Goal: Use online tool/utility: Utilize a website feature to perform a specific function

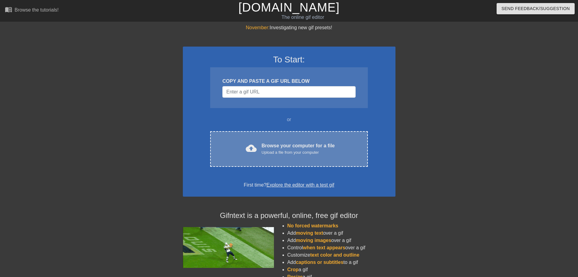
click at [274, 154] on div "Upload a file from your computer" at bounding box center [298, 152] width 73 height 6
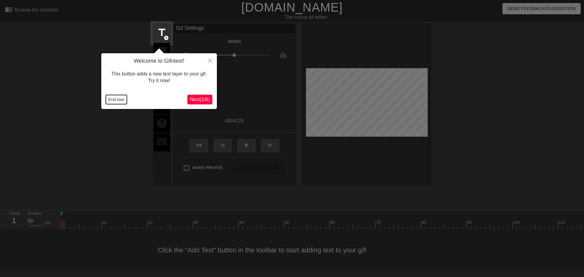
click at [121, 101] on button "End tour" at bounding box center [116, 99] width 21 height 9
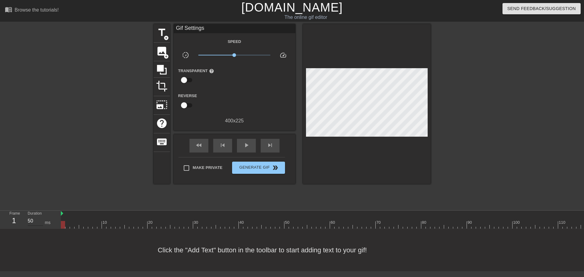
drag, startPoint x: 62, startPoint y: 223, endPoint x: 43, endPoint y: 222, distance: 19.8
click at [43, 222] on div "Frame 1 Duration 50 ms 10 20 30 40 50 60 70 80 90 100 110 120 130 140 150" at bounding box center [292, 219] width 584 height 18
click at [165, 36] on span "add_circle" at bounding box center [166, 37] width 5 height 5
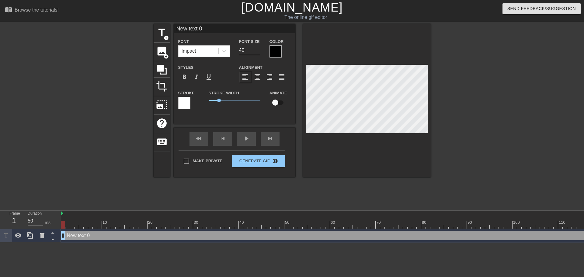
type input "New text"
type textarea "New text"
type input "New text"
type textarea "New text"
type input "New tex"
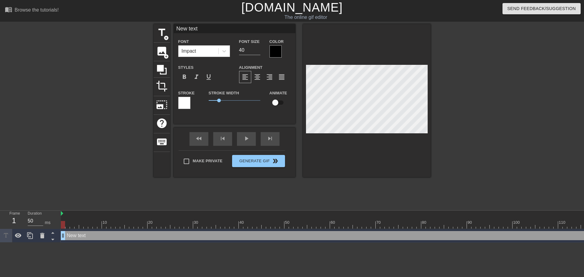
type textarea "New tex"
type input "New te"
type textarea "New te"
type input "New t"
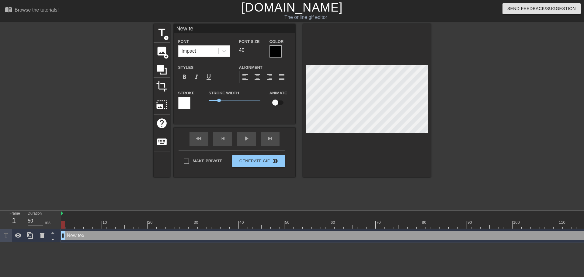
type textarea "New t"
type input "New"
type textarea "New"
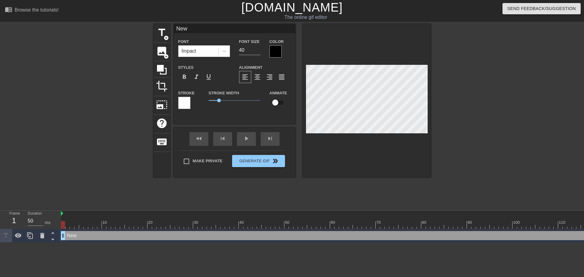
type input "New"
type textarea "New"
type input "Ne"
type textarea "Ne"
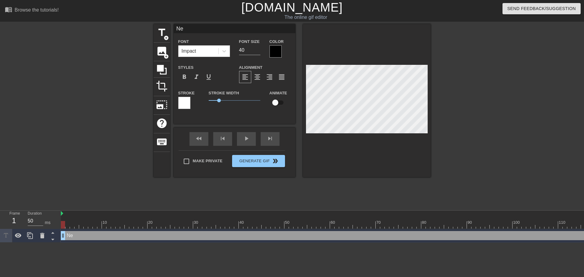
type input "N"
type textarea "N"
type input "NN"
type textarea "NN"
type input "N"
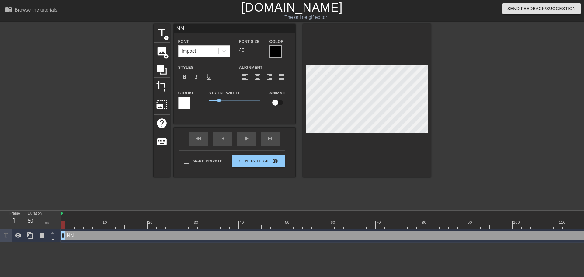
type textarea "N"
type input "No"
type textarea "No"
type input "NoM"
type textarea "NoM"
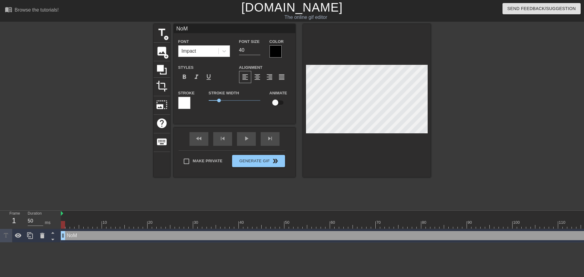
type input "NoMi"
type textarea "NoMi"
type input "NoMil"
type textarea "NoMil"
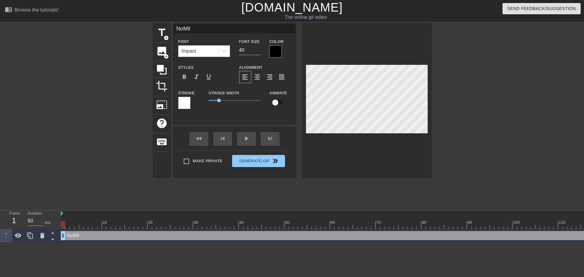
type input "NoMill"
type textarea "NoMill"
type input "NoMilly"
type textarea "NoMilly"
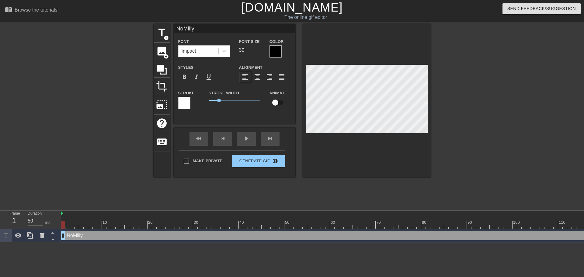
type input "30"
click at [257, 52] on input "30" at bounding box center [249, 50] width 21 height 10
type textarea "NoMilly"
click at [277, 103] on input "checkbox" at bounding box center [275, 103] width 35 height 12
checkbox input "true"
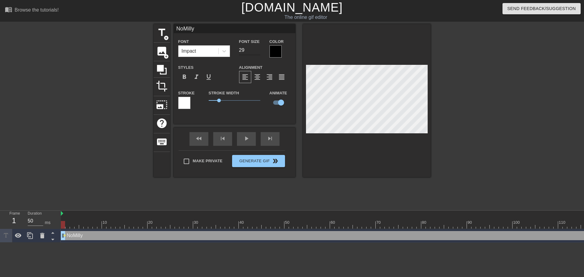
click at [258, 51] on input "29" at bounding box center [249, 50] width 21 height 10
type input "28"
click at [258, 51] on input "28" at bounding box center [249, 50] width 21 height 10
click at [439, 147] on div at bounding box center [483, 115] width 91 height 182
drag, startPoint x: 73, startPoint y: 222, endPoint x: 504, endPoint y: 221, distance: 430.7
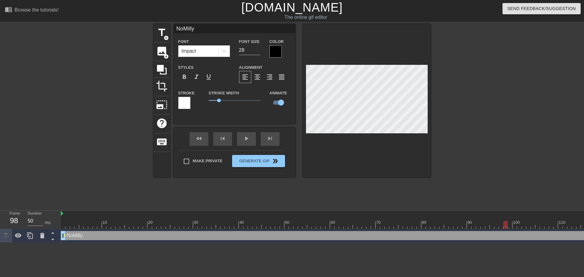
click at [417, 223] on div at bounding box center [419, 225] width 4 height 8
drag, startPoint x: 426, startPoint y: 152, endPoint x: 420, endPoint y: 156, distance: 7.0
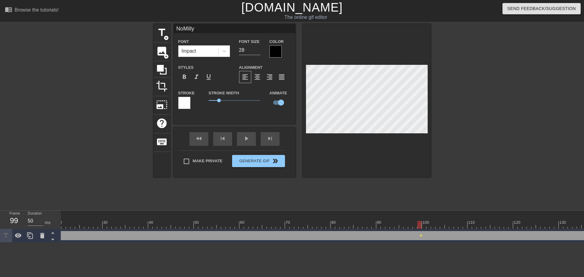
click at [426, 152] on div at bounding box center [367, 100] width 128 height 153
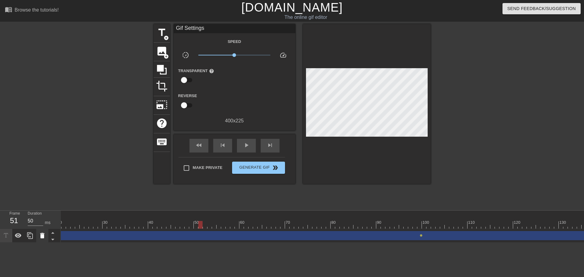
drag, startPoint x: 219, startPoint y: 229, endPoint x: 44, endPoint y: 233, distance: 175.1
click at [44, 233] on div "Frame 51 Duration 50 ms 10 20 30 40 50 60 70 80 90 100 110 120 130 140 150" at bounding box center [292, 226] width 584 height 32
click at [59, 227] on div "Frame 24 Duration 50 ms 10 20 30 40 50 60 70 80 90 100 110 120 130 140 150" at bounding box center [292, 226] width 584 height 32
click at [65, 234] on span "lens" at bounding box center [64, 235] width 3 height 3
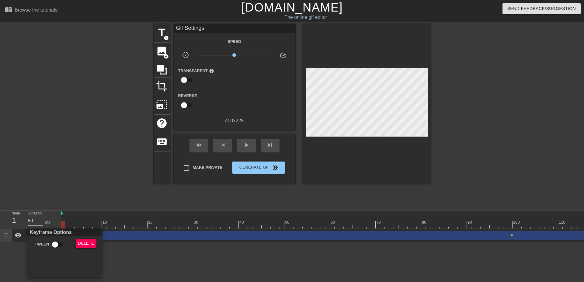
click at [62, 228] on div "Keyframe Options Tween Delete" at bounding box center [292, 141] width 584 height 282
click at [57, 242] on input "Tween" at bounding box center [55, 245] width 35 height 12
checkbox input "true"
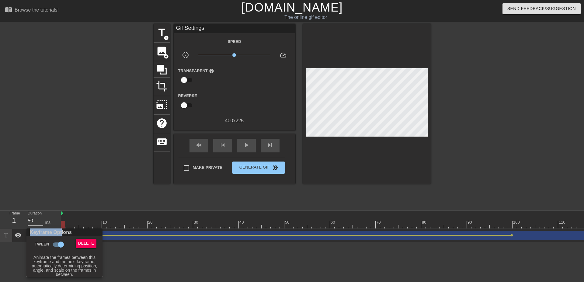
click at [56, 190] on div at bounding box center [292, 141] width 584 height 282
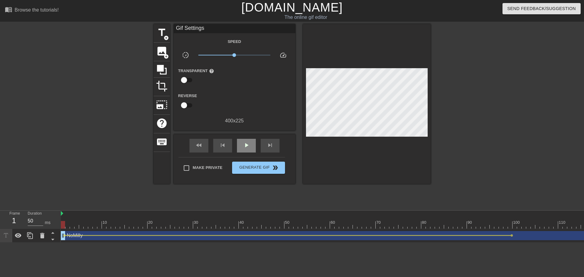
click at [240, 146] on div "play_arrow" at bounding box center [246, 146] width 19 height 14
drag, startPoint x: 509, startPoint y: 228, endPoint x: 582, endPoint y: 226, distance: 73.0
drag, startPoint x: 569, startPoint y: 221, endPoint x: 583, endPoint y: 221, distance: 14.3
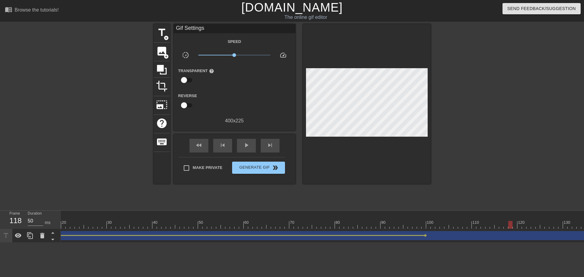
drag, startPoint x: 426, startPoint y: 225, endPoint x: 530, endPoint y: 223, distance: 104.3
drag, startPoint x: 530, startPoint y: 223, endPoint x: 549, endPoint y: 221, distance: 18.9
drag, startPoint x: 415, startPoint y: 225, endPoint x: 468, endPoint y: 226, distance: 53.8
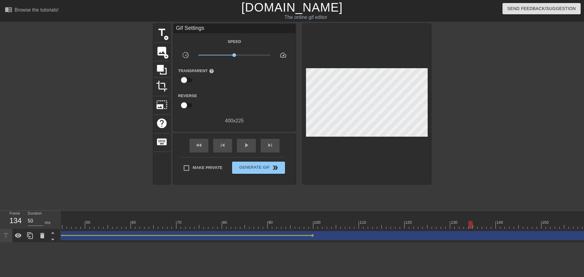
click at [312, 236] on span "lens" at bounding box center [312, 235] width 3 height 3
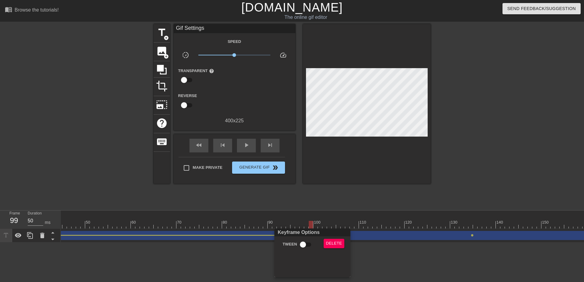
click at [306, 233] on div "Keyframe Options" at bounding box center [312, 232] width 78 height 8
click at [305, 241] on input "Tween" at bounding box center [302, 245] width 35 height 12
checkbox input "true"
click at [296, 224] on div at bounding box center [292, 141] width 584 height 282
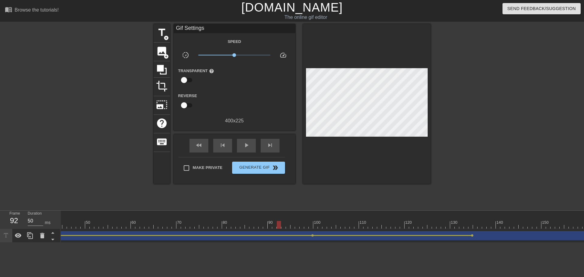
drag, startPoint x: 294, startPoint y: 222, endPoint x: 254, endPoint y: 177, distance: 60.1
click at [246, 145] on span "play_arrow" at bounding box center [246, 144] width 7 height 7
click at [246, 145] on span "pause" at bounding box center [246, 144] width 7 height 7
drag, startPoint x: 315, startPoint y: 222, endPoint x: 393, endPoint y: 214, distance: 78.8
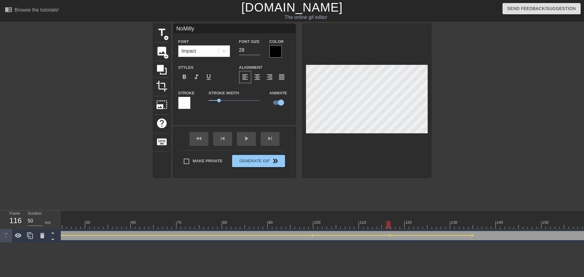
drag, startPoint x: 306, startPoint y: 217, endPoint x: 261, endPoint y: 218, distance: 45.0
click at [240, 135] on div "fast_rewind skip_previous play_arrow skip_next" at bounding box center [234, 138] width 99 height 23
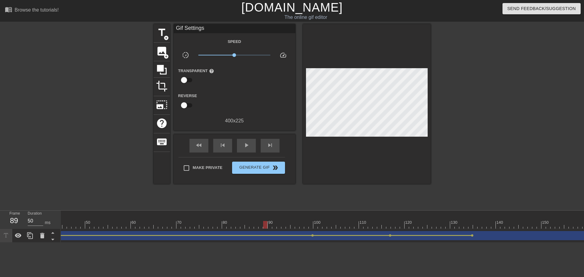
click at [241, 138] on div "fast_rewind skip_previous play_arrow skip_next" at bounding box center [234, 145] width 99 height 23
click at [245, 141] on span "play_arrow" at bounding box center [246, 144] width 7 height 7
click at [245, 142] on span "pause" at bounding box center [246, 144] width 7 height 7
click at [389, 236] on span "lens" at bounding box center [389, 235] width 3 height 3
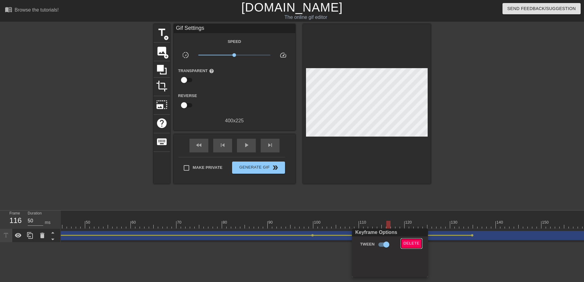
click at [410, 242] on span "Delete" at bounding box center [411, 243] width 16 height 7
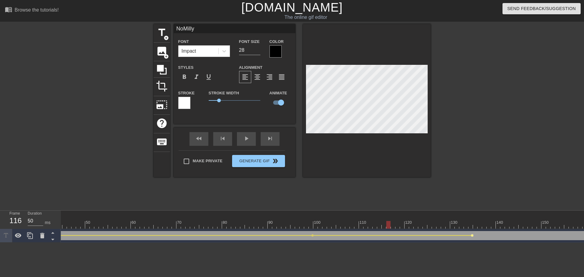
click at [471, 236] on span "lens" at bounding box center [472, 235] width 3 height 3
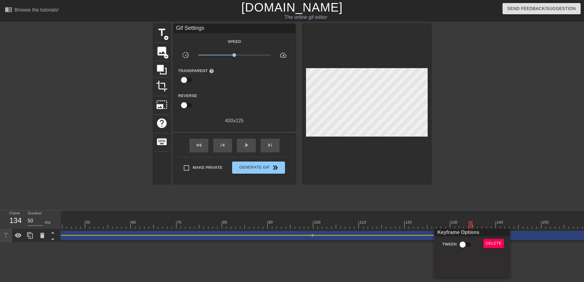
click at [487, 236] on div "Keyframe Options Tween Delete" at bounding box center [472, 252] width 76 height 49
click at [487, 239] on button "Delete" at bounding box center [493, 243] width 21 height 9
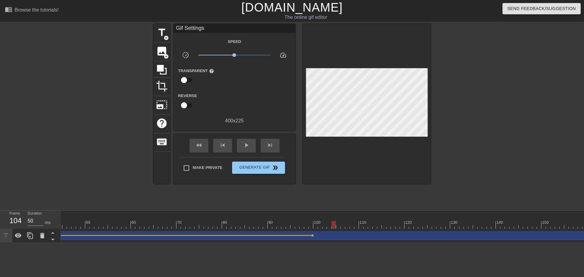
drag, startPoint x: 311, startPoint y: 223, endPoint x: 333, endPoint y: 225, distance: 21.4
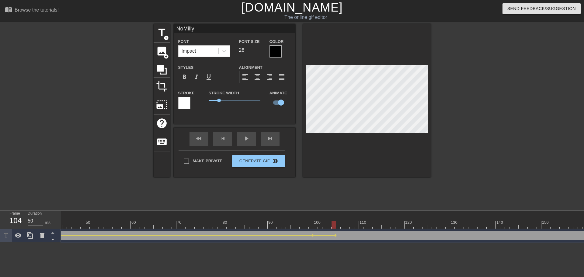
drag, startPoint x: 277, startPoint y: 224, endPoint x: 266, endPoint y: 214, distance: 14.8
click at [251, 146] on div "fast_rewind skip_previous play_arrow skip_next" at bounding box center [234, 138] width 99 height 23
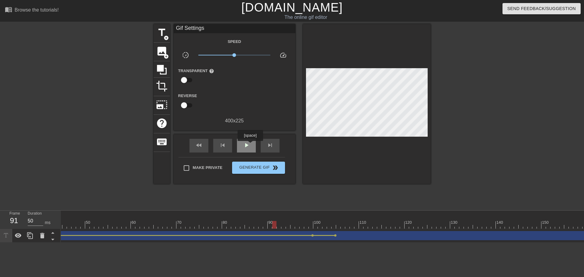
click at [250, 145] on div "play_arrow" at bounding box center [246, 146] width 19 height 14
drag, startPoint x: 307, startPoint y: 224, endPoint x: 321, endPoint y: 224, distance: 14.0
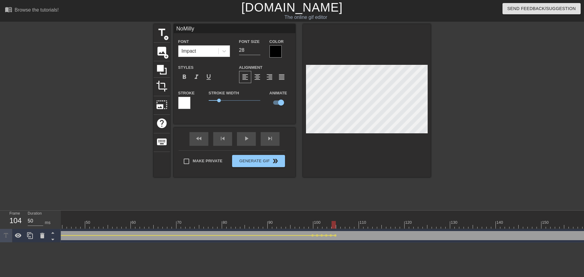
drag, startPoint x: 324, startPoint y: 222, endPoint x: 280, endPoint y: 211, distance: 45.3
click at [284, 229] on div "10 20 30 40 50 60 70 80 90 100 110 120 130 140 150 160" at bounding box center [322, 226] width 523 height 32
click at [251, 138] on div "fast_rewind skip_previous play_arrow skip_next" at bounding box center [234, 138] width 99 height 23
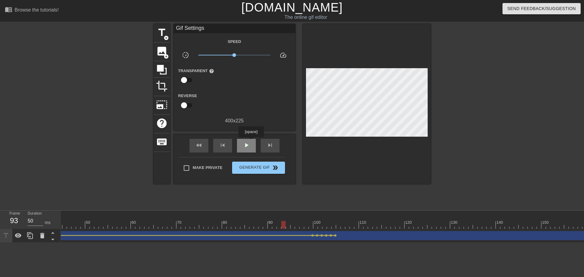
click at [251, 141] on div "play_arrow" at bounding box center [246, 146] width 19 height 14
drag, startPoint x: 307, startPoint y: 224, endPoint x: 334, endPoint y: 227, distance: 26.9
click at [335, 236] on span "lens" at bounding box center [335, 235] width 3 height 3
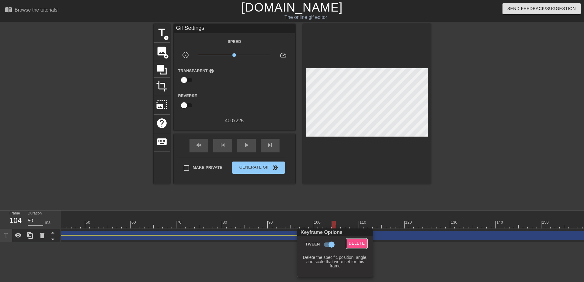
click at [362, 240] on button "Delete" at bounding box center [356, 243] width 21 height 9
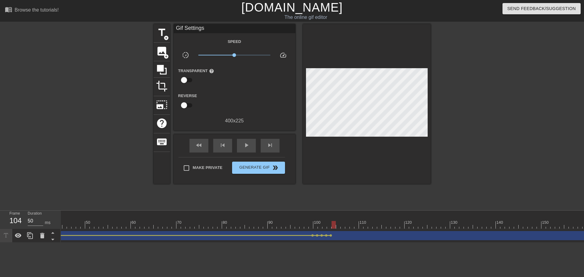
click at [249, 145] on span "play_arrow" at bounding box center [246, 144] width 7 height 7
drag, startPoint x: 237, startPoint y: 221, endPoint x: 260, endPoint y: 221, distance: 23.1
drag, startPoint x: 194, startPoint y: 224, endPoint x: 319, endPoint y: 228, distance: 125.9
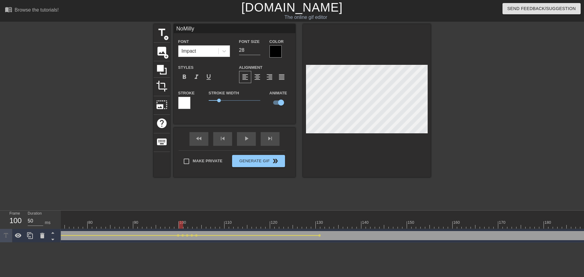
drag, startPoint x: 183, startPoint y: 222, endPoint x: 194, endPoint y: 200, distance: 25.0
click at [248, 140] on div "play_arrow" at bounding box center [246, 139] width 19 height 14
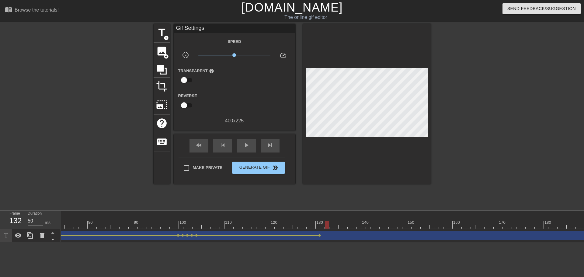
drag, startPoint x: 317, startPoint y: 223, endPoint x: 325, endPoint y: 221, distance: 8.1
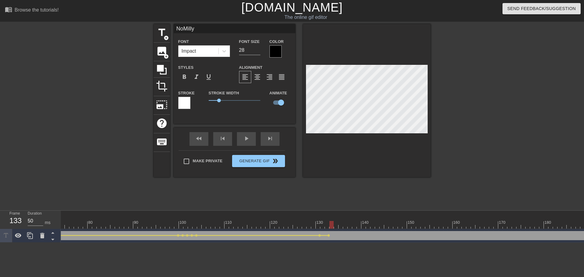
drag, startPoint x: 326, startPoint y: 222, endPoint x: 330, endPoint y: 222, distance: 4.3
click at [330, 222] on div at bounding box center [331, 225] width 4 height 8
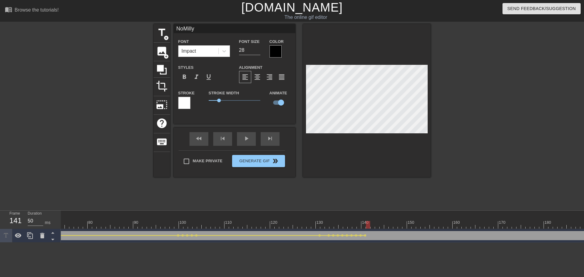
click at [369, 226] on div at bounding box center [368, 225] width 4 height 8
drag, startPoint x: 369, startPoint y: 225, endPoint x: 373, endPoint y: 226, distance: 3.8
click at [373, 226] on div at bounding box center [372, 225] width 4 height 8
drag, startPoint x: 381, startPoint y: 224, endPoint x: 385, endPoint y: 224, distance: 3.6
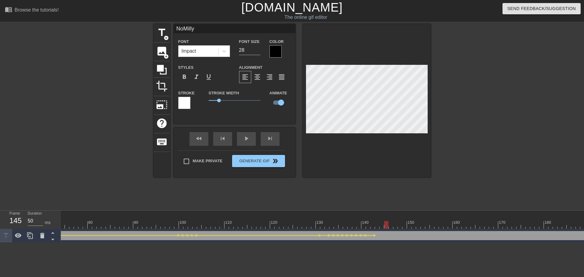
click at [385, 224] on div at bounding box center [386, 225] width 4 height 8
drag, startPoint x: 390, startPoint y: 223, endPoint x: 394, endPoint y: 223, distance: 4.0
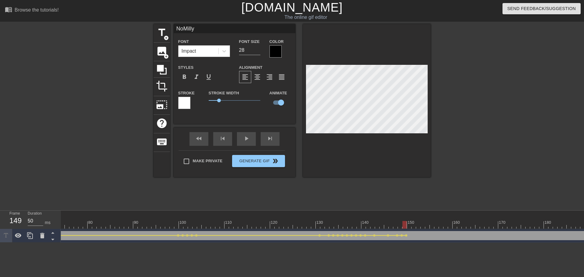
drag, startPoint x: 419, startPoint y: 225, endPoint x: 446, endPoint y: 226, distance: 27.1
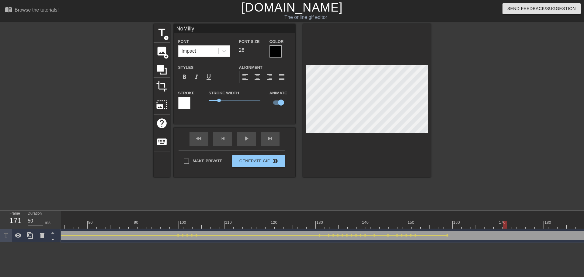
drag, startPoint x: 447, startPoint y: 224, endPoint x: 502, endPoint y: 228, distance: 56.1
click at [502, 228] on div at bounding box center [504, 225] width 4 height 8
drag, startPoint x: 526, startPoint y: 223, endPoint x: 161, endPoint y: 195, distance: 365.5
click at [25, 235] on div "Frame 114 Duration 50 ms 10 20 30 40 50 60 70 80 90 100 110 120 130 140 150" at bounding box center [292, 226] width 584 height 32
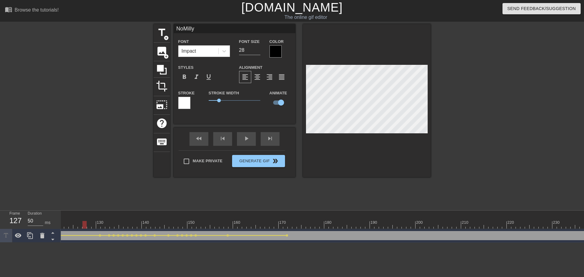
drag, startPoint x: 87, startPoint y: 221, endPoint x: 82, endPoint y: 222, distance: 4.9
click at [250, 140] on div "play_arrow" at bounding box center [246, 139] width 19 height 14
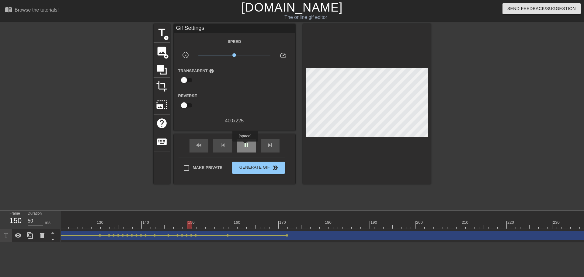
click at [245, 146] on span "pause" at bounding box center [246, 144] width 7 height 7
drag, startPoint x: 122, startPoint y: 225, endPoint x: 162, endPoint y: 226, distance: 39.5
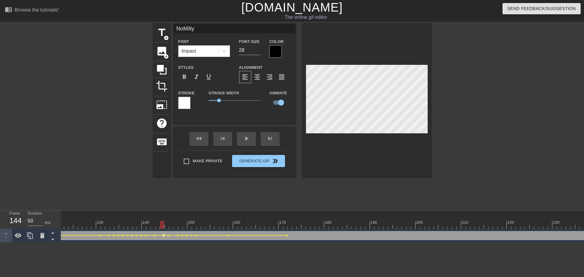
click at [164, 235] on span "lens" at bounding box center [163, 235] width 3 height 3
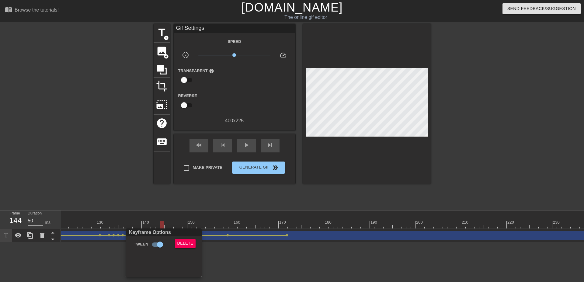
click at [178, 238] on div "Keyframe Options Tween Delete" at bounding box center [164, 252] width 76 height 49
click at [180, 242] on span "Delete" at bounding box center [185, 243] width 16 height 7
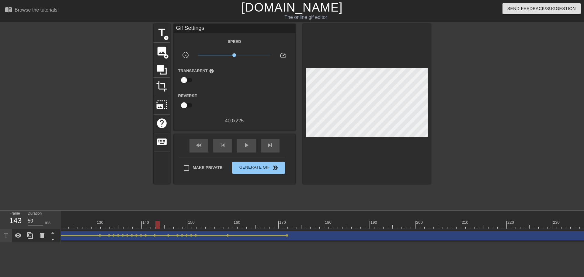
click at [158, 235] on span "lens" at bounding box center [159, 235] width 3 height 3
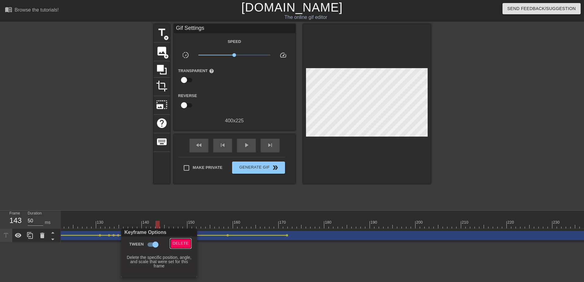
click at [181, 247] on button "Delete" at bounding box center [180, 243] width 21 height 9
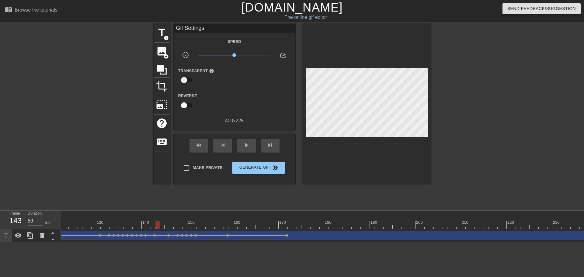
drag, startPoint x: 155, startPoint y: 225, endPoint x: 159, endPoint y: 226, distance: 4.0
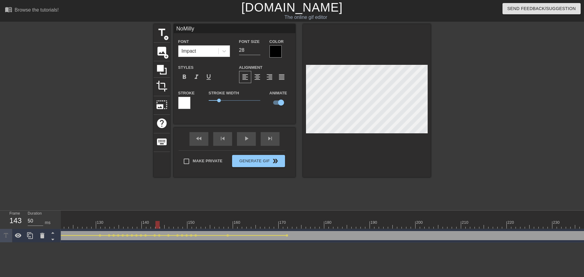
click at [167, 236] on span "lens" at bounding box center [168, 235] width 3 height 3
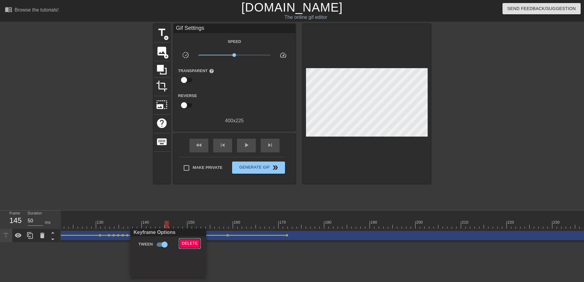
click at [198, 241] on button "Delete" at bounding box center [189, 243] width 21 height 9
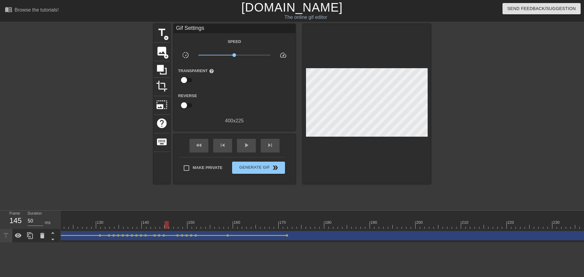
click at [242, 146] on div "play_arrow" at bounding box center [246, 146] width 19 height 14
drag, startPoint x: 218, startPoint y: 220, endPoint x: 285, endPoint y: 226, distance: 67.4
drag, startPoint x: 252, startPoint y: 225, endPoint x: 261, endPoint y: 222, distance: 10.3
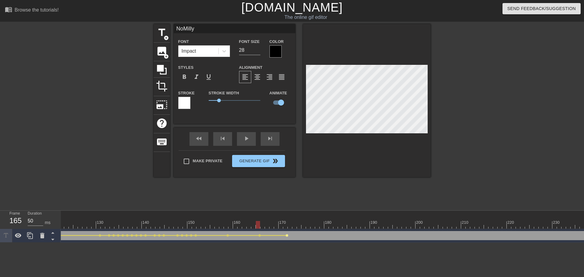
click at [287, 236] on span "lens" at bounding box center [286, 235] width 3 height 3
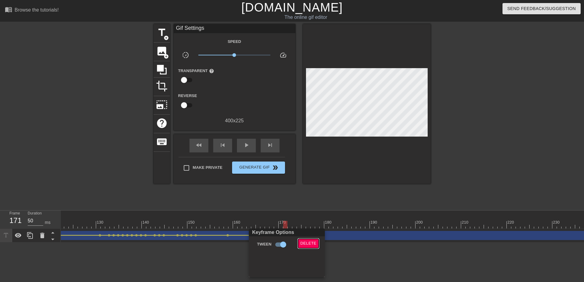
click at [307, 246] on span "Delete" at bounding box center [308, 243] width 16 height 7
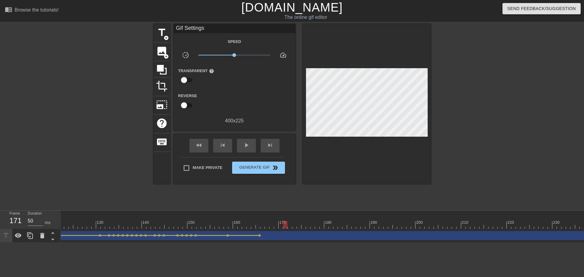
drag, startPoint x: 245, startPoint y: 214, endPoint x: 206, endPoint y: 222, distance: 40.3
click at [242, 149] on div "play_arrow" at bounding box center [246, 146] width 19 height 14
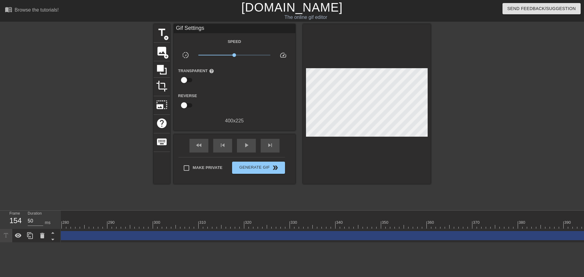
scroll to position [0, 2171]
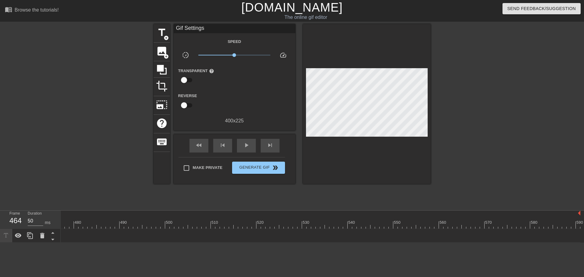
drag, startPoint x: 577, startPoint y: 233, endPoint x: 48, endPoint y: 224, distance: 529.0
click at [0, 223] on div "Frame 464 Duration 50 ms 10 20 30 40 50 60 70 80 90 100 110 120 130 140 150" at bounding box center [292, 226] width 584 height 32
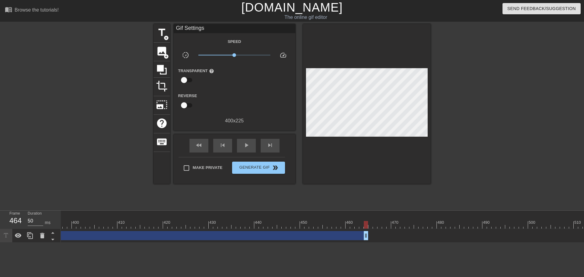
scroll to position [0, 1738]
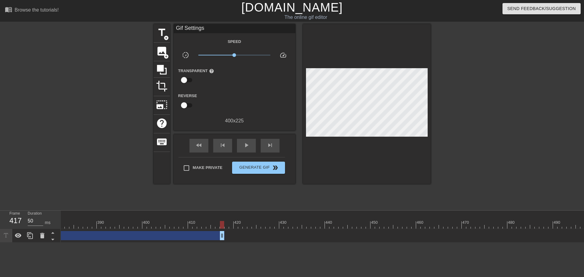
drag, startPoint x: 436, startPoint y: 235, endPoint x: 79, endPoint y: 247, distance: 356.8
click at [38, 242] on div "Frame 417 Duration 50 ms 10 20 30 40 50 60 70 80 90 100 110 120 130 140 150" at bounding box center [292, 226] width 584 height 32
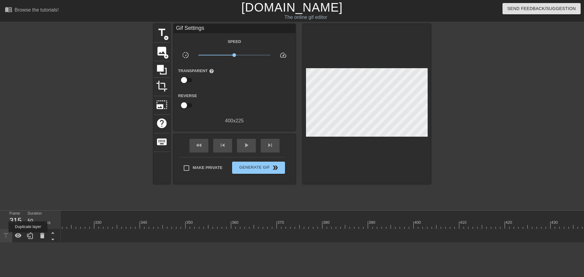
drag, startPoint x: 311, startPoint y: 237, endPoint x: 0, endPoint y: 233, distance: 311.0
click at [0, 234] on div "Frame 315 Duration 50 ms 10 20 30 40 50 60 70 80 90 100 110 120 130 140 150" at bounding box center [292, 226] width 584 height 32
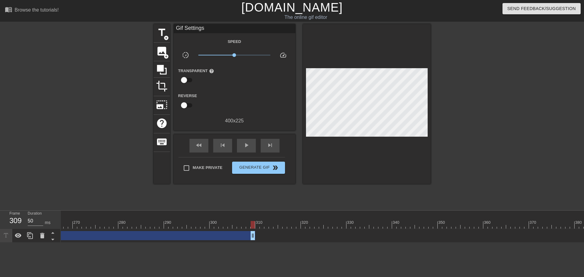
scroll to position [0, 909]
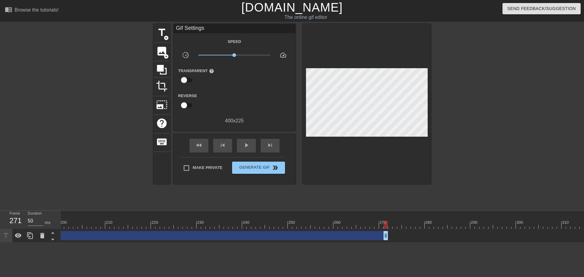
drag, startPoint x: 557, startPoint y: 233, endPoint x: 0, endPoint y: 233, distance: 556.6
click at [0, 233] on div "Frame 271 Duration 50 ms 10 20 30 40 50 60 70 80 90 100 110 120 130 140 150" at bounding box center [292, 226] width 584 height 32
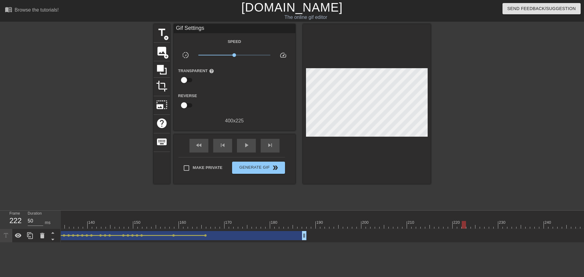
scroll to position [0, 555]
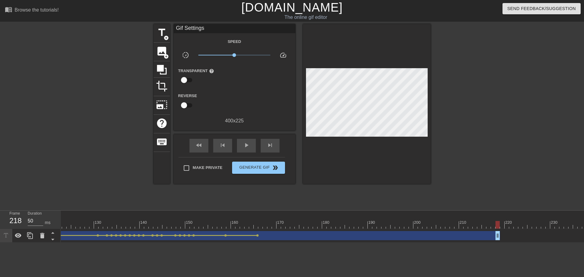
drag, startPoint x: 356, startPoint y: 233, endPoint x: 499, endPoint y: 220, distance: 143.7
click at [499, 220] on div "10 20 30 40 50 60 70 80 90 100 110 120 130 140 150 160" at bounding box center [322, 226] width 523 height 32
drag, startPoint x: 260, startPoint y: 225, endPoint x: 354, endPoint y: 224, distance: 93.0
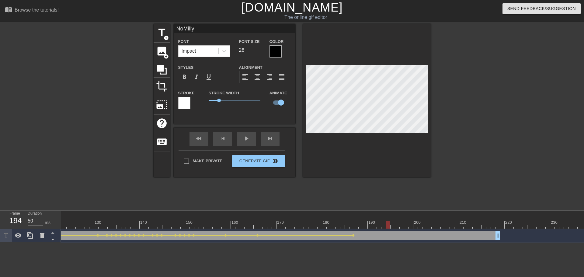
drag, startPoint x: 262, startPoint y: 222, endPoint x: 390, endPoint y: 223, distance: 128.0
drag, startPoint x: 354, startPoint y: 217, endPoint x: 409, endPoint y: 225, distance: 55.6
drag, startPoint x: 360, startPoint y: 225, endPoint x: 341, endPoint y: 205, distance: 27.5
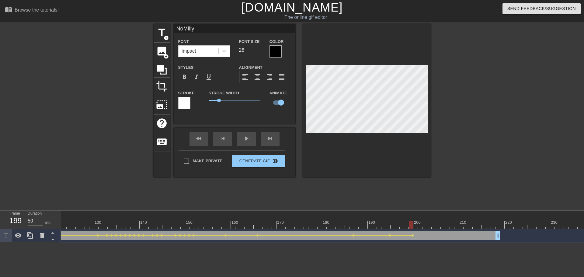
click at [240, 137] on div "fast_rewind skip_previous play_arrow skip_next" at bounding box center [234, 138] width 99 height 23
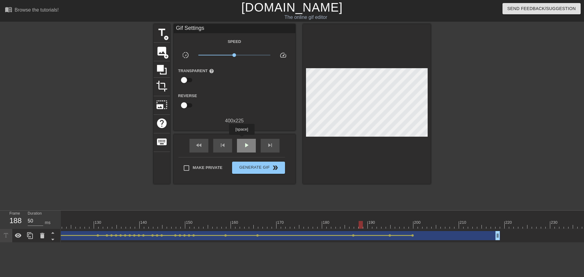
click at [241, 139] on div "play_arrow" at bounding box center [246, 146] width 19 height 14
click at [241, 140] on div "pause" at bounding box center [246, 146] width 19 height 14
click at [413, 234] on span "lens" at bounding box center [412, 235] width 3 height 3
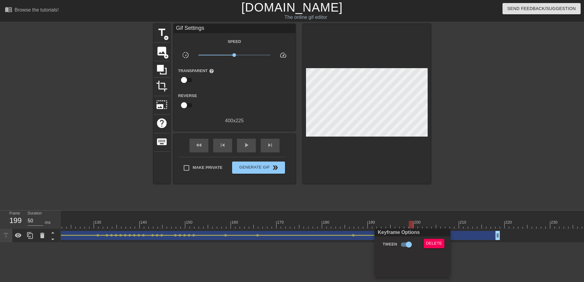
click at [437, 226] on div at bounding box center [292, 141] width 584 height 282
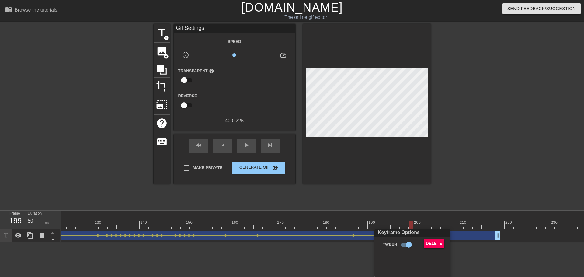
click at [437, 236] on div "Keyframe Options Tween Delete" at bounding box center [412, 252] width 76 height 49
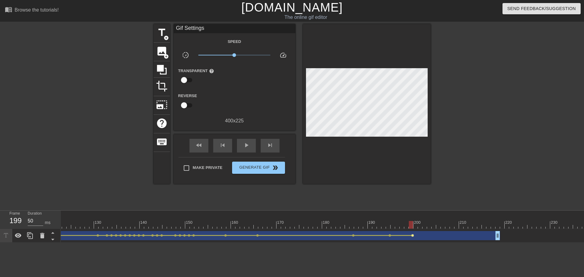
click at [413, 235] on span "lens" at bounding box center [412, 235] width 3 height 3
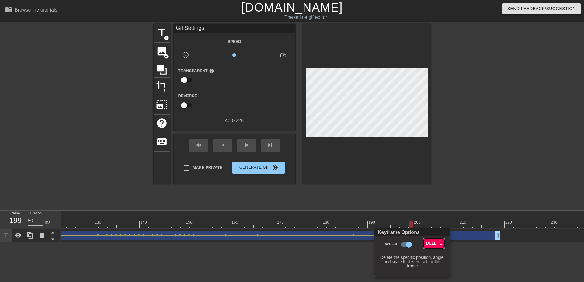
click at [428, 244] on span "Delete" at bounding box center [434, 243] width 16 height 7
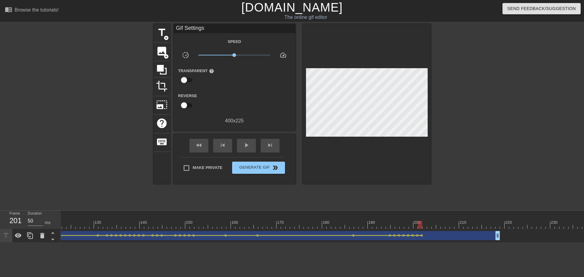
click at [423, 219] on div at bounding box center [423, 222] width 1 height 6
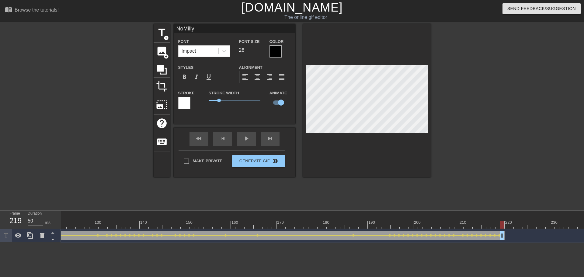
drag, startPoint x: 497, startPoint y: 238, endPoint x: 503, endPoint y: 239, distance: 6.1
click at [503, 239] on div "NoMilly drag_handle drag_handle" at bounding box center [5, 235] width 999 height 9
drag, startPoint x: 503, startPoint y: 237, endPoint x: 500, endPoint y: 237, distance: 3.7
click at [500, 237] on div "NoMilly drag_handle drag_handle" at bounding box center [3, 235] width 994 height 9
drag, startPoint x: 230, startPoint y: 216, endPoint x: 221, endPoint y: 218, distance: 9.2
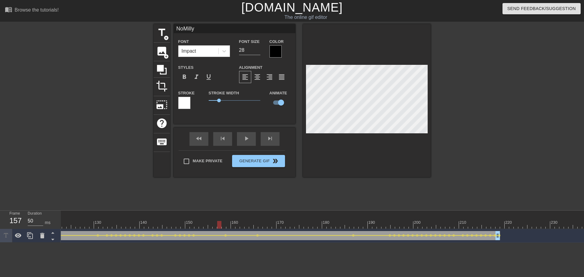
click at [251, 138] on div "play_arrow" at bounding box center [246, 139] width 19 height 14
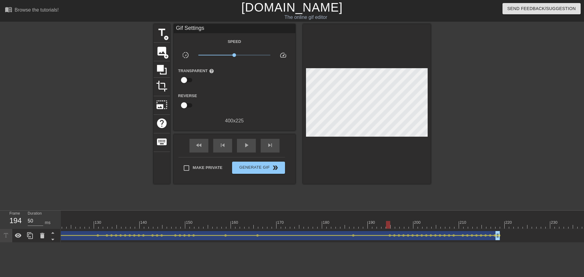
drag, startPoint x: 353, startPoint y: 223, endPoint x: 390, endPoint y: 222, distance: 36.8
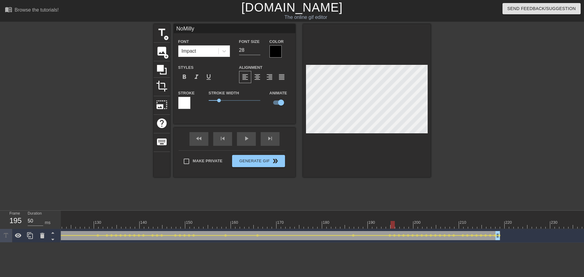
drag, startPoint x: 321, startPoint y: 222, endPoint x: 306, endPoint y: 207, distance: 21.1
click at [248, 142] on div "play_arrow" at bounding box center [246, 139] width 19 height 14
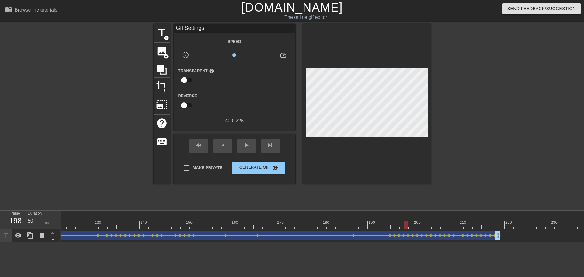
drag, startPoint x: 383, startPoint y: 221, endPoint x: 408, endPoint y: 222, distance: 24.6
click at [245, 141] on span "play_arrow" at bounding box center [246, 144] width 7 height 7
drag, startPoint x: 382, startPoint y: 217, endPoint x: 361, endPoint y: 220, distance: 21.8
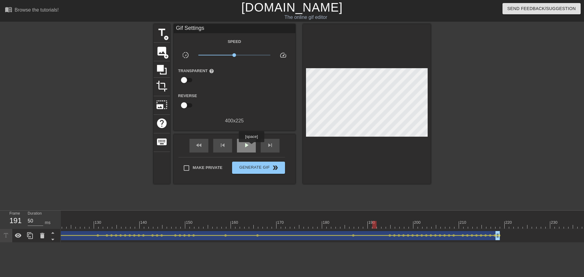
click at [248, 144] on span "play_arrow" at bounding box center [246, 144] width 7 height 7
click at [250, 147] on div "pause" at bounding box center [246, 146] width 19 height 14
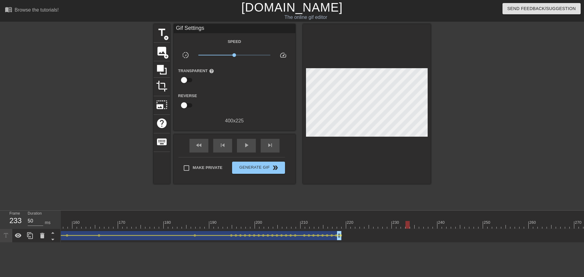
drag, startPoint x: 335, startPoint y: 222, endPoint x: 583, endPoint y: 216, distance: 248.4
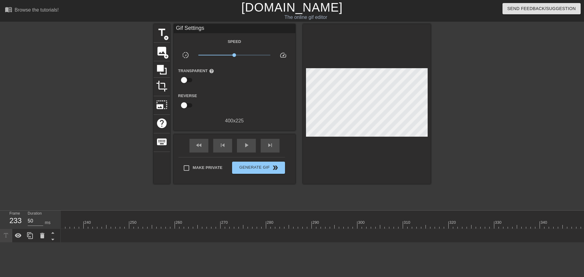
scroll to position [0, 1065]
drag, startPoint x: 271, startPoint y: 230, endPoint x: 271, endPoint y: 227, distance: 3.7
click at [271, 229] on div "NoMilly drag_handle drag_handle lens lens lens lens lens lens lens lens lens le…" at bounding box center [340, 236] width 2690 height 14
drag, startPoint x: 270, startPoint y: 225, endPoint x: 198, endPoint y: 216, distance: 71.7
click at [205, 216] on div "10 20 30 40 50 60 70 80 90 100 110 120 130 140 150 160" at bounding box center [340, 219] width 2690 height 18
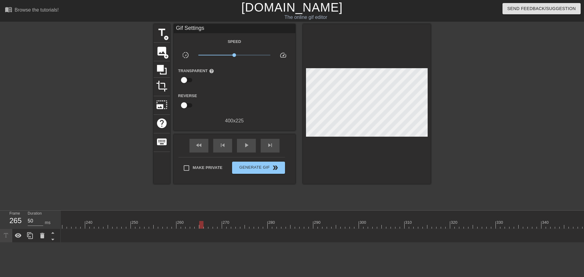
drag, startPoint x: 163, startPoint y: 220, endPoint x: 201, endPoint y: 223, distance: 38.7
click at [201, 223] on div "10 20 30 40 50 60 70 80 90 100 110 120 130 140 150 160" at bounding box center [340, 219] width 2690 height 18
click at [165, 39] on span "add_circle" at bounding box center [166, 37] width 5 height 5
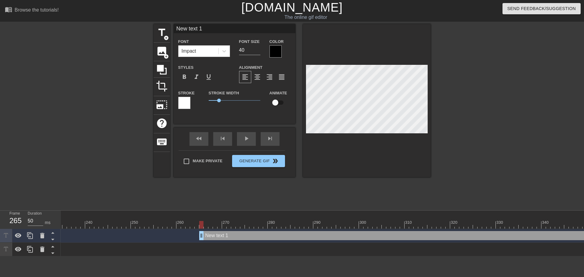
type input "New text"
type textarea "New text"
type input "New text"
type textarea "New text"
type input "New tex"
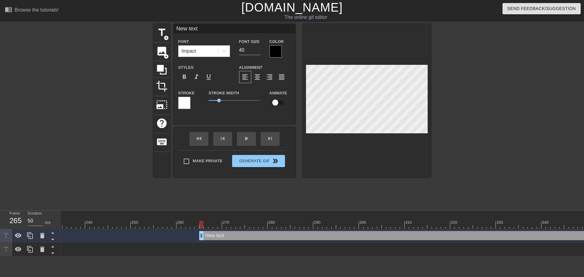
type textarea "New tex"
type input "New te"
type textarea "New te"
type input "New t"
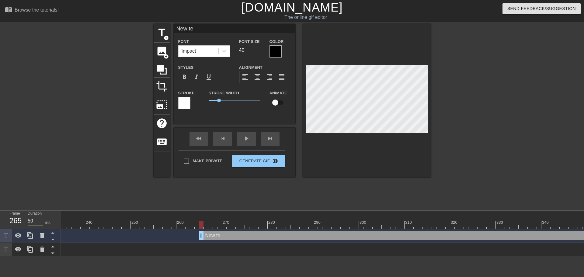
type textarea "New t"
type input "New"
type textarea "New"
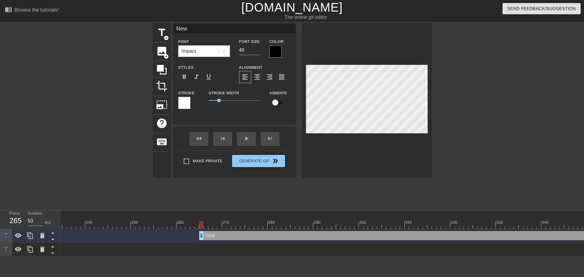
type input "New"
type textarea "New"
type input "Ne"
type textarea "Ne"
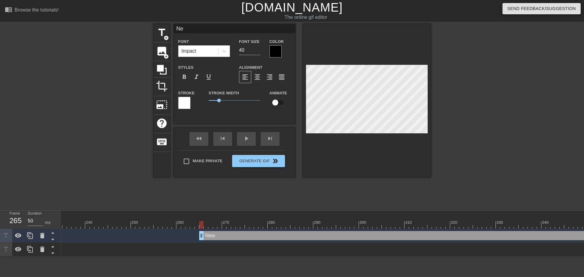
type input "N"
type textarea "N"
type input "No"
type textarea "No"
type input "NoM"
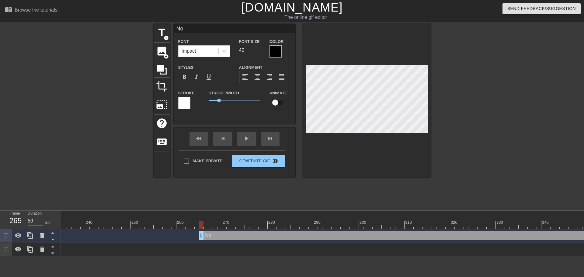
type textarea "NoM"
type input "NoMi"
type textarea "NoMi"
type input "NoMil"
type textarea "NoMil"
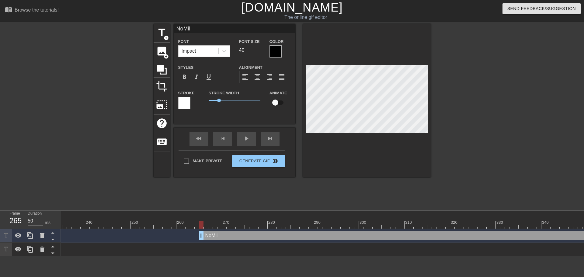
type input "NoMill"
type textarea "NoMill"
type input "NoMilly"
type textarea "NoMilly"
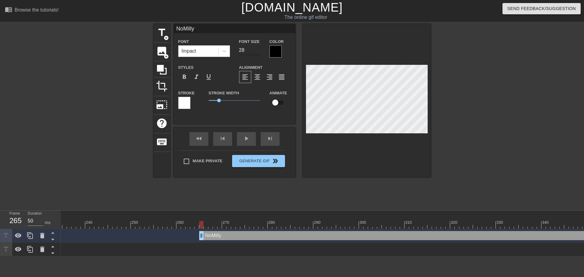
type input "28"
click at [255, 51] on input "28" at bounding box center [249, 50] width 21 height 10
type textarea "NoMilly"
click at [274, 102] on input "checkbox" at bounding box center [275, 103] width 35 height 12
checkbox input "true"
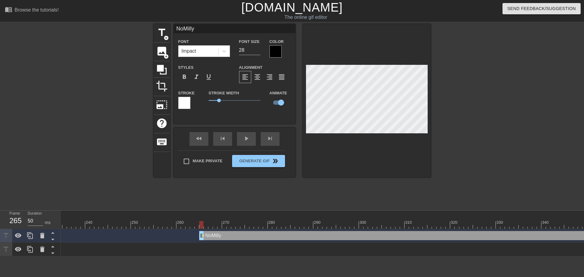
scroll to position [0, 0]
drag, startPoint x: 207, startPoint y: 226, endPoint x: 201, endPoint y: 228, distance: 6.8
click at [201, 228] on div "10 20 30 40 50 60 70 80 90 100 110 120 130 140 150 160" at bounding box center [340, 219] width 2690 height 18
drag, startPoint x: 204, startPoint y: 222, endPoint x: 217, endPoint y: 222, distance: 13.1
click at [217, 223] on div at bounding box center [215, 225] width 4 height 8
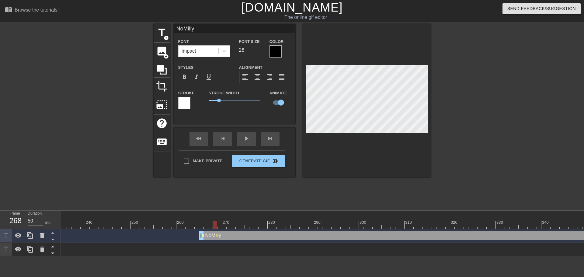
click at [203, 235] on span "lens" at bounding box center [203, 235] width 3 height 3
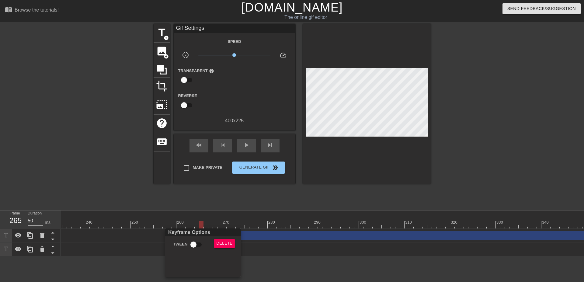
click at [199, 232] on div "Keyframe Options" at bounding box center [203, 232] width 78 height 8
click at [196, 240] on input "Tween" at bounding box center [193, 245] width 35 height 12
checkbox input "true"
click at [207, 222] on div at bounding box center [292, 141] width 584 height 282
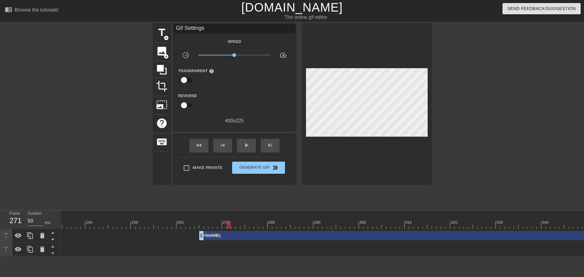
drag, startPoint x: 205, startPoint y: 223, endPoint x: 230, endPoint y: 222, distance: 25.0
click at [230, 222] on div at bounding box center [340, 225] width 2690 height 8
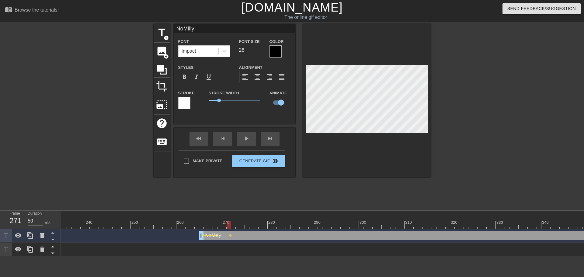
click at [217, 236] on span "lens" at bounding box center [216, 235] width 3 height 3
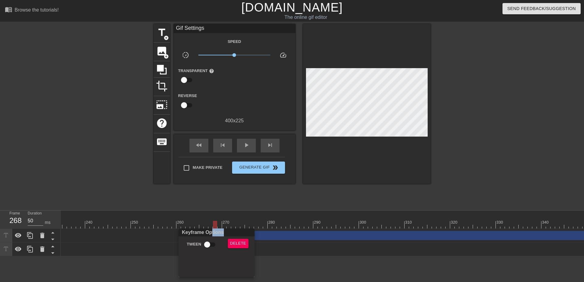
click at [211, 238] on div "Keyframe Options Tween Delete" at bounding box center [216, 252] width 76 height 49
click at [210, 240] on input "Tween" at bounding box center [207, 245] width 35 height 12
checkbox input "true"
click at [208, 226] on div at bounding box center [292, 141] width 584 height 282
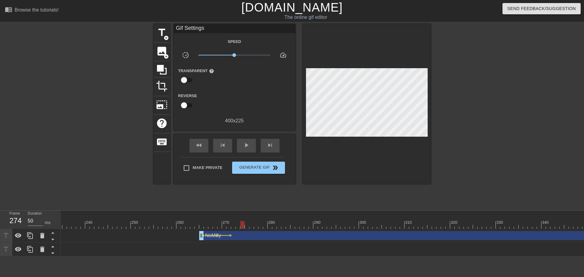
drag, startPoint x: 225, startPoint y: 224, endPoint x: 244, endPoint y: 224, distance: 18.8
click at [244, 224] on div at bounding box center [340, 225] width 2690 height 8
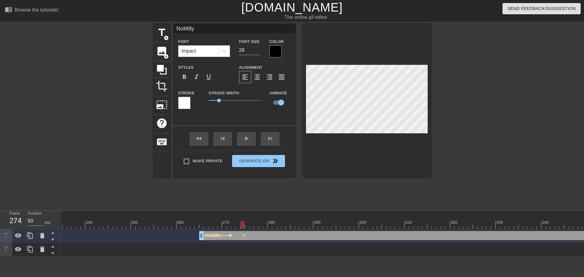
click at [230, 235] on span "lens" at bounding box center [230, 235] width 3 height 3
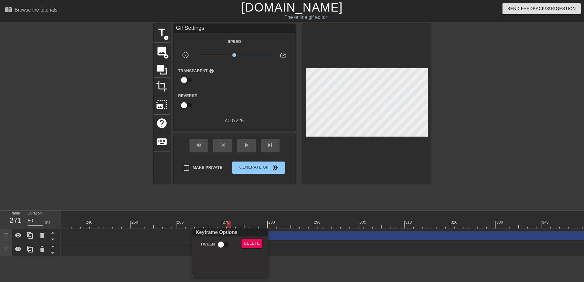
click at [225, 239] on input "Tween" at bounding box center [220, 245] width 35 height 12
checkbox input "true"
click at [224, 217] on div at bounding box center [292, 141] width 584 height 282
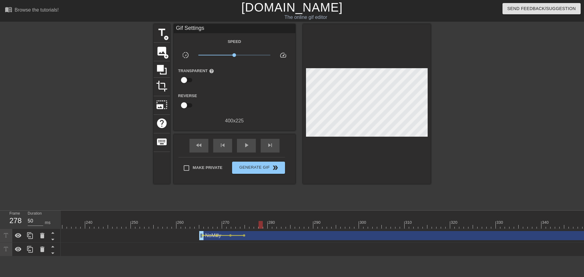
drag, startPoint x: 236, startPoint y: 224, endPoint x: 262, endPoint y: 226, distance: 26.5
click at [262, 226] on div at bounding box center [340, 225] width 2690 height 8
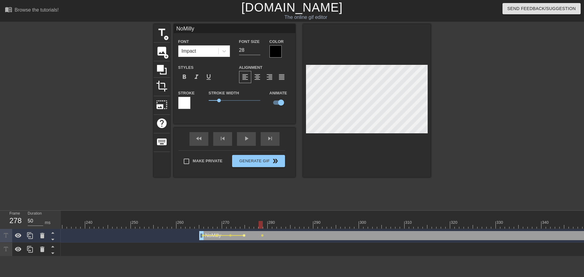
click at [244, 236] on span "lens" at bounding box center [244, 235] width 3 height 3
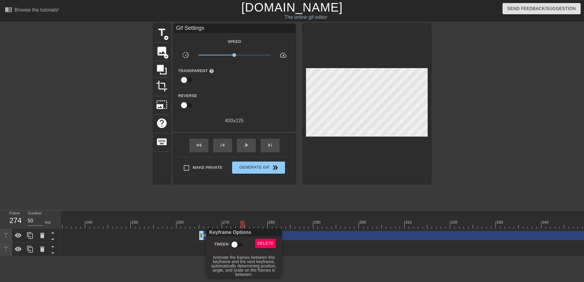
click at [236, 242] on input "Tween" at bounding box center [234, 245] width 35 height 12
checkbox input "true"
drag, startPoint x: 219, startPoint y: 227, endPoint x: 208, endPoint y: 224, distance: 11.7
click at [219, 226] on div at bounding box center [292, 141] width 584 height 282
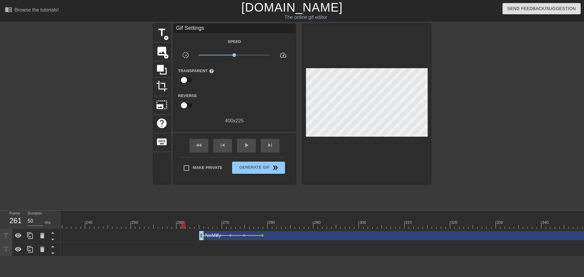
drag, startPoint x: 182, startPoint y: 221, endPoint x: 186, endPoint y: 209, distance: 13.1
click at [178, 221] on div "10 20 30 40 50 60 70 80 90 100 110 120 130 140 150 160" at bounding box center [340, 219] width 2690 height 18
click at [246, 150] on div "play_arrow" at bounding box center [246, 146] width 19 height 14
drag, startPoint x: 250, startPoint y: 225, endPoint x: 278, endPoint y: 227, distance: 27.7
click at [278, 227] on div at bounding box center [340, 225] width 2690 height 8
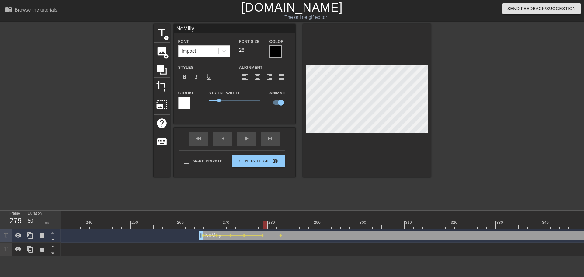
drag, startPoint x: 257, startPoint y: 221, endPoint x: 274, endPoint y: 224, distance: 17.2
click at [274, 224] on div at bounding box center [340, 225] width 2690 height 8
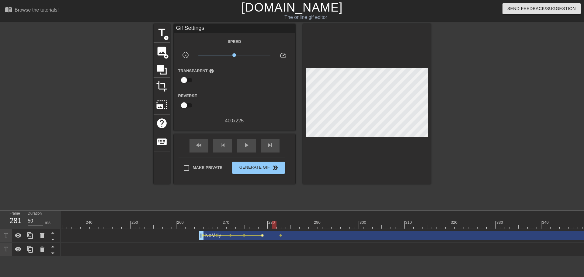
click at [263, 236] on span "lens" at bounding box center [262, 235] width 3 height 3
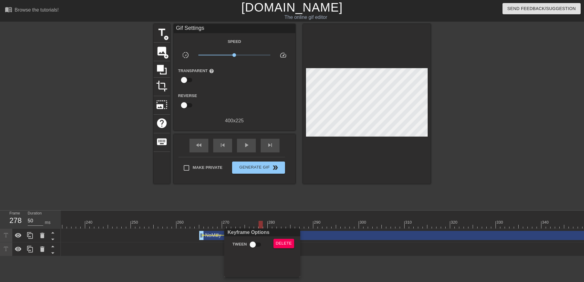
click at [257, 240] on input "Tween" at bounding box center [252, 245] width 35 height 12
checkbox input "true"
click at [258, 215] on div at bounding box center [292, 141] width 584 height 282
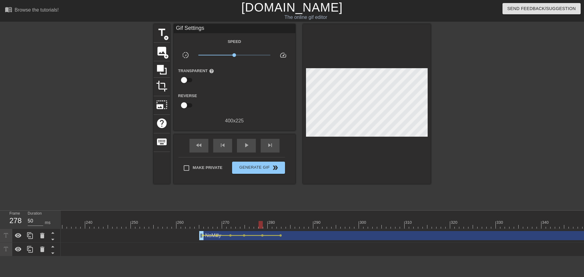
click at [243, 220] on div "10 20 30 40 50 60 70 80 90 100 110 120 130 140 150 160" at bounding box center [340, 221] width 2690 height 10
click at [251, 153] on div "fast_rewind skip_previous play_arrow skip_next" at bounding box center [234, 145] width 99 height 23
click at [251, 151] on div "play_arrow" at bounding box center [246, 146] width 19 height 14
drag, startPoint x: 257, startPoint y: 224, endPoint x: 272, endPoint y: 226, distance: 15.6
click at [272, 226] on div at bounding box center [340, 225] width 2690 height 8
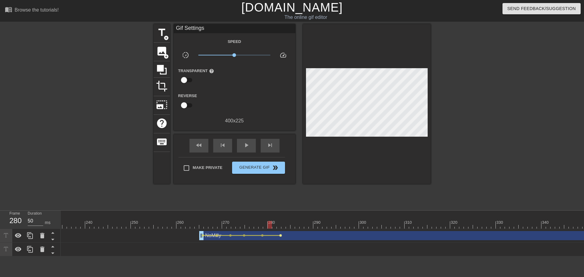
click at [280, 235] on span "lens" at bounding box center [280, 235] width 3 height 3
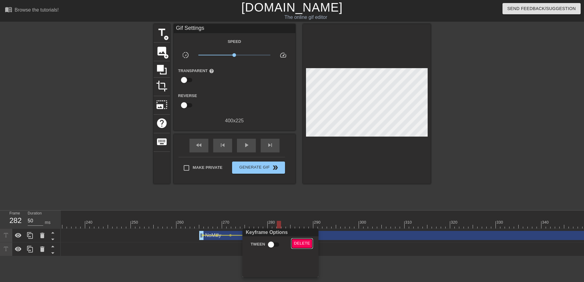
click at [299, 243] on span "Delete" at bounding box center [302, 243] width 16 height 7
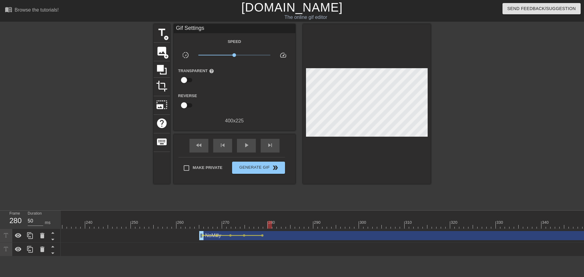
drag, startPoint x: 263, startPoint y: 225, endPoint x: 268, endPoint y: 225, distance: 5.8
click at [268, 225] on div at bounding box center [340, 225] width 2690 height 8
click at [266, 223] on div at bounding box center [340, 225] width 2690 height 8
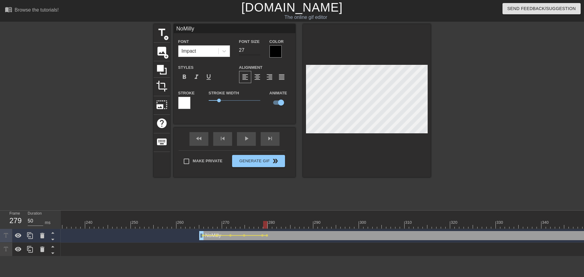
type input "27"
click at [257, 52] on input "27" at bounding box center [249, 50] width 21 height 10
click at [269, 223] on div at bounding box center [340, 225] width 2690 height 8
click at [274, 226] on div at bounding box center [340, 225] width 2690 height 8
click at [278, 225] on div at bounding box center [340, 225] width 2690 height 8
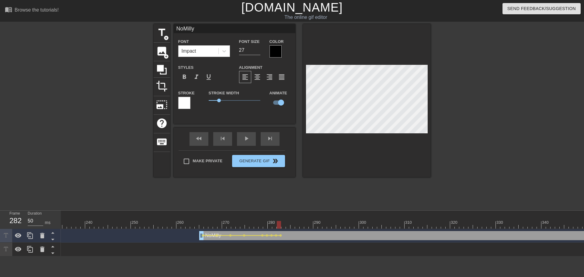
click at [284, 224] on div at bounding box center [340, 225] width 2690 height 8
click at [290, 226] on div at bounding box center [340, 225] width 2690 height 8
click at [293, 226] on div at bounding box center [340, 225] width 2690 height 8
click at [295, 226] on div at bounding box center [340, 225] width 2690 height 8
drag, startPoint x: 302, startPoint y: 225, endPoint x: 297, endPoint y: 225, distance: 5.5
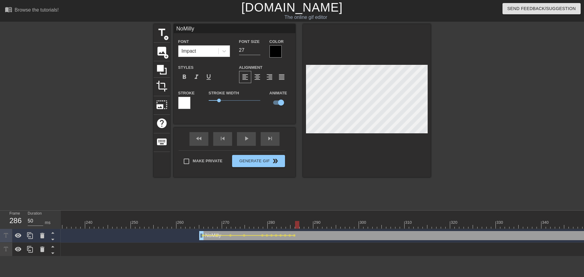
click at [298, 225] on div at bounding box center [297, 225] width 4 height 8
click at [301, 226] on div at bounding box center [340, 225] width 2690 height 8
click at [305, 226] on div at bounding box center [340, 225] width 2690 height 8
click at [310, 226] on div at bounding box center [340, 225] width 2690 height 8
click at [316, 223] on div at bounding box center [340, 225] width 2690 height 8
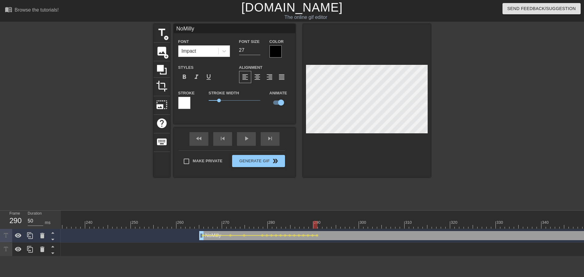
click at [320, 223] on div at bounding box center [340, 225] width 2690 height 8
click at [324, 223] on div at bounding box center [340, 225] width 2690 height 8
click at [328, 224] on div at bounding box center [340, 225] width 2690 height 8
click at [335, 222] on div at bounding box center [340, 225] width 2690 height 8
click at [336, 223] on div at bounding box center [340, 225] width 2690 height 8
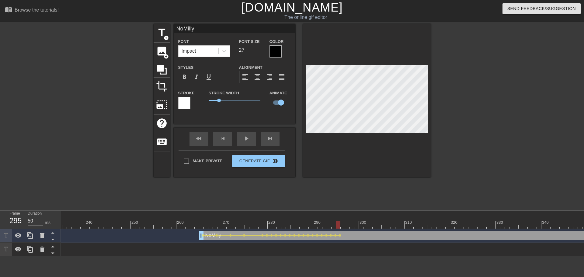
click at [343, 229] on div "NoMilly drag_handle drag_handle lens lens lens lens lens lens lens lens lens le…" at bounding box center [340, 236] width 2690 height 14
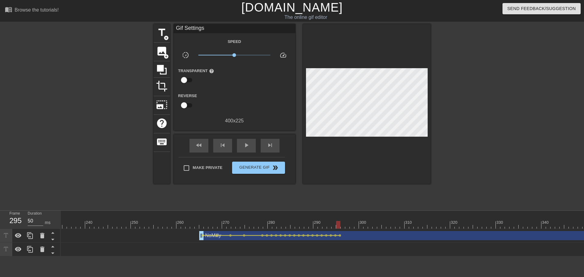
click at [343, 226] on div at bounding box center [340, 225] width 2690 height 8
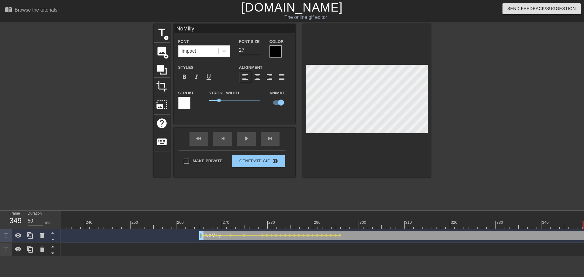
drag, startPoint x: 354, startPoint y: 223, endPoint x: 569, endPoint y: 215, distance: 215.1
click at [530, 216] on div "10 20 30 40 50 60 70 80 90 100 110 120 130 140 150 160" at bounding box center [340, 219] width 2690 height 18
drag, startPoint x: 191, startPoint y: 223, endPoint x: 181, endPoint y: 222, distance: 10.1
click at [182, 224] on div at bounding box center [340, 225] width 2690 height 8
click at [253, 139] on div "play_arrow" at bounding box center [246, 139] width 19 height 14
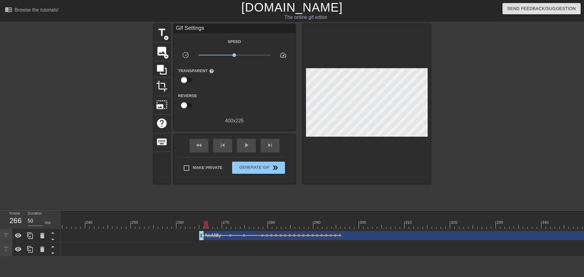
drag, startPoint x: 208, startPoint y: 227, endPoint x: 215, endPoint y: 228, distance: 7.3
click at [215, 228] on div at bounding box center [340, 225] width 2690 height 8
click at [249, 149] on div "play_arrow" at bounding box center [246, 146] width 19 height 14
click at [249, 149] on div "pause" at bounding box center [246, 146] width 19 height 14
drag, startPoint x: 238, startPoint y: 222, endPoint x: 263, endPoint y: 227, distance: 25.1
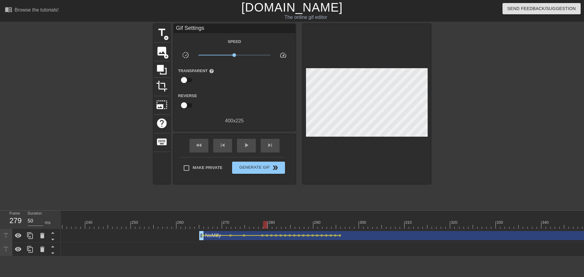
click at [263, 227] on div "10 20 30 40 50 60 70 80 90 100 110 120 130 140 150 160" at bounding box center [340, 219] width 2690 height 18
click at [266, 235] on span "lens" at bounding box center [266, 235] width 3 height 3
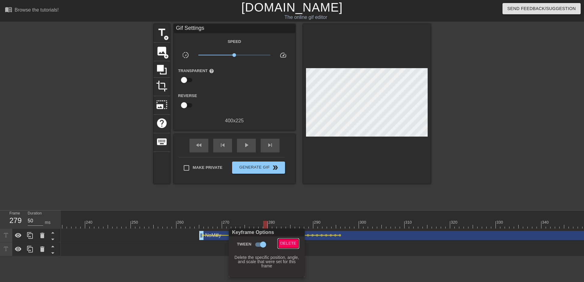
click at [288, 245] on span "Delete" at bounding box center [288, 243] width 16 height 7
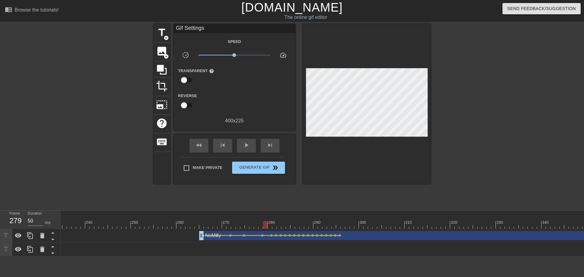
drag, startPoint x: 255, startPoint y: 221, endPoint x: 241, endPoint y: 212, distance: 16.9
click at [240, 219] on div "10 20 30 40 50 60 70 80 90 100 110 120 130 140 150 160" at bounding box center [340, 219] width 2690 height 18
click at [249, 140] on div "play_arrow" at bounding box center [246, 146] width 19 height 14
drag, startPoint x: 183, startPoint y: 223, endPoint x: 486, endPoint y: 223, distance: 302.7
click at [485, 223] on div at bounding box center [340, 225] width 2690 height 8
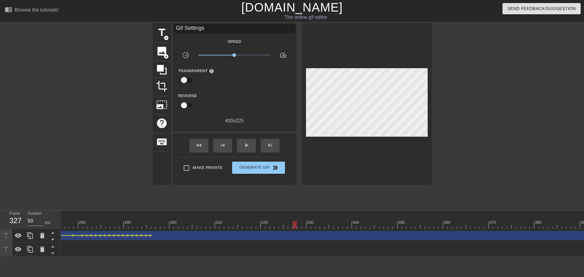
scroll to position [0, 1322]
drag, startPoint x: 250, startPoint y: 223, endPoint x: 536, endPoint y: 215, distance: 286.4
click at [530, 215] on div "10 20 30 40 50 60 70 80 90 100 110 120 130 140 150 160" at bounding box center [84, 219] width 2690 height 18
drag, startPoint x: 357, startPoint y: 221, endPoint x: 451, endPoint y: 224, distance: 94.0
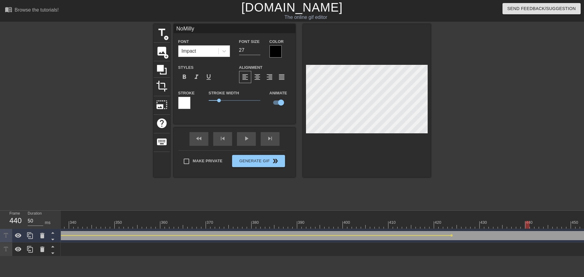
drag, startPoint x: 453, startPoint y: 225, endPoint x: 526, endPoint y: 228, distance: 73.0
click at [245, 141] on span "play_arrow" at bounding box center [246, 138] width 7 height 7
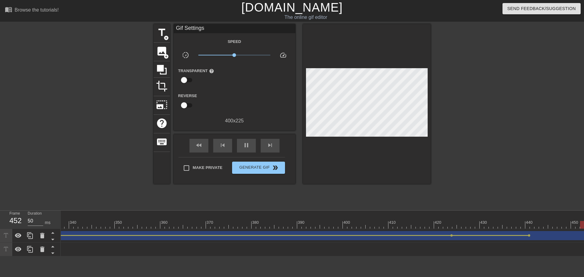
drag, startPoint x: 424, startPoint y: 224, endPoint x: 436, endPoint y: 223, distance: 12.2
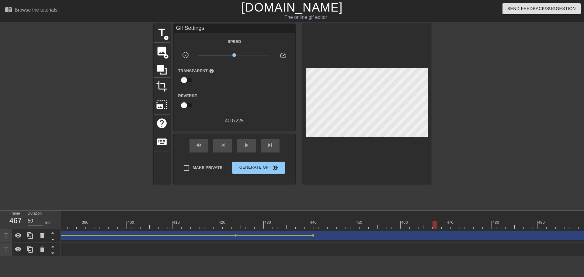
drag, startPoint x: 274, startPoint y: 225, endPoint x: 435, endPoint y: 227, distance: 161.7
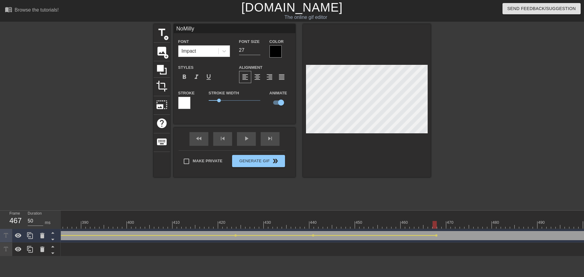
drag, startPoint x: 302, startPoint y: 225, endPoint x: 279, endPoint y: 186, distance: 45.8
click at [251, 136] on div "fast_rewind skip_previous play_arrow skip_next" at bounding box center [234, 138] width 99 height 23
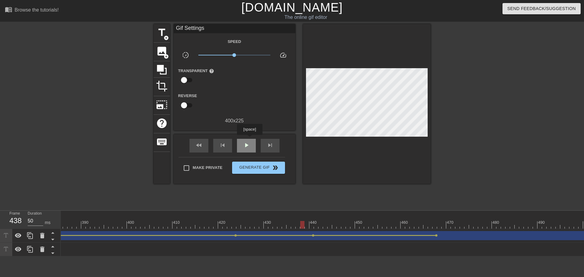
click at [249, 140] on div "play_arrow" at bounding box center [246, 146] width 19 height 14
drag, startPoint x: 430, startPoint y: 221, endPoint x: 488, endPoint y: 223, distance: 58.4
drag, startPoint x: 433, startPoint y: 222, endPoint x: 481, endPoint y: 217, distance: 48.6
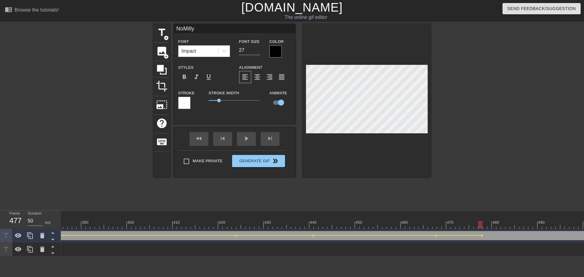
drag, startPoint x: 430, startPoint y: 223, endPoint x: 412, endPoint y: 223, distance: 17.9
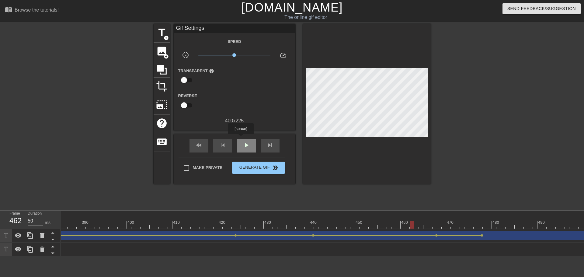
click at [240, 139] on div "play_arrow" at bounding box center [246, 146] width 19 height 14
click at [244, 137] on div "fast_rewind skip_previous pause skip_next" at bounding box center [234, 145] width 99 height 23
drag, startPoint x: 481, startPoint y: 225, endPoint x: 484, endPoint y: 220, distance: 5.3
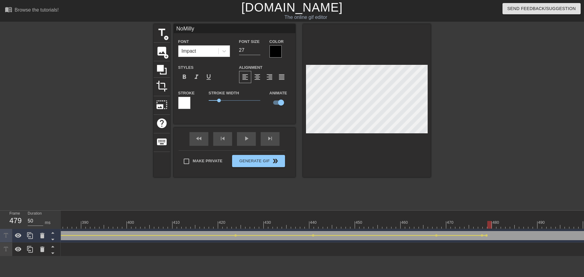
click at [488, 220] on div at bounding box center [488, 222] width 1 height 6
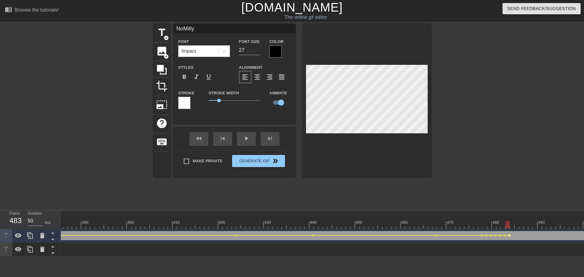
click at [509, 235] on span "lens" at bounding box center [509, 235] width 3 height 3
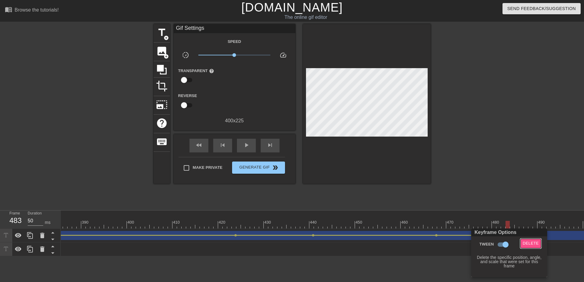
click at [530, 241] on span "Delete" at bounding box center [531, 243] width 16 height 7
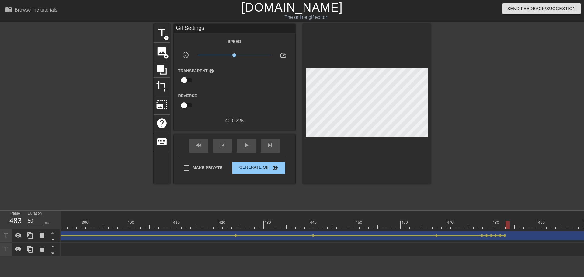
drag, startPoint x: 497, startPoint y: 222, endPoint x: 505, endPoint y: 221, distance: 8.3
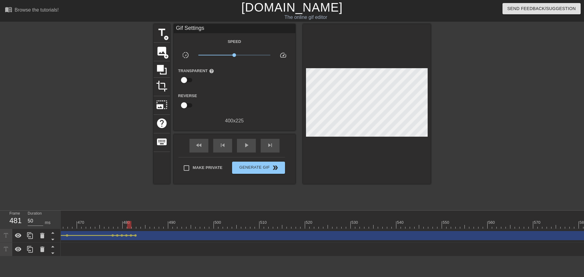
scroll to position [0, 2171]
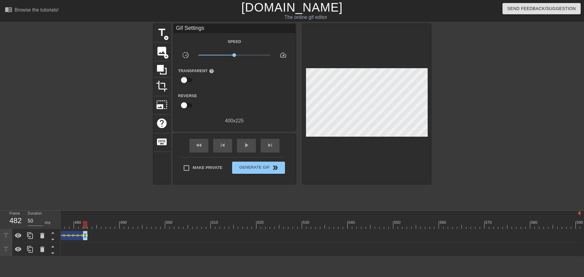
drag, startPoint x: 577, startPoint y: 235, endPoint x: 86, endPoint y: 228, distance: 490.9
click at [86, 228] on div "10 20 30 40 50 60 70 80 90 100 110 120 130 140 150 160" at bounding box center [322, 233] width 523 height 46
drag, startPoint x: 313, startPoint y: 219, endPoint x: 144, endPoint y: 226, distance: 169.4
drag, startPoint x: 87, startPoint y: 228, endPoint x: 85, endPoint y: 222, distance: 6.0
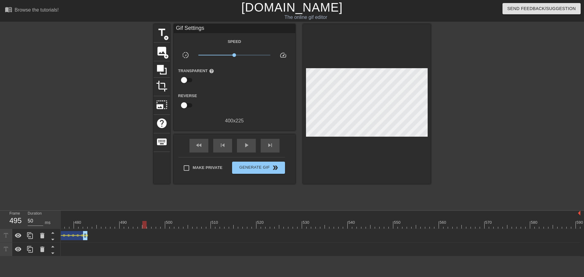
click at [86, 226] on div "10 20 30 40 50 60 70 80 90 100 110 120 130 140 150 160" at bounding box center [322, 233] width 523 height 46
drag, startPoint x: 85, startPoint y: 222, endPoint x: 251, endPoint y: 224, distance: 166.6
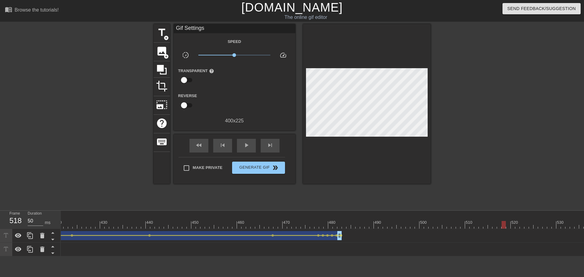
scroll to position [0, 1728]
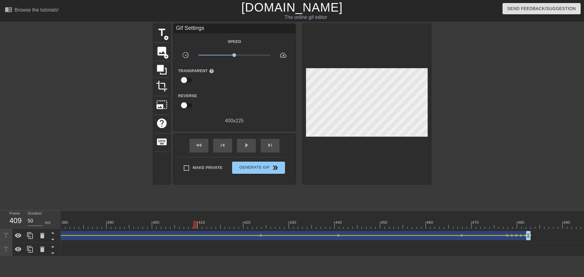
drag, startPoint x: 148, startPoint y: 224, endPoint x: 212, endPoint y: 222, distance: 64.5
drag, startPoint x: 213, startPoint y: 222, endPoint x: 217, endPoint y: 221, distance: 4.6
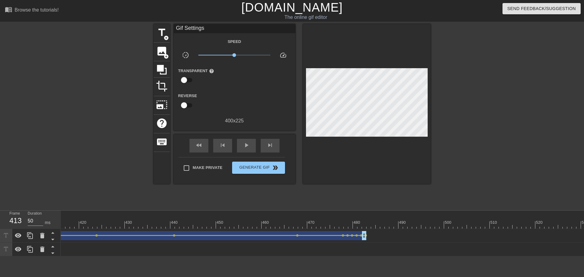
scroll to position [0, 2009]
drag, startPoint x: 244, startPoint y: 219, endPoint x: 306, endPoint y: 221, distance: 62.0
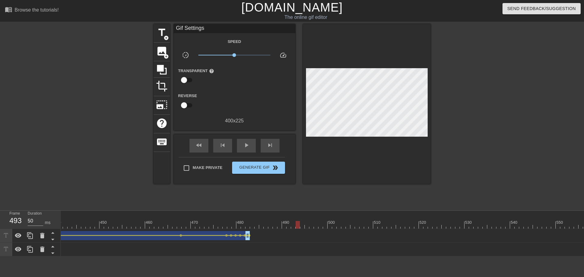
drag, startPoint x: 247, startPoint y: 219, endPoint x: 297, endPoint y: 220, distance: 49.6
click at [167, 38] on span "add_circle" at bounding box center [166, 37] width 5 height 5
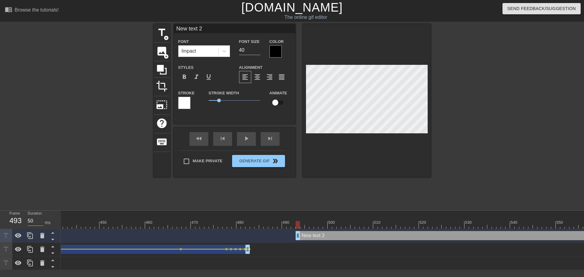
type input "New text"
type textarea "New text"
type input "New text"
type textarea "New text"
type input "New tex"
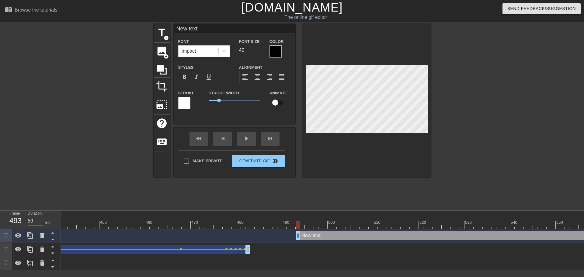
type textarea "New tex"
type input "New te"
type textarea "New te"
type input "New t"
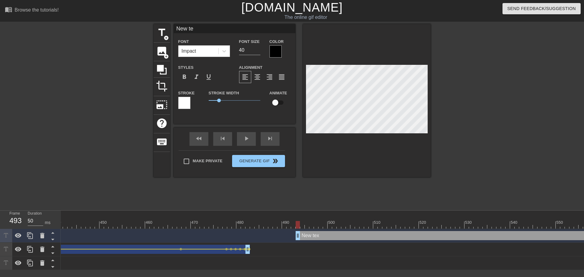
type textarea "New t"
type input "New"
type textarea "New"
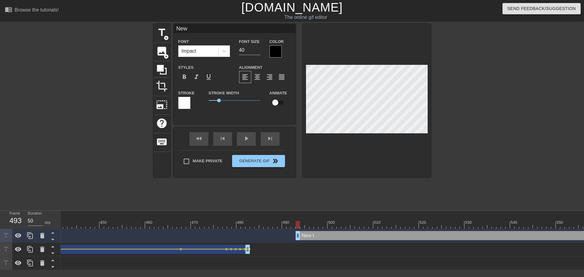
type input "New"
type textarea "New"
type input "Ne"
type textarea "Ne"
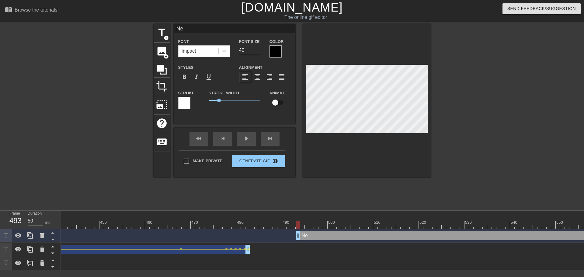
type input "N"
type textarea "N"
type input "N"
type textarea "N"
type input "No"
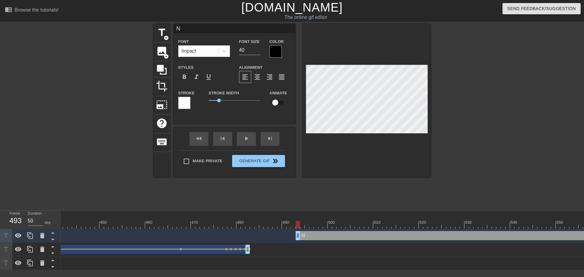
type textarea "No"
type input "NoM"
type textarea "NoM"
type input "NoMI"
type textarea "NoMI"
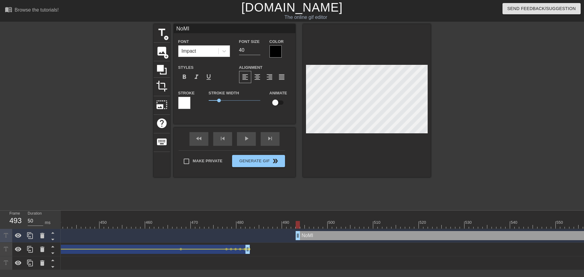
type input "NoMIl"
type textarea "NoMIl"
type input "NoMI"
type textarea "NoMI"
type input "NoM"
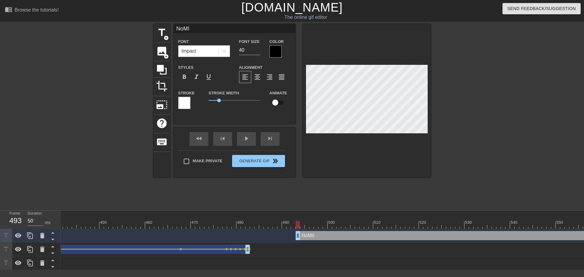
type textarea "NoM"
type input "NoMi"
type textarea "NoMi"
type input "NoMil"
type textarea "NoMil"
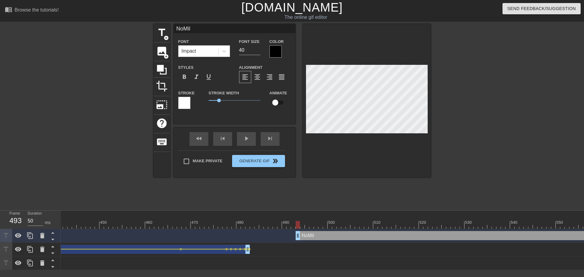
type input "NoMill"
type textarea "NoMill"
type input "NoMilly"
type textarea "NoMilly"
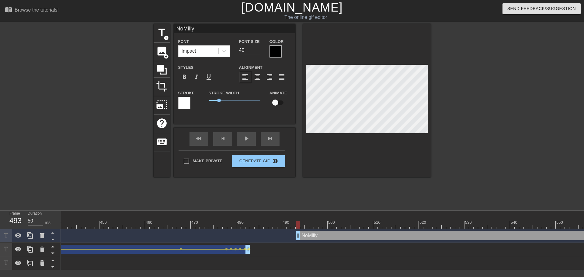
click at [257, 51] on input "40" at bounding box center [249, 50] width 21 height 10
type input "30"
drag, startPoint x: 257, startPoint y: 51, endPoint x: 261, endPoint y: 72, distance: 21.5
click at [257, 51] on input "30" at bounding box center [249, 50] width 21 height 10
click at [274, 99] on input "checkbox" at bounding box center [275, 103] width 35 height 12
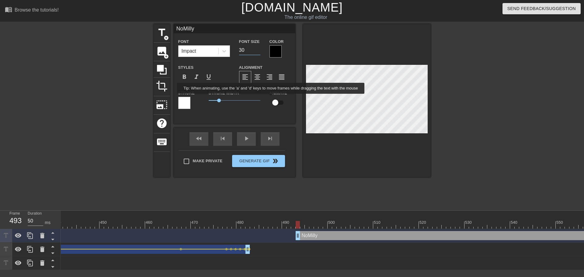
checkbox input "true"
click at [257, 53] on div "Font Size 30" at bounding box center [249, 48] width 30 height 20
type input "26"
click at [257, 52] on input "26" at bounding box center [249, 50] width 21 height 10
drag, startPoint x: 298, startPoint y: 222, endPoint x: 310, endPoint y: 222, distance: 11.9
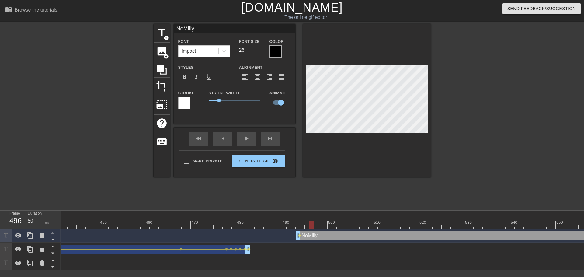
click at [310, 222] on div at bounding box center [311, 225] width 4 height 8
drag, startPoint x: 297, startPoint y: 238, endPoint x: 312, endPoint y: 239, distance: 15.2
click at [312, 239] on div "NoMilly drag_handle drag_handle" at bounding box center [525, 235] width 433 height 9
type input "25"
click at [257, 51] on input "25" at bounding box center [249, 50] width 21 height 10
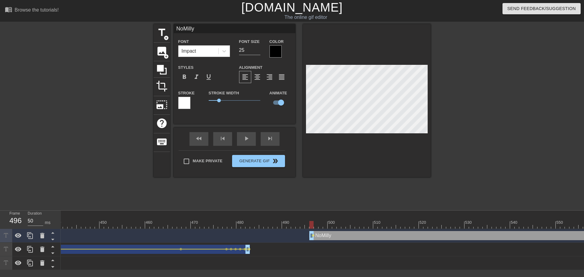
click at [385, 137] on div at bounding box center [367, 100] width 128 height 153
drag, startPoint x: 314, startPoint y: 222, endPoint x: 343, endPoint y: 222, distance: 29.2
click at [372, 156] on div at bounding box center [367, 100] width 128 height 153
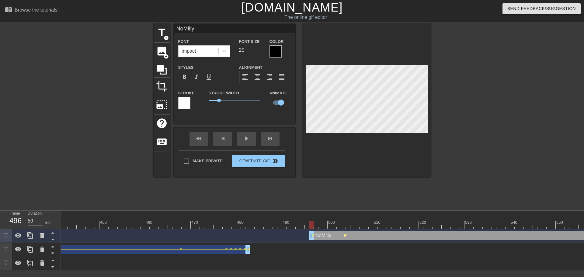
click at [344, 235] on span "lens" at bounding box center [344, 235] width 3 height 3
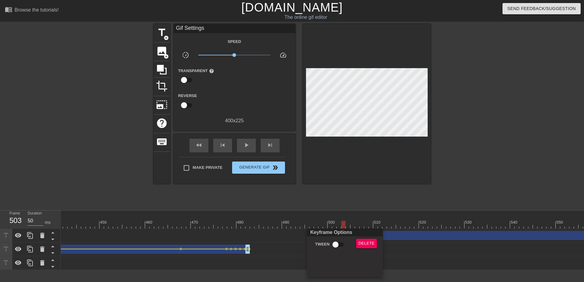
drag, startPoint x: 363, startPoint y: 234, endPoint x: 362, endPoint y: 240, distance: 6.2
click at [363, 236] on div "Keyframe Options" at bounding box center [344, 232] width 78 height 8
click at [362, 240] on span "Delete" at bounding box center [366, 243] width 16 height 7
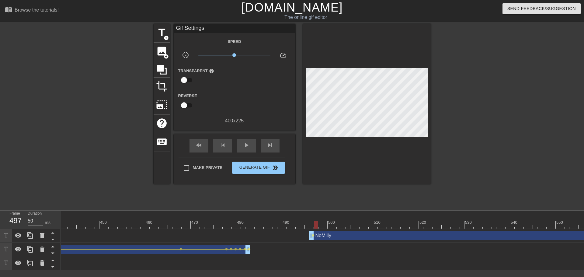
drag, startPoint x: 313, startPoint y: 224, endPoint x: 347, endPoint y: 220, distance: 33.9
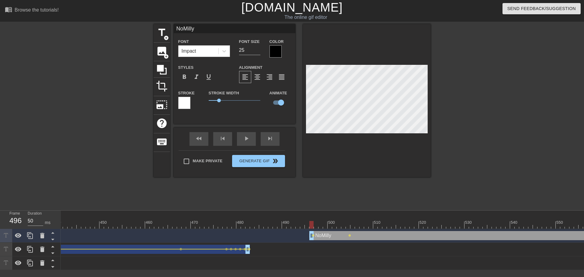
click at [313, 235] on span "lens" at bounding box center [313, 235] width 3 height 3
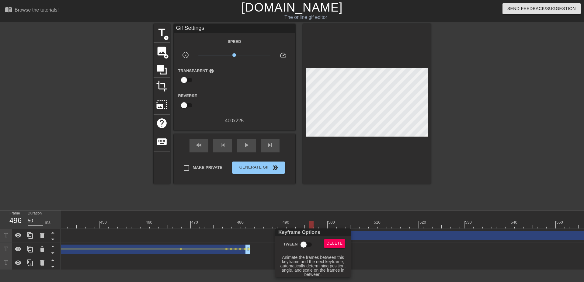
click at [301, 243] on input "Tween" at bounding box center [303, 245] width 35 height 12
checkbox input "true"
click at [300, 214] on div at bounding box center [292, 141] width 584 height 282
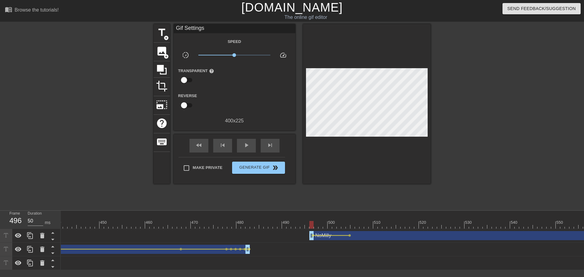
drag, startPoint x: 293, startPoint y: 221, endPoint x: 266, endPoint y: 186, distance: 44.6
click at [247, 148] on span "play_arrow" at bounding box center [246, 144] width 7 height 7
drag, startPoint x: 303, startPoint y: 222, endPoint x: 306, endPoint y: 223, distance: 3.1
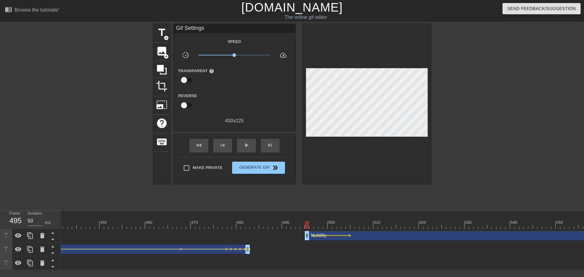
drag, startPoint x: 312, startPoint y: 240, endPoint x: 307, endPoint y: 240, distance: 5.2
click at [307, 240] on div "NoMilly drag_handle drag_handle" at bounding box center [524, 235] width 438 height 9
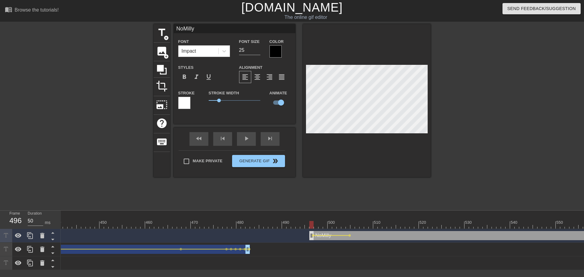
click at [311, 238] on div "NoMilly drag_handle drag_handle" at bounding box center [525, 235] width 433 height 9
drag, startPoint x: 319, startPoint y: 224, endPoint x: 351, endPoint y: 224, distance: 31.6
click at [351, 224] on div at bounding box center [352, 225] width 4 height 8
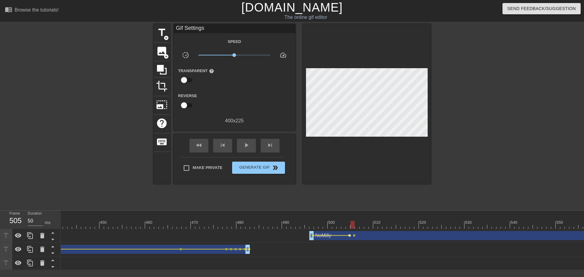
click at [348, 236] on span "lens" at bounding box center [349, 235] width 3 height 3
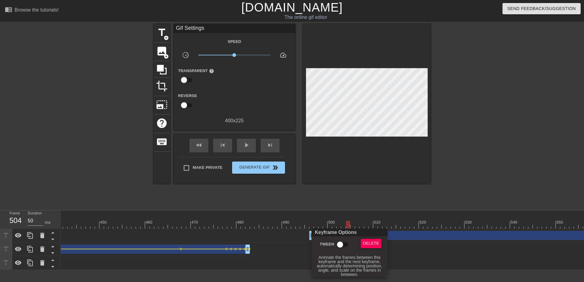
click at [337, 245] on input "Tween" at bounding box center [340, 245] width 35 height 12
checkbox input "true"
drag, startPoint x: 350, startPoint y: 221, endPoint x: 354, endPoint y: 221, distance: 4.0
click at [354, 221] on div at bounding box center [292, 141] width 584 height 282
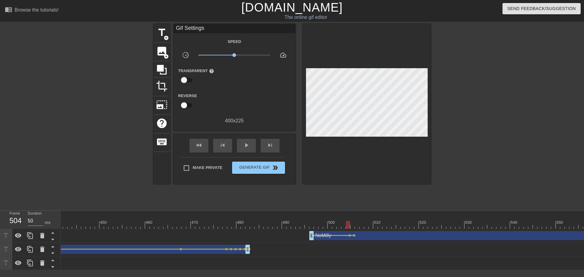
click at [354, 222] on div "Keyframe Options Tween Delete [ Hover for explanation ]" at bounding box center [292, 138] width 584 height 277
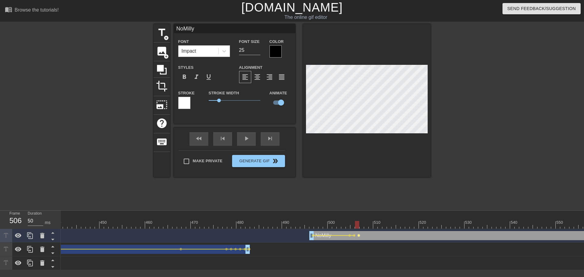
click at [358, 235] on span "lens" at bounding box center [358, 235] width 3 height 3
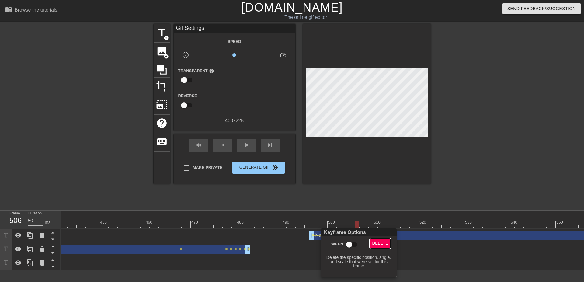
click at [379, 242] on span "Delete" at bounding box center [380, 243] width 16 height 7
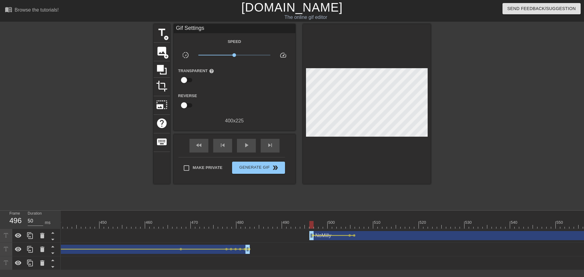
drag, startPoint x: 325, startPoint y: 221, endPoint x: 311, endPoint y: 224, distance: 14.9
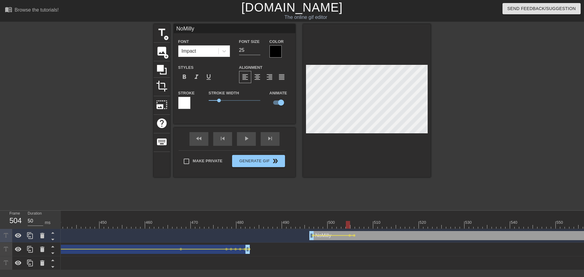
drag, startPoint x: 315, startPoint y: 225, endPoint x: 347, endPoint y: 230, distance: 32.9
click at [347, 230] on div "10 20 30 40 50 60 70 80 90 100 110 120 130 140 150 160" at bounding box center [322, 239] width 523 height 59
click at [354, 235] on span "lens" at bounding box center [354, 235] width 3 height 3
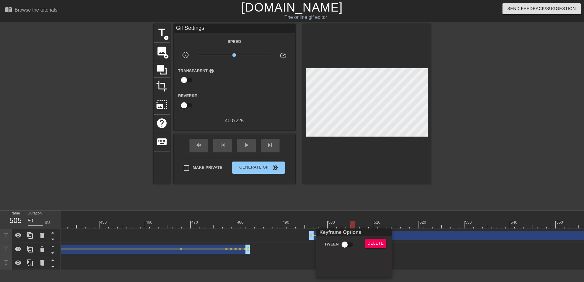
click at [370, 238] on div "Keyframe Options Tween Delete" at bounding box center [354, 252] width 76 height 49
click at [369, 240] on span "Delete" at bounding box center [375, 243] width 16 height 7
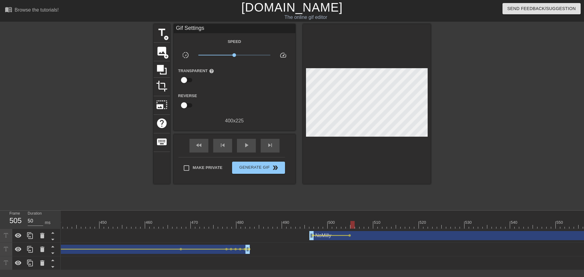
click at [248, 145] on span "play_arrow" at bounding box center [246, 144] width 7 height 7
drag, startPoint x: 305, startPoint y: 222, endPoint x: 405, endPoint y: 223, distance: 99.7
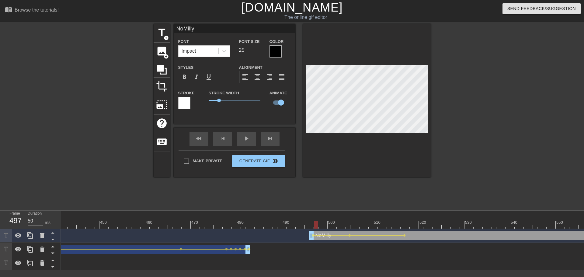
drag, startPoint x: 318, startPoint y: 222, endPoint x: 276, endPoint y: 185, distance: 56.0
click at [253, 143] on div "play_arrow" at bounding box center [246, 139] width 19 height 14
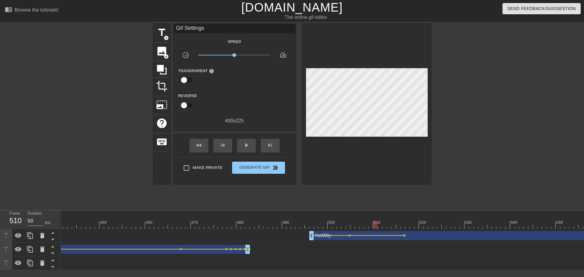
drag, startPoint x: 346, startPoint y: 224, endPoint x: 376, endPoint y: 212, distance: 32.6
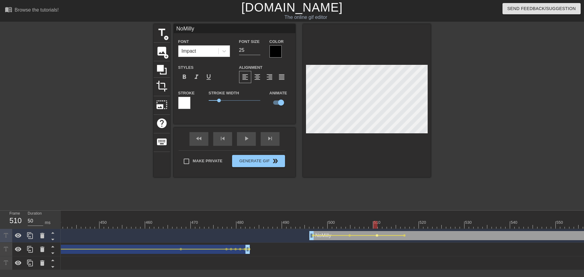
click at [376, 235] on span "lens" at bounding box center [376, 235] width 3 height 3
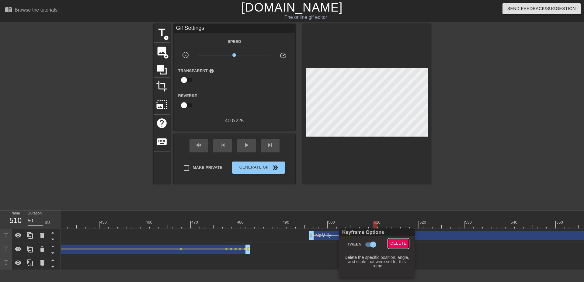
click at [400, 246] on span "Delete" at bounding box center [398, 243] width 16 height 7
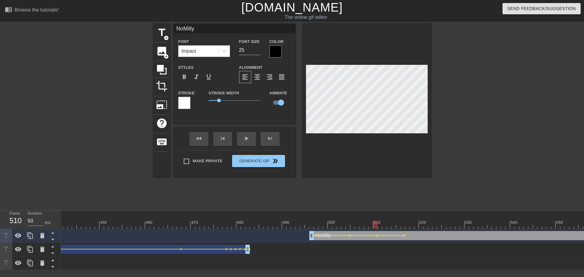
click at [311, 220] on div at bounding box center [311, 220] width 5 height 8
click at [251, 144] on div "play_arrow" at bounding box center [246, 139] width 19 height 14
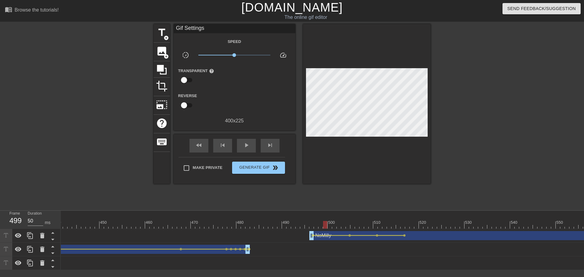
scroll to position [0, 2171]
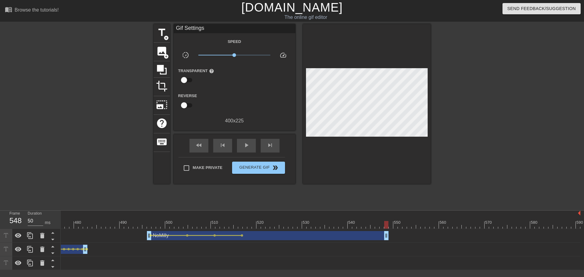
drag, startPoint x: 579, startPoint y: 234, endPoint x: 389, endPoint y: 237, distance: 189.4
drag, startPoint x: 301, startPoint y: 222, endPoint x: 136, endPoint y: 231, distance: 165.0
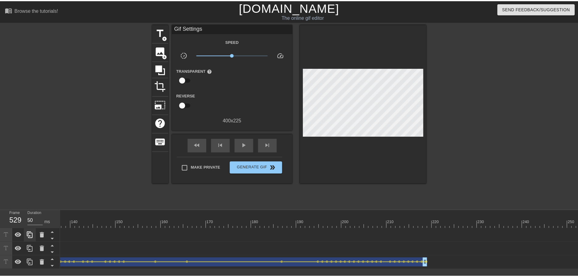
scroll to position [0, 0]
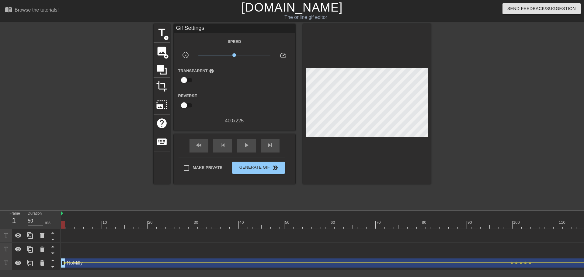
drag, startPoint x: 66, startPoint y: 227, endPoint x: 54, endPoint y: 221, distance: 13.2
click at [54, 221] on div "Frame 1 Duration 50 ms 10 20 30 40 50 60 70 80 90 100 110 120 130 140 150" at bounding box center [292, 239] width 584 height 59
click at [237, 150] on div "play_arrow" at bounding box center [246, 146] width 19 height 14
click at [242, 167] on span "Generate Gif double_arrow" at bounding box center [258, 167] width 48 height 7
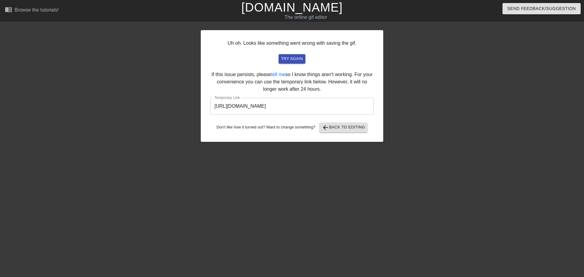
click at [247, 103] on input "[URL][DOMAIN_NAME]" at bounding box center [292, 106] width 164 height 17
click at [248, 103] on input "[URL][DOMAIN_NAME]" at bounding box center [292, 106] width 164 height 17
click at [328, 128] on span "arrow_back" at bounding box center [325, 127] width 7 height 7
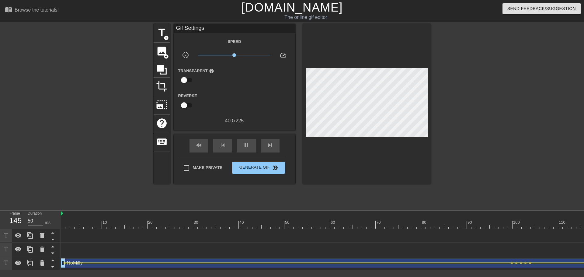
drag, startPoint x: 85, startPoint y: 223, endPoint x: 68, endPoint y: 225, distance: 16.5
drag, startPoint x: 68, startPoint y: 225, endPoint x: 60, endPoint y: 224, distance: 7.7
click at [60, 224] on div "Frame 1 Duration 50 ms 10 20 30 40 50 60 70 80 90 100 110 120 130 140 150" at bounding box center [292, 239] width 584 height 59
click at [166, 40] on span "add_circle" at bounding box center [166, 37] width 5 height 5
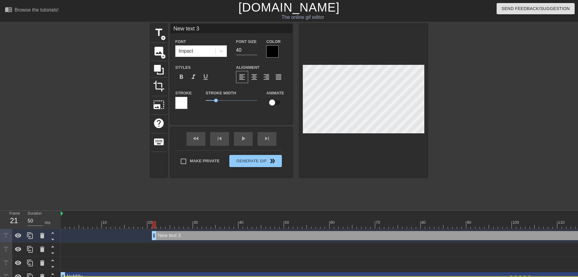
drag, startPoint x: 65, startPoint y: 236, endPoint x: 154, endPoint y: 243, distance: 89.3
click at [154, 243] on div "New text 3 drag_handle drag_handle NoMilly drag_handle drag_handle lens lens le…" at bounding box center [320, 256] width 518 height 55
type input "New text"
type textarea "New text"
type input "New text"
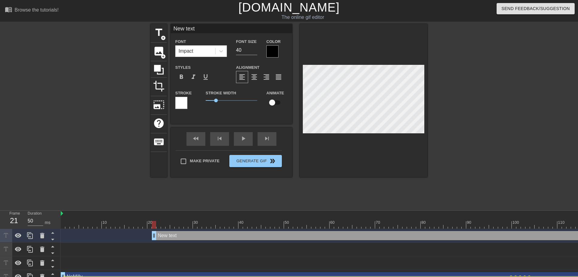
type textarea "New text"
type input "New tex"
type textarea "New tex"
type input "New te"
type textarea "New te"
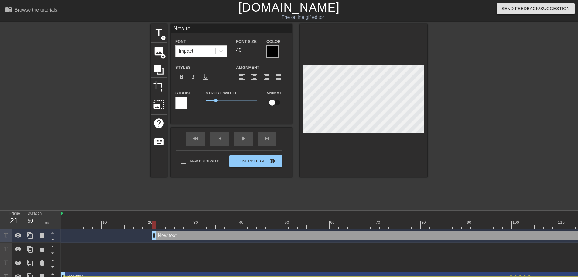
scroll to position [0, 0]
type input "New t"
type textarea "New t"
type input "New"
type textarea "New"
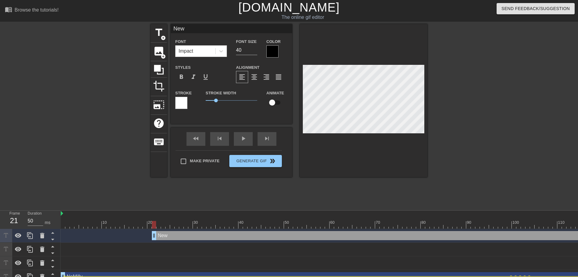
scroll to position [0, 0]
type input "New"
type textarea "New"
type input "Ne"
type textarea "Ne"
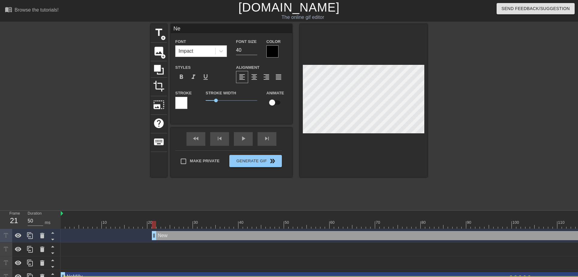
type input "N"
type textarea "N"
type input "NG"
type textarea "NG"
type input "N"
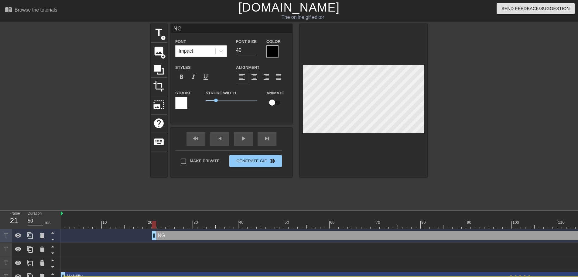
type textarea "N"
type input "T"
type textarea "T"
type input "To"
type textarea "To"
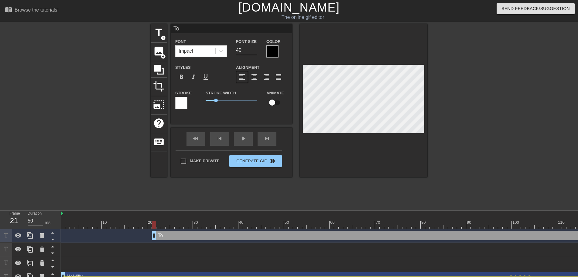
type input "Ton"
type textarea "Ton"
type input "[PERSON_NAME]"
type textarea "[PERSON_NAME]"
click at [274, 101] on input "checkbox" at bounding box center [272, 103] width 35 height 12
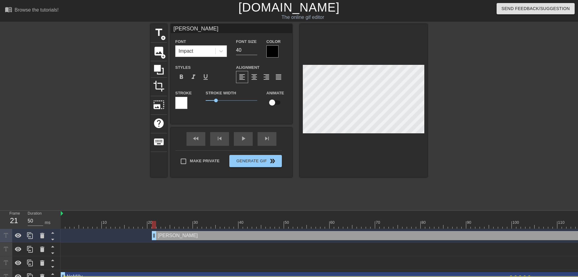
checkbox input "true"
type input "28"
click at [253, 51] on input "28" at bounding box center [246, 50] width 21 height 10
type input "24"
click at [255, 51] on input "24" at bounding box center [246, 50] width 21 height 10
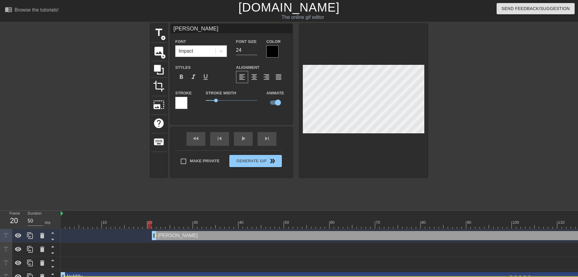
drag, startPoint x: 153, startPoint y: 236, endPoint x: 139, endPoint y: 239, distance: 14.1
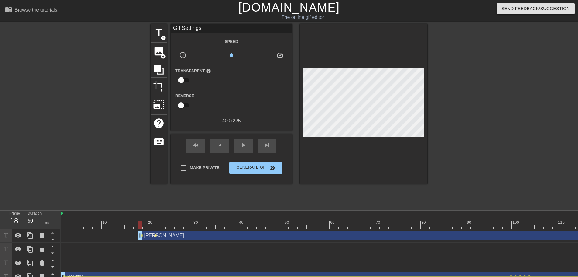
click at [155, 235] on span "lens" at bounding box center [155, 235] width 3 height 3
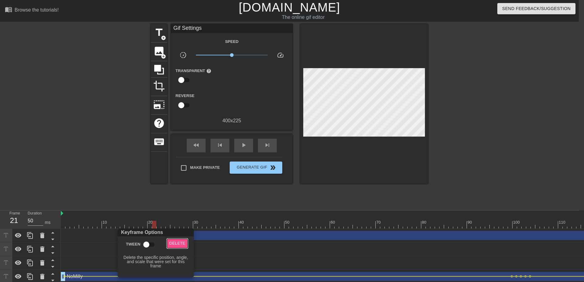
click at [173, 239] on button "Delete" at bounding box center [177, 243] width 21 height 9
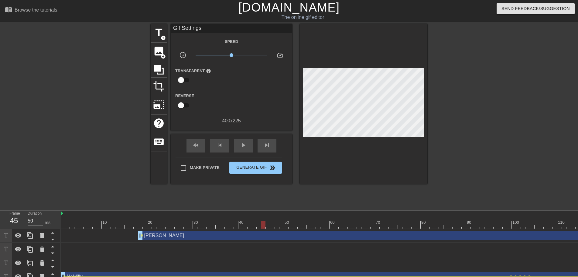
drag, startPoint x: 143, startPoint y: 224, endPoint x: 259, endPoint y: 222, distance: 115.5
drag, startPoint x: 258, startPoint y: 224, endPoint x: 302, endPoint y: 216, distance: 44.1
drag, startPoint x: 256, startPoint y: 224, endPoint x: 309, endPoint y: 223, distance: 52.6
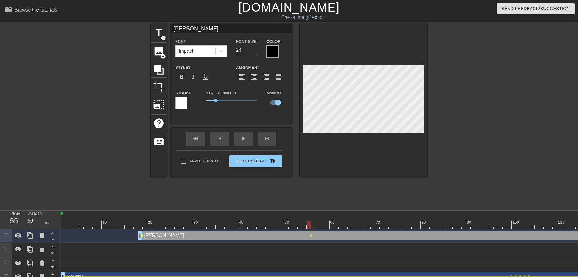
click at [141, 236] on span "lens" at bounding box center [142, 235] width 3 height 3
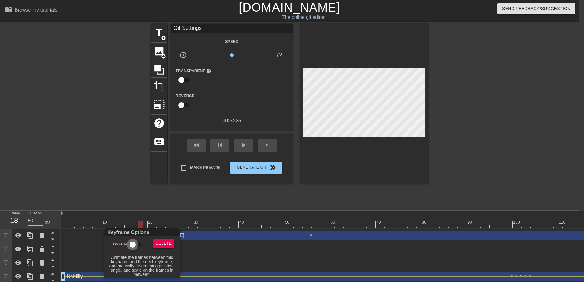
click at [131, 242] on input "Tween" at bounding box center [132, 245] width 35 height 12
checkbox input "true"
click at [221, 194] on div at bounding box center [292, 141] width 584 height 282
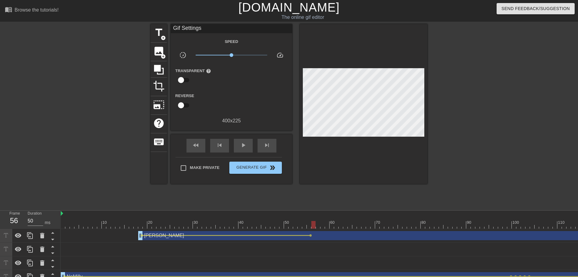
drag, startPoint x: 308, startPoint y: 223, endPoint x: 313, endPoint y: 223, distance: 5.5
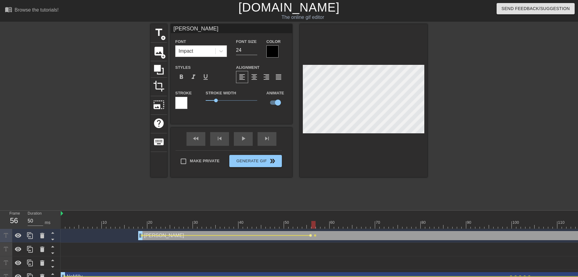
click at [311, 235] on span "lens" at bounding box center [310, 235] width 3 height 3
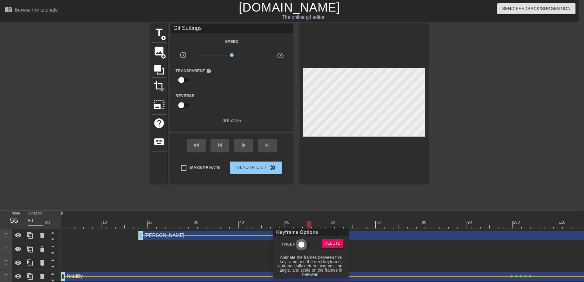
click at [308, 244] on input "Tween" at bounding box center [301, 245] width 35 height 12
checkbox input "true"
click at [300, 216] on div at bounding box center [292, 141] width 584 height 282
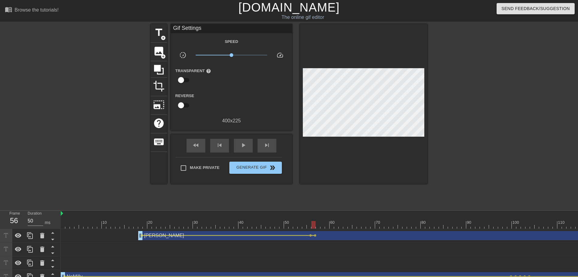
click at [312, 222] on div at bounding box center [314, 225] width 4 height 8
click at [321, 220] on div at bounding box center [323, 220] width 5 height 8
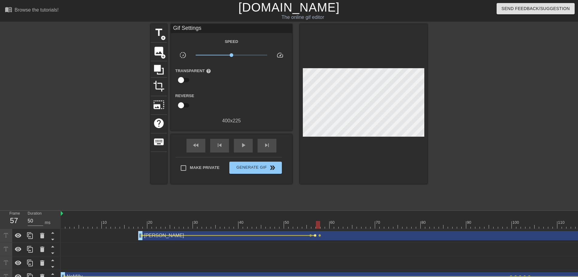
click at [315, 236] on span "lens" at bounding box center [315, 235] width 3 height 3
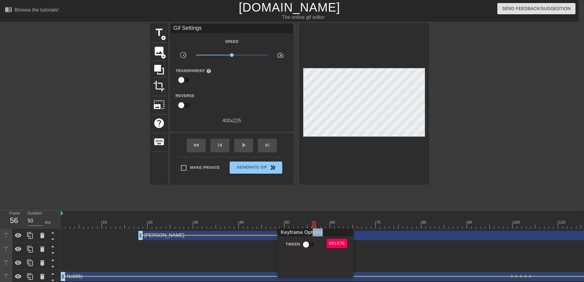
click at [310, 239] on div "Keyframe Options Tween Delete" at bounding box center [315, 252] width 76 height 49
click at [309, 240] on input "Tween" at bounding box center [305, 245] width 35 height 12
checkbox input "true"
click at [315, 213] on div at bounding box center [292, 141] width 584 height 282
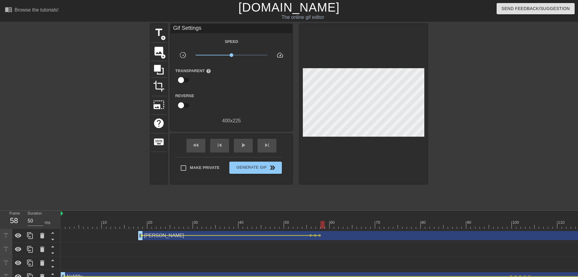
drag, startPoint x: 318, startPoint y: 224, endPoint x: 323, endPoint y: 224, distance: 4.9
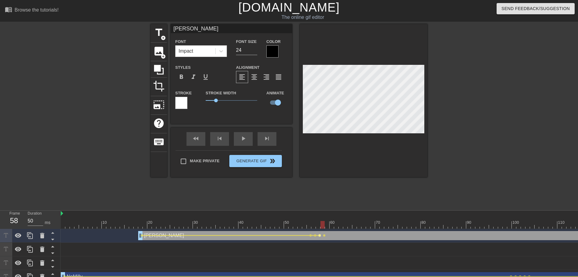
click at [320, 236] on span "lens" at bounding box center [320, 235] width 3 height 3
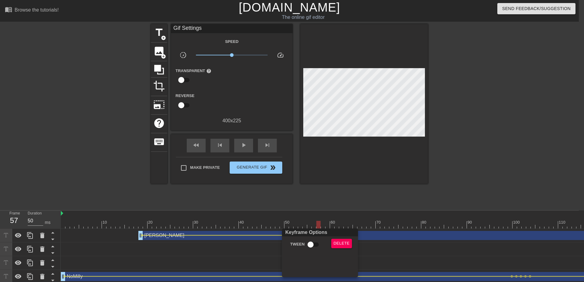
click at [311, 234] on div "Keyframe Options" at bounding box center [320, 232] width 78 height 8
click at [311, 243] on input "Tween" at bounding box center [310, 245] width 35 height 12
checkbox input "true"
click at [300, 222] on div at bounding box center [292, 141] width 584 height 282
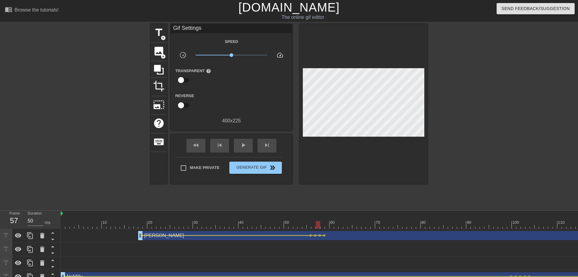
drag, startPoint x: 297, startPoint y: 222, endPoint x: 291, endPoint y: 220, distance: 7.0
click at [247, 146] on div "play_arrow" at bounding box center [243, 146] width 19 height 14
drag, startPoint x: 247, startPoint y: 147, endPoint x: 250, endPoint y: 149, distance: 3.6
click at [247, 147] on div "pause" at bounding box center [243, 146] width 19 height 14
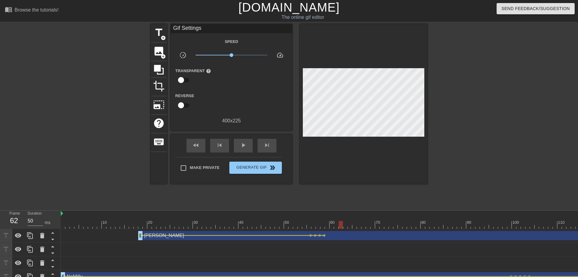
drag, startPoint x: 318, startPoint y: 221, endPoint x: 336, endPoint y: 195, distance: 31.5
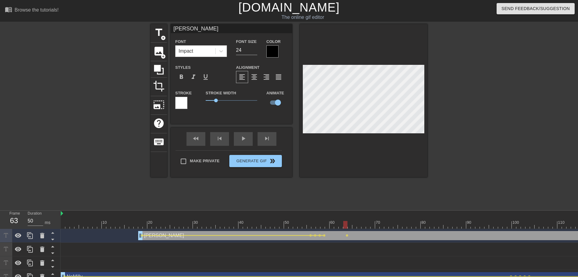
click at [325, 236] on span "lens" at bounding box center [324, 235] width 3 height 3
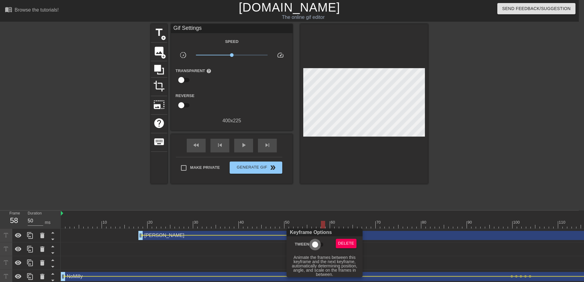
click at [316, 241] on input "Tween" at bounding box center [315, 245] width 35 height 12
checkbox input "true"
click at [339, 224] on div at bounding box center [292, 141] width 584 height 282
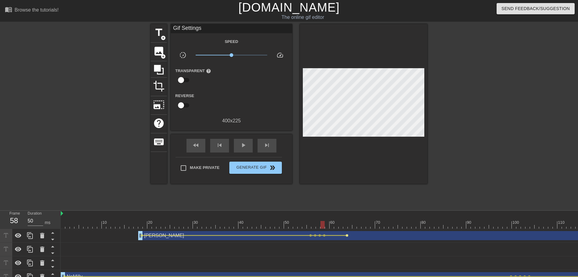
click at [347, 234] on span "lens" at bounding box center [347, 235] width 3 height 3
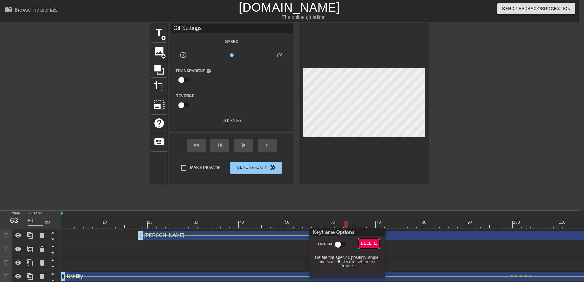
click at [366, 244] on span "Delete" at bounding box center [369, 243] width 16 height 7
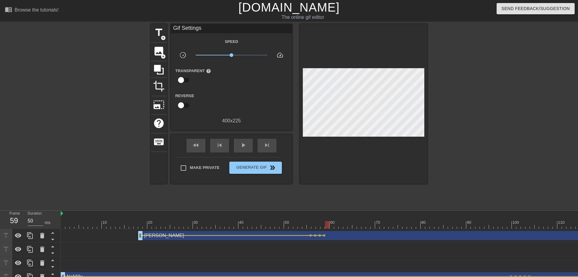
drag, startPoint x: 323, startPoint y: 224, endPoint x: 326, endPoint y: 224, distance: 3.3
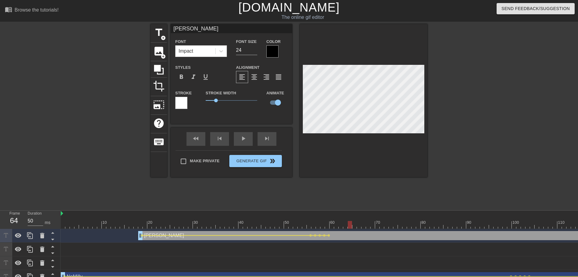
drag, startPoint x: 318, startPoint y: 224, endPoint x: 352, endPoint y: 222, distance: 33.5
drag, startPoint x: 327, startPoint y: 225, endPoint x: 365, endPoint y: 219, distance: 38.7
drag, startPoint x: 353, startPoint y: 226, endPoint x: 364, endPoint y: 227, distance: 10.7
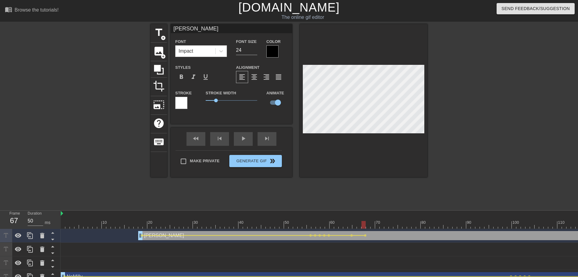
drag, startPoint x: 329, startPoint y: 217, endPoint x: 323, endPoint y: 216, distance: 6.4
click at [245, 140] on div "play_arrow" at bounding box center [243, 139] width 19 height 14
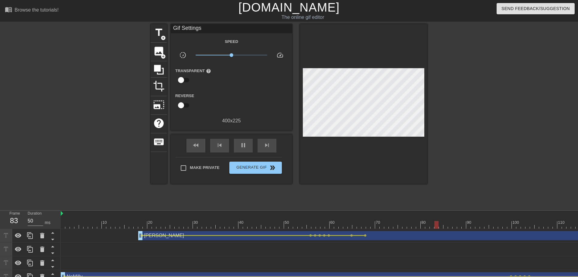
drag, startPoint x: 336, startPoint y: 213, endPoint x: 348, endPoint y: 219, distance: 13.7
drag, startPoint x: 349, startPoint y: 220, endPoint x: 364, endPoint y: 224, distance: 15.3
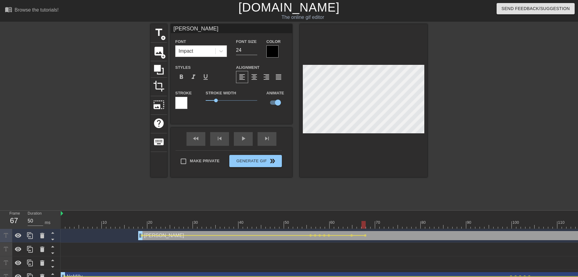
click at [241, 142] on span "play_arrow" at bounding box center [243, 138] width 7 height 7
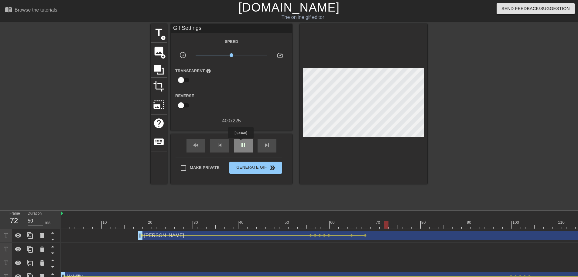
click at [241, 141] on span "pause" at bounding box center [243, 144] width 7 height 7
drag, startPoint x: 350, startPoint y: 222, endPoint x: 360, endPoint y: 223, distance: 9.8
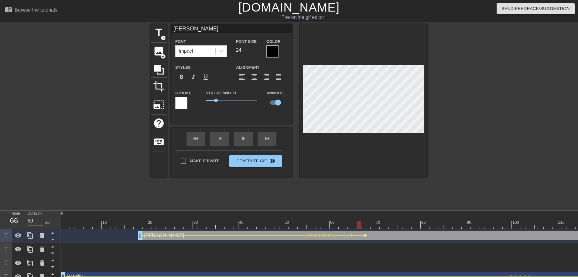
click at [366, 235] on span "lens" at bounding box center [365, 235] width 3 height 3
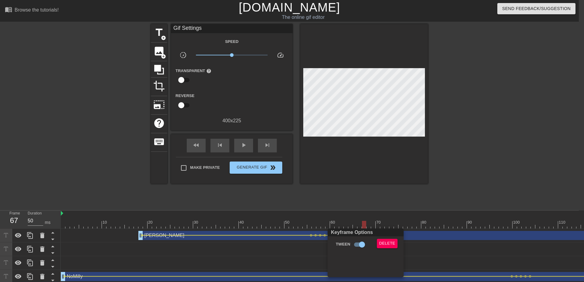
click at [395, 236] on div "Keyframe Options" at bounding box center [365, 232] width 78 height 8
click at [386, 242] on span "Delete" at bounding box center [387, 243] width 16 height 7
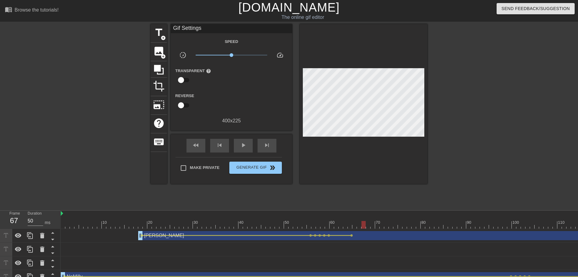
drag, startPoint x: 358, startPoint y: 230, endPoint x: 351, endPoint y: 228, distance: 6.9
click at [351, 228] on div "10 20 30 40 50 60 70 80 90 100 110 120 130 140 150 160" at bounding box center [320, 246] width 518 height 73
drag, startPoint x: 348, startPoint y: 222, endPoint x: 354, endPoint y: 220, distance: 6.2
drag, startPoint x: 353, startPoint y: 220, endPoint x: 350, endPoint y: 221, distance: 3.1
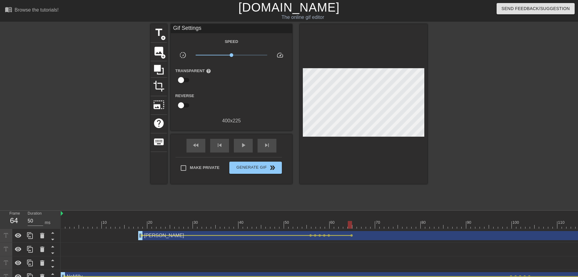
click at [352, 221] on div at bounding box center [350, 225] width 4 height 8
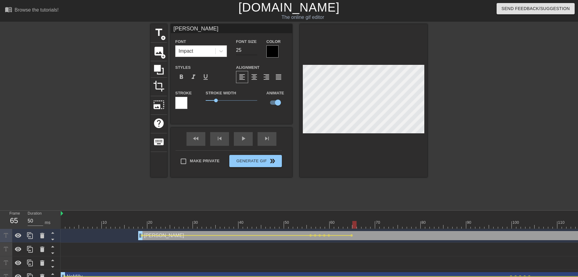
type input "25"
click at [254, 48] on input "25" at bounding box center [246, 50] width 21 height 10
click at [344, 165] on div at bounding box center [364, 100] width 128 height 153
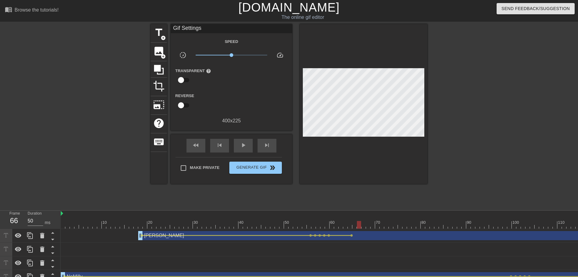
drag, startPoint x: 324, startPoint y: 222, endPoint x: 360, endPoint y: 226, distance: 36.4
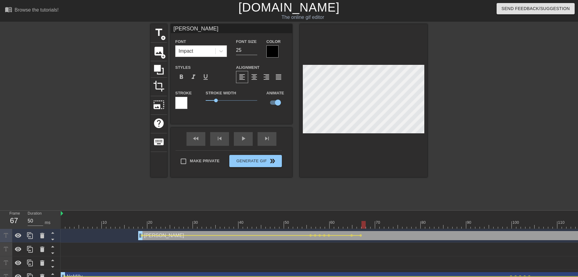
drag, startPoint x: 350, startPoint y: 225, endPoint x: 365, endPoint y: 225, distance: 15.2
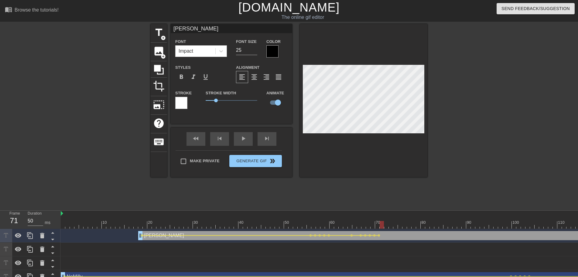
drag, startPoint x: 388, startPoint y: 224, endPoint x: 455, endPoint y: 229, distance: 66.8
click at [455, 229] on div "10 20 30 40 50 60 70 80 90 100 110 120 130 140 150 160" at bounding box center [320, 246] width 518 height 73
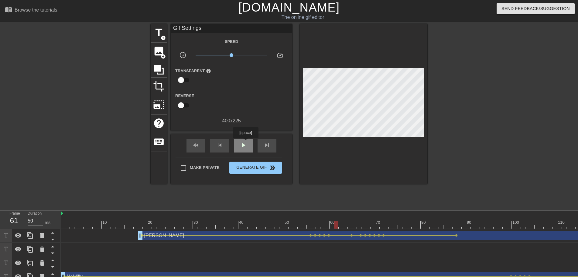
click at [245, 142] on div "play_arrow" at bounding box center [243, 146] width 19 height 14
drag, startPoint x: 345, startPoint y: 216, endPoint x: 374, endPoint y: 226, distance: 30.6
click at [379, 236] on span "lens" at bounding box center [379, 235] width 3 height 3
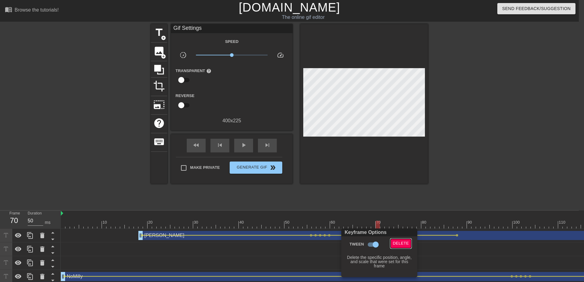
click at [395, 243] on span "Delete" at bounding box center [401, 243] width 16 height 7
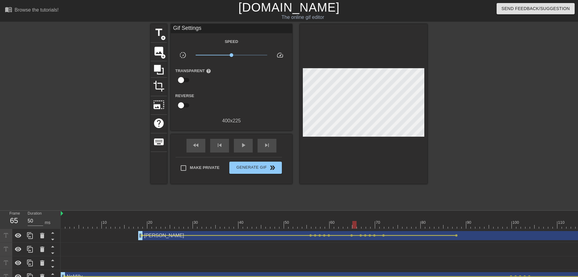
drag, startPoint x: 356, startPoint y: 224, endPoint x: 329, endPoint y: 223, distance: 27.1
click at [245, 143] on div "play_arrow" at bounding box center [243, 146] width 19 height 14
drag, startPoint x: 374, startPoint y: 224, endPoint x: 385, endPoint y: 226, distance: 10.6
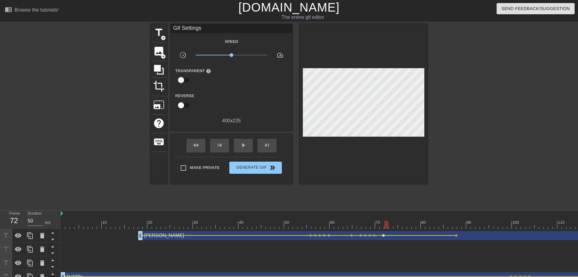
click at [383, 235] on span "lens" at bounding box center [383, 235] width 3 height 3
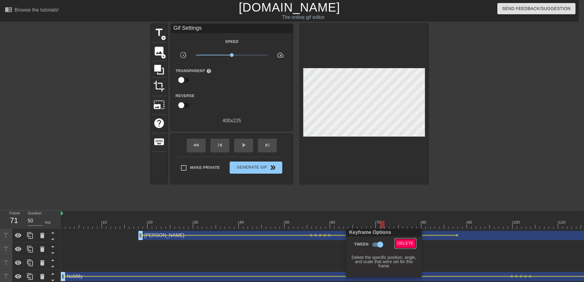
click at [402, 241] on span "Delete" at bounding box center [405, 243] width 16 height 7
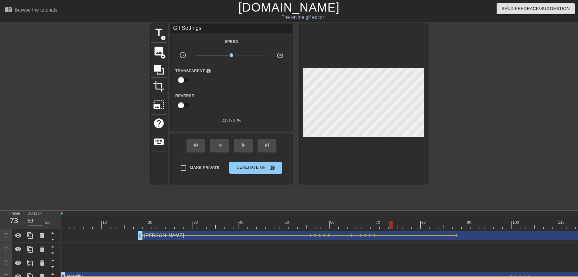
drag, startPoint x: 375, startPoint y: 223, endPoint x: 390, endPoint y: 227, distance: 16.1
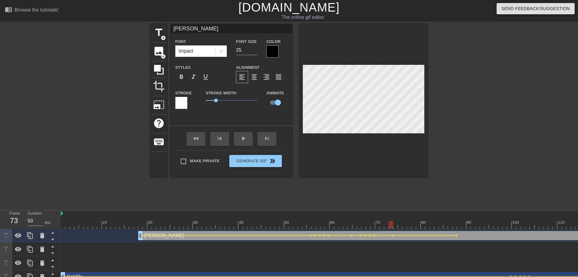
click at [246, 144] on div "play_arrow" at bounding box center [243, 139] width 19 height 14
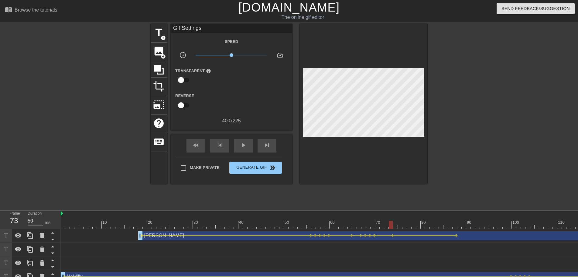
drag, startPoint x: 369, startPoint y: 218, endPoint x: 393, endPoint y: 223, distance: 24.9
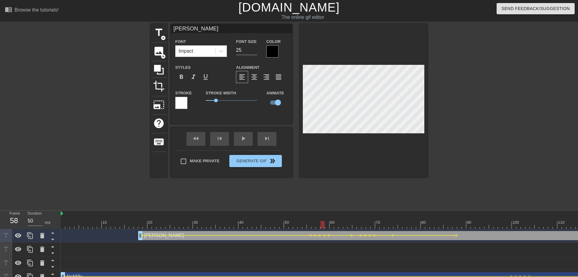
drag, startPoint x: 323, startPoint y: 218, endPoint x: 311, endPoint y: 216, distance: 12.4
click at [245, 145] on div "play_arrow" at bounding box center [243, 139] width 19 height 14
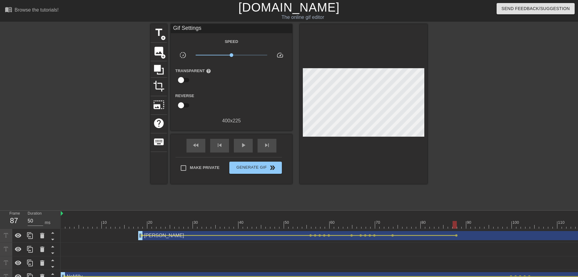
drag, startPoint x: 390, startPoint y: 219, endPoint x: 438, endPoint y: 201, distance: 51.5
drag, startPoint x: 392, startPoint y: 221, endPoint x: 428, endPoint y: 224, distance: 36.4
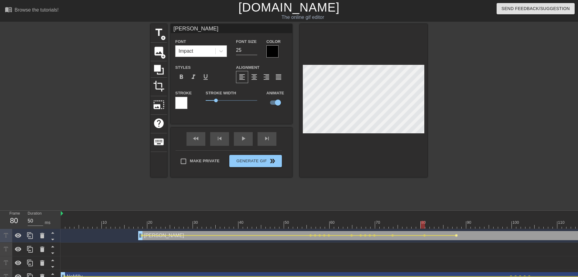
click at [457, 235] on span "lens" at bounding box center [456, 235] width 3 height 3
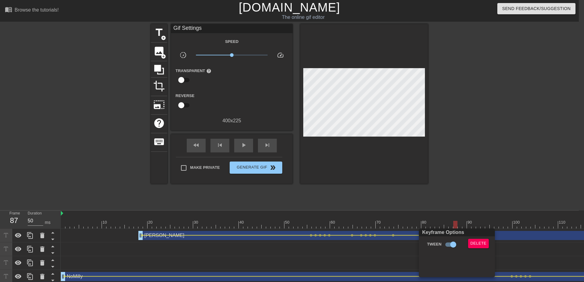
click at [467, 242] on div "Delete" at bounding box center [479, 246] width 33 height 14
click at [467, 243] on div "Delete" at bounding box center [479, 246] width 33 height 14
click at [469, 243] on button "Delete" at bounding box center [478, 243] width 21 height 9
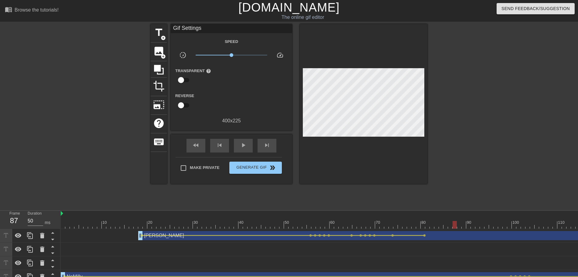
drag, startPoint x: 356, startPoint y: 223, endPoint x: 336, endPoint y: 217, distance: 21.1
click at [244, 150] on div "play_arrow" at bounding box center [243, 146] width 19 height 14
drag, startPoint x: 368, startPoint y: 220, endPoint x: 373, endPoint y: 222, distance: 5.0
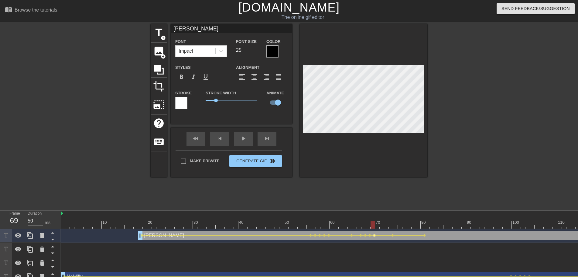
click at [374, 236] on span "lens" at bounding box center [374, 235] width 3 height 3
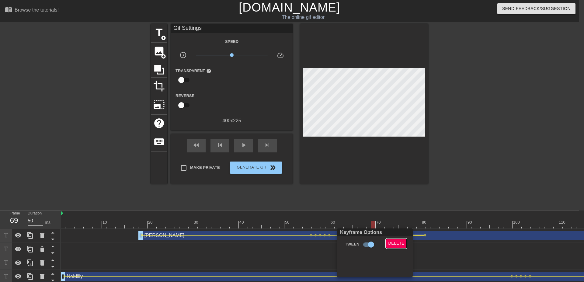
click at [396, 240] on button "Delete" at bounding box center [396, 243] width 21 height 9
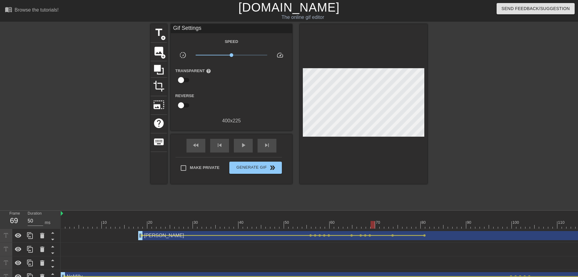
drag, startPoint x: 357, startPoint y: 223, endPoint x: 320, endPoint y: 205, distance: 40.5
click at [244, 148] on span "play_arrow" at bounding box center [243, 144] width 7 height 7
drag, startPoint x: 423, startPoint y: 222, endPoint x: 522, endPoint y: 221, distance: 99.7
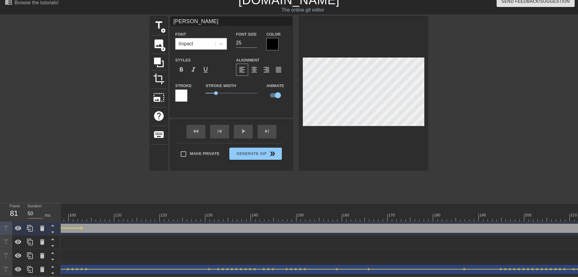
scroll to position [12, 0]
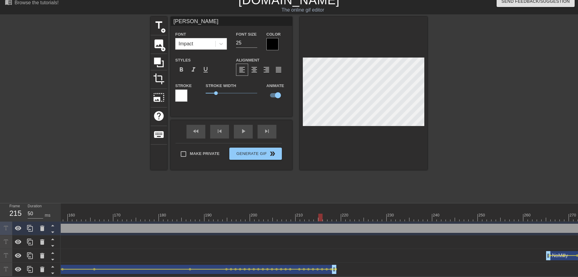
drag, startPoint x: 330, startPoint y: 213, endPoint x: 310, endPoint y: 214, distance: 20.1
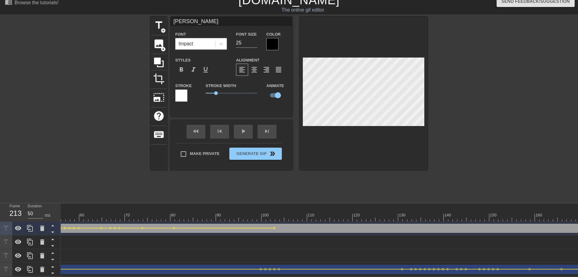
scroll to position [0, 0]
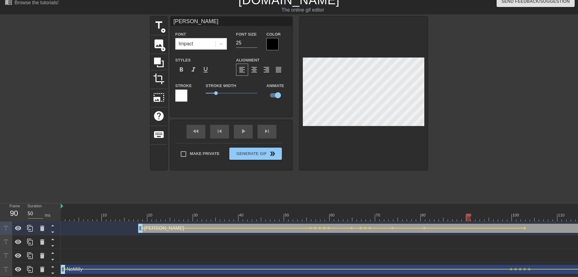
drag, startPoint x: 163, startPoint y: 214, endPoint x: 487, endPoint y: 204, distance: 324.2
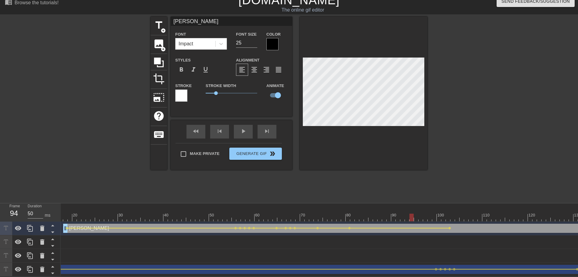
scroll to position [0, 112]
drag, startPoint x: 407, startPoint y: 211, endPoint x: 416, endPoint y: 212, distance: 8.6
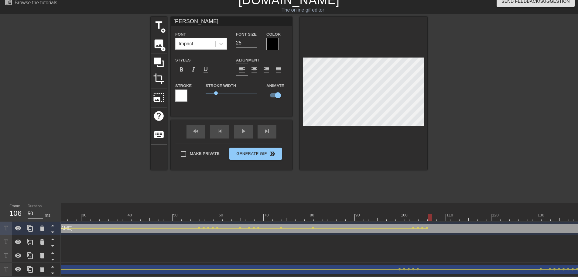
drag, startPoint x: 434, startPoint y: 211, endPoint x: 452, endPoint y: 213, distance: 18.0
drag, startPoint x: 464, startPoint y: 212, endPoint x: 532, endPoint y: 212, distance: 68.4
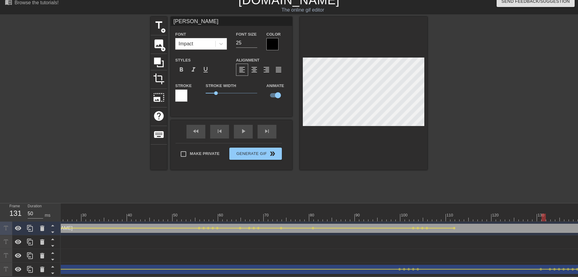
drag, startPoint x: 540, startPoint y: 212, endPoint x: 550, endPoint y: 212, distance: 9.7
drag, startPoint x: 155, startPoint y: 209, endPoint x: 271, endPoint y: 215, distance: 116.0
click at [271, 215] on div at bounding box center [269, 217] width 4 height 8
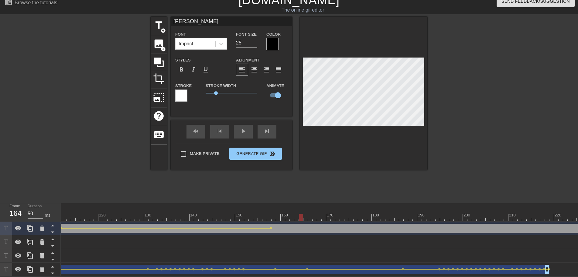
drag, startPoint x: 270, startPoint y: 215, endPoint x: 299, endPoint y: 217, distance: 29.3
click at [299, 217] on div "10 20 30 40 50 60 70 80 90 100 110 120 130 140 150 160" at bounding box center [320, 239] width 518 height 73
drag, startPoint x: 283, startPoint y: 214, endPoint x: 440, endPoint y: 219, distance: 156.9
click at [440, 219] on div "10 20 30 40 50 60 70 80 90 100 110 120 130 140 150 160" at bounding box center [320, 239] width 518 height 73
drag, startPoint x: 381, startPoint y: 212, endPoint x: 410, endPoint y: 213, distance: 29.8
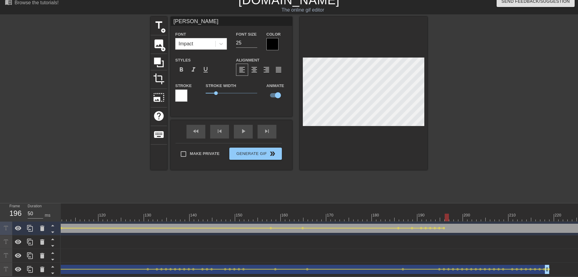
drag, startPoint x: 398, startPoint y: 209, endPoint x: 447, endPoint y: 207, distance: 49.0
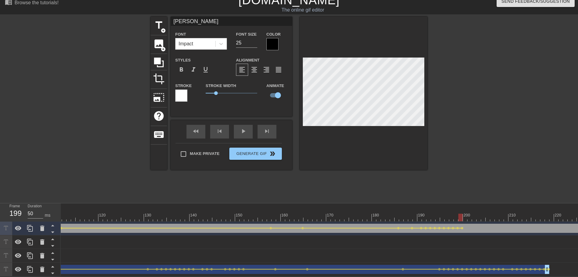
click at [273, 38] on div at bounding box center [273, 44] width 12 height 12
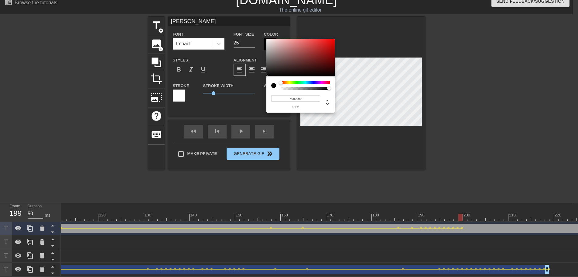
scroll to position [7, 0]
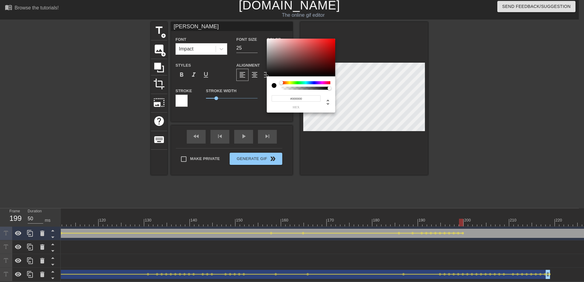
type input "#F4F1F1"
click at [267, 40] on div at bounding box center [301, 58] width 68 height 38
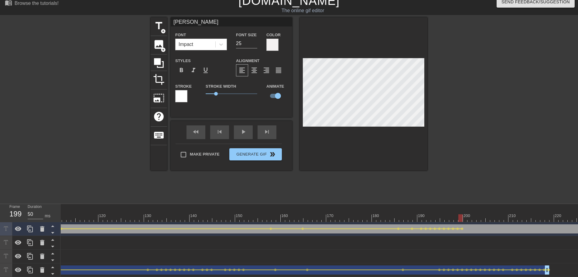
click at [270, 47] on div at bounding box center [273, 45] width 12 height 12
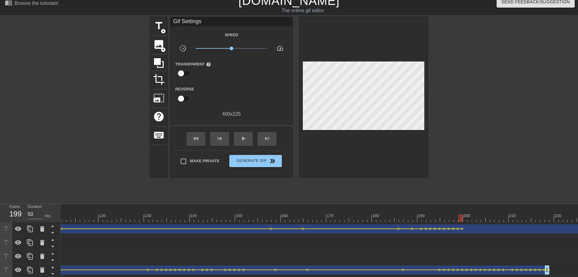
drag, startPoint x: 265, startPoint y: 67, endPoint x: 255, endPoint y: 106, distance: 39.7
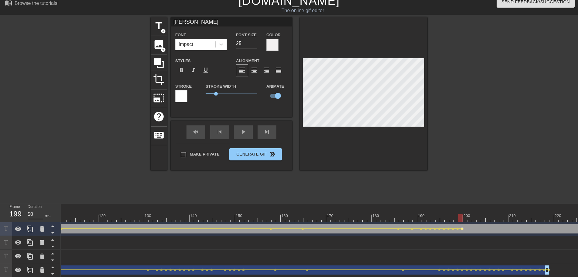
click at [463, 227] on span "lens" at bounding box center [462, 228] width 3 height 3
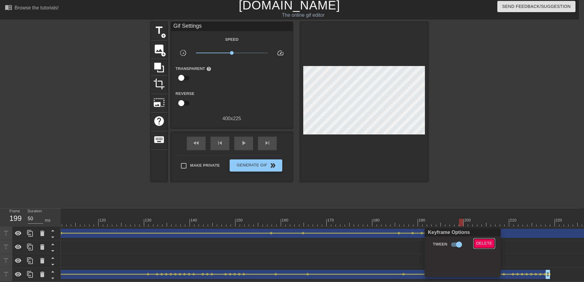
click at [477, 241] on span "Delete" at bounding box center [484, 243] width 16 height 7
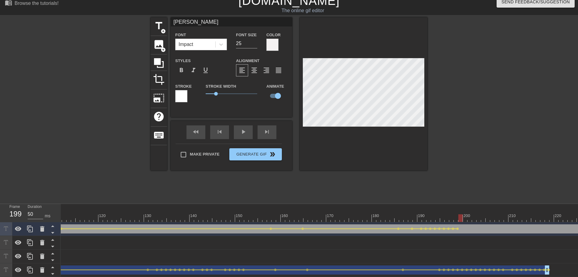
click at [269, 42] on div at bounding box center [273, 45] width 12 height 12
click at [181, 92] on div at bounding box center [181, 96] width 12 height 12
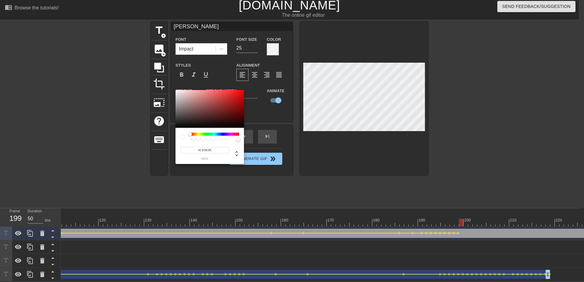
type input "#000000"
drag, startPoint x: 181, startPoint y: 92, endPoint x: 224, endPoint y: 183, distance: 100.6
click at [175, 128] on div at bounding box center [209, 109] width 68 height 38
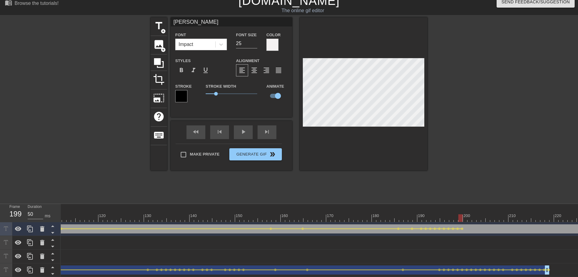
drag, startPoint x: 469, startPoint y: 217, endPoint x: 472, endPoint y: 212, distance: 5.7
drag, startPoint x: 475, startPoint y: 215, endPoint x: 520, endPoint y: 216, distance: 45.3
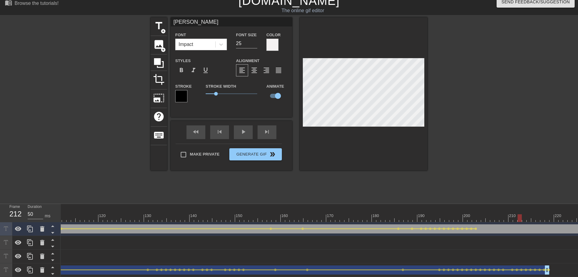
click at [521, 216] on div at bounding box center [520, 218] width 4 height 8
drag, startPoint x: 434, startPoint y: 216, endPoint x: 360, endPoint y: 196, distance: 76.3
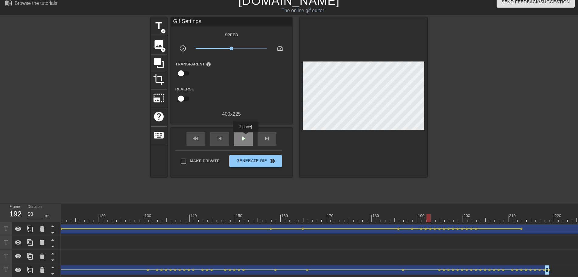
click at [246, 136] on div "play_arrow" at bounding box center [243, 139] width 19 height 14
drag, startPoint x: 466, startPoint y: 214, endPoint x: 559, endPoint y: 216, distance: 93.0
drag, startPoint x: 547, startPoint y: 215, endPoint x: 555, endPoint y: 213, distance: 8.0
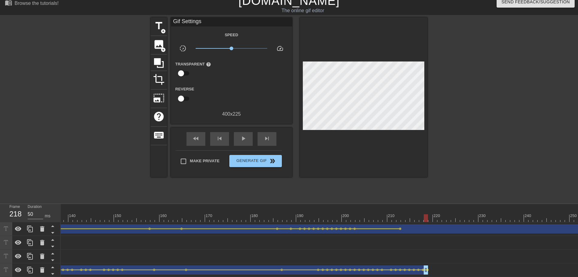
scroll to position [0, 634]
drag, startPoint x: 394, startPoint y: 217, endPoint x: 371, endPoint y: 155, distance: 66.4
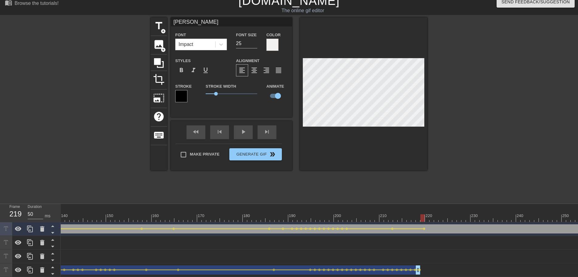
click at [244, 134] on div "play_arrow" at bounding box center [243, 132] width 19 height 14
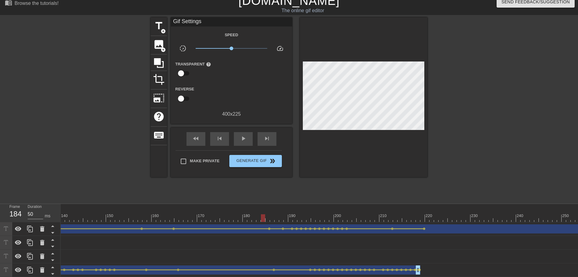
scroll to position [0, 826]
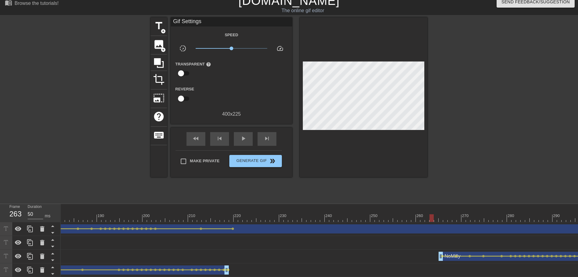
drag, startPoint x: 195, startPoint y: 217, endPoint x: 448, endPoint y: 212, distance: 253.5
click at [448, 212] on div "10 20 30 40 50 60 70 80 90 100 110 120 130 140 150 160" at bounding box center [580, 213] width 2690 height 18
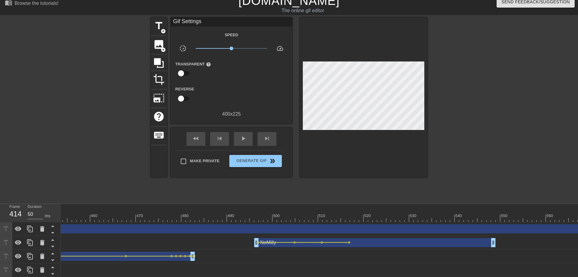
scroll to position [0, 2171]
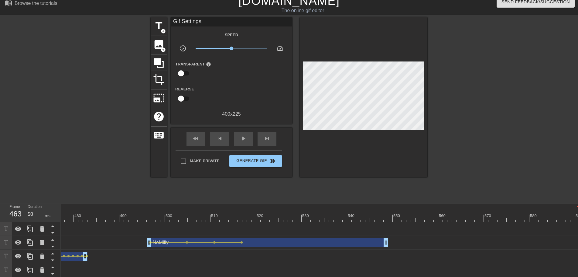
drag, startPoint x: 577, startPoint y: 229, endPoint x: 22, endPoint y: 216, distance: 554.9
click at [0, 217] on div "Frame 463 Duration 50 ms 10 20 30 40 50 60 70 80 90 100 110 120 130 140 150" at bounding box center [289, 240] width 578 height 73
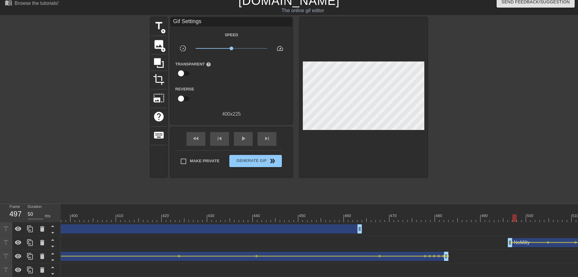
scroll to position [0, 1694]
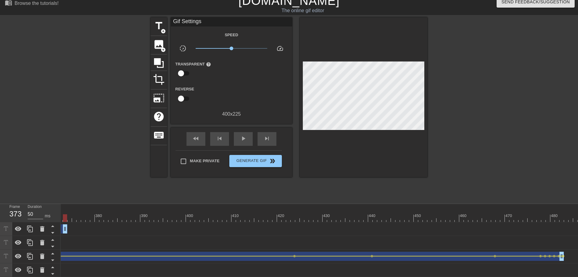
drag, startPoint x: 475, startPoint y: 227, endPoint x: 0, endPoint y: 219, distance: 474.9
click at [0, 219] on div "Frame 373 Duration 50 ms 10 20 30 40 50 60 70 80 90 100 110 120 130 140 150" at bounding box center [289, 240] width 578 height 73
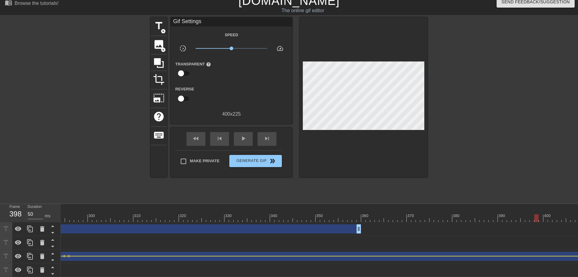
scroll to position [0, 1260]
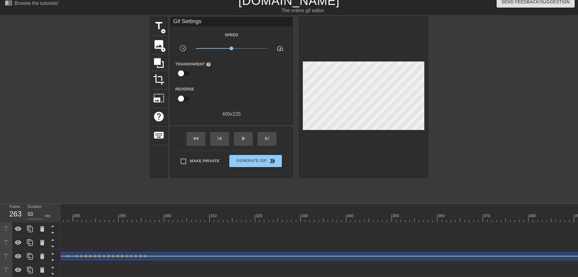
drag, startPoint x: 436, startPoint y: 229, endPoint x: 0, endPoint y: 217, distance: 436.0
click at [0, 217] on div "Frame 263 Duration 50 ms 10 20 30 40 50 60 70 80 90 100 110 120 130 140 150" at bounding box center [289, 240] width 578 height 73
drag, startPoint x: 181, startPoint y: 219, endPoint x: 94, endPoint y: 220, distance: 87.2
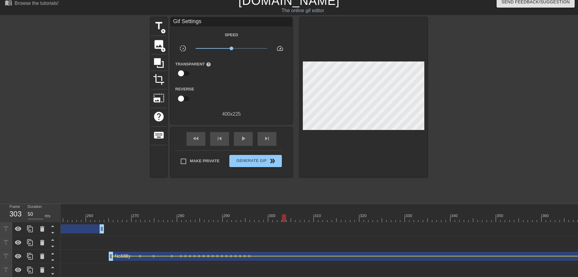
scroll to position [0, 978]
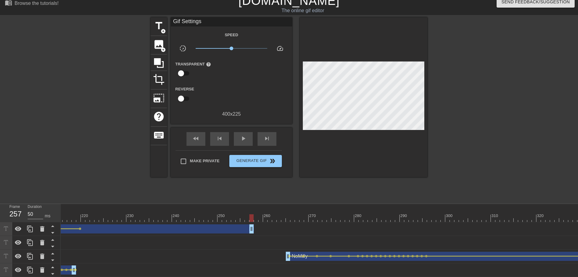
drag, startPoint x: 278, startPoint y: 228, endPoint x: 250, endPoint y: 230, distance: 28.0
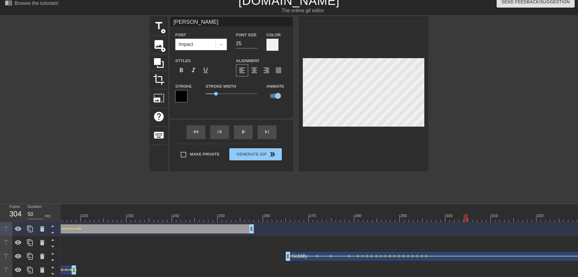
drag, startPoint x: 252, startPoint y: 218, endPoint x: 464, endPoint y: 210, distance: 212.6
click at [464, 210] on div "10 20 30 40 50 60 70 80 90 100 110 120 130 140 150 160" at bounding box center [427, 213] width 2690 height 18
drag, startPoint x: 460, startPoint y: 210, endPoint x: 471, endPoint y: 210, distance: 11.0
click at [478, 209] on div "10 20 30 40 50 60 70 80 90 100 110 120 130 140 150 160" at bounding box center [427, 213] width 2690 height 18
click at [465, 217] on div at bounding box center [427, 218] width 2690 height 8
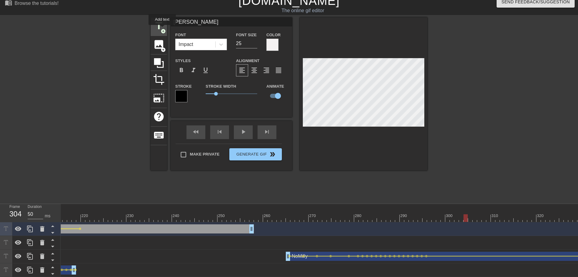
click at [162, 29] on span "add_circle" at bounding box center [163, 31] width 5 height 5
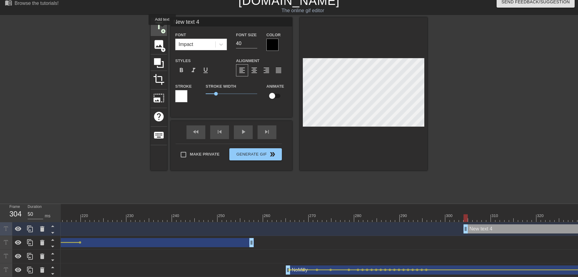
type input "New text 4"
type input "40"
checkbox input "false"
type input "New text"
type textarea "New text"
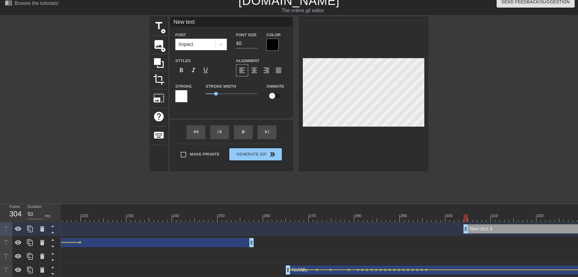
type input "New text"
type textarea "New text"
type input "New tex"
type textarea "New tex"
type input "New te"
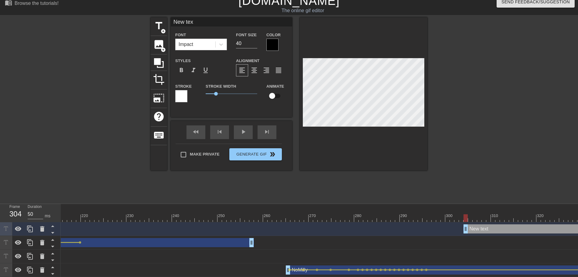
type textarea "New te"
type input "New t"
type textarea "New t"
type input "New"
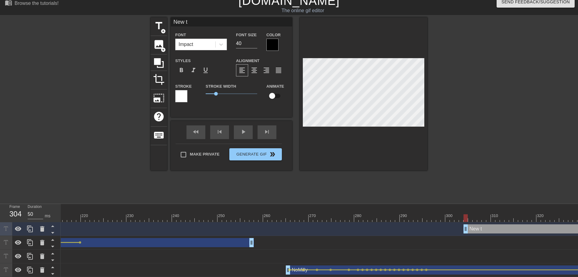
type textarea "New"
type input "New"
type textarea "New"
type input "Ne"
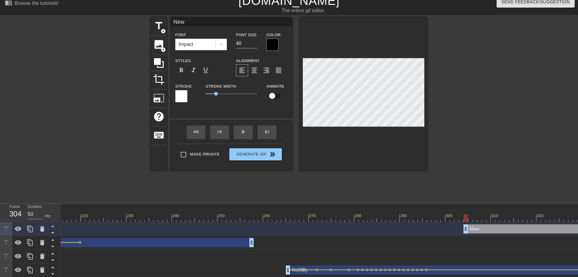
type textarea "Ne"
type input "N"
type textarea "N"
type input "T"
type textarea "T"
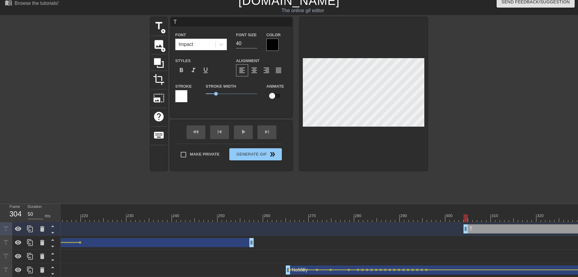
type input "To"
type textarea "To"
type input "Ton"
type textarea "Ton"
type input "[PERSON_NAME]"
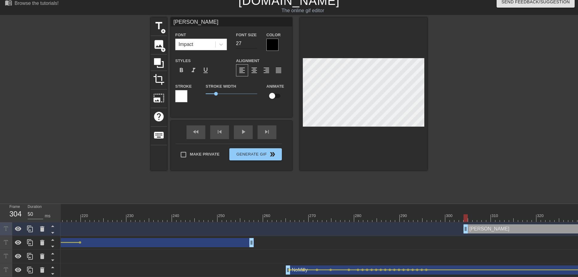
click at [254, 44] on input "27" at bounding box center [246, 44] width 21 height 10
click at [267, 43] on div at bounding box center [273, 45] width 12 height 12
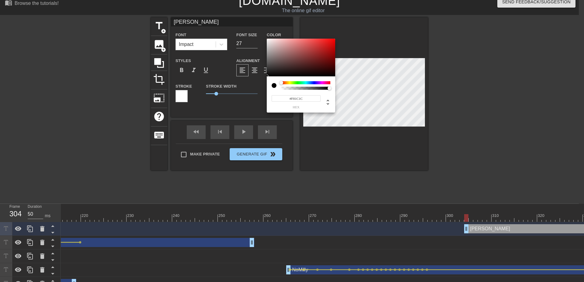
click at [267, 40] on div at bounding box center [301, 58] width 68 height 38
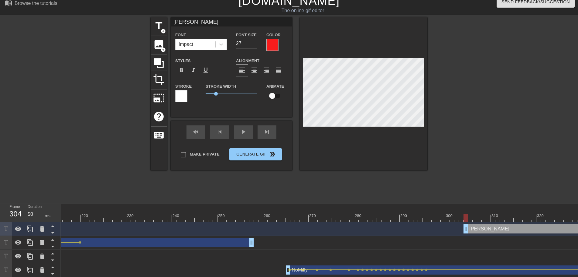
click at [277, 45] on div at bounding box center [273, 45] width 12 height 12
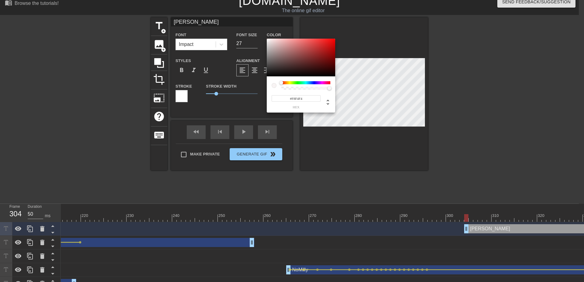
click at [268, 40] on div at bounding box center [301, 58] width 68 height 38
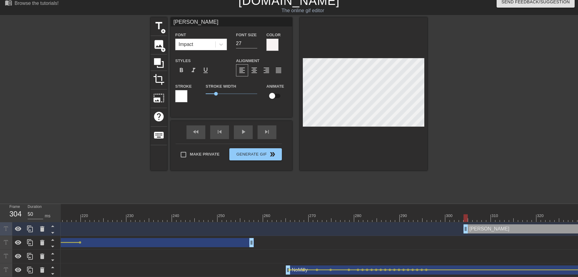
click at [277, 97] on input "checkbox" at bounding box center [272, 96] width 35 height 12
click at [180, 89] on label "Stroke" at bounding box center [183, 86] width 16 height 6
click at [183, 93] on div at bounding box center [181, 96] width 12 height 12
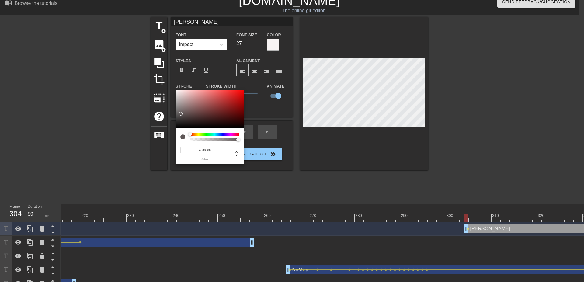
drag, startPoint x: 186, startPoint y: 106, endPoint x: 157, endPoint y: 156, distance: 57.8
click at [175, 128] on div at bounding box center [209, 109] width 68 height 38
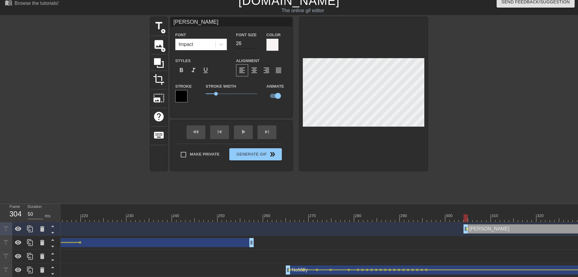
click at [254, 45] on input "26" at bounding box center [246, 44] width 21 height 10
click at [395, 135] on div at bounding box center [364, 93] width 128 height 153
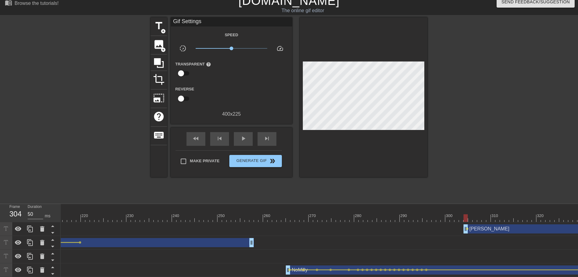
drag, startPoint x: 472, startPoint y: 217, endPoint x: 468, endPoint y: 216, distance: 4.1
click at [468, 216] on div at bounding box center [427, 218] width 2690 height 8
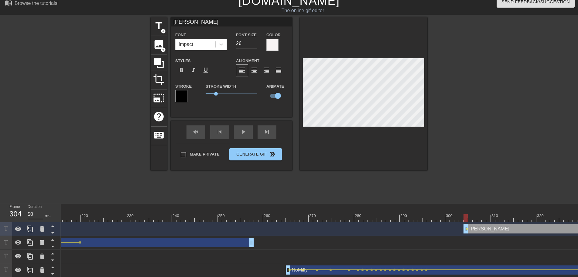
click at [472, 218] on div at bounding box center [427, 218] width 2690 height 8
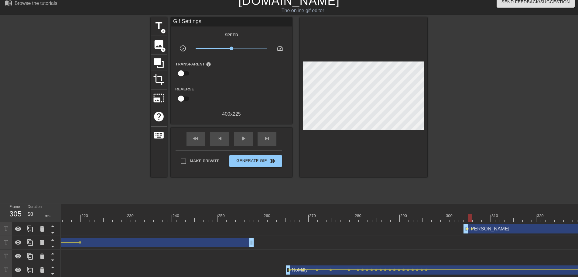
click at [468, 229] on span "lens" at bounding box center [467, 228] width 3 height 3
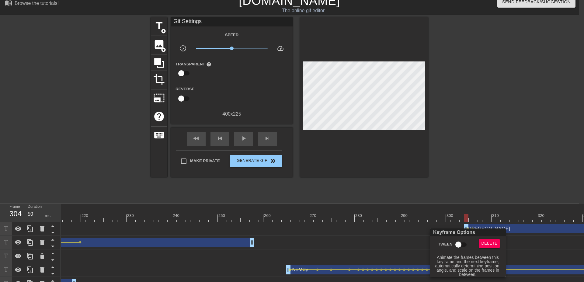
click at [459, 244] on input "Tween" at bounding box center [458, 245] width 35 height 12
click at [466, 215] on div at bounding box center [292, 141] width 584 height 282
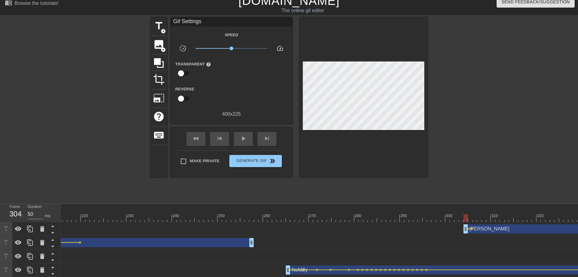
click at [468, 215] on div "Keyframe Options Tween Delete [ Hover for explanation ]" at bounding box center [289, 138] width 578 height 277
drag, startPoint x: 468, startPoint y: 215, endPoint x: 474, endPoint y: 216, distance: 5.5
click at [474, 216] on div at bounding box center [427, 218] width 2690 height 8
drag, startPoint x: 500, startPoint y: 216, endPoint x: 478, endPoint y: 198, distance: 28.7
click at [513, 216] on div at bounding box center [427, 218] width 2690 height 8
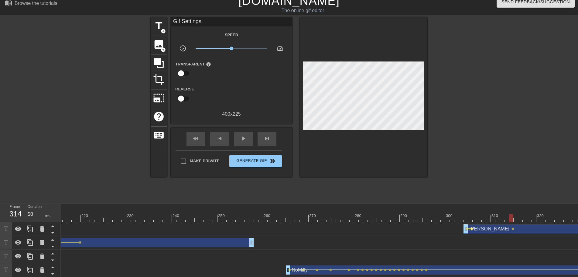
click at [472, 228] on span "lens" at bounding box center [472, 228] width 3 height 3
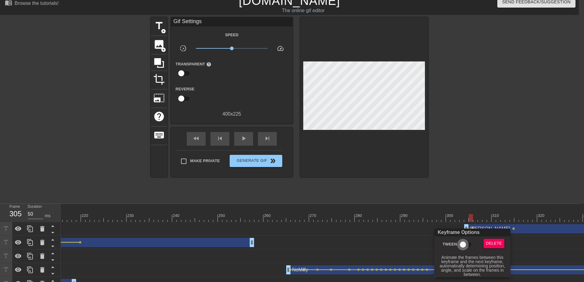
click at [464, 243] on input "Tween" at bounding box center [462, 245] width 35 height 12
click at [477, 209] on div at bounding box center [292, 141] width 584 height 282
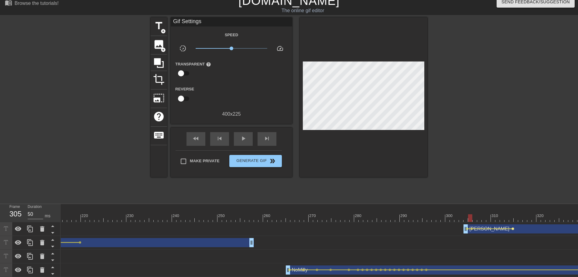
click at [513, 228] on span "lens" at bounding box center [513, 228] width 3 height 3
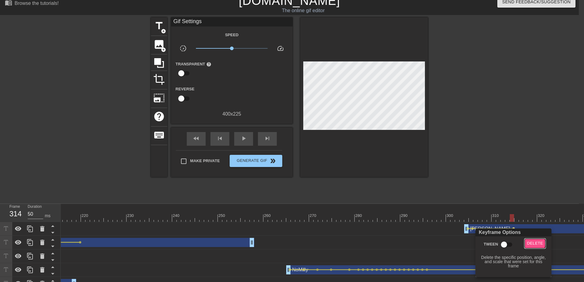
click at [530, 243] on span "Delete" at bounding box center [535, 243] width 16 height 7
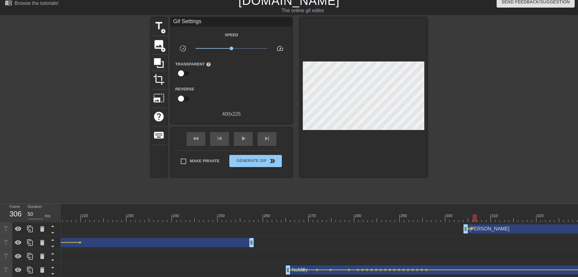
click at [473, 220] on div at bounding box center [427, 218] width 2690 height 8
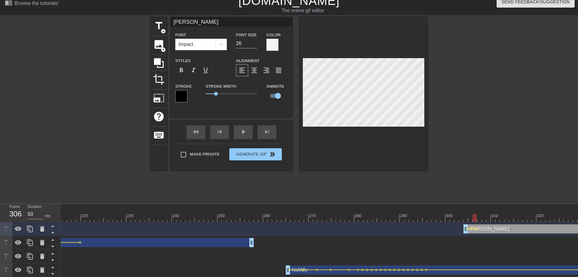
click at [479, 218] on div at bounding box center [427, 218] width 2690 height 8
click at [485, 218] on div at bounding box center [427, 218] width 2690 height 8
click at [491, 217] on div at bounding box center [427, 218] width 2690 height 8
click at [495, 217] on div at bounding box center [427, 218] width 2690 height 8
click at [498, 216] on div at bounding box center [427, 218] width 2690 height 8
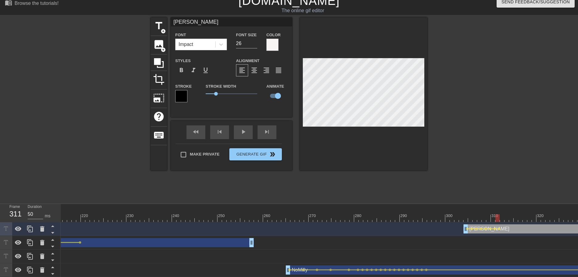
click at [502, 216] on div at bounding box center [427, 218] width 2690 height 8
click at [507, 217] on div at bounding box center [427, 218] width 2690 height 8
click at [512, 218] on div at bounding box center [427, 218] width 2690 height 8
drag, startPoint x: 514, startPoint y: 218, endPoint x: 576, endPoint y: 216, distance: 62.0
click at [530, 216] on div at bounding box center [575, 218] width 4 height 8
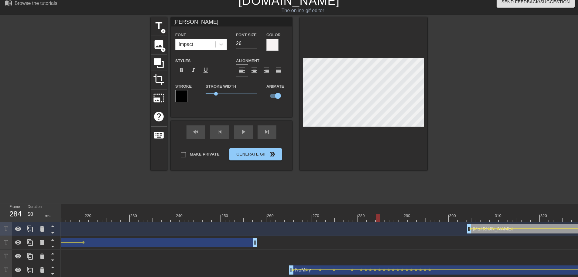
scroll to position [0, 1044]
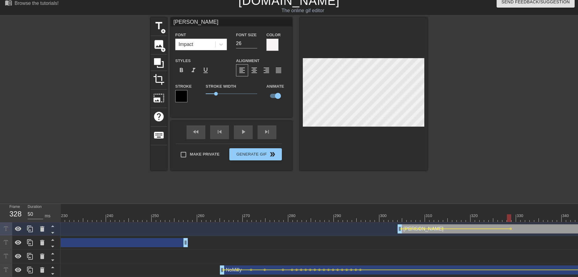
drag, startPoint x: 434, startPoint y: 216, endPoint x: 509, endPoint y: 219, distance: 75.8
click at [509, 219] on div at bounding box center [361, 218] width 2690 height 8
drag, startPoint x: 445, startPoint y: 212, endPoint x: 425, endPoint y: 212, distance: 19.8
click at [425, 212] on div "10 20 30 40 50 60 70 80 90 100 110 120 130 140 150 160" at bounding box center [361, 215] width 2690 height 10
click at [245, 130] on div "fast_rewind skip_previous play_arrow skip_next" at bounding box center [231, 132] width 99 height 23
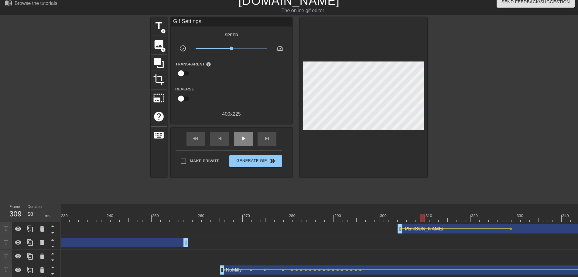
click at [246, 132] on div "play_arrow" at bounding box center [243, 139] width 19 height 14
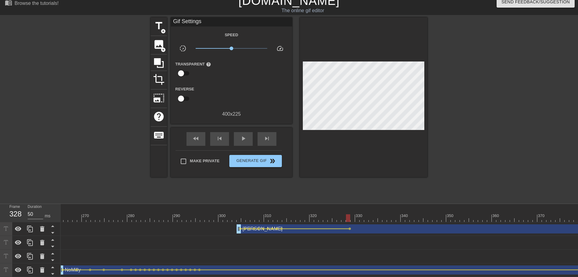
scroll to position [0, 1312]
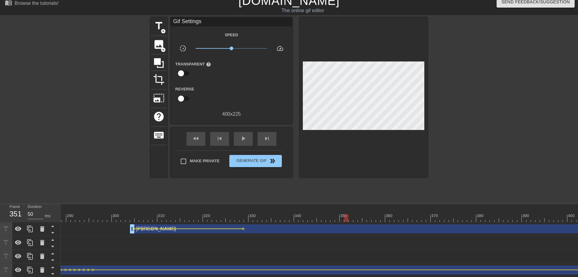
drag, startPoint x: 238, startPoint y: 217, endPoint x: 345, endPoint y: 215, distance: 107.0
click at [345, 215] on div at bounding box center [94, 218] width 2690 height 8
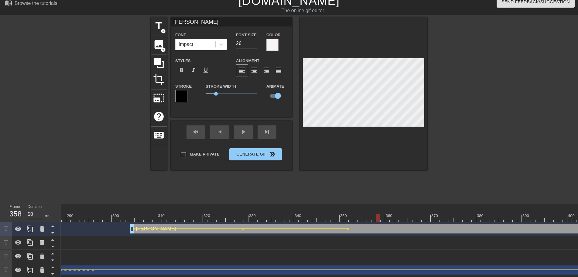
drag, startPoint x: 288, startPoint y: 212, endPoint x: 377, endPoint y: 216, distance: 89.2
click at [377, 216] on div "10 20 30 40 50 60 70 80 90 100 110 120 130 140 150 160" at bounding box center [94, 213] width 2690 height 18
drag, startPoint x: 323, startPoint y: 216, endPoint x: 317, endPoint y: 212, distance: 7.7
click at [319, 216] on div at bounding box center [94, 218] width 2690 height 8
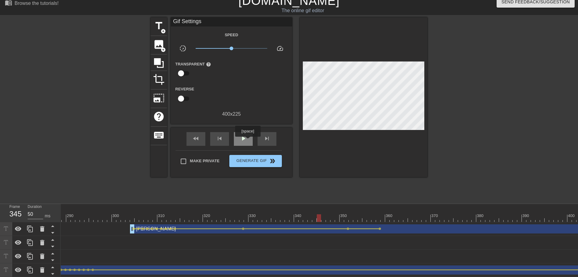
drag, startPoint x: 248, startPoint y: 141, endPoint x: 245, endPoint y: 136, distance: 5.7
click at [247, 140] on div "fast_rewind skip_previous play_arrow skip_next" at bounding box center [231, 138] width 99 height 23
click at [245, 136] on span "play_arrow" at bounding box center [243, 138] width 7 height 7
drag, startPoint x: 380, startPoint y: 216, endPoint x: 447, endPoint y: 212, distance: 67.0
click at [452, 215] on div at bounding box center [94, 218] width 2690 height 8
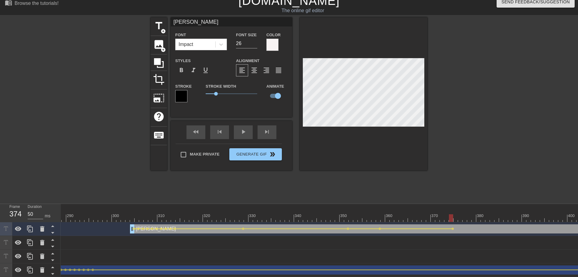
click at [353, 213] on div "10 20 30 40 50 60 70 80 90 100 110 120 130 140 150 160" at bounding box center [94, 215] width 2690 height 10
click at [247, 137] on div "play_arrow" at bounding box center [243, 132] width 19 height 14
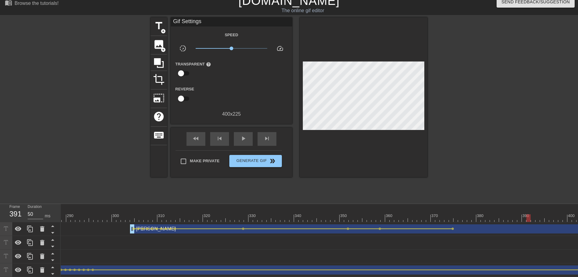
drag, startPoint x: 380, startPoint y: 210, endPoint x: 529, endPoint y: 214, distance: 149.6
click at [529, 214] on div "10 20 30 40 50 60 70 80 90 100 110 120 130 140 150 160" at bounding box center [94, 213] width 2690 height 18
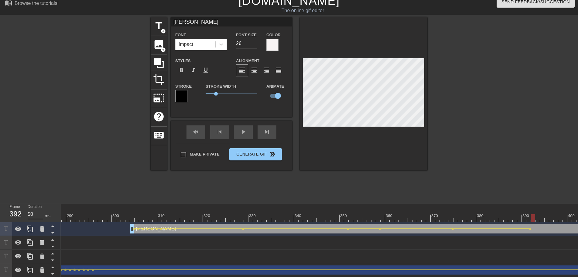
drag, startPoint x: 517, startPoint y: 214, endPoint x: 540, endPoint y: 216, distance: 23.5
click at [530, 216] on div "10 20 30 40 50 60 70 80 90 100 110 120 130 140 150 160" at bounding box center [94, 213] width 2690 height 18
drag, startPoint x: 542, startPoint y: 215, endPoint x: 577, endPoint y: 210, distance: 35.6
click at [530, 212] on div "10 20 30 40 50 60 70 80 90 100 110 120 130 140 150 160" at bounding box center [94, 215] width 2690 height 10
drag, startPoint x: 161, startPoint y: 212, endPoint x: 183, endPoint y: 209, distance: 21.8
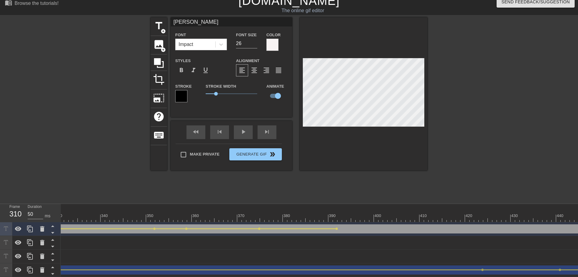
scroll to position [0, 1632]
drag, startPoint x: 211, startPoint y: 216, endPoint x: 275, endPoint y: 216, distance: 64.1
drag, startPoint x: 236, startPoint y: 216, endPoint x: 280, endPoint y: 210, distance: 44.4
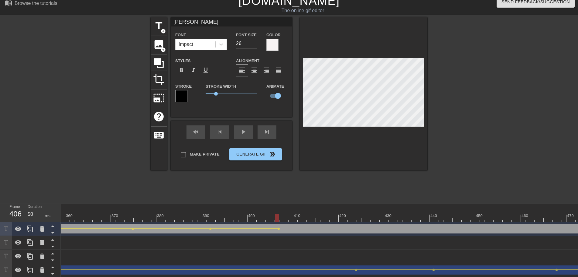
drag, startPoint x: 203, startPoint y: 214, endPoint x: 196, endPoint y: 215, distance: 7.4
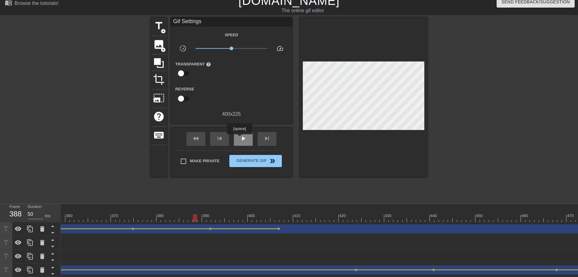
click at [240, 138] on div "play_arrow" at bounding box center [243, 139] width 19 height 14
drag, startPoint x: 290, startPoint y: 216, endPoint x: 515, endPoint y: 213, distance: 224.7
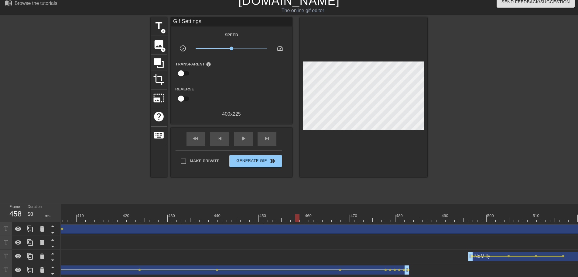
scroll to position [0, 1920]
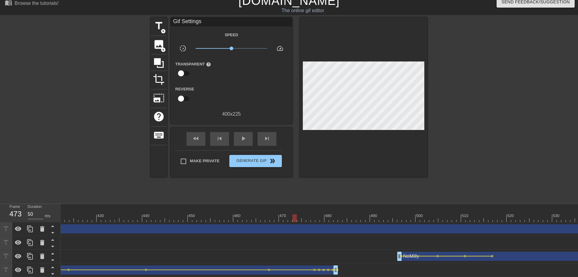
drag, startPoint x: 229, startPoint y: 216, endPoint x: 264, endPoint y: 210, distance: 34.9
drag, startPoint x: 269, startPoint y: 215, endPoint x: 250, endPoint y: 212, distance: 19.0
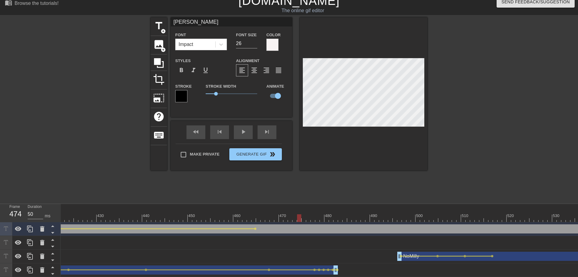
drag, startPoint x: 260, startPoint y: 218, endPoint x: 300, endPoint y: 215, distance: 40.5
drag, startPoint x: 252, startPoint y: 212, endPoint x: 234, endPoint y: 210, distance: 18.4
click at [240, 132] on div "play_arrow" at bounding box center [243, 132] width 19 height 14
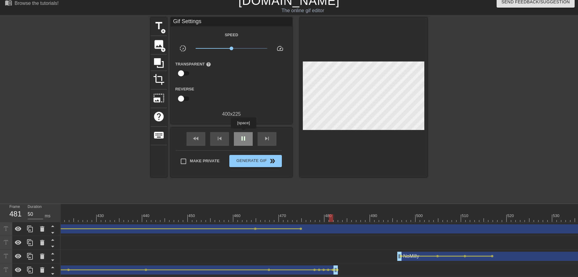
click at [244, 133] on div "pause" at bounding box center [243, 139] width 19 height 14
drag, startPoint x: 256, startPoint y: 218, endPoint x: 282, endPoint y: 219, distance: 26.8
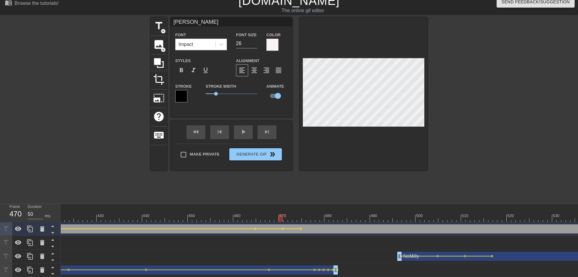
drag, startPoint x: 241, startPoint y: 212, endPoint x: 233, endPoint y: 207, distance: 9.4
click at [240, 137] on div "play_arrow" at bounding box center [243, 132] width 19 height 14
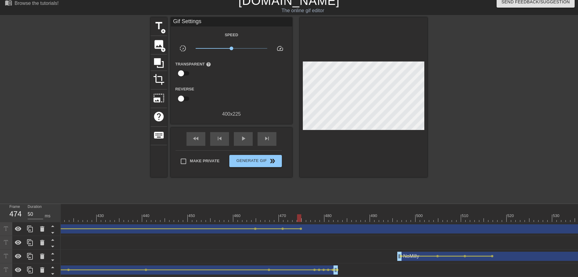
drag, startPoint x: 281, startPoint y: 214, endPoint x: 299, endPoint y: 219, distance: 18.7
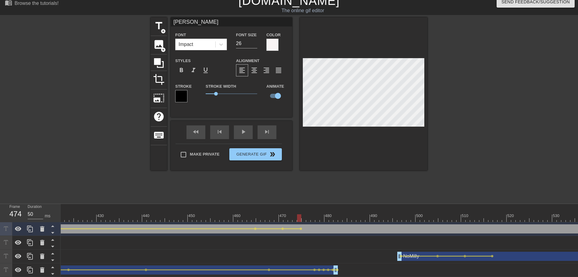
drag, startPoint x: 268, startPoint y: 208, endPoint x: 253, endPoint y: 167, distance: 43.5
click at [244, 137] on div "play_arrow" at bounding box center [243, 132] width 19 height 14
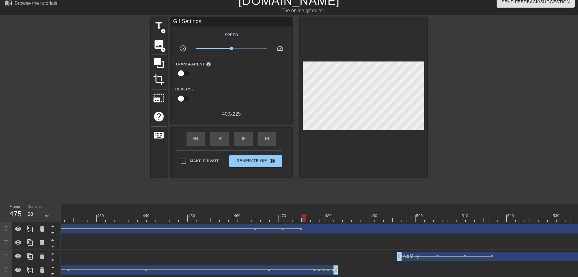
drag, startPoint x: 296, startPoint y: 217, endPoint x: 303, endPoint y: 218, distance: 7.2
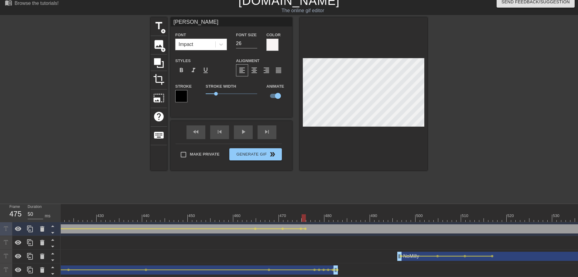
click at [314, 229] on span "lens" at bounding box center [314, 228] width 3 height 3
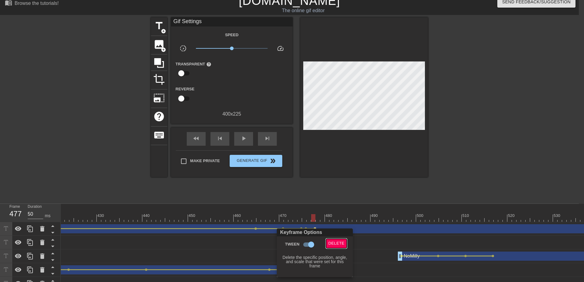
drag, startPoint x: 334, startPoint y: 239, endPoint x: 329, endPoint y: 238, distance: 4.6
click at [334, 239] on button "Delete" at bounding box center [336, 243] width 21 height 9
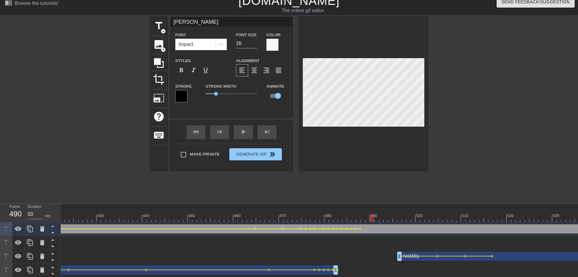
drag, startPoint x: 362, startPoint y: 219, endPoint x: 374, endPoint y: 218, distance: 12.2
drag, startPoint x: 347, startPoint y: 216, endPoint x: 249, endPoint y: 160, distance: 112.6
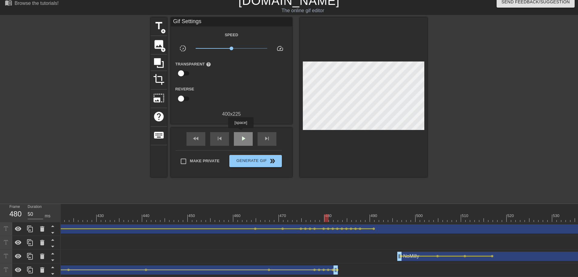
click at [241, 132] on div "play_arrow" at bounding box center [243, 139] width 19 height 14
drag, startPoint x: 363, startPoint y: 216, endPoint x: 392, endPoint y: 214, distance: 29.0
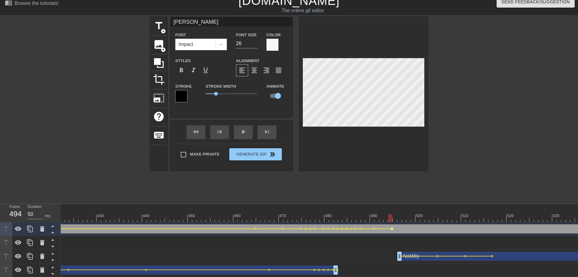
click at [392, 229] on span "lens" at bounding box center [392, 228] width 3 height 3
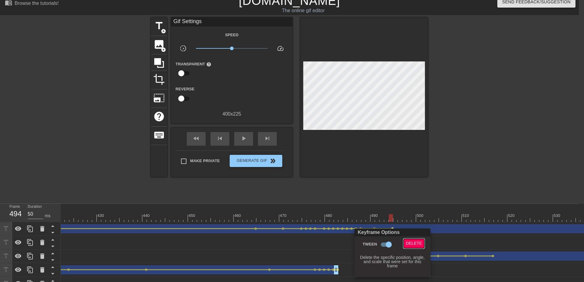
click at [408, 241] on span "Delete" at bounding box center [414, 243] width 16 height 7
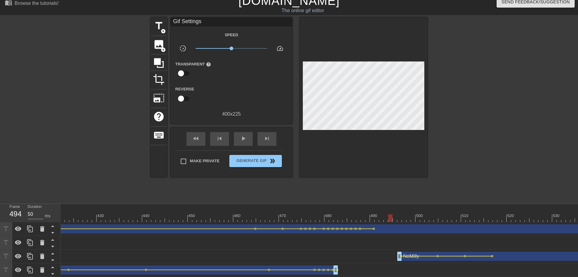
drag, startPoint x: 374, startPoint y: 218, endPoint x: 390, endPoint y: 215, distance: 16.4
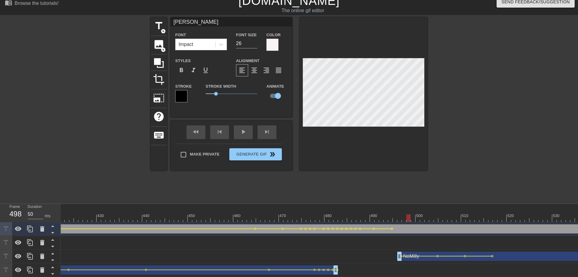
drag, startPoint x: 365, startPoint y: 215, endPoint x: 409, endPoint y: 215, distance: 44.1
drag, startPoint x: 416, startPoint y: 216, endPoint x: 433, endPoint y: 216, distance: 16.1
drag, startPoint x: 372, startPoint y: 214, endPoint x: 247, endPoint y: 172, distance: 131.6
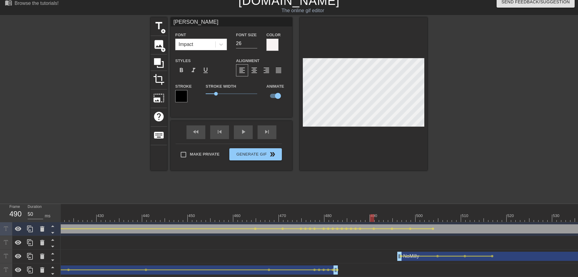
click at [240, 135] on div "play_arrow" at bounding box center [243, 132] width 19 height 14
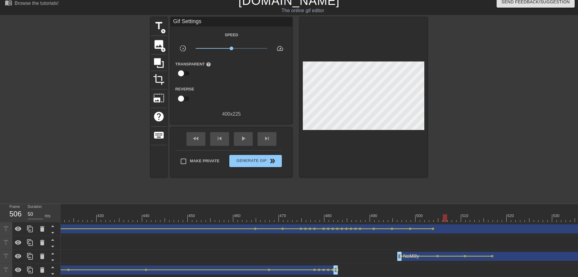
drag, startPoint x: 418, startPoint y: 215, endPoint x: 447, endPoint y: 215, distance: 29.2
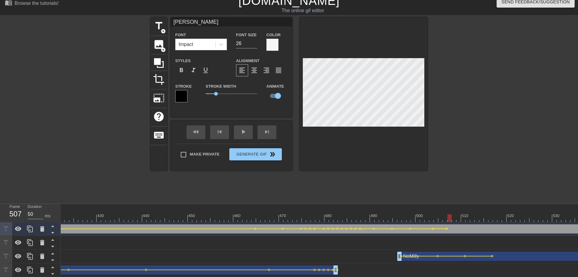
click at [451, 216] on div at bounding box center [450, 218] width 4 height 8
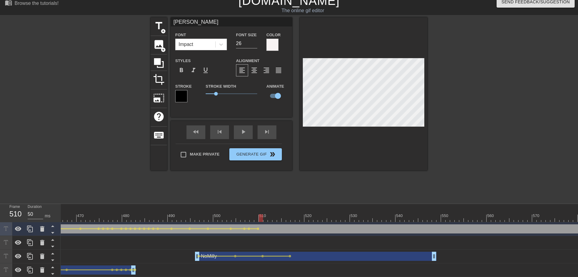
scroll to position [0, 2171]
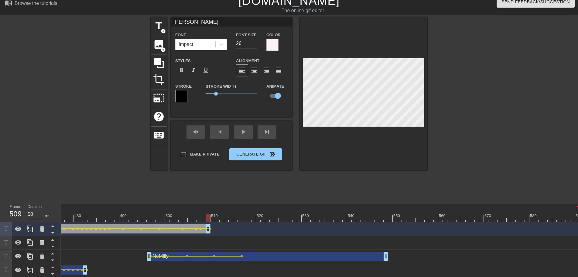
drag, startPoint x: 576, startPoint y: 226, endPoint x: 207, endPoint y: 214, distance: 368.6
click at [207, 214] on div "10 20 30 40 50 60 70 80 90 100 110 120 130 140 150 160" at bounding box center [320, 247] width 518 height 87
drag, startPoint x: 195, startPoint y: 210, endPoint x: 219, endPoint y: 166, distance: 49.9
click at [239, 135] on div "play_arrow" at bounding box center [243, 132] width 19 height 14
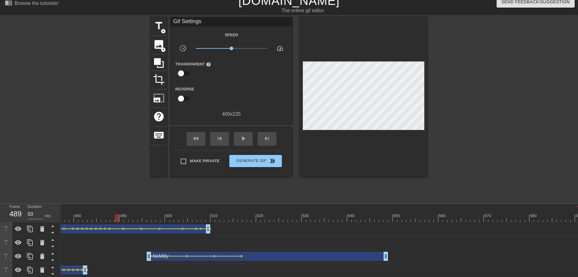
drag, startPoint x: 139, startPoint y: 211, endPoint x: 108, endPoint y: 205, distance: 31.6
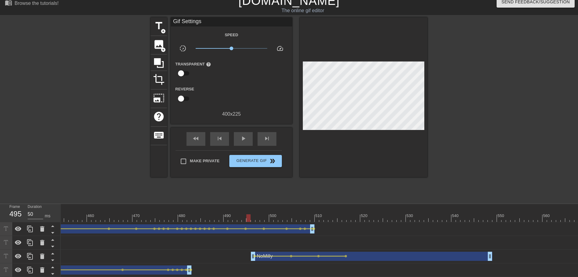
scroll to position [0, 2038]
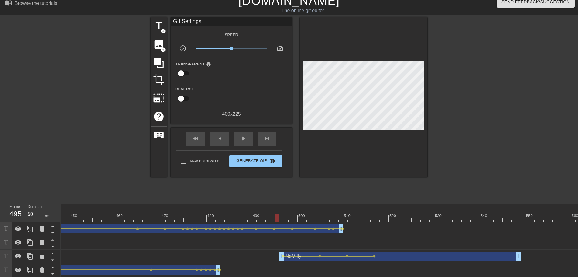
click at [103, 212] on div at bounding box center [104, 214] width 5 height 8
click at [239, 141] on div "play_arrow" at bounding box center [243, 139] width 19 height 14
drag, startPoint x: 331, startPoint y: 214, endPoint x: 452, endPoint y: 215, distance: 120.4
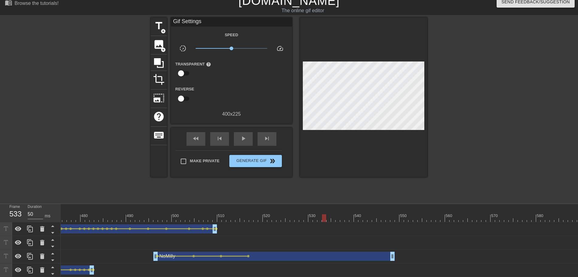
scroll to position [0, 2171]
drag, startPoint x: 329, startPoint y: 212, endPoint x: 390, endPoint y: 219, distance: 62.1
click at [164, 32] on span "add_circle" at bounding box center [163, 31] width 5 height 5
click at [165, 32] on span "add_circle" at bounding box center [163, 31] width 5 height 5
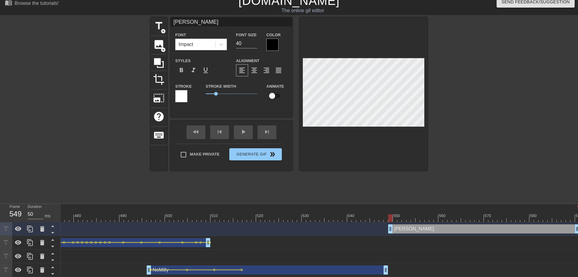
scroll to position [0, 0]
click at [255, 44] on input "40" at bounding box center [246, 44] width 21 height 10
click at [255, 45] on input "29" at bounding box center [246, 44] width 21 height 10
click at [274, 96] on input "checkbox" at bounding box center [272, 96] width 35 height 12
click at [268, 43] on div at bounding box center [273, 45] width 12 height 12
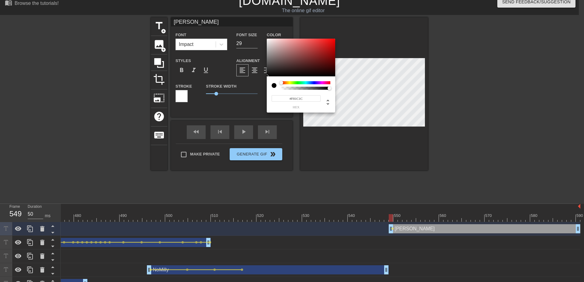
click at [267, 40] on div at bounding box center [301, 58] width 68 height 38
click at [269, 40] on div at bounding box center [301, 58] width 68 height 38
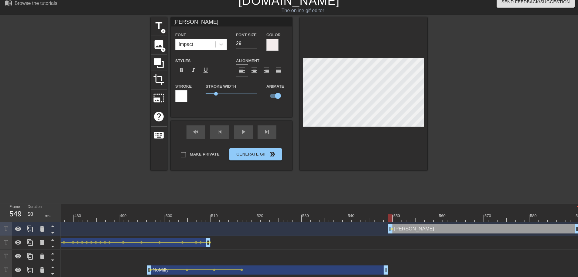
click at [184, 94] on div at bounding box center [181, 96] width 12 height 12
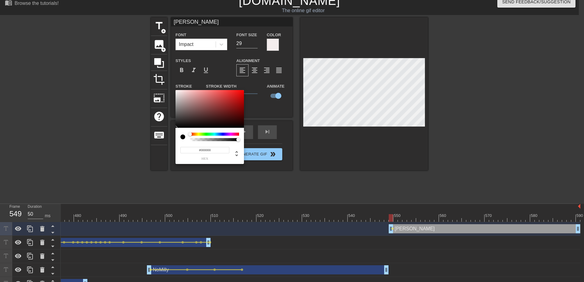
drag, startPoint x: 186, startPoint y: 94, endPoint x: 249, endPoint y: 159, distance: 89.9
click at [175, 128] on div at bounding box center [209, 109] width 68 height 38
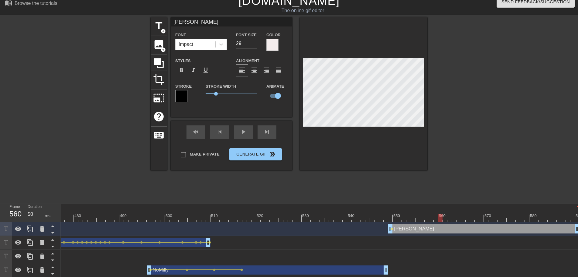
drag, startPoint x: 392, startPoint y: 218, endPoint x: 370, endPoint y: 207, distance: 24.3
click at [239, 130] on div "fast_rewind skip_previous play_arrow skip_next" at bounding box center [231, 132] width 99 height 23
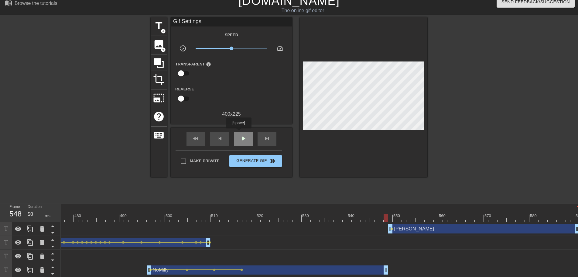
click at [240, 133] on div "play_arrow" at bounding box center [243, 139] width 19 height 14
drag, startPoint x: 396, startPoint y: 219, endPoint x: 392, endPoint y: 217, distance: 5.1
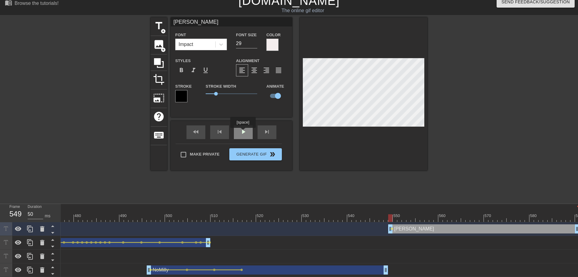
click at [243, 132] on div "play_arrow" at bounding box center [243, 132] width 19 height 14
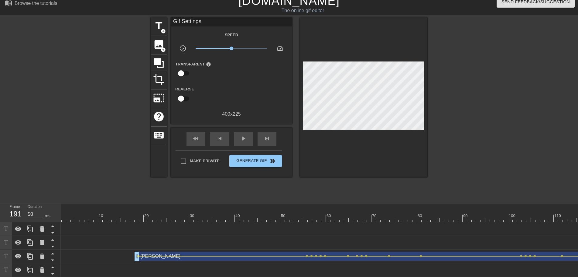
scroll to position [0, 4]
drag, startPoint x: 86, startPoint y: 213, endPoint x: 112, endPoint y: 220, distance: 26.9
click at [241, 140] on span "play_arrow" at bounding box center [243, 138] width 7 height 7
drag, startPoint x: 281, startPoint y: 216, endPoint x: 371, endPoint y: 222, distance: 90.5
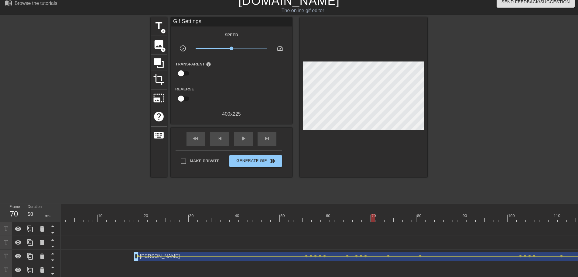
click at [371, 222] on div "10 20 30 40 50 60 70 80 90 100 110 120 130 140 150 160" at bounding box center [320, 254] width 518 height 100
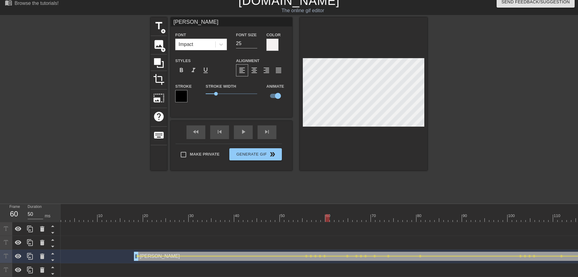
drag, startPoint x: 381, startPoint y: 216, endPoint x: 314, endPoint y: 203, distance: 67.9
click at [246, 133] on div "play_arrow" at bounding box center [243, 132] width 19 height 14
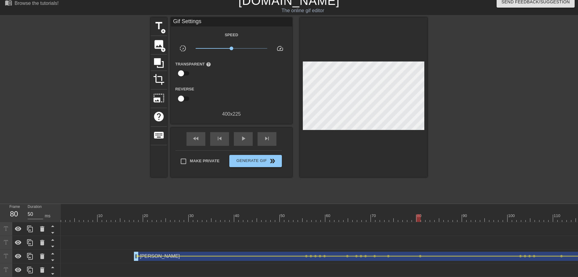
drag, startPoint x: 344, startPoint y: 214, endPoint x: 418, endPoint y: 222, distance: 74.0
click at [418, 222] on div "10 20 30 40 50 60 70 80 90 100 110 120 130 140 150 160" at bounding box center [320, 254] width 518 height 100
drag, startPoint x: 389, startPoint y: 221, endPoint x: 403, endPoint y: 222, distance: 14.0
click at [403, 222] on div "10 20 30 40 50 60 70 80 90 100 110 120 130 140 150 160" at bounding box center [320, 254] width 518 height 100
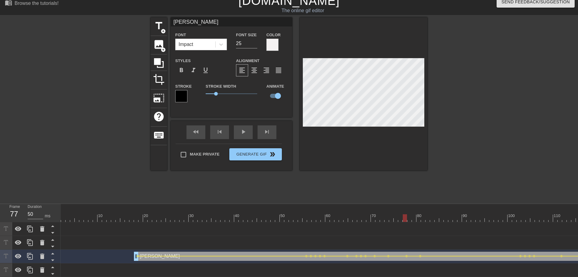
click at [247, 137] on div "play_arrow" at bounding box center [243, 132] width 19 height 14
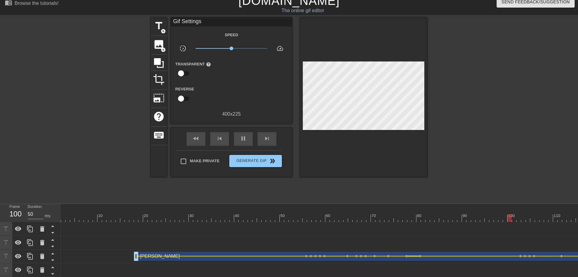
click at [419, 253] on div at bounding box center [414, 255] width 12 height 1
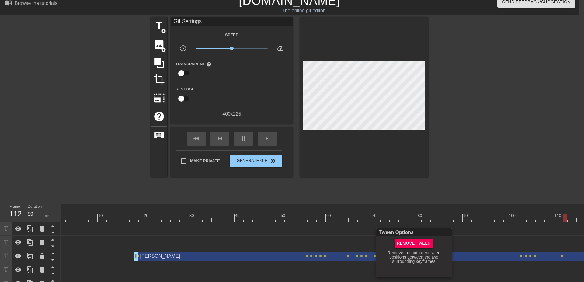
click at [410, 211] on div at bounding box center [292, 141] width 584 height 282
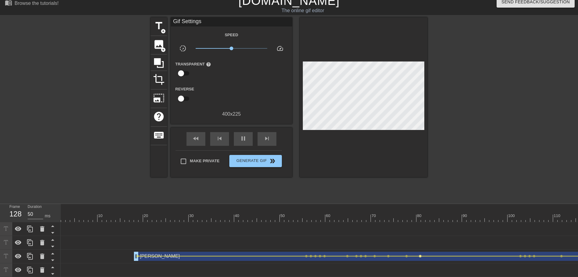
click at [420, 253] on span "lens" at bounding box center [420, 255] width 3 height 3
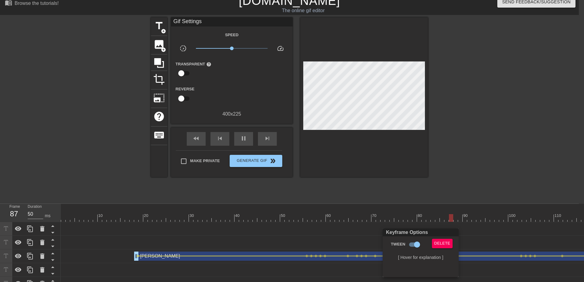
drag, startPoint x: 442, startPoint y: 235, endPoint x: 440, endPoint y: 240, distance: 5.2
click at [442, 236] on div "Keyframe Options" at bounding box center [420, 232] width 78 height 8
click at [440, 240] on button "Delete" at bounding box center [442, 243] width 21 height 9
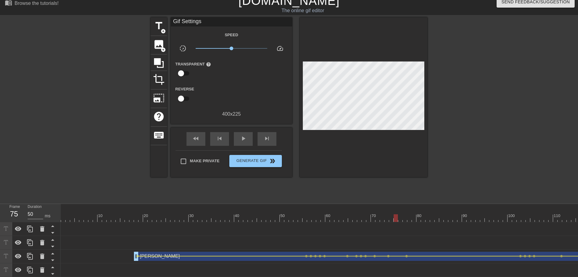
drag, startPoint x: 365, startPoint y: 205, endPoint x: 290, endPoint y: 170, distance: 83.2
click at [244, 140] on span "play_arrow" at bounding box center [243, 138] width 7 height 7
click at [254, 162] on span "Generate Gif double_arrow" at bounding box center [256, 160] width 48 height 7
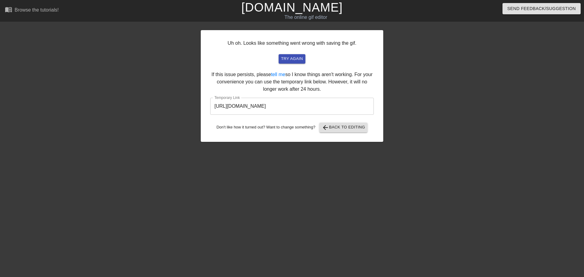
click at [247, 104] on input "[URL][DOMAIN_NAME]" at bounding box center [292, 106] width 164 height 17
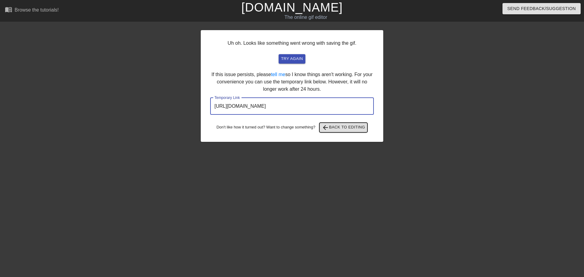
click at [350, 128] on span "arrow_back Back to Editing" at bounding box center [343, 127] width 43 height 7
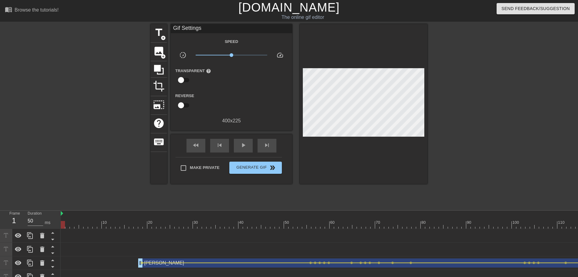
drag, startPoint x: 84, startPoint y: 224, endPoint x: 56, endPoint y: 225, distance: 28.0
click at [56, 226] on div "Frame 1 Duration 50 ms 10 20 30 40 50 60 70 80 90 100 110 120 130 140 150" at bounding box center [289, 260] width 578 height 100
click at [165, 36] on span "add_circle" at bounding box center [163, 37] width 5 height 5
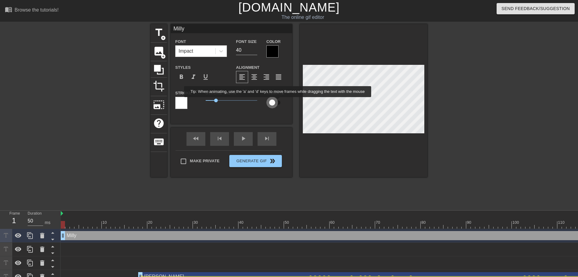
click at [278, 101] on input "checkbox" at bounding box center [272, 103] width 35 height 12
click at [274, 56] on div at bounding box center [273, 51] width 12 height 12
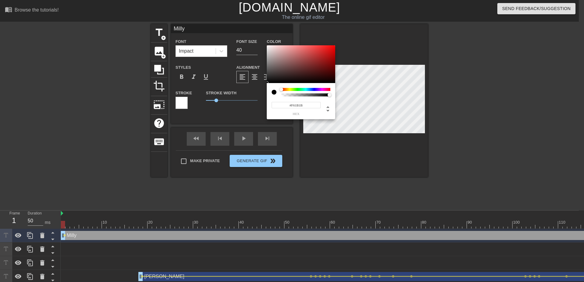
click at [267, 47] on div at bounding box center [301, 64] width 68 height 38
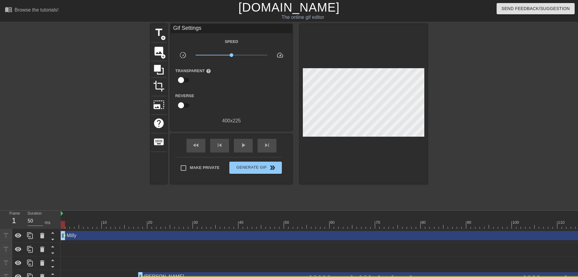
drag, startPoint x: 269, startPoint y: 44, endPoint x: 273, endPoint y: 50, distance: 6.6
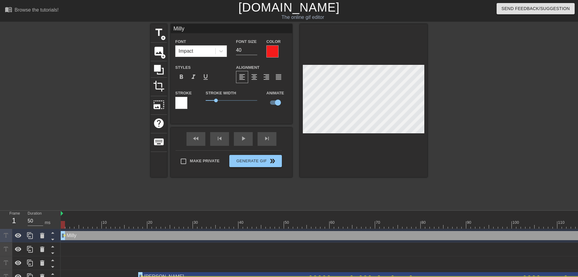
click at [278, 54] on div at bounding box center [273, 51] width 12 height 12
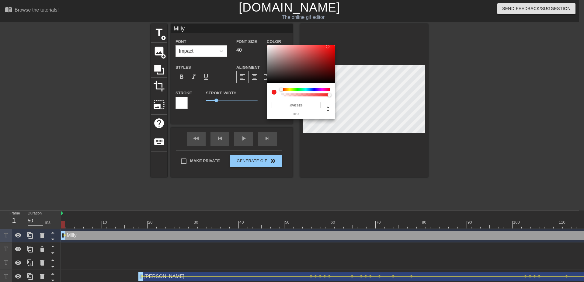
click at [267, 47] on div at bounding box center [301, 64] width 68 height 38
click at [268, 47] on div at bounding box center [301, 64] width 68 height 38
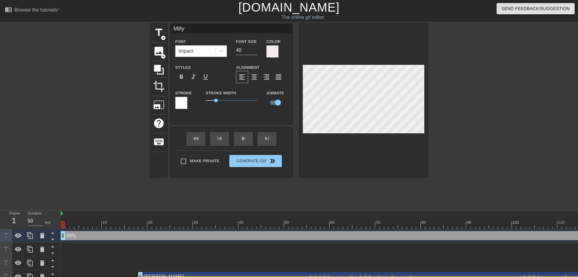
click at [187, 102] on div at bounding box center [181, 103] width 12 height 12
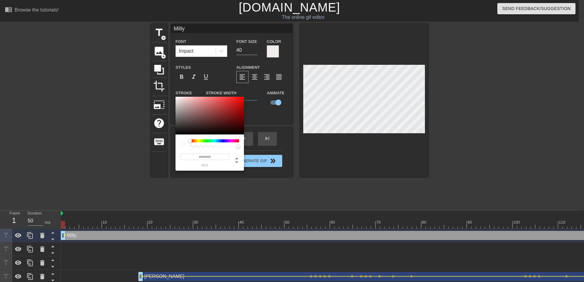
drag, startPoint x: 196, startPoint y: 99, endPoint x: 167, endPoint y: 163, distance: 69.6
click at [175, 134] on div at bounding box center [209, 116] width 68 height 38
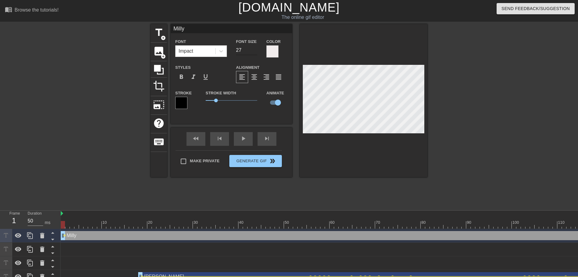
click at [255, 51] on input "27" at bounding box center [246, 50] width 21 height 10
click at [255, 51] on input "21" at bounding box center [246, 50] width 21 height 10
click at [486, 99] on div at bounding box center [480, 115] width 91 height 182
click at [456, 93] on div at bounding box center [480, 115] width 91 height 182
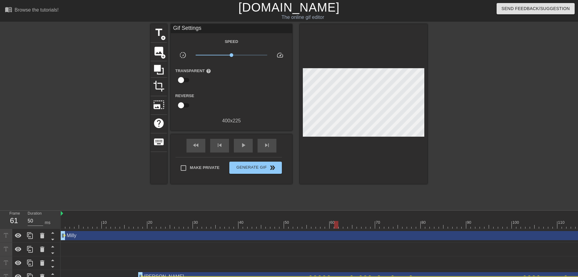
drag, startPoint x: 63, startPoint y: 223, endPoint x: 337, endPoint y: 232, distance: 274.9
click at [337, 232] on div "10 20 30 40 50 60 70 80 90 100 110 120 130 140 150 160" at bounding box center [320, 267] width 518 height 114
click at [64, 235] on span "lens" at bounding box center [64, 235] width 3 height 3
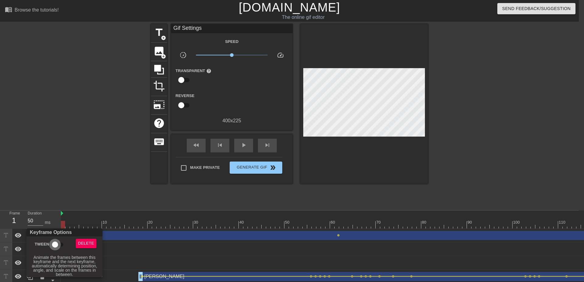
click at [59, 242] on input "Tween" at bounding box center [55, 245] width 35 height 12
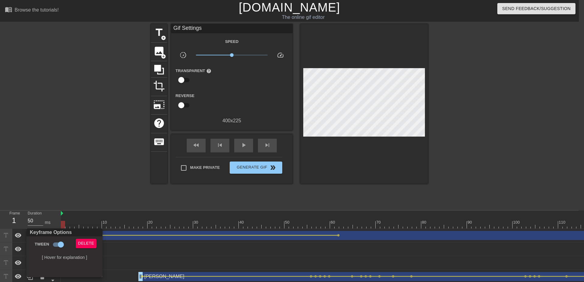
click at [156, 213] on div at bounding box center [292, 141] width 584 height 282
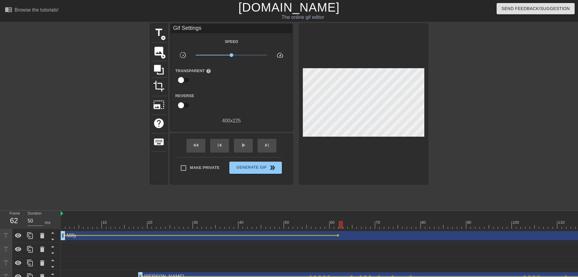
click at [338, 235] on span "lens" at bounding box center [338, 235] width 3 height 3
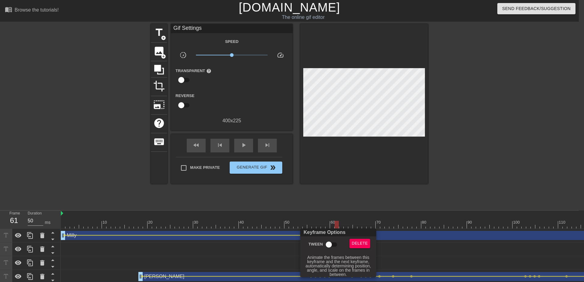
click at [335, 245] on input "Tween" at bounding box center [328, 245] width 35 height 12
click at [332, 222] on div at bounding box center [292, 141] width 584 height 282
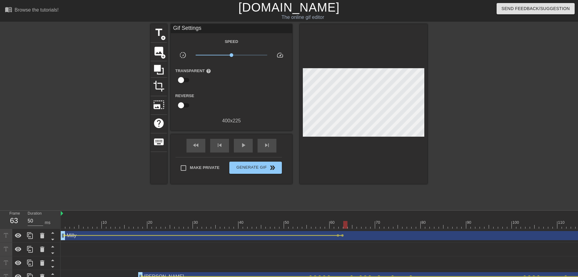
drag, startPoint x: 340, startPoint y: 224, endPoint x: 345, endPoint y: 223, distance: 5.5
click at [341, 236] on span "lens" at bounding box center [342, 235] width 3 height 3
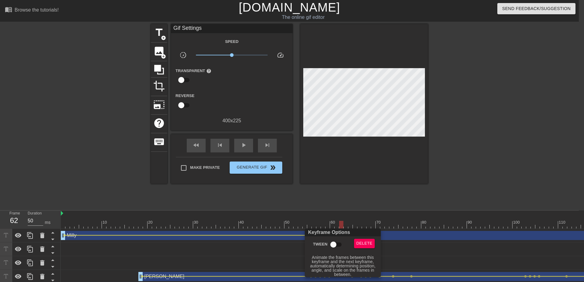
click at [336, 241] on input "Tween" at bounding box center [333, 245] width 35 height 12
click at [343, 225] on div at bounding box center [292, 141] width 584 height 282
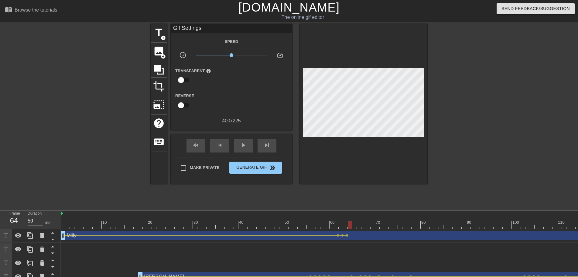
drag, startPoint x: 347, startPoint y: 223, endPoint x: 351, endPoint y: 222, distance: 4.9
drag, startPoint x: 358, startPoint y: 225, endPoint x: 360, endPoint y: 217, distance: 8.1
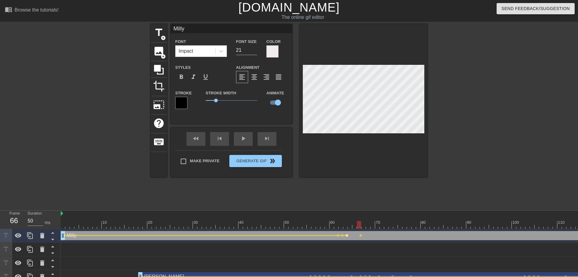
click at [346, 236] on span "lens" at bounding box center [347, 235] width 3 height 3
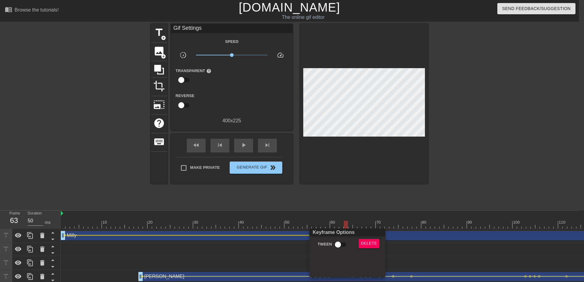
click at [334, 239] on input "Tween" at bounding box center [337, 245] width 35 height 12
click at [355, 217] on div at bounding box center [292, 141] width 584 height 282
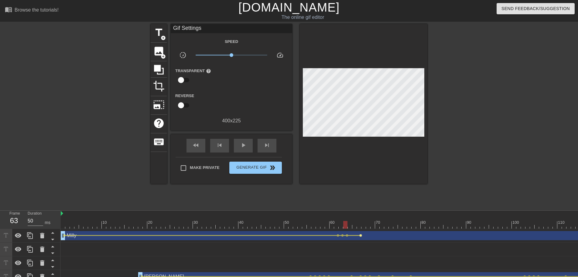
click at [362, 236] on span "lens" at bounding box center [361, 235] width 3 height 3
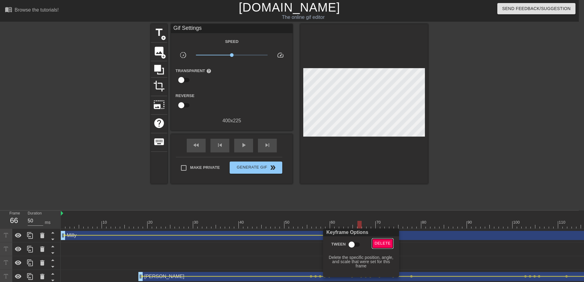
click at [375, 243] on span "Delete" at bounding box center [382, 243] width 16 height 7
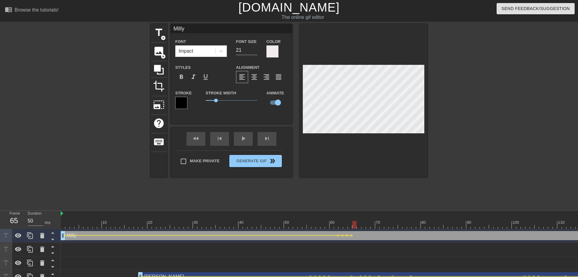
click at [357, 224] on div at bounding box center [355, 225] width 4 height 8
click at [358, 223] on div at bounding box center [359, 225] width 4 height 8
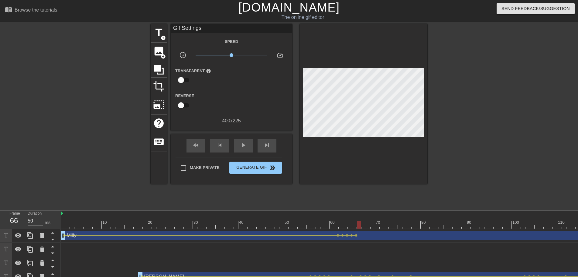
click at [391, 182] on div "title add_circle image add_circle crop photo_size_select_large help keyboard Gi…" at bounding box center [289, 115] width 277 height 182
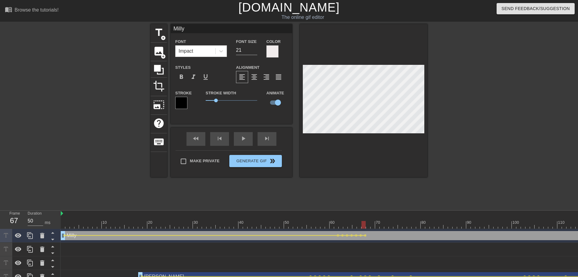
drag, startPoint x: 425, startPoint y: 176, endPoint x: 388, endPoint y: 148, distance: 46.3
click at [425, 174] on div at bounding box center [364, 100] width 128 height 153
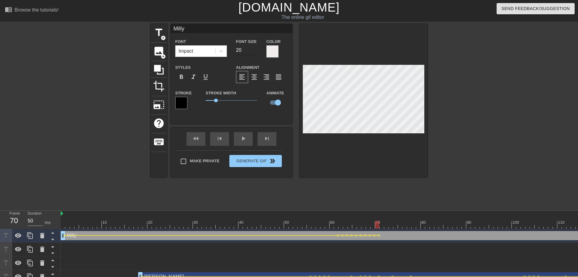
click at [256, 51] on input "20" at bounding box center [246, 50] width 21 height 10
click at [388, 134] on div at bounding box center [364, 100] width 128 height 153
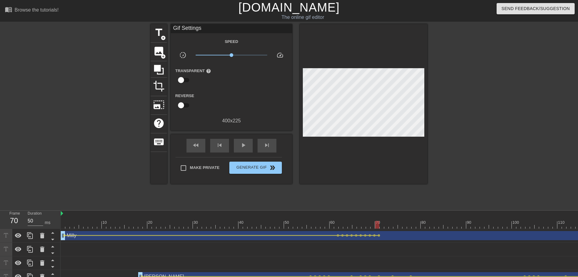
drag, startPoint x: 389, startPoint y: 223, endPoint x: 414, endPoint y: 172, distance: 57.0
drag, startPoint x: 397, startPoint y: 219, endPoint x: 326, endPoint y: 219, distance: 71.4
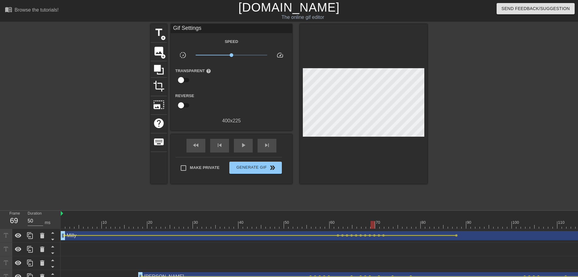
click at [249, 150] on div "play_arrow" at bounding box center [243, 146] width 19 height 14
drag, startPoint x: 373, startPoint y: 227, endPoint x: 455, endPoint y: 228, distance: 81.8
click at [455, 229] on div "10 20 30 40 50 60 70 80 90 100 110 120 130 140 150 160" at bounding box center [320, 267] width 518 height 114
drag, startPoint x: 382, startPoint y: 223, endPoint x: 388, endPoint y: 224, distance: 5.5
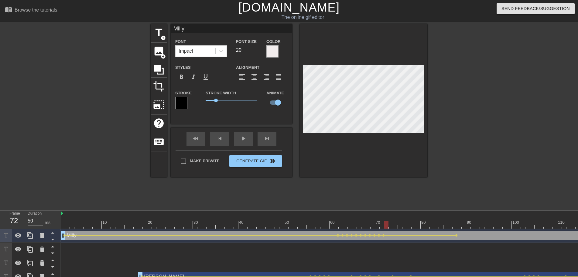
scroll to position [0, 1]
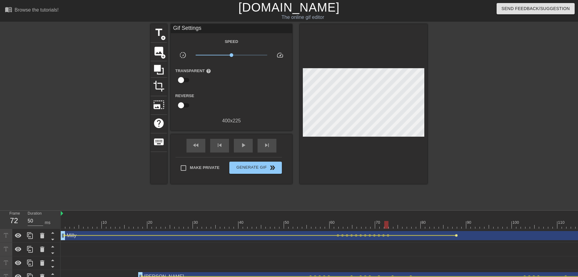
click at [457, 235] on span "lens" at bounding box center [456, 235] width 3 height 3
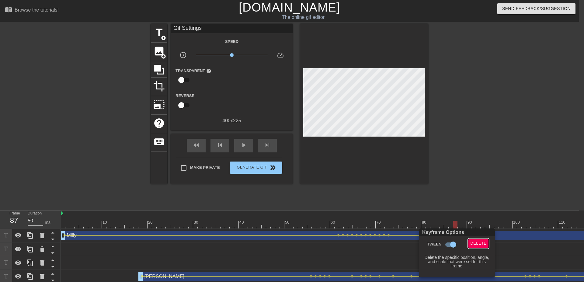
click at [476, 242] on span "Delete" at bounding box center [478, 243] width 16 height 7
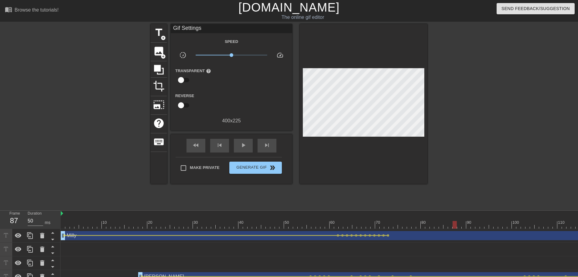
click at [248, 149] on div "play_arrow" at bounding box center [243, 146] width 19 height 14
drag, startPoint x: 382, startPoint y: 223, endPoint x: 517, endPoint y: 218, distance: 135.1
click at [504, 172] on div at bounding box center [480, 115] width 91 height 182
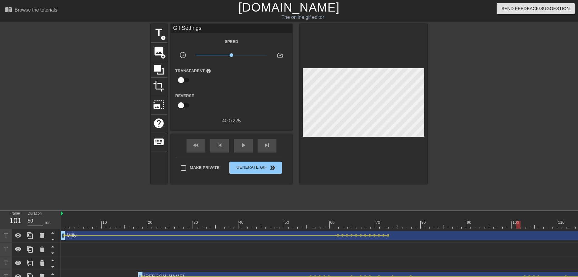
click at [290, 82] on div "Transparent help" at bounding box center [232, 76] width 122 height 19
click at [306, 67] on div at bounding box center [364, 104] width 128 height 160
click at [307, 67] on div at bounding box center [364, 104] width 128 height 160
click at [305, 69] on div at bounding box center [364, 104] width 128 height 160
click at [341, 164] on div at bounding box center [364, 104] width 128 height 160
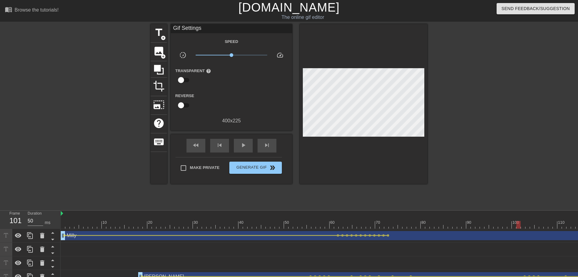
scroll to position [0, 0]
click at [260, 163] on button "Generate Gif double_arrow" at bounding box center [255, 167] width 53 height 12
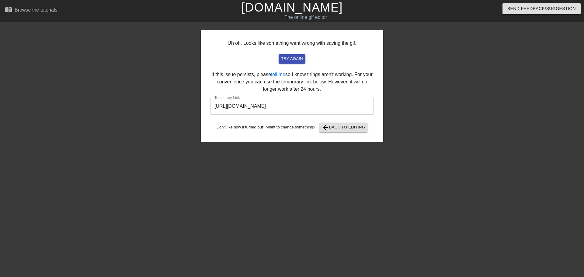
click at [288, 112] on input "[URL][DOMAIN_NAME]" at bounding box center [292, 106] width 164 height 17
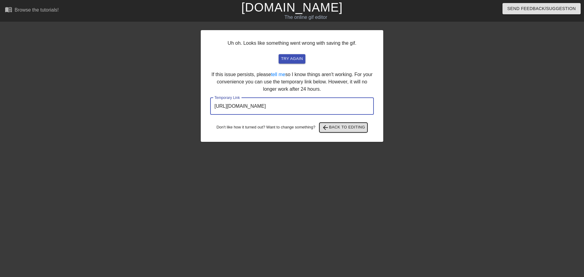
click at [337, 128] on span "arrow_back Back to Editing" at bounding box center [343, 127] width 43 height 7
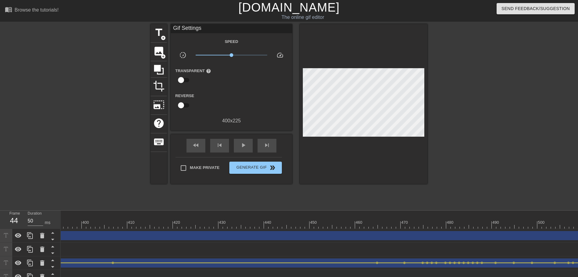
scroll to position [0, 2171]
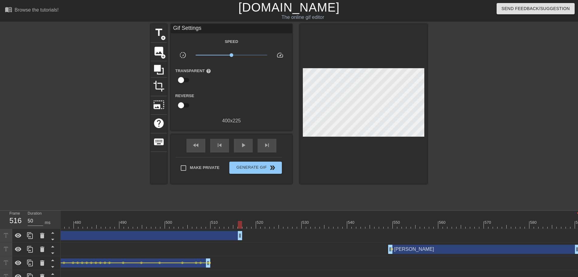
drag, startPoint x: 577, startPoint y: 236, endPoint x: 25, endPoint y: 227, distance: 551.7
click at [24, 227] on div "Frame 516 Duration 50 ms 10 20 30 40 50 60 70 80 90 100 110 120 130 140 150" at bounding box center [289, 267] width 578 height 114
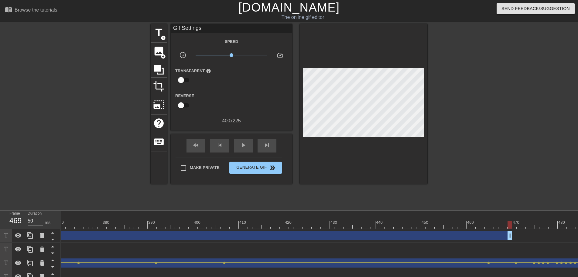
scroll to position [0, 1725]
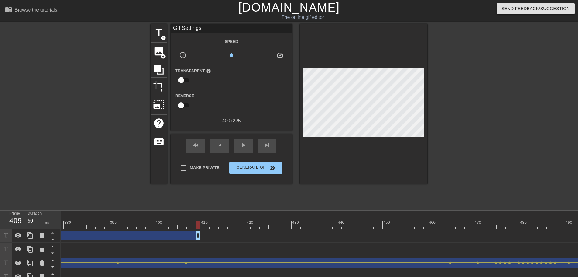
drag, startPoint x: 472, startPoint y: 232, endPoint x: 108, endPoint y: 224, distance: 363.9
click at [108, 224] on div "10 20 30 40 50 60 70 80 90 100 110 120 130 140 150 160" at bounding box center [320, 267] width 518 height 114
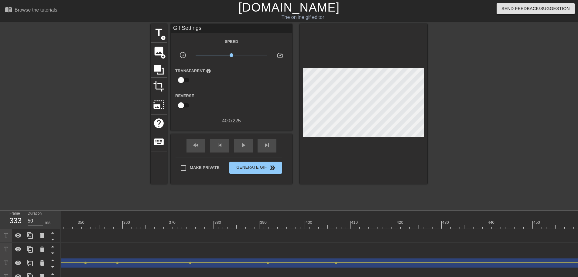
drag, startPoint x: 256, startPoint y: 236, endPoint x: 4, endPoint y: 225, distance: 251.9
click at [0, 227] on div "Frame 333 Duration 50 ms 10 20 30 40 50 60 70 80 90 100 110 120 130 140 150" at bounding box center [289, 267] width 578 height 114
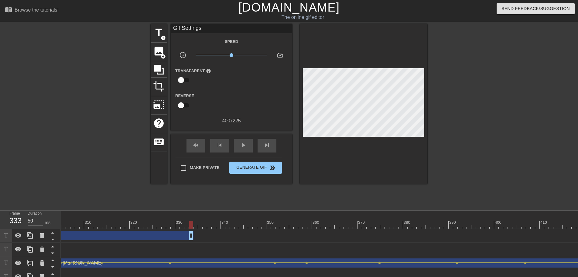
scroll to position [0, 1281]
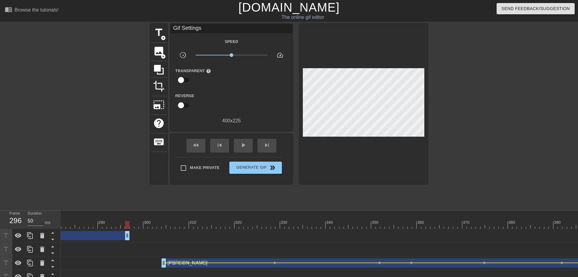
drag, startPoint x: 297, startPoint y: 233, endPoint x: 76, endPoint y: 232, distance: 220.7
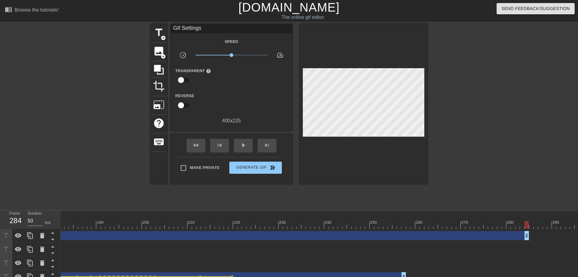
scroll to position [0, 834]
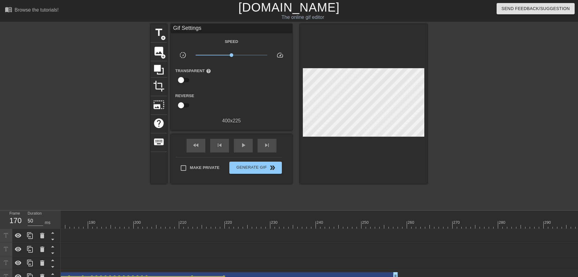
drag, startPoint x: 518, startPoint y: 237, endPoint x: 0, endPoint y: 240, distance: 518.3
click at [0, 240] on div "Frame 170 Duration 50 ms 10 20 30 40 50 60 70 80 90 100 110 120 130 140 150" at bounding box center [289, 267] width 578 height 114
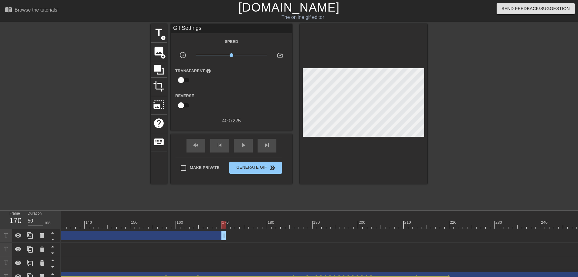
scroll to position [0, 540]
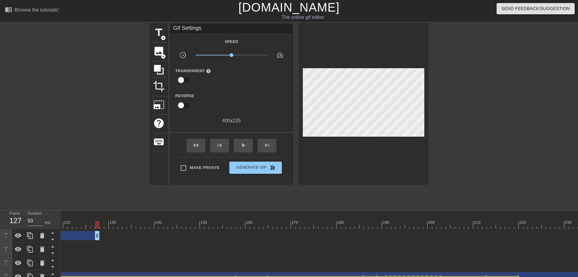
drag, startPoint x: 294, startPoint y: 235, endPoint x: 79, endPoint y: 237, distance: 214.6
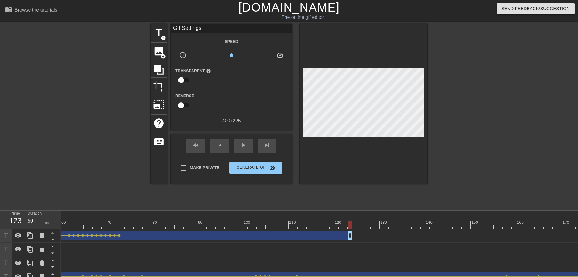
scroll to position [0, 221]
drag, startPoint x: 399, startPoint y: 235, endPoint x: 305, endPoint y: 238, distance: 94.6
click at [305, 238] on div "Milly drag_handle drag_handle" at bounding box center [72, 235] width 465 height 9
click at [365, 174] on div at bounding box center [364, 104] width 128 height 160
drag, startPoint x: 298, startPoint y: 217, endPoint x: 302, endPoint y: 222, distance: 6.1
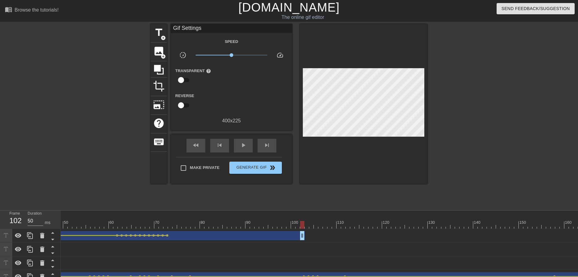
click at [371, 191] on div "title add_circle image add_circle crop photo_size_select_large help keyboard Gi…" at bounding box center [289, 115] width 277 height 182
click at [162, 36] on span "add_circle" at bounding box center [163, 37] width 5 height 5
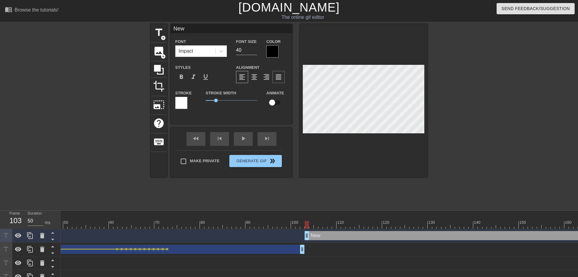
scroll to position [0, 0]
click at [254, 52] on input "22" at bounding box center [246, 50] width 21 height 10
click at [276, 99] on input "checkbox" at bounding box center [272, 103] width 35 height 12
click at [416, 157] on div at bounding box center [364, 100] width 128 height 153
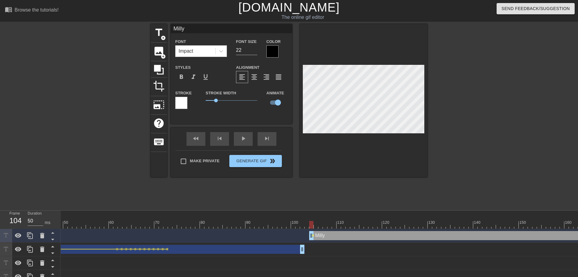
click at [269, 52] on div at bounding box center [273, 51] width 12 height 12
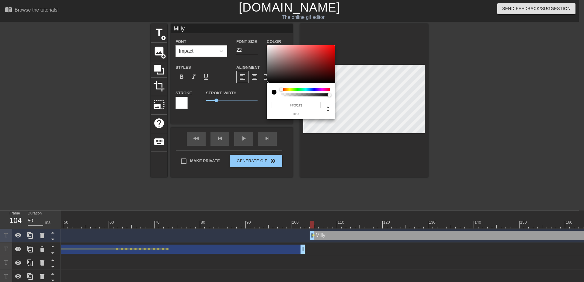
click at [268, 47] on div at bounding box center [301, 64] width 68 height 38
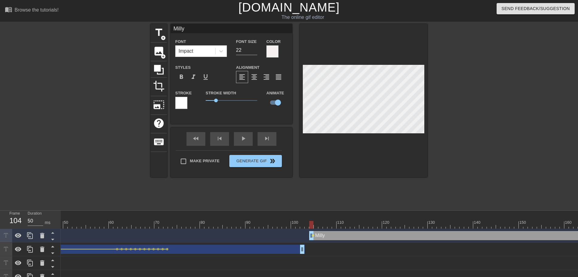
click at [184, 105] on div at bounding box center [181, 103] width 12 height 12
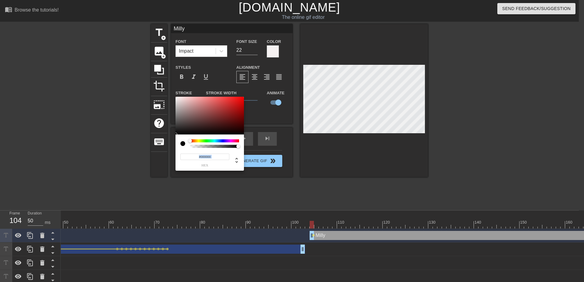
drag, startPoint x: 181, startPoint y: 118, endPoint x: 364, endPoint y: 167, distance: 189.4
click at [177, 134] on div at bounding box center [209, 116] width 68 height 38
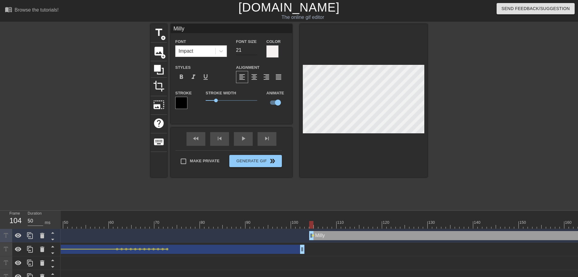
click at [254, 51] on input "21" at bounding box center [246, 50] width 21 height 10
click at [254, 51] on input "20" at bounding box center [246, 50] width 21 height 10
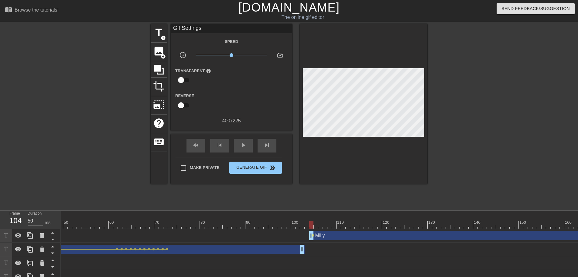
click at [460, 134] on div at bounding box center [480, 115] width 91 height 182
click at [436, 126] on div at bounding box center [480, 115] width 91 height 182
drag, startPoint x: 305, startPoint y: 228, endPoint x: 302, endPoint y: 224, distance: 5.0
drag, startPoint x: 302, startPoint y: 224, endPoint x: 275, endPoint y: 227, distance: 27.3
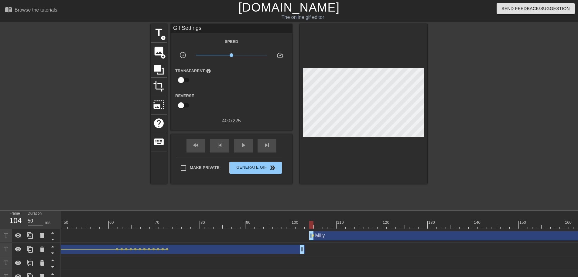
click at [240, 149] on div "play_arrow" at bounding box center [243, 146] width 19 height 14
drag, startPoint x: 311, startPoint y: 226, endPoint x: 317, endPoint y: 225, distance: 5.8
click at [313, 235] on span "lens" at bounding box center [313, 235] width 3 height 3
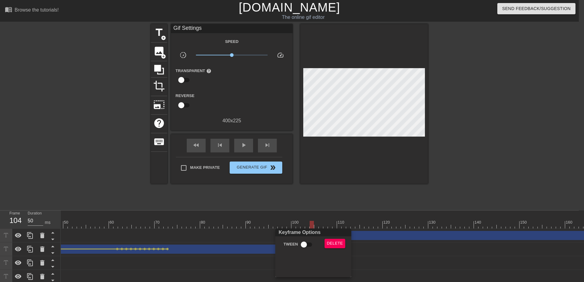
click at [302, 231] on div "Keyframe Options" at bounding box center [313, 232] width 78 height 8
click at [298, 243] on input "Tween" at bounding box center [303, 245] width 35 height 12
click at [317, 223] on div at bounding box center [292, 141] width 584 height 282
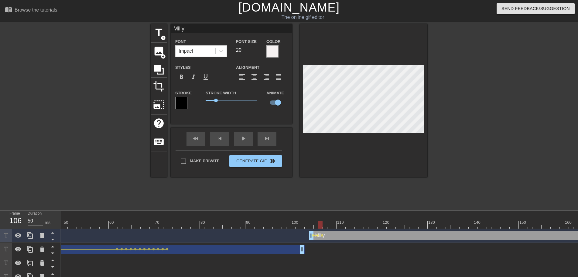
click at [468, 107] on div at bounding box center [480, 115] width 91 height 182
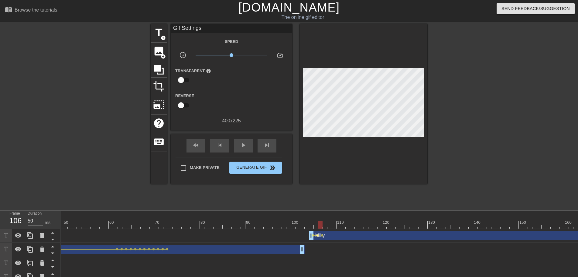
click at [318, 235] on span "lens" at bounding box center [317, 235] width 3 height 3
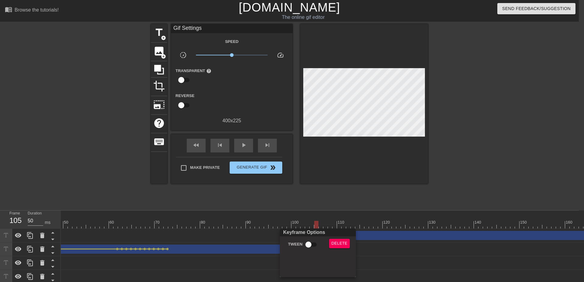
click at [312, 238] on div "Keyframe Options Tween Delete" at bounding box center [318, 252] width 76 height 49
click at [310, 242] on input "Tween" at bounding box center [308, 245] width 35 height 12
click at [327, 221] on div at bounding box center [292, 141] width 584 height 282
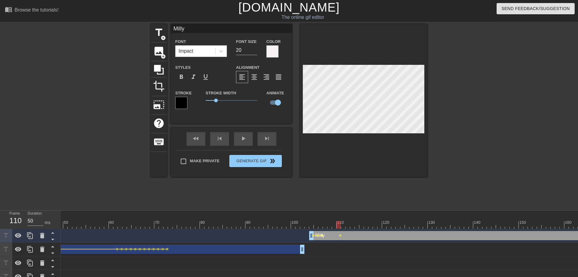
click at [322, 236] on span "lens" at bounding box center [322, 235] width 3 height 3
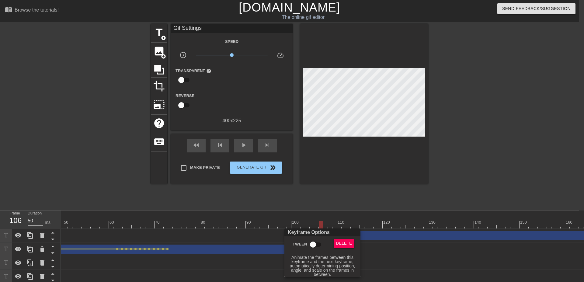
click at [307, 246] on input "Tween" at bounding box center [312, 245] width 35 height 12
click at [319, 222] on div at bounding box center [292, 141] width 584 height 282
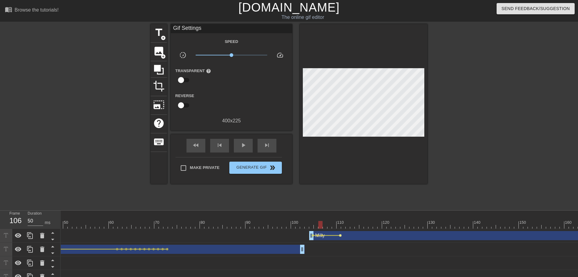
click at [340, 235] on span "lens" at bounding box center [340, 235] width 3 height 3
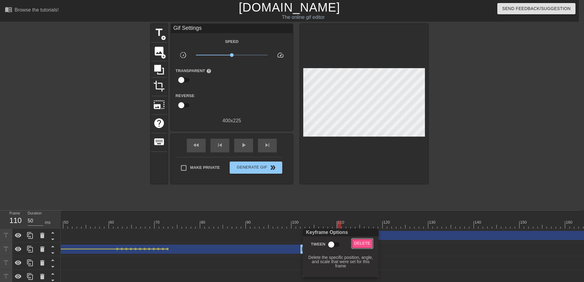
click at [361, 243] on span "Delete" at bounding box center [362, 243] width 16 height 7
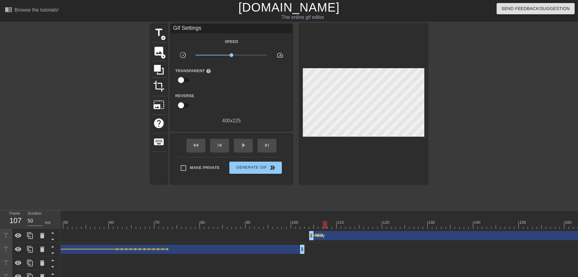
click at [368, 165] on div at bounding box center [364, 104] width 128 height 160
drag, startPoint x: 337, startPoint y: 225, endPoint x: 457, endPoint y: 226, distance: 119.8
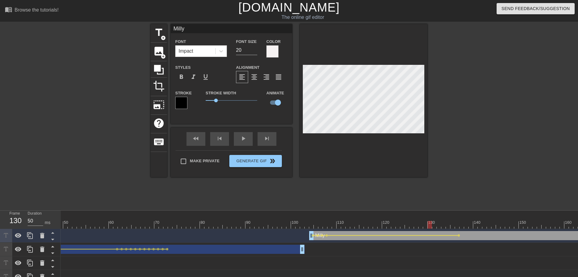
drag, startPoint x: 431, startPoint y: 226, endPoint x: 458, endPoint y: 226, distance: 27.4
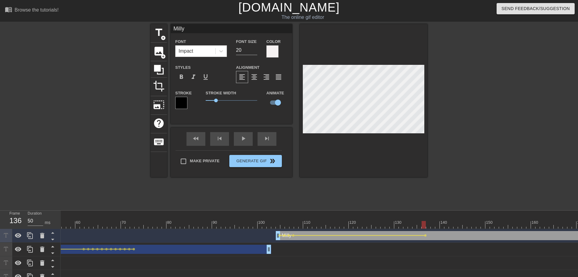
scroll to position [0, 388]
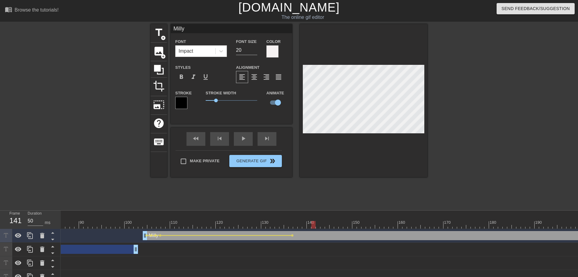
drag, startPoint x: 296, startPoint y: 222, endPoint x: 316, endPoint y: 222, distance: 19.8
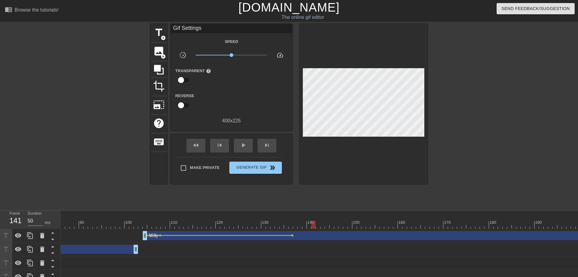
click at [386, 176] on div at bounding box center [364, 104] width 128 height 160
drag, startPoint x: 294, startPoint y: 224, endPoint x: 312, endPoint y: 225, distance: 17.3
drag, startPoint x: 314, startPoint y: 222, endPoint x: 390, endPoint y: 223, distance: 75.7
click at [390, 223] on div at bounding box center [391, 225] width 4 height 8
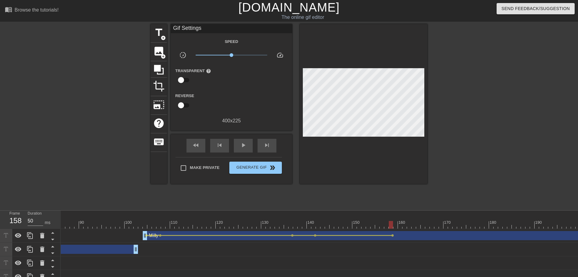
click at [443, 116] on div at bounding box center [480, 115] width 91 height 182
drag, startPoint x: 313, startPoint y: 225, endPoint x: 233, endPoint y: 209, distance: 81.0
click at [244, 149] on div "play_arrow" at bounding box center [243, 146] width 19 height 14
drag, startPoint x: 368, startPoint y: 222, endPoint x: 406, endPoint y: 226, distance: 38.6
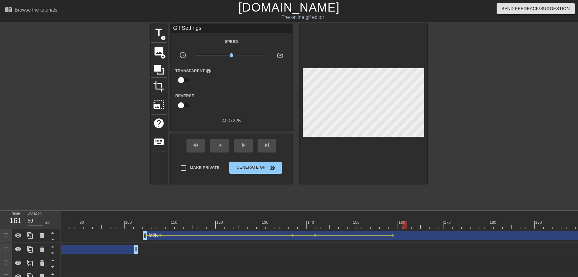
drag, startPoint x: 398, startPoint y: 224, endPoint x: 402, endPoint y: 226, distance: 4.0
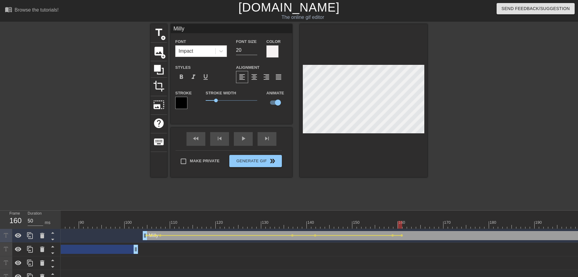
click at [466, 152] on div at bounding box center [480, 115] width 91 height 182
click at [429, 142] on div "title add_circle image add_circle crop photo_size_select_large help keyboard Mi…" at bounding box center [289, 115] width 578 height 182
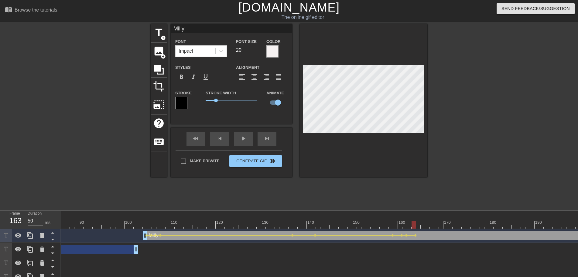
click at [471, 119] on div at bounding box center [480, 115] width 91 height 182
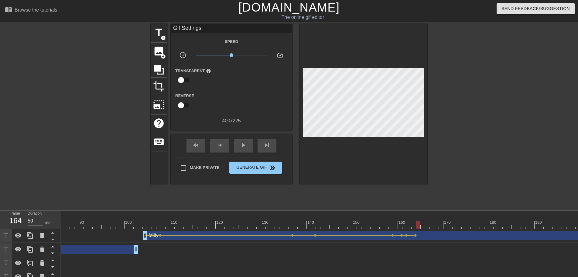
drag, startPoint x: 416, startPoint y: 224, endPoint x: 420, endPoint y: 223, distance: 3.4
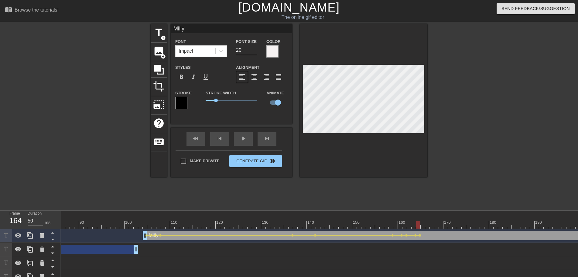
click at [430, 131] on div "title add_circle image add_circle crop photo_size_select_large help keyboard Mi…" at bounding box center [289, 115] width 578 height 182
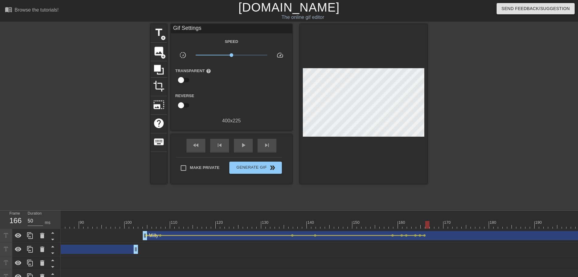
drag, startPoint x: 420, startPoint y: 224, endPoint x: 428, endPoint y: 224, distance: 8.5
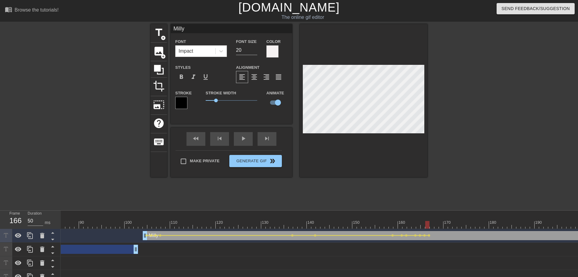
click at [449, 145] on div at bounding box center [480, 115] width 91 height 182
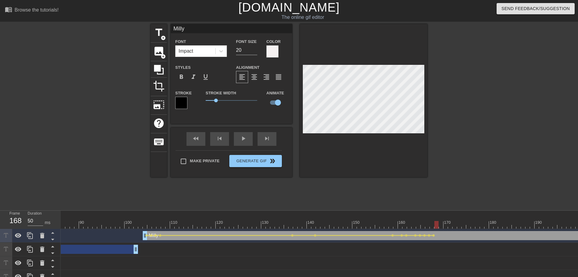
drag, startPoint x: 440, startPoint y: 222, endPoint x: 525, endPoint y: 221, distance: 84.8
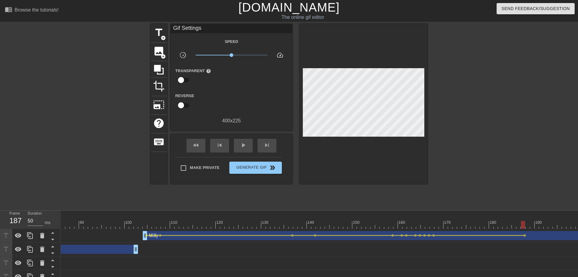
click at [466, 130] on div at bounding box center [480, 115] width 91 height 182
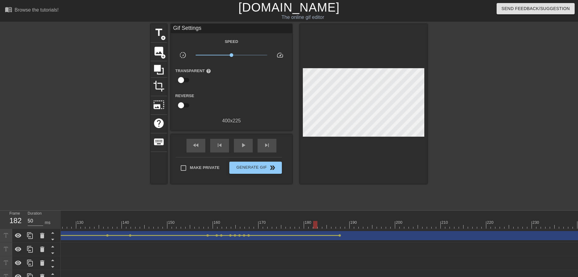
scroll to position [0, 646]
drag, startPoint x: 264, startPoint y: 222, endPoint x: 269, endPoint y: 225, distance: 6.3
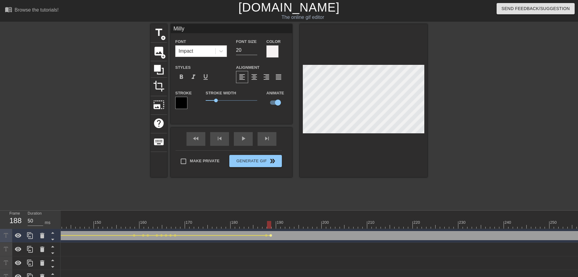
click at [270, 235] on span "lens" at bounding box center [271, 235] width 3 height 3
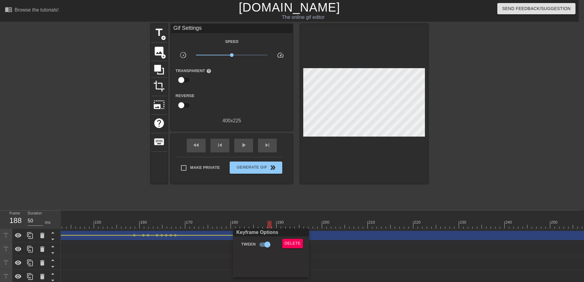
click at [283, 236] on div "Keyframe Options" at bounding box center [271, 232] width 78 height 8
click at [288, 241] on span "Delete" at bounding box center [293, 243] width 16 height 7
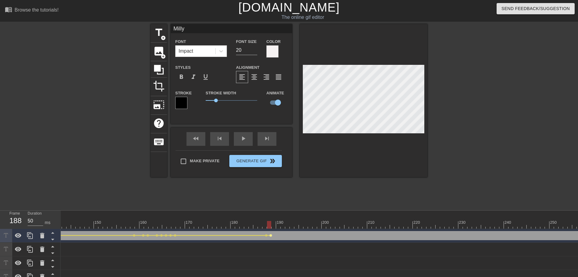
click at [271, 234] on span "lens" at bounding box center [271, 235] width 3 height 3
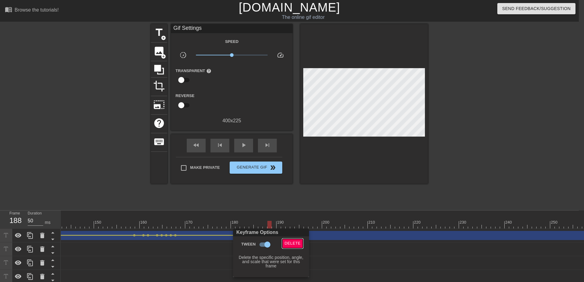
click at [287, 243] on span "Delete" at bounding box center [293, 243] width 16 height 7
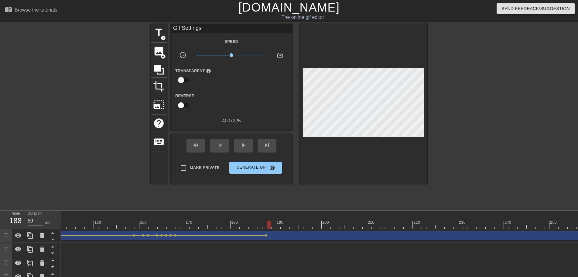
click at [405, 174] on div at bounding box center [364, 104] width 128 height 160
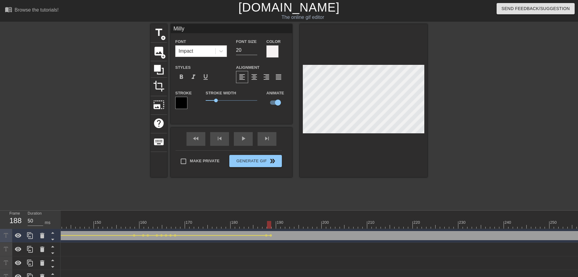
click at [445, 127] on div at bounding box center [480, 115] width 91 height 182
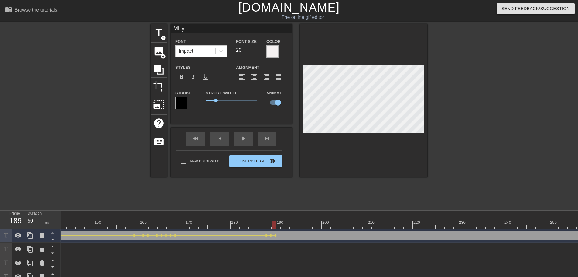
click at [434, 129] on div "title add_circle image add_circle crop photo_size_select_large help keyboard Mi…" at bounding box center [289, 115] width 578 height 182
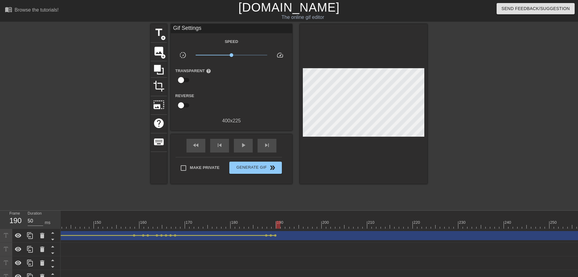
click at [248, 218] on div at bounding box center [246, 220] width 5 height 8
click at [247, 146] on div "play_arrow" at bounding box center [243, 146] width 19 height 14
click at [247, 146] on div "pause" at bounding box center [243, 146] width 19 height 14
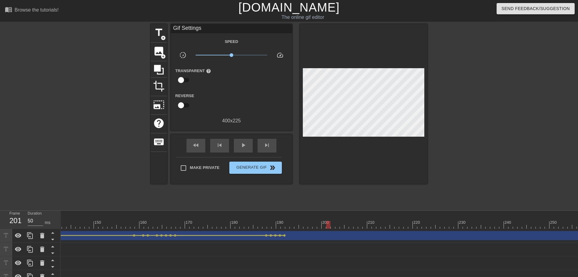
drag, startPoint x: 284, startPoint y: 225, endPoint x: 289, endPoint y: 225, distance: 4.9
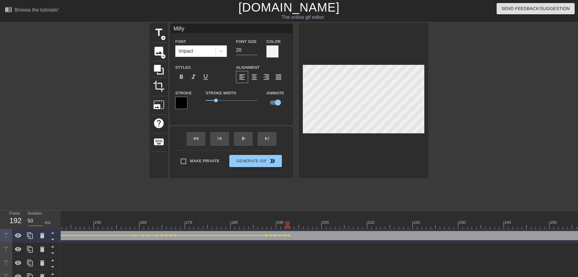
click at [444, 107] on div at bounding box center [480, 115] width 91 height 182
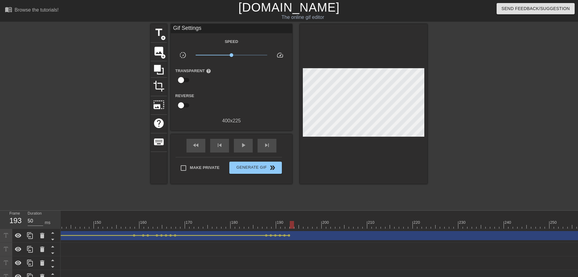
drag, startPoint x: 291, startPoint y: 224, endPoint x: 291, endPoint y: 220, distance: 4.0
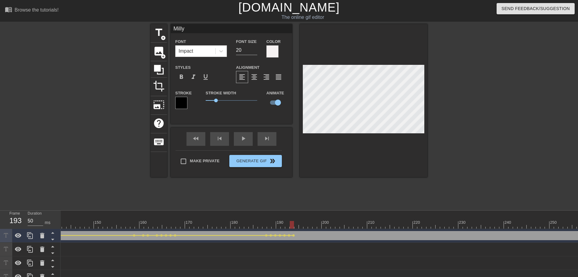
click at [450, 122] on div at bounding box center [480, 115] width 91 height 182
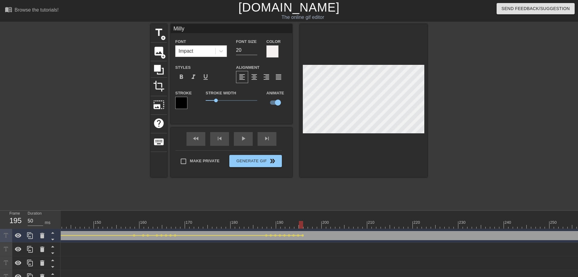
click at [518, 129] on div at bounding box center [480, 115] width 91 height 182
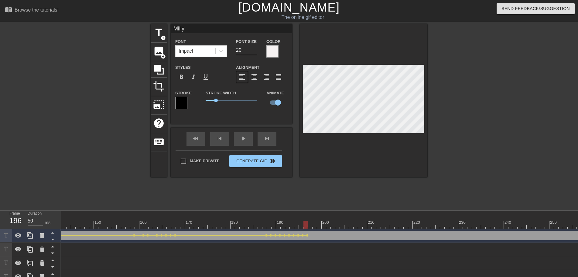
click at [496, 118] on div at bounding box center [480, 115] width 91 height 182
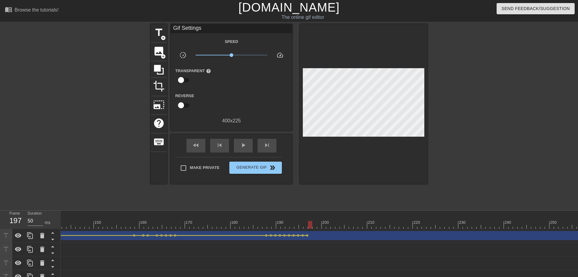
click at [449, 140] on div at bounding box center [480, 115] width 91 height 182
click at [312, 227] on div at bounding box center [310, 225] width 4 height 8
click at [432, 114] on div "title add_circle image add_circle crop photo_size_select_large help keyboard Gi…" at bounding box center [289, 115] width 578 height 182
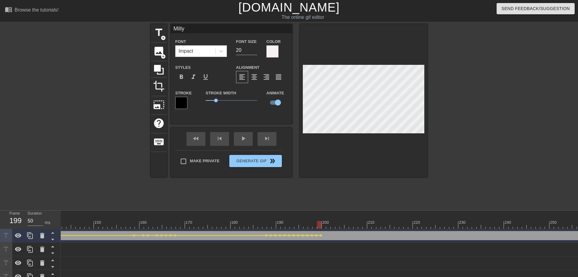
click at [447, 129] on div at bounding box center [480, 115] width 91 height 182
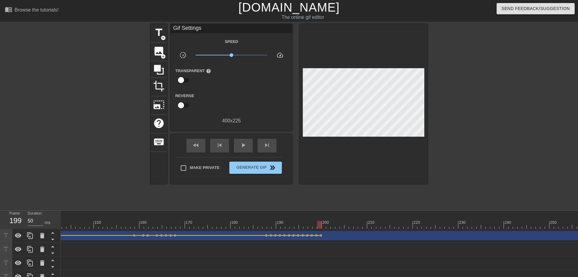
drag, startPoint x: 322, startPoint y: 228, endPoint x: 334, endPoint y: 224, distance: 12.3
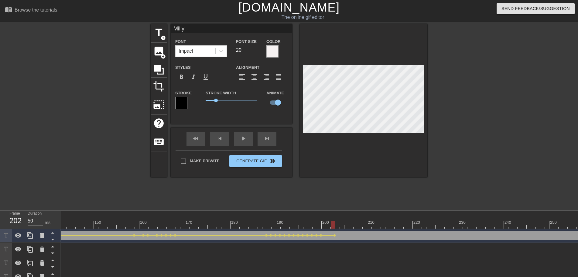
click at [447, 162] on div at bounding box center [480, 115] width 91 height 182
click at [409, 143] on div at bounding box center [364, 100] width 128 height 153
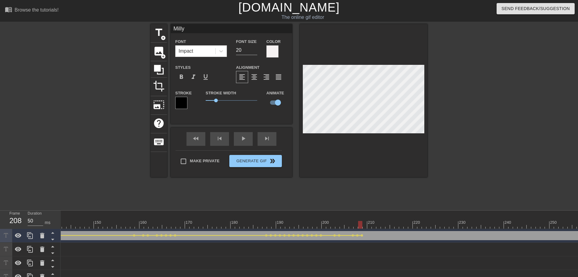
click at [426, 132] on div at bounding box center [364, 100] width 128 height 153
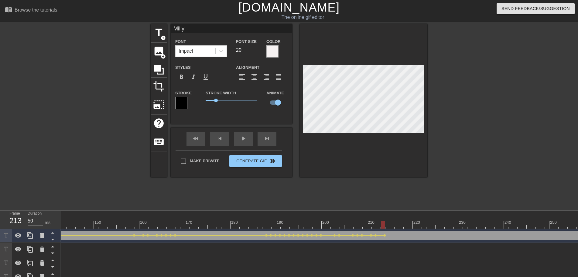
click at [388, 186] on div "title add_circle image add_circle crop photo_size_select_large help keyboard Mi…" at bounding box center [289, 115] width 277 height 182
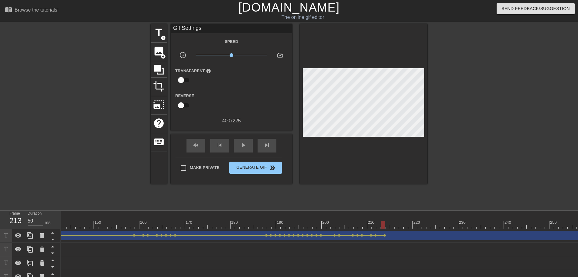
click at [392, 222] on div at bounding box center [392, 225] width 4 height 8
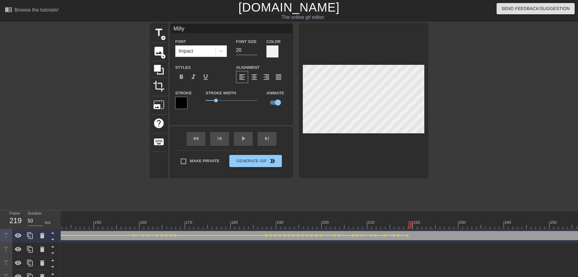
drag, startPoint x: 415, startPoint y: 221, endPoint x: 423, endPoint y: 217, distance: 8.3
click at [400, 172] on div at bounding box center [364, 100] width 128 height 153
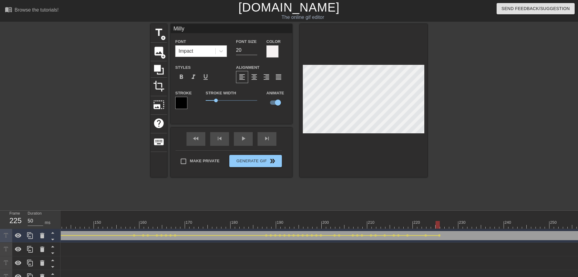
click at [428, 127] on div "title add_circle image add_circle crop photo_size_select_large help keyboard Mi…" at bounding box center [289, 115] width 578 height 182
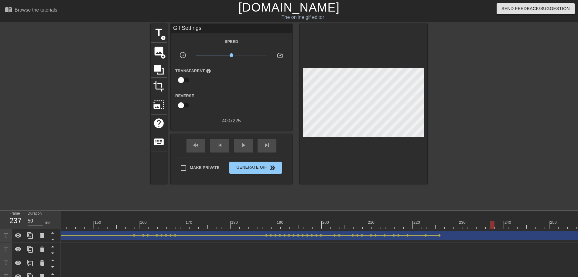
drag, startPoint x: 443, startPoint y: 222, endPoint x: 506, endPoint y: 224, distance: 62.9
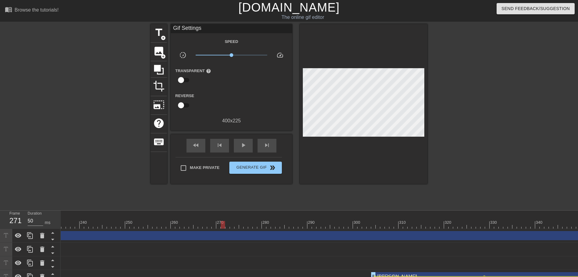
click at [220, 228] on div at bounding box center [335, 225] width 2690 height 8
drag, startPoint x: 220, startPoint y: 228, endPoint x: 227, endPoint y: 226, distance: 6.8
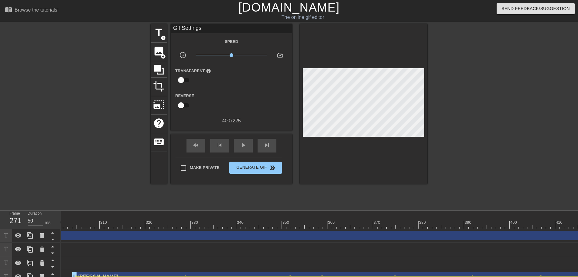
scroll to position [0, 2171]
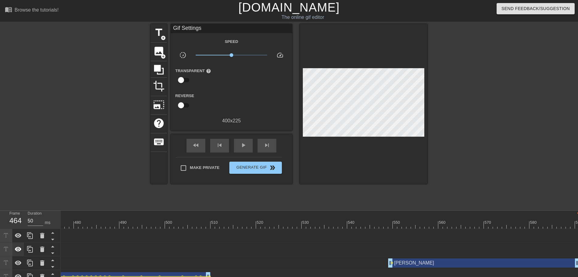
drag, startPoint x: 577, startPoint y: 236, endPoint x: 16, endPoint y: 244, distance: 561.2
click at [0, 245] on div "Frame 464 Duration 50 ms 10 20 30 40 50 60 70 80 90 100 110 120 130 140 150" at bounding box center [289, 274] width 578 height 128
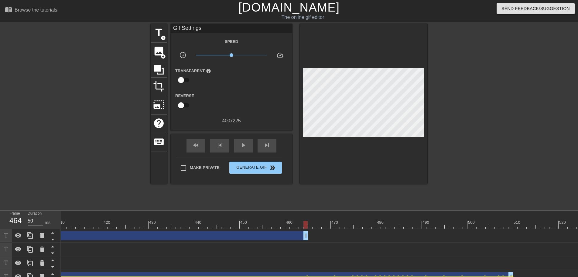
scroll to position [0, 1752]
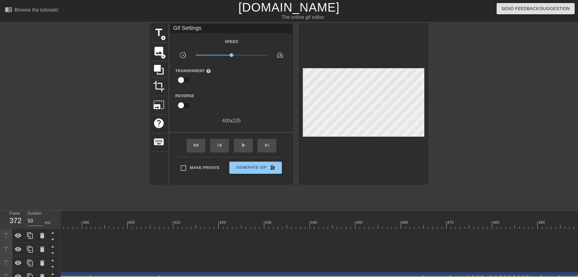
drag, startPoint x: 420, startPoint y: 235, endPoint x: 0, endPoint y: 247, distance: 420.2
click at [0, 247] on div "Frame 372 Duration 50 ms 10 20 30 40 50 60 70 80 90 100 110 120 130 140 150" at bounding box center [289, 274] width 578 height 128
drag, startPoint x: 212, startPoint y: 238, endPoint x: 133, endPoint y: 243, distance: 79.5
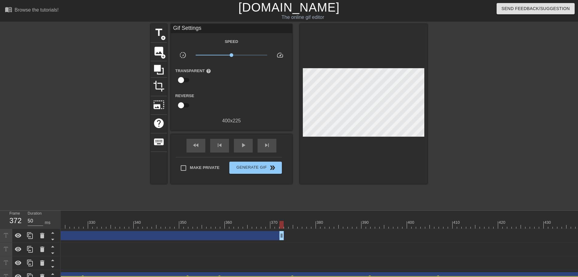
scroll to position [0, 1359]
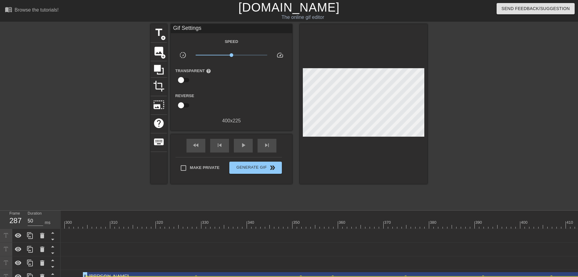
drag, startPoint x: 396, startPoint y: 235, endPoint x: 11, endPoint y: 248, distance: 385.6
click at [11, 248] on div "Frame 287 Duration 50 ms 10 20 30 40 50 60 70 80 90 100 110 120 130 140 150" at bounding box center [289, 274] width 578 height 128
drag, startPoint x: 197, startPoint y: 237, endPoint x: 192, endPoint y: 237, distance: 4.6
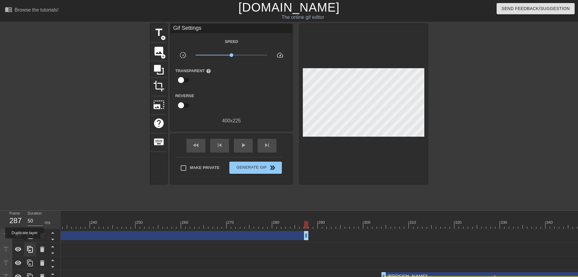
scroll to position [0, 843]
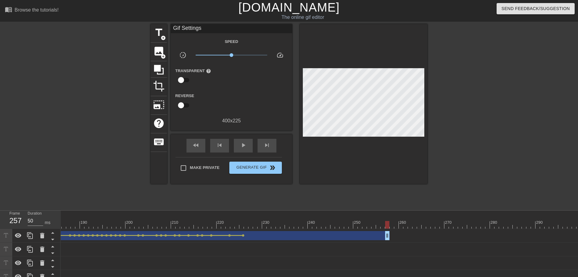
drag, startPoint x: 525, startPoint y: 237, endPoint x: 390, endPoint y: 229, distance: 134.9
click at [390, 229] on div "Milly drag_handle drag_handle lens lens lens lens lens lens lens lens lens lens…" at bounding box center [563, 236] width 2690 height 14
drag, startPoint x: 391, startPoint y: 221, endPoint x: 453, endPoint y: 224, distance: 62.7
click at [454, 224] on div at bounding box center [563, 225] width 2690 height 8
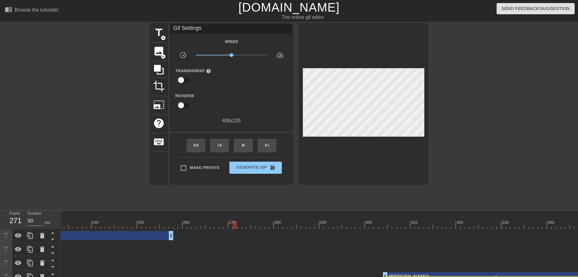
scroll to position [0, 1077]
drag, startPoint x: 305, startPoint y: 226, endPoint x: 362, endPoint y: 222, distance: 56.4
click at [362, 222] on div at bounding box center [329, 225] width 2690 height 8
click at [164, 38] on span "add_circle" at bounding box center [163, 37] width 5 height 5
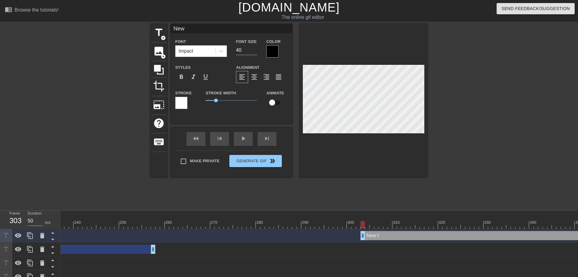
scroll to position [0, 0]
click at [275, 102] on input "checkbox" at bounding box center [272, 103] width 35 height 12
click at [254, 52] on input "23" at bounding box center [246, 50] width 21 height 10
click at [275, 49] on div at bounding box center [273, 51] width 12 height 12
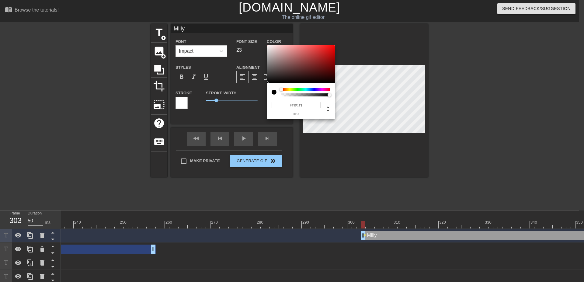
click at [267, 47] on div at bounding box center [301, 64] width 68 height 38
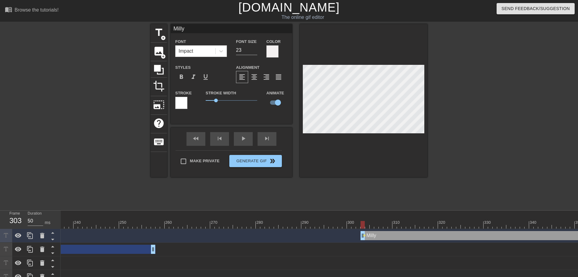
click at [187, 105] on div at bounding box center [181, 103] width 12 height 12
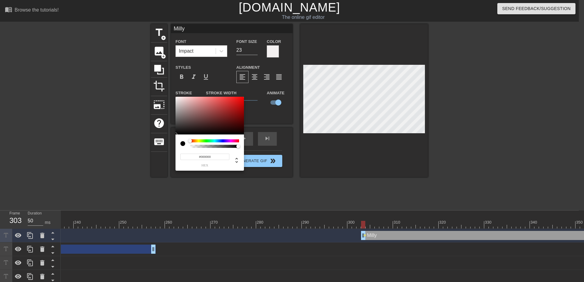
drag, startPoint x: 169, startPoint y: 151, endPoint x: 164, endPoint y: 162, distance: 11.6
click at [175, 134] on div at bounding box center [209, 116] width 68 height 38
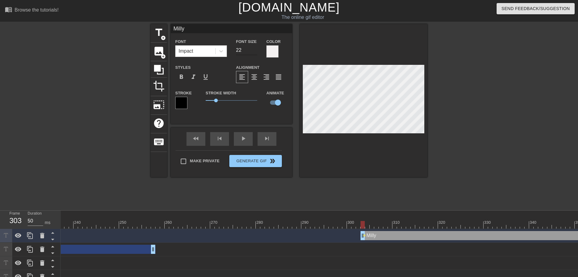
click at [253, 52] on input "22" at bounding box center [246, 50] width 21 height 10
click at [253, 52] on input "21" at bounding box center [246, 50] width 21 height 10
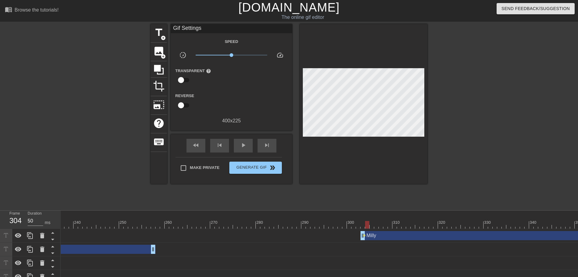
click at [367, 224] on div at bounding box center [329, 225] width 2690 height 8
click at [365, 235] on span "lens" at bounding box center [364, 235] width 3 height 3
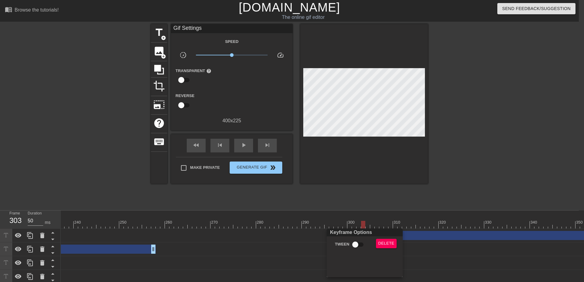
drag, startPoint x: 350, startPoint y: 236, endPoint x: 357, endPoint y: 243, distance: 9.0
click at [351, 237] on div "Keyframe Options Tween Delete" at bounding box center [364, 252] width 76 height 49
click at [357, 243] on input "Tween" at bounding box center [355, 245] width 35 height 12
click at [366, 216] on div at bounding box center [292, 141] width 584 height 282
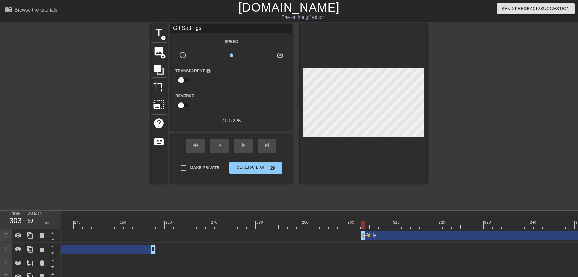
drag, startPoint x: 376, startPoint y: 224, endPoint x: 372, endPoint y: 213, distance: 11.6
click at [378, 224] on div at bounding box center [329, 225] width 2690 height 8
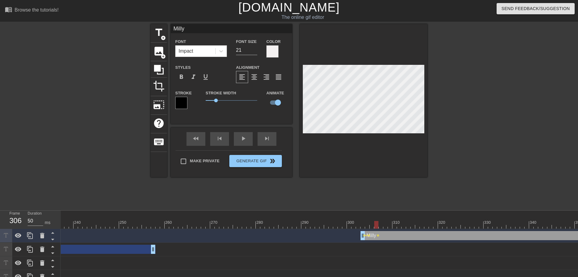
click at [370, 236] on span "lens" at bounding box center [369, 235] width 3 height 3
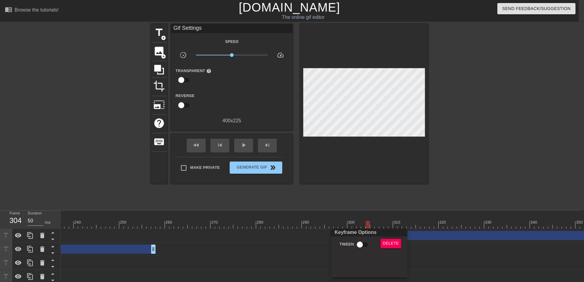
click at [358, 242] on input "Tween" at bounding box center [359, 245] width 35 height 12
click at [373, 211] on div at bounding box center [292, 141] width 584 height 282
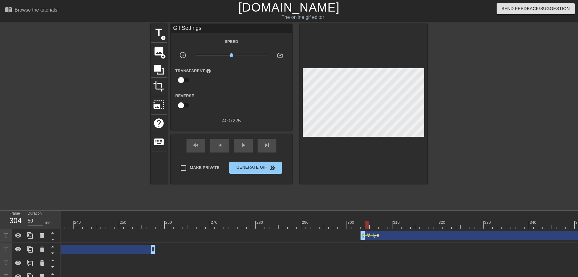
click at [378, 236] on span "lens" at bounding box center [378, 235] width 3 height 3
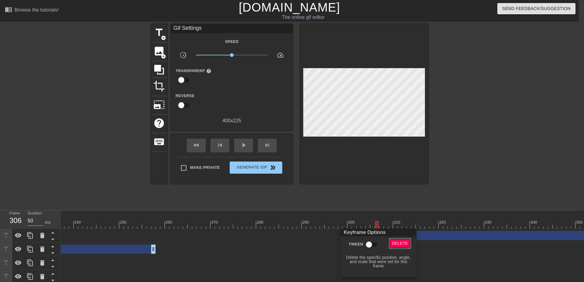
click at [402, 239] on button "Delete" at bounding box center [399, 243] width 21 height 9
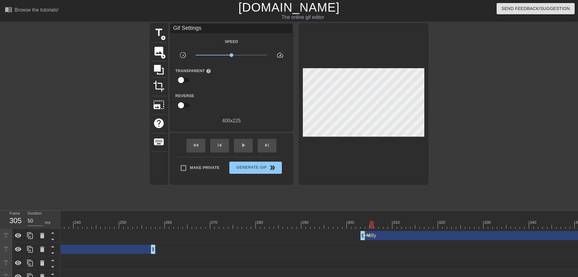
click at [370, 226] on div at bounding box center [329, 225] width 2690 height 8
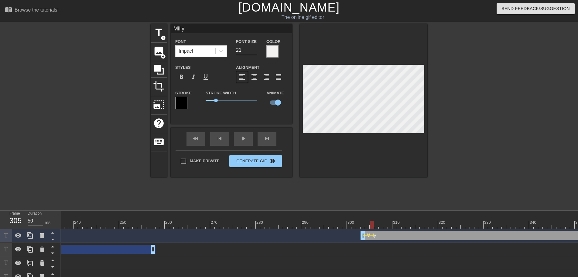
click at [373, 226] on div at bounding box center [372, 225] width 4 height 8
click at [375, 225] on div at bounding box center [329, 225] width 2690 height 8
click at [376, 140] on div at bounding box center [364, 100] width 128 height 153
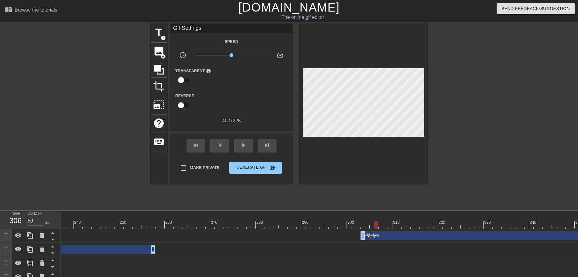
click at [346, 140] on div at bounding box center [364, 104] width 128 height 160
click at [383, 224] on div at bounding box center [329, 225] width 2690 height 8
click at [387, 226] on div at bounding box center [329, 225] width 2690 height 8
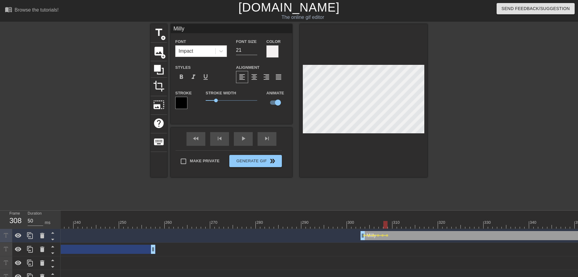
click at [395, 225] on div at bounding box center [329, 225] width 2690 height 8
click at [392, 225] on div at bounding box center [329, 225] width 2690 height 8
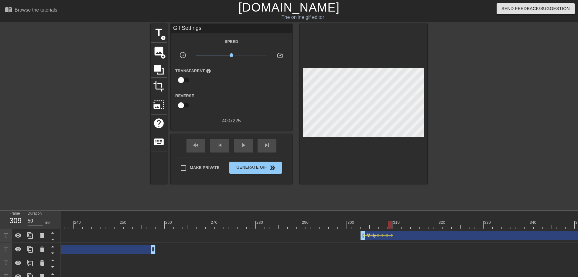
click at [395, 225] on div at bounding box center [329, 225] width 2690 height 8
click at [401, 224] on div at bounding box center [329, 225] width 2690 height 8
click at [403, 222] on div at bounding box center [329, 225] width 2690 height 8
click at [410, 226] on div at bounding box center [329, 225] width 2690 height 8
drag, startPoint x: 419, startPoint y: 226, endPoint x: 408, endPoint y: 225, distance: 11.3
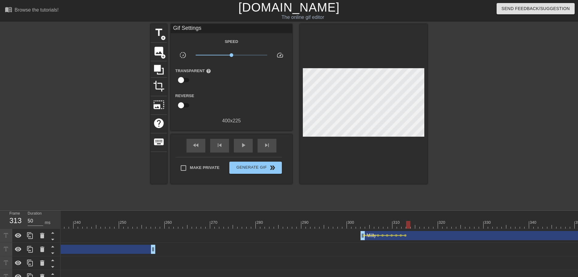
click at [408, 225] on div at bounding box center [408, 225] width 4 height 8
click at [413, 222] on div at bounding box center [329, 225] width 2690 height 8
click at [417, 221] on div at bounding box center [329, 225] width 2690 height 8
click at [422, 220] on div at bounding box center [422, 220] width 5 height 8
click at [368, 150] on div at bounding box center [364, 104] width 128 height 160
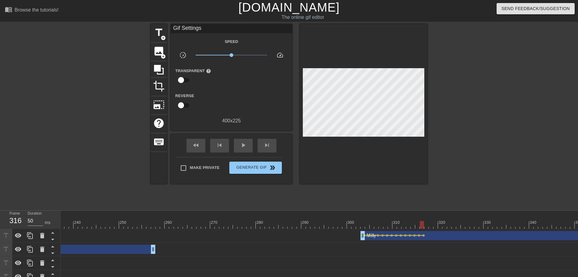
click at [429, 229] on div "Milly drag_handle drag_handle lens lens lens lens lens lens lens lens lens lens…" at bounding box center [329, 236] width 2690 height 14
click at [427, 227] on div at bounding box center [329, 225] width 2690 height 8
click at [431, 224] on div at bounding box center [329, 225] width 2690 height 8
click at [435, 224] on div at bounding box center [329, 225] width 2690 height 8
click at [439, 226] on div at bounding box center [329, 225] width 2690 height 8
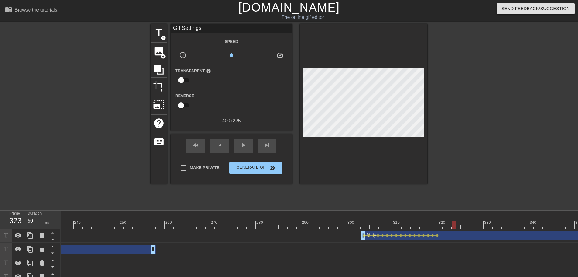
drag, startPoint x: 443, startPoint y: 223, endPoint x: 455, endPoint y: 222, distance: 11.6
click at [455, 222] on div at bounding box center [329, 225] width 2690 height 8
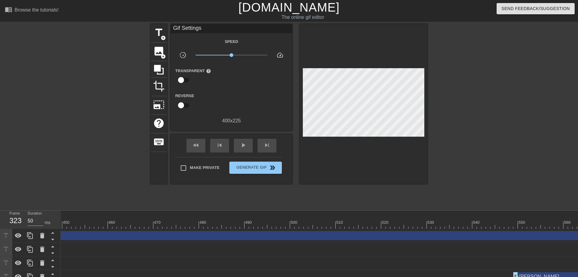
scroll to position [0, 2171]
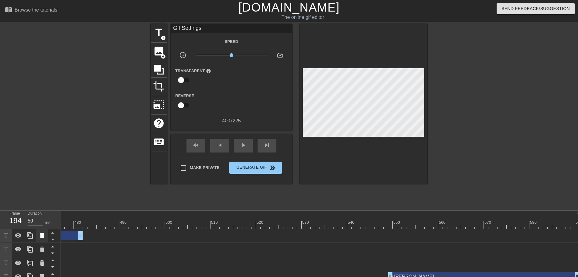
drag, startPoint x: 445, startPoint y: 233, endPoint x: 44, endPoint y: 241, distance: 400.7
click at [44, 241] on div "Frame 194 Duration 50 ms 10 20 30 40 50 60 70 80 90 100 110 120 130 140 150" at bounding box center [289, 280] width 578 height 141
drag, startPoint x: 205, startPoint y: 232, endPoint x: 190, endPoint y: 232, distance: 15.2
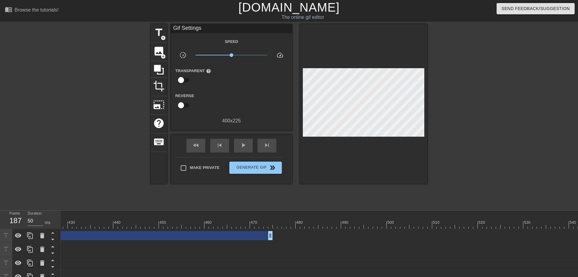
scroll to position [0, 1770]
drag, startPoint x: 450, startPoint y: 235, endPoint x: 22, endPoint y: 219, distance: 427.7
click at [22, 219] on div "Frame 437 Duration 50 ms 10 20 30 40 50 60 70 80 90 100 110 120 130 140 150" at bounding box center [289, 280] width 578 height 141
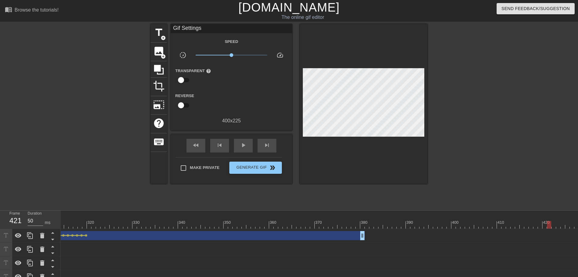
scroll to position [0, 1392]
drag, startPoint x: 397, startPoint y: 235, endPoint x: 364, endPoint y: 216, distance: 38.4
click at [364, 216] on div "10 20 30 40 50 60 70 80 90 100 110 120 130 140 150 160" at bounding box center [320, 280] width 518 height 141
click at [363, 220] on div at bounding box center [362, 220] width 5 height 8
drag, startPoint x: 367, startPoint y: 233, endPoint x: 363, endPoint y: 230, distance: 4.7
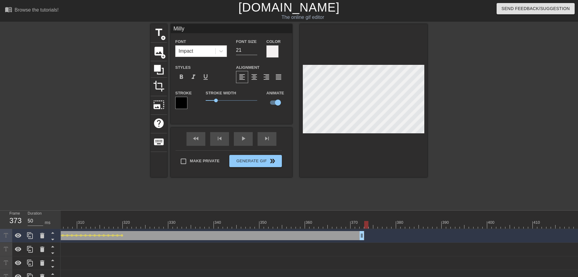
click at [365, 225] on div at bounding box center [366, 225] width 4 height 8
click at [163, 37] on span "add_circle" at bounding box center [163, 37] width 5 height 5
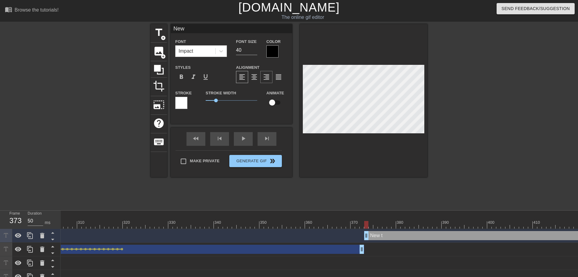
scroll to position [0, 0]
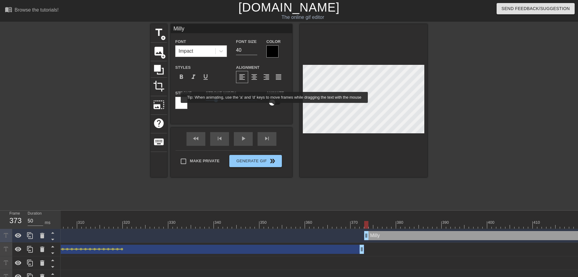
click at [275, 107] on input "checkbox" at bounding box center [272, 103] width 35 height 12
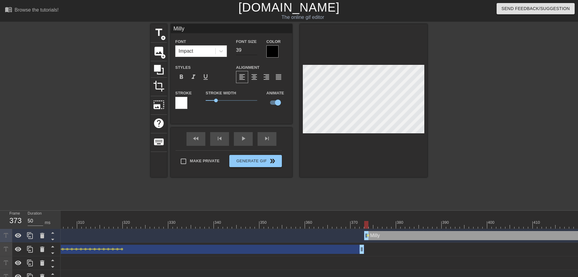
click at [254, 52] on input "39" at bounding box center [246, 50] width 21 height 10
click at [254, 52] on input "23" at bounding box center [246, 50] width 21 height 10
click at [266, 52] on div "Color" at bounding box center [277, 48] width 30 height 20
click at [271, 50] on div at bounding box center [273, 51] width 12 height 12
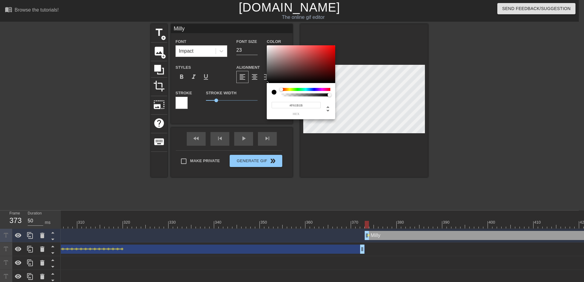
click at [267, 47] on div at bounding box center [301, 64] width 68 height 38
drag, startPoint x: 270, startPoint y: 47, endPoint x: 300, endPoint y: 65, distance: 35.3
click at [268, 47] on div at bounding box center [301, 64] width 68 height 38
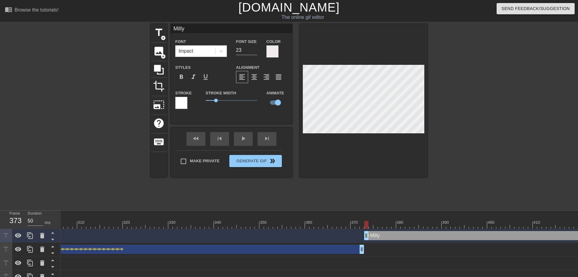
drag, startPoint x: 192, startPoint y: 105, endPoint x: 187, endPoint y: 103, distance: 5.0
click at [191, 105] on div "Stroke" at bounding box center [185, 99] width 21 height 20
click at [187, 103] on div at bounding box center [181, 103] width 12 height 12
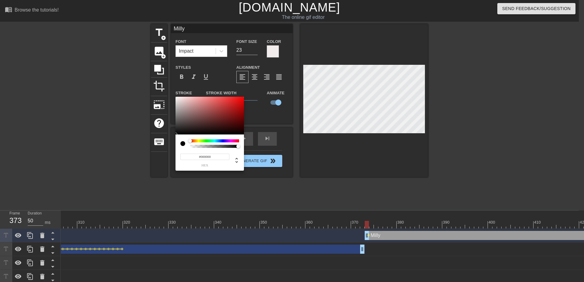
drag, startPoint x: 187, startPoint y: 103, endPoint x: 177, endPoint y: 178, distance: 74.8
click at [175, 134] on div at bounding box center [209, 116] width 68 height 38
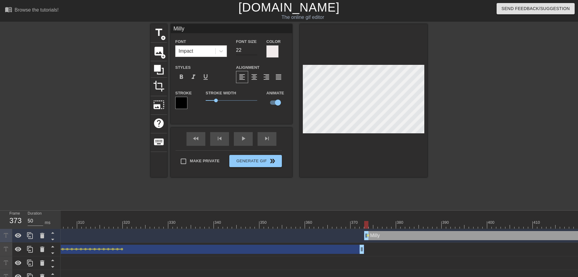
click at [255, 51] on input "22" at bounding box center [246, 50] width 21 height 10
click at [255, 51] on input "21" at bounding box center [246, 50] width 21 height 10
click at [255, 52] on input "20" at bounding box center [246, 50] width 21 height 10
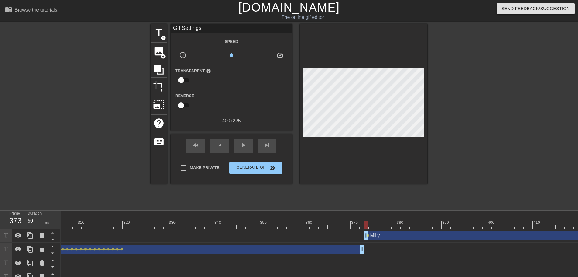
click at [77, 104] on div at bounding box center [97, 115] width 91 height 182
click at [370, 223] on div at bounding box center [13, 225] width 2690 height 8
click at [380, 221] on div at bounding box center [13, 225] width 2690 height 8
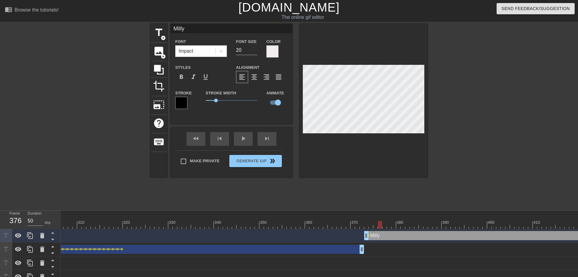
click at [370, 227] on div at bounding box center [13, 225] width 2690 height 8
click at [374, 164] on div at bounding box center [364, 100] width 128 height 153
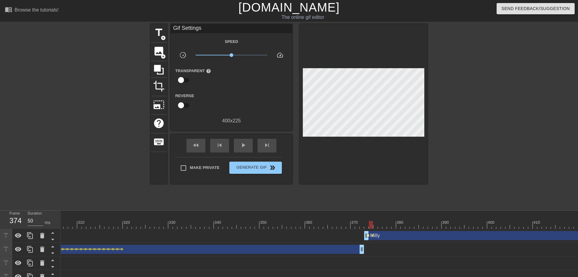
click at [369, 235] on span "lens" at bounding box center [368, 235] width 3 height 3
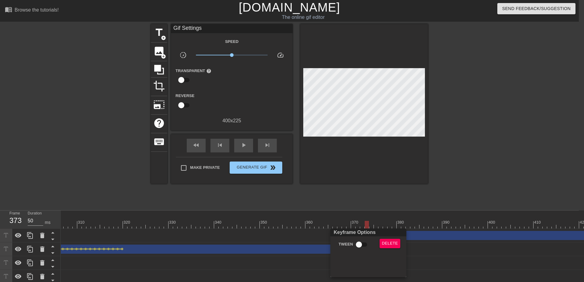
click at [360, 236] on div "Keyframe Options" at bounding box center [368, 232] width 78 height 8
click at [366, 219] on div at bounding box center [292, 141] width 584 height 282
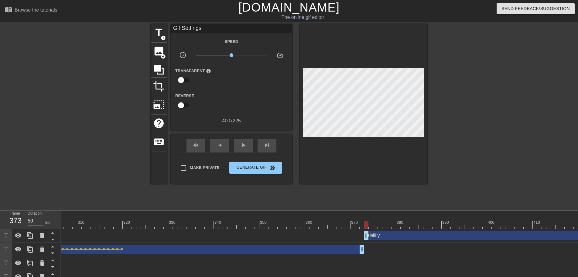
click at [368, 235] on span "lens" at bounding box center [368, 235] width 3 height 3
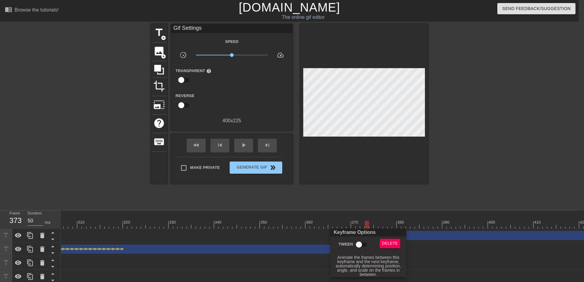
click at [356, 245] on input "Tween" at bounding box center [358, 245] width 35 height 12
click at [375, 214] on div at bounding box center [292, 141] width 584 height 282
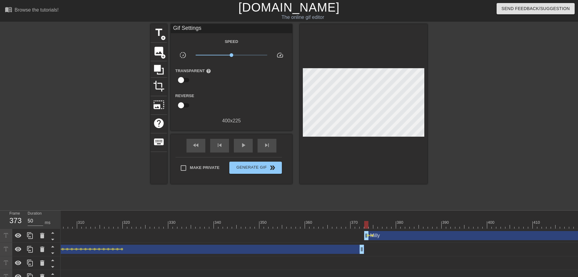
drag, startPoint x: 398, startPoint y: 223, endPoint x: 382, endPoint y: 186, distance: 40.7
click at [399, 223] on div at bounding box center [13, 225] width 2690 height 8
drag, startPoint x: 405, startPoint y: 224, endPoint x: 395, endPoint y: 179, distance: 46.0
click at [408, 223] on div at bounding box center [13, 225] width 2690 height 8
click at [372, 235] on span "lens" at bounding box center [372, 235] width 3 height 3
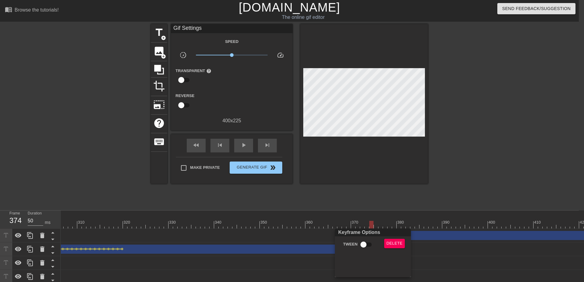
click at [365, 242] on input "Tween" at bounding box center [363, 245] width 35 height 12
click at [371, 213] on div at bounding box center [292, 141] width 584 height 282
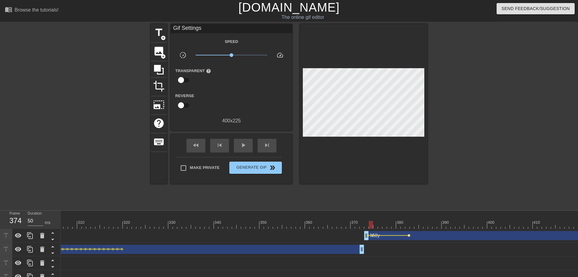
click at [410, 236] on span "lens" at bounding box center [409, 235] width 3 height 3
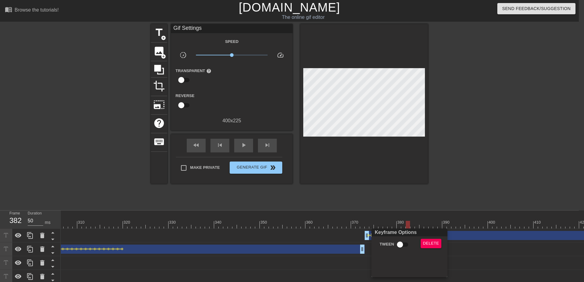
click at [440, 243] on div "Delete" at bounding box center [432, 246] width 33 height 14
click at [435, 242] on span "Delete" at bounding box center [431, 243] width 16 height 7
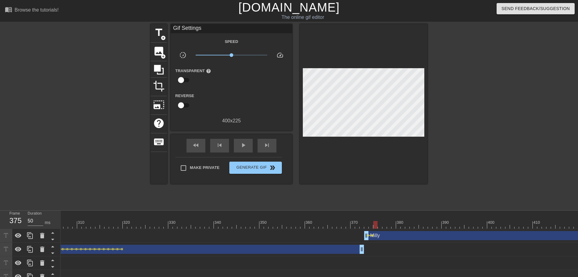
drag, startPoint x: 378, startPoint y: 222, endPoint x: 374, endPoint y: 222, distance: 3.7
click at [374, 222] on div at bounding box center [13, 225] width 2690 height 8
click at [378, 227] on div at bounding box center [13, 225] width 2690 height 8
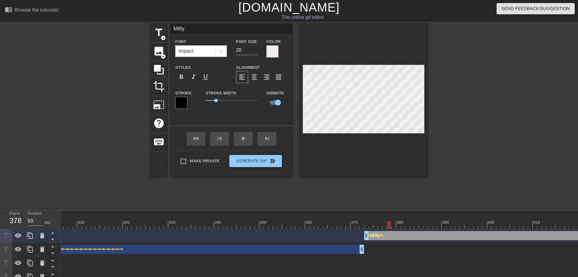
click at [388, 226] on div at bounding box center [13, 225] width 2690 height 8
drag, startPoint x: 390, startPoint y: 154, endPoint x: 386, endPoint y: 151, distance: 4.9
click at [390, 154] on div at bounding box center [364, 100] width 128 height 153
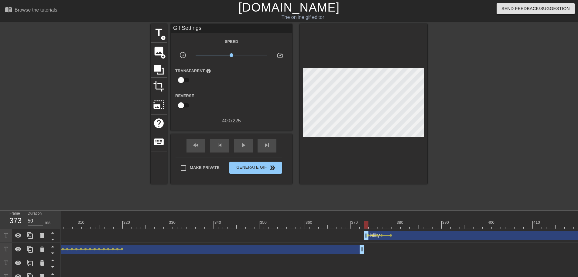
drag, startPoint x: 393, startPoint y: 225, endPoint x: 285, endPoint y: 202, distance: 110.9
click at [321, 220] on div "10 20 30 40 50 60 70 80 90 100 110 120 130 140 150 160" at bounding box center [13, 219] width 2690 height 18
click at [243, 150] on div "play_arrow" at bounding box center [243, 146] width 19 height 14
click at [393, 225] on div at bounding box center [13, 225] width 2690 height 8
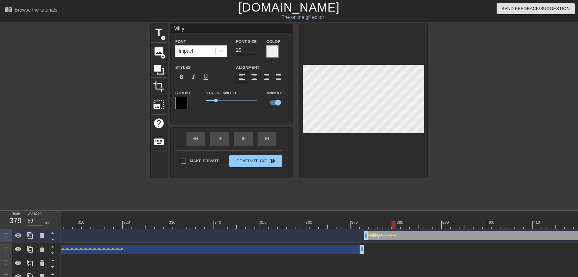
click at [398, 226] on div at bounding box center [13, 225] width 2690 height 8
drag, startPoint x: 406, startPoint y: 223, endPoint x: 421, endPoint y: 222, distance: 14.6
click at [421, 222] on div at bounding box center [13, 225] width 2690 height 8
click at [429, 222] on div at bounding box center [13, 225] width 2690 height 8
click at [435, 223] on div at bounding box center [13, 225] width 2690 height 8
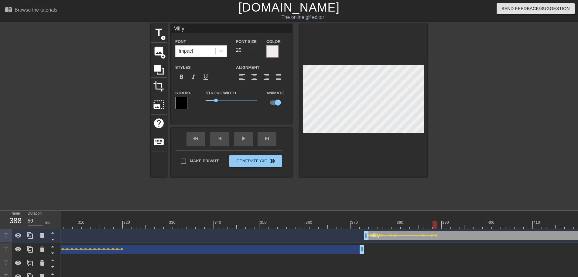
click at [447, 208] on div "menu_book Browse the tutorials! [DOMAIN_NAME] The online gif editor Send Feedba…" at bounding box center [289, 182] width 578 height 365
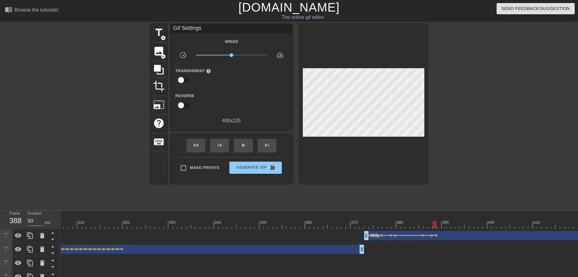
click at [437, 225] on div at bounding box center [13, 225] width 2690 height 8
click at [439, 223] on div at bounding box center [13, 225] width 2690 height 8
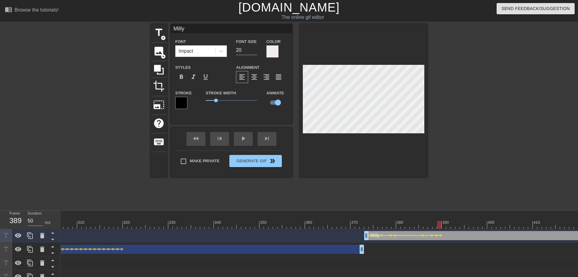
click at [440, 219] on div at bounding box center [439, 220] width 5 height 8
click at [444, 226] on div at bounding box center [444, 225] width 4 height 8
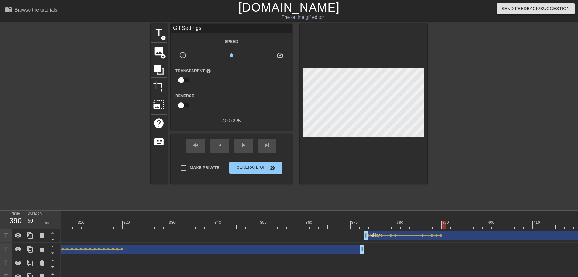
click at [432, 151] on div "title add_circle image add_circle crop photo_size_select_large help keyboard Gi…" at bounding box center [289, 115] width 578 height 182
click at [448, 224] on div at bounding box center [13, 225] width 2690 height 8
click at [445, 223] on div at bounding box center [13, 225] width 2690 height 8
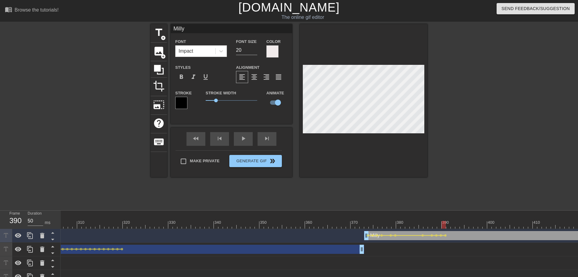
click at [452, 225] on div at bounding box center [13, 225] width 2690 height 8
click at [449, 224] on div at bounding box center [13, 225] width 2690 height 8
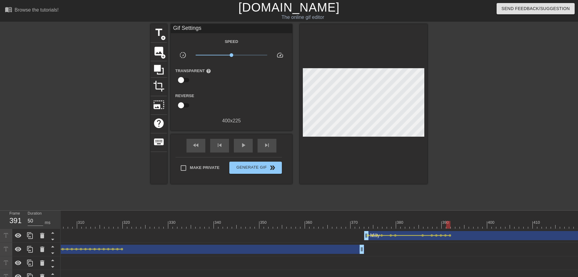
click at [453, 223] on div at bounding box center [13, 225] width 2690 height 8
click at [456, 225] on div at bounding box center [13, 225] width 2690 height 8
drag, startPoint x: 461, startPoint y: 224, endPoint x: 456, endPoint y: 219, distance: 7.7
click at [456, 219] on div "10 20 30 40 50 60 70 80 90 100 110 120 130 140 150 160" at bounding box center [13, 219] width 2690 height 18
click at [461, 223] on div at bounding box center [13, 225] width 2690 height 8
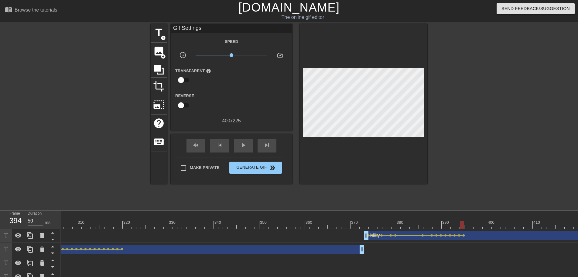
click at [468, 226] on div at bounding box center [13, 225] width 2690 height 8
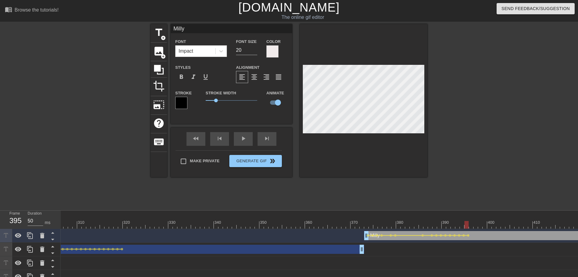
click at [469, 224] on div at bounding box center [13, 225] width 2690 height 8
click at [471, 224] on div at bounding box center [13, 225] width 2690 height 8
click at [502, 138] on div at bounding box center [480, 115] width 91 height 182
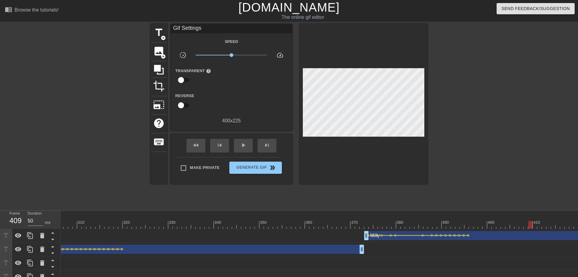
drag, startPoint x: 478, startPoint y: 223, endPoint x: 533, endPoint y: 226, distance: 55.1
click at [530, 226] on div at bounding box center [13, 225] width 2690 height 8
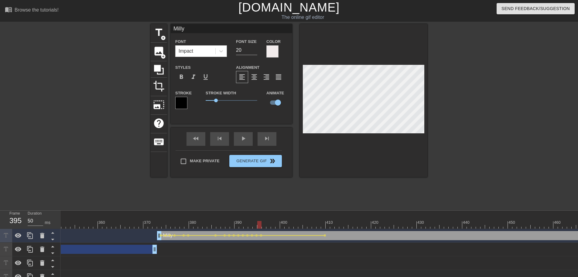
scroll to position [0, 1668]
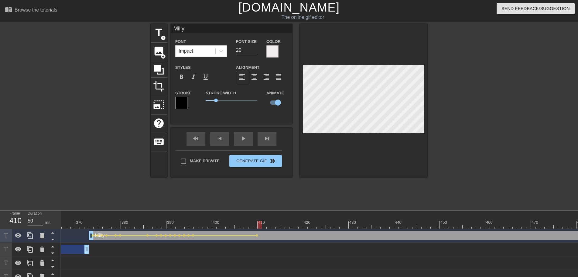
click at [409, 148] on div at bounding box center [364, 100] width 128 height 153
click at [402, 179] on div "title add_circle image add_circle crop photo_size_select_large help keyboard Mi…" at bounding box center [289, 115] width 277 height 182
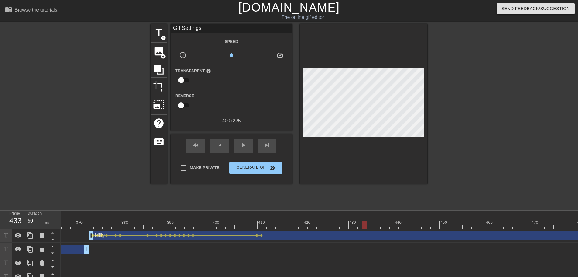
drag, startPoint x: 265, startPoint y: 223, endPoint x: 367, endPoint y: 223, distance: 102.4
click at [417, 139] on div at bounding box center [364, 104] width 128 height 160
drag, startPoint x: 263, startPoint y: 226, endPoint x: 371, endPoint y: 223, distance: 107.9
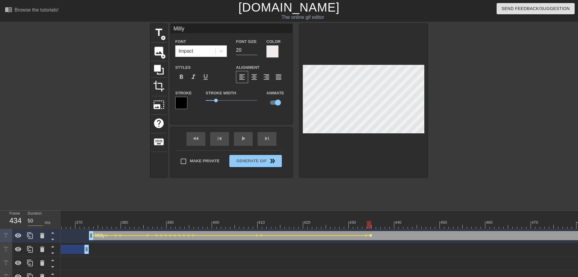
click at [371, 235] on span "lens" at bounding box center [371, 235] width 3 height 3
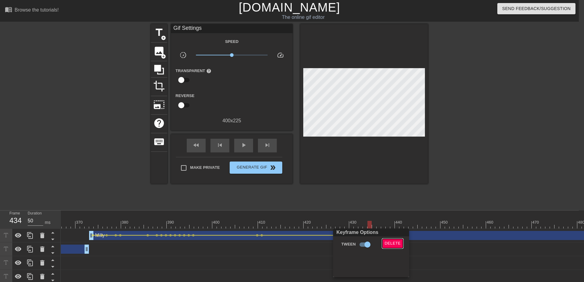
click at [388, 243] on span "Delete" at bounding box center [393, 243] width 16 height 7
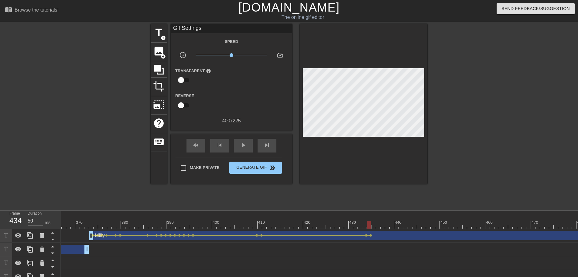
click at [369, 169] on div at bounding box center [364, 104] width 128 height 160
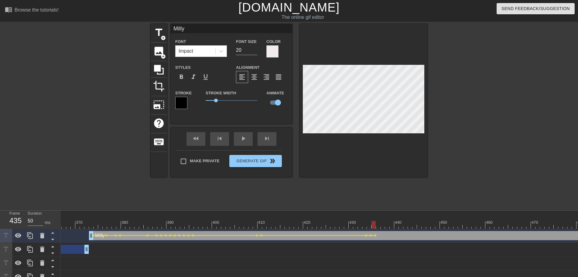
click at [418, 181] on div "title add_circle image add_circle crop photo_size_select_large help keyboard Mi…" at bounding box center [289, 115] width 277 height 182
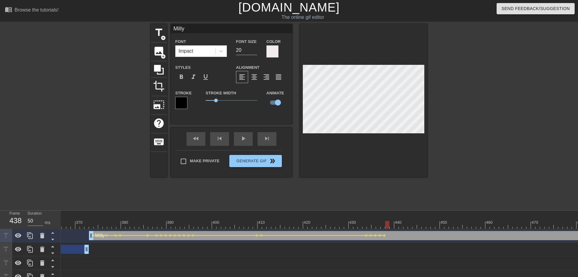
drag, startPoint x: 361, startPoint y: 224, endPoint x: 453, endPoint y: 136, distance: 128.1
click at [456, 133] on div at bounding box center [480, 115] width 91 height 182
click at [376, 137] on div at bounding box center [364, 100] width 128 height 153
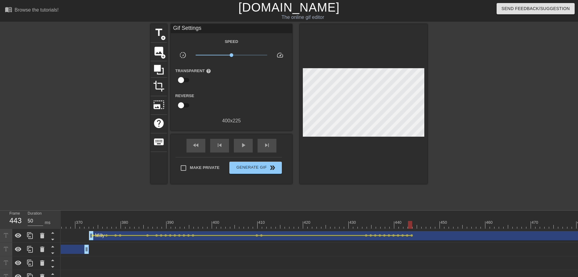
drag, startPoint x: 424, startPoint y: 224, endPoint x: 422, endPoint y: 219, distance: 5.0
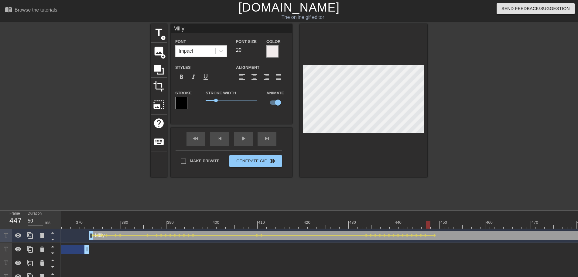
drag, startPoint x: 430, startPoint y: 224, endPoint x: 438, endPoint y: 223, distance: 7.6
click at [438, 223] on div at bounding box center [438, 225] width 4 height 8
click at [452, 188] on div at bounding box center [480, 115] width 91 height 182
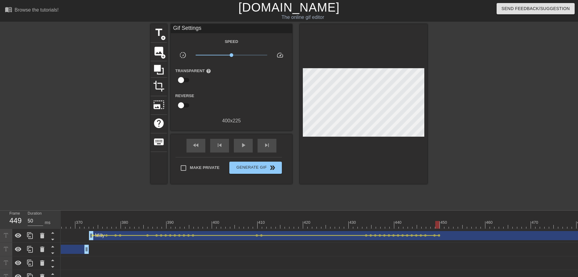
drag, startPoint x: 445, startPoint y: 223, endPoint x: 443, endPoint y: 219, distance: 4.2
drag, startPoint x: 443, startPoint y: 219, endPoint x: 481, endPoint y: 230, distance: 39.9
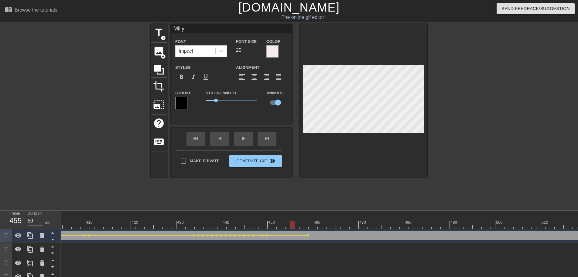
scroll to position [0, 1847]
click at [402, 206] on div "title add_circle image add_circle crop photo_size_select_large help keyboard Mi…" at bounding box center [289, 115] width 277 height 182
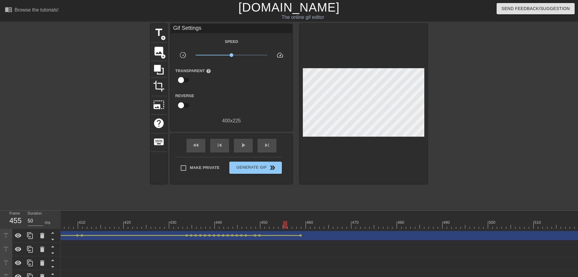
click at [342, 202] on div "title add_circle image add_circle crop photo_size_select_large help keyboard Gi…" at bounding box center [289, 115] width 277 height 182
drag, startPoint x: 301, startPoint y: 225, endPoint x: 312, endPoint y: 178, distance: 49.0
drag, startPoint x: 321, startPoint y: 223, endPoint x: 308, endPoint y: 222, distance: 12.8
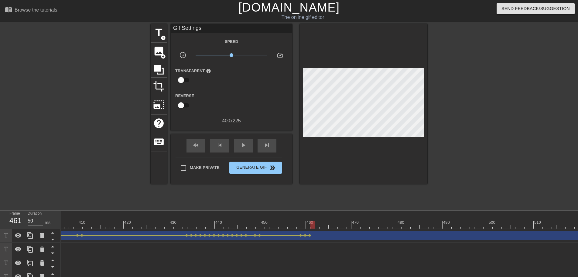
click at [340, 165] on div at bounding box center [364, 104] width 128 height 160
click at [319, 222] on div at bounding box center [317, 225] width 4 height 8
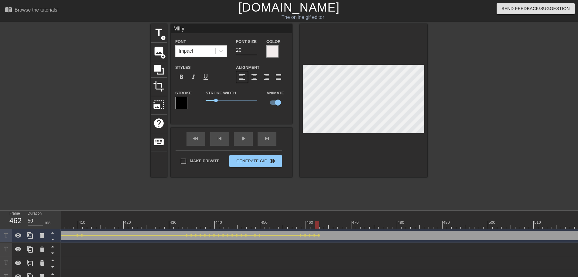
click at [361, 160] on div at bounding box center [364, 100] width 128 height 153
click at [357, 149] on div at bounding box center [364, 100] width 128 height 153
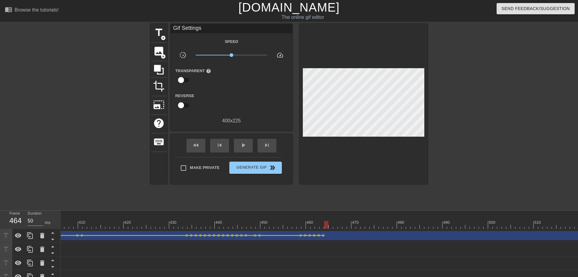
drag, startPoint x: 335, startPoint y: 225, endPoint x: 333, endPoint y: 222, distance: 3.5
drag, startPoint x: 330, startPoint y: 223, endPoint x: 336, endPoint y: 222, distance: 5.5
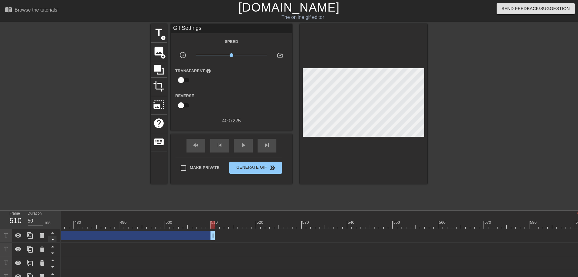
drag, startPoint x: 576, startPoint y: 236, endPoint x: 54, endPoint y: 236, distance: 522.5
drag, startPoint x: 156, startPoint y: 231, endPoint x: 137, endPoint y: 236, distance: 19.8
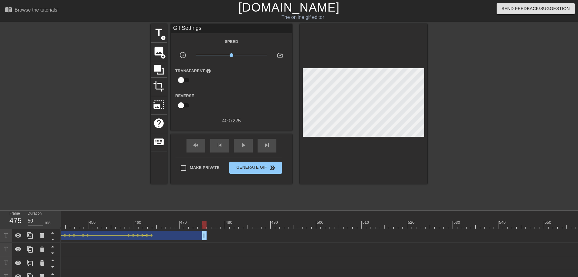
scroll to position [0, 1969]
drag, startPoint x: 255, startPoint y: 236, endPoint x: 206, endPoint y: 230, distance: 49.1
drag, startPoint x: 198, startPoint y: 218, endPoint x: 192, endPoint y: 218, distance: 5.8
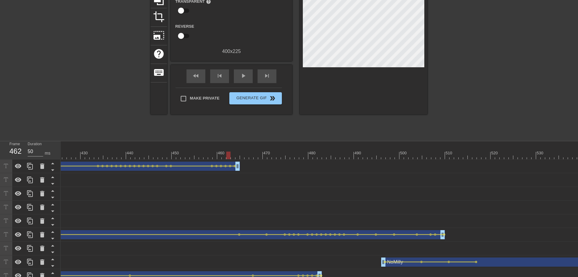
scroll to position [53, 0]
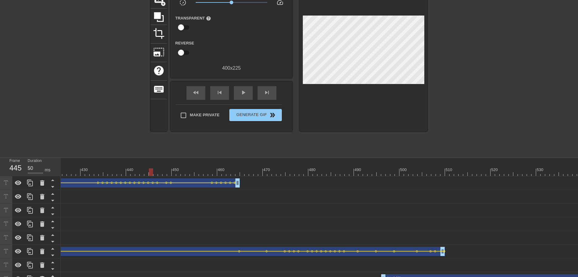
drag, startPoint x: 185, startPoint y: 167, endPoint x: 134, endPoint y: 165, distance: 51.4
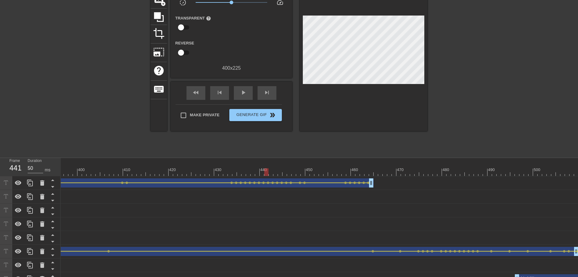
scroll to position [0, 1796]
drag, startPoint x: 105, startPoint y: 169, endPoint x: 267, endPoint y: 170, distance: 161.7
drag, startPoint x: 262, startPoint y: 169, endPoint x: 117, endPoint y: 170, distance: 144.7
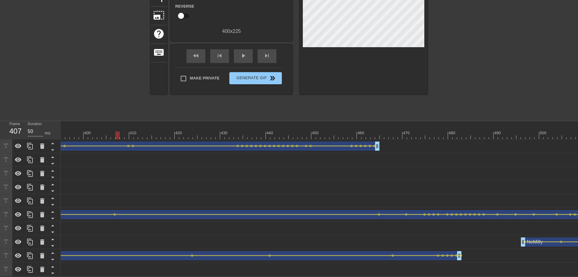
scroll to position [53, 0]
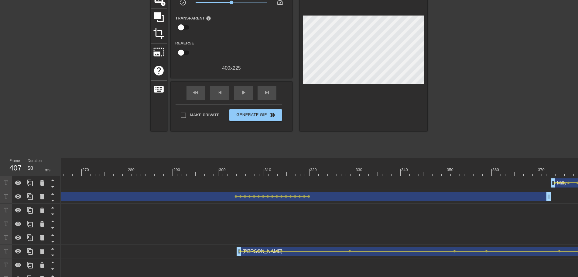
drag, startPoint x: 128, startPoint y: 220, endPoint x: 125, endPoint y: 219, distance: 3.1
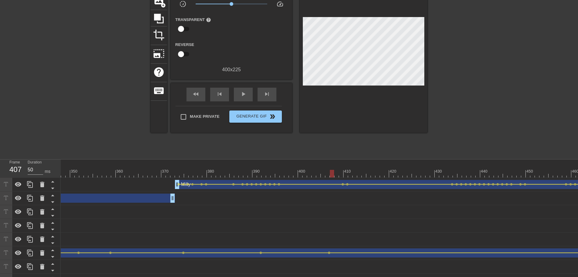
scroll to position [94, 0]
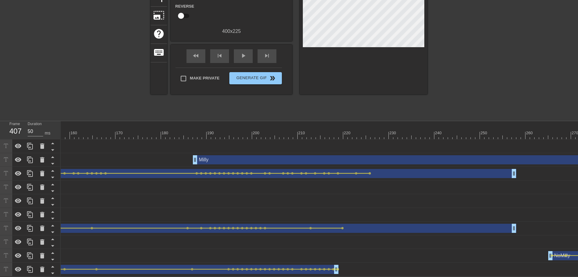
drag, startPoint x: 76, startPoint y: 235, endPoint x: 80, endPoint y: 235, distance: 4.0
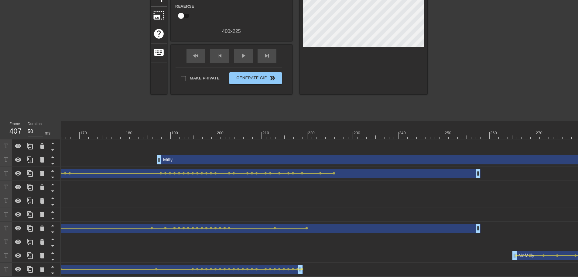
scroll to position [0, 840]
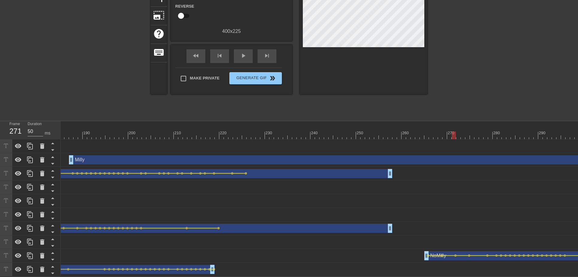
drag, startPoint x: 368, startPoint y: 130, endPoint x: 455, endPoint y: 133, distance: 87.3
click at [455, 133] on div at bounding box center [566, 135] width 2690 height 8
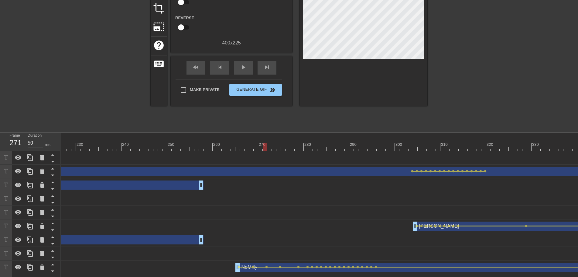
scroll to position [74, 0]
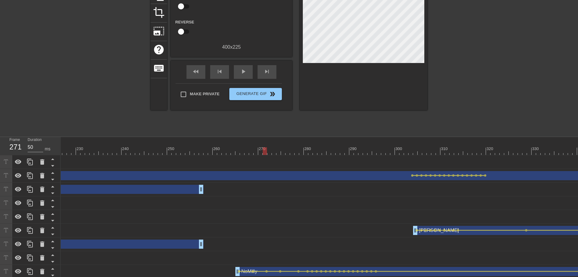
click at [383, 159] on div "Milly drag_handle drag_handle lens lens lens lens lens lens lens lens lens lens…" at bounding box center [377, 161] width 2690 height 9
drag, startPoint x: 384, startPoint y: 154, endPoint x: 452, endPoint y: 150, distance: 68.2
click at [452, 151] on div at bounding box center [377, 151] width 2690 height 8
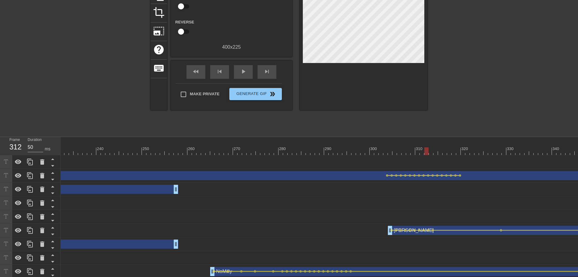
scroll to position [0, 1090]
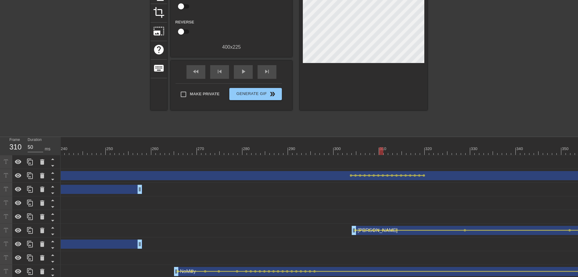
drag, startPoint x: 333, startPoint y: 151, endPoint x: 378, endPoint y: 151, distance: 45.0
click at [378, 151] on div at bounding box center [315, 151] width 2690 height 8
drag, startPoint x: 378, startPoint y: 151, endPoint x: 281, endPoint y: 149, distance: 97.3
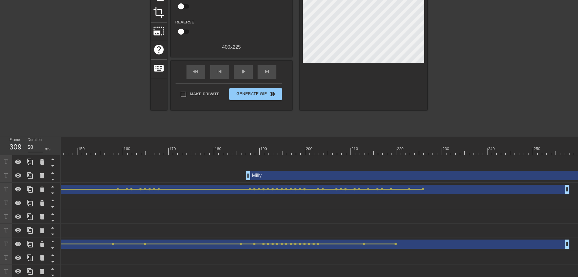
scroll to position [0, 463]
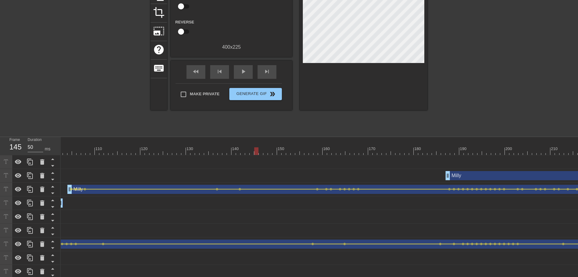
drag, startPoint x: 255, startPoint y: 148, endPoint x: 264, endPoint y: 148, distance: 9.1
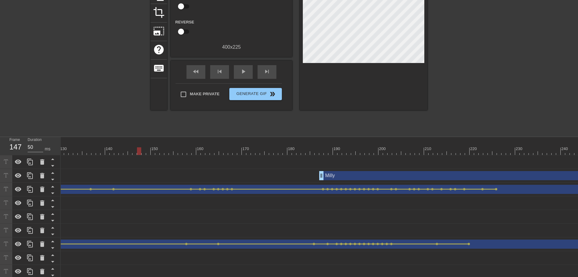
scroll to position [0, 702]
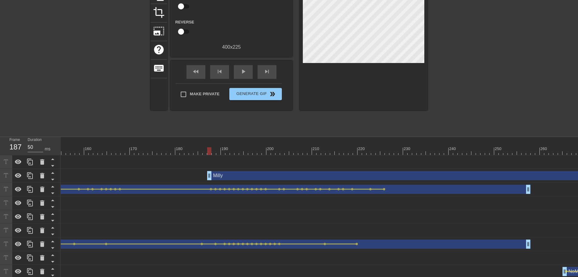
drag, startPoint x: 301, startPoint y: 152, endPoint x: 210, endPoint y: 157, distance: 90.4
drag, startPoint x: 218, startPoint y: 138, endPoint x: 192, endPoint y: 145, distance: 26.6
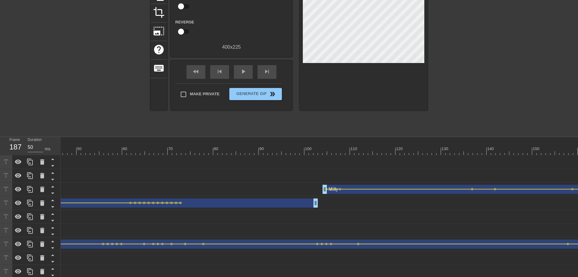
scroll to position [0, 135]
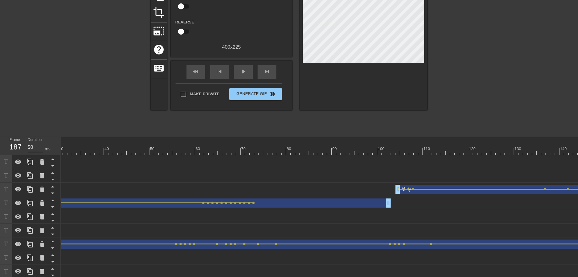
click at [162, 147] on div at bounding box center [161, 151] width 4 height 8
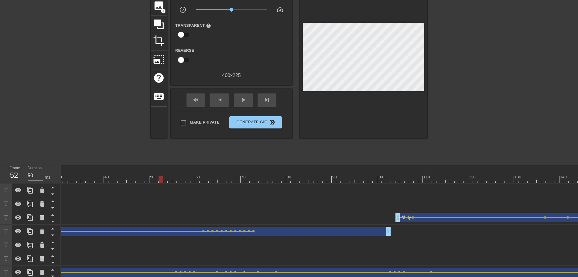
scroll to position [32, 0]
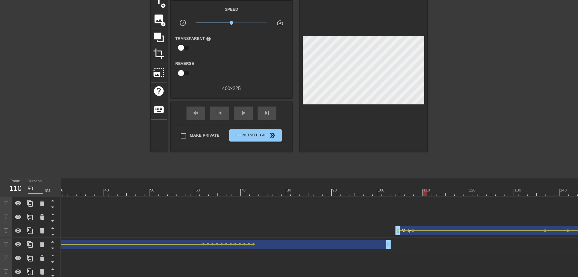
drag, startPoint x: 185, startPoint y: 195, endPoint x: 437, endPoint y: 194, distance: 252.3
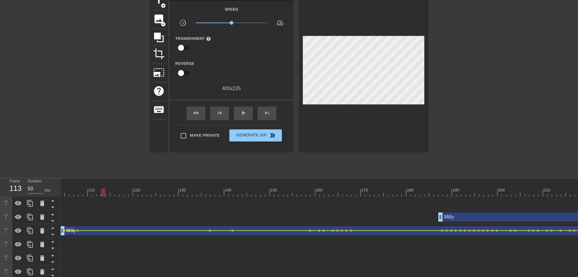
scroll to position [0, 532]
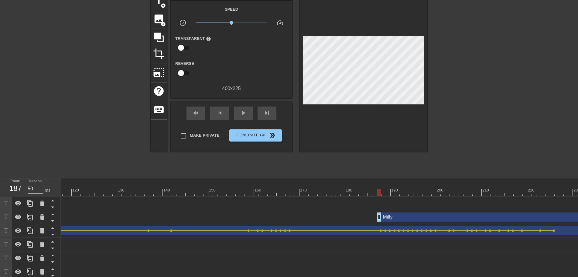
drag, startPoint x: 313, startPoint y: 185, endPoint x: 379, endPoint y: 191, distance: 66.6
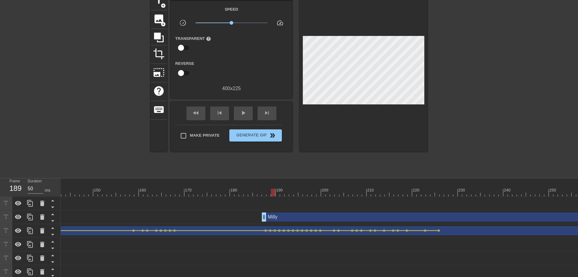
scroll to position [0, 717]
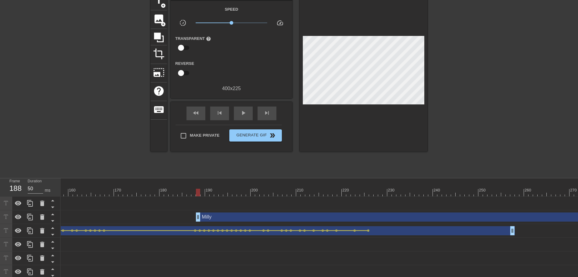
drag, startPoint x: 449, startPoint y: 219, endPoint x: 456, endPoint y: 217, distance: 7.2
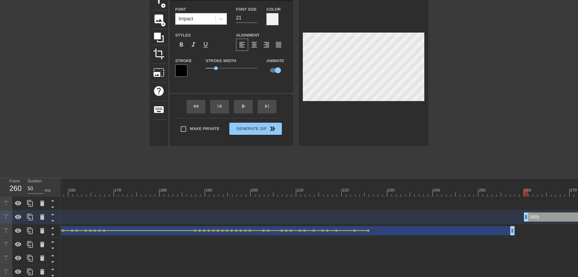
drag, startPoint x: 202, startPoint y: 217, endPoint x: 525, endPoint y: 207, distance: 323.0
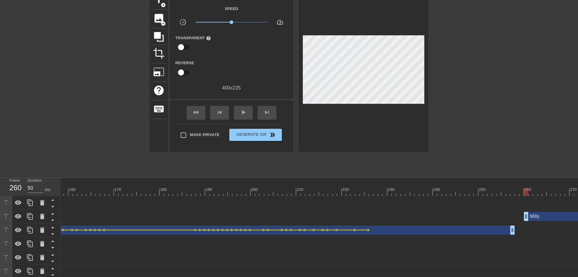
scroll to position [35, 0]
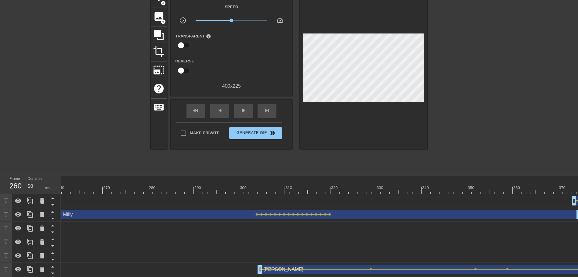
drag, startPoint x: 128, startPoint y: 209, endPoint x: 130, endPoint y: 207, distance: 3.9
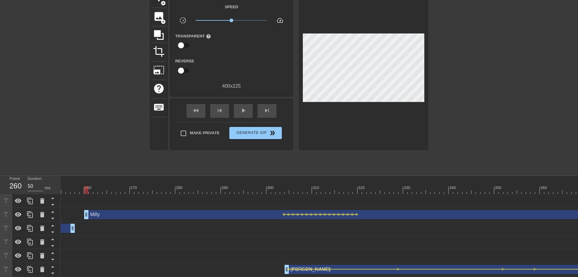
scroll to position [0, 1146]
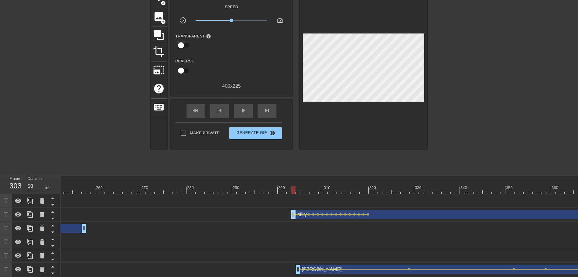
drag, startPoint x: 98, startPoint y: 215, endPoint x: 293, endPoint y: 216, distance: 195.4
click at [293, 216] on div "Milly drag_handle drag_handle" at bounding box center [455, 214] width 328 height 9
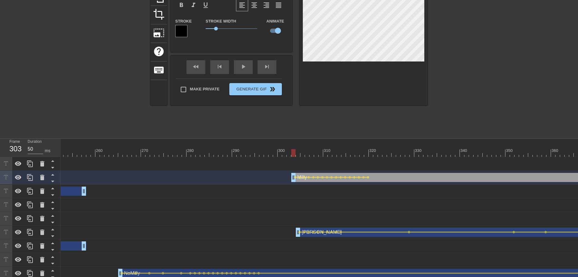
scroll to position [94, 0]
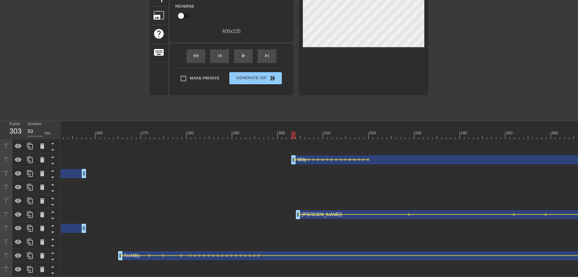
click at [171, 240] on div "NoMilly drag_handle drag_handle lens lens lens lens" at bounding box center [260, 241] width 2690 height 9
drag, startPoint x: 164, startPoint y: 133, endPoint x: 521, endPoint y: 131, distance: 357.2
click at [521, 131] on div at bounding box center [260, 135] width 2690 height 8
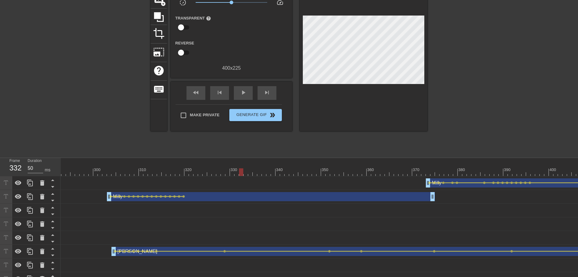
scroll to position [0, 1402]
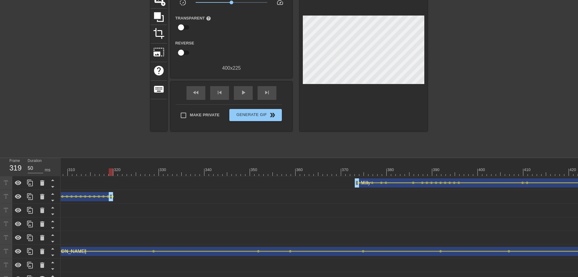
drag, startPoint x: 362, startPoint y: 198, endPoint x: 113, endPoint y: 200, distance: 249.3
click at [113, 200] on div "Milly drag_handle drag_handle" at bounding box center [75, 196] width 78 height 9
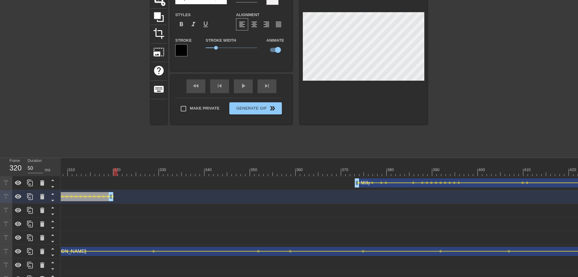
click at [115, 172] on div at bounding box center [115, 172] width 4 height 8
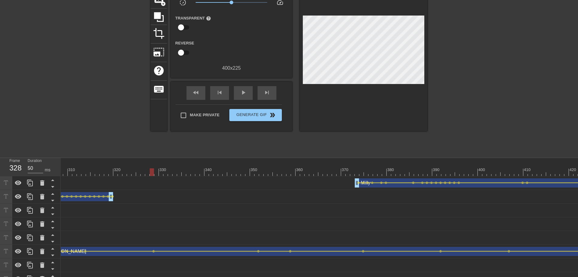
click at [196, 208] on div "Milly drag_handle drag_handle lens lens lens lens lens lens lens lens lens lens…" at bounding box center [4, 209] width 2690 height 9
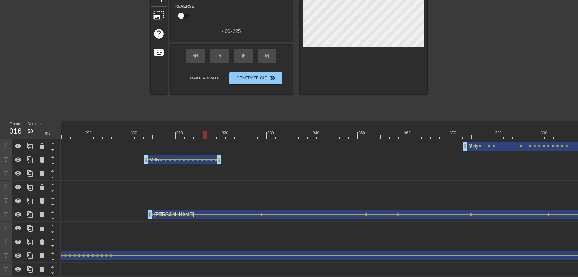
scroll to position [0, 1381]
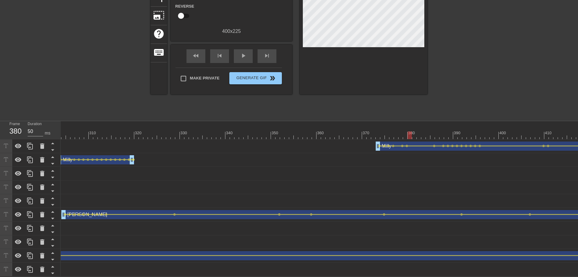
drag, startPoint x: 285, startPoint y: 132, endPoint x: 420, endPoint y: 137, distance: 135.4
click at [419, 137] on div "10 20 30 40 50 60 70 80 90 100 110 120 130 140 150 160" at bounding box center [320, 198] width 518 height 155
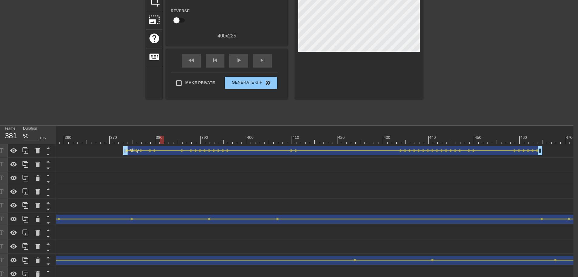
scroll to position [78, 5]
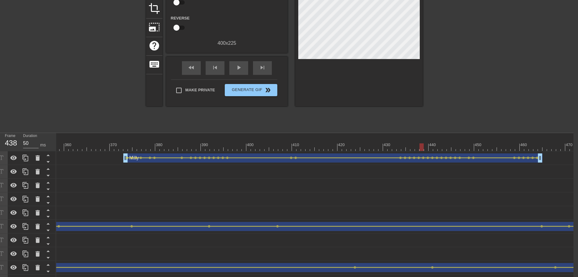
drag, startPoint x: 248, startPoint y: 144, endPoint x: 422, endPoint y: 149, distance: 173.9
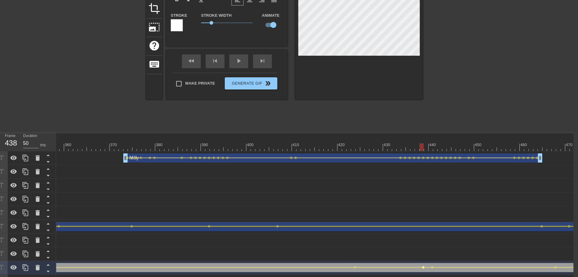
click at [423, 253] on span "lens" at bounding box center [423, 267] width 3 height 3
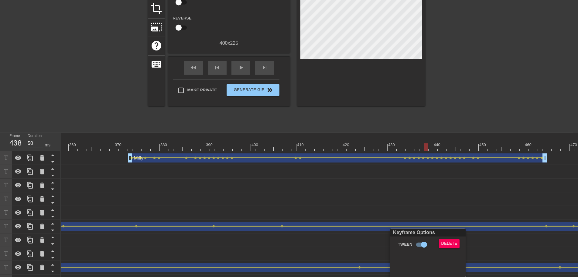
scroll to position [78, 0]
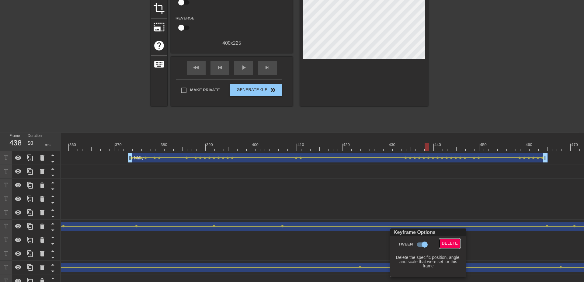
click at [441, 242] on button "Delete" at bounding box center [449, 243] width 21 height 9
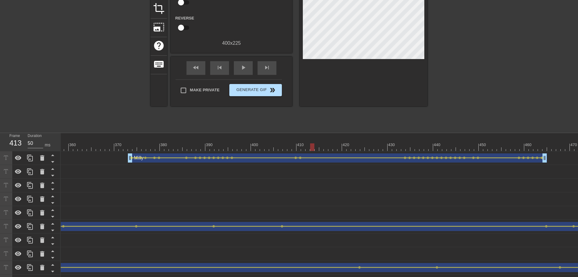
drag, startPoint x: 314, startPoint y: 143, endPoint x: 245, endPoint y: 87, distance: 89.4
click at [270, 126] on div "menu_book Browse the tutorials! [DOMAIN_NAME] The online gif editor Send Feedba…" at bounding box center [289, 104] width 578 height 365
click at [242, 69] on span "play_arrow" at bounding box center [243, 67] width 7 height 7
drag, startPoint x: 339, startPoint y: 139, endPoint x: 299, endPoint y: 151, distance: 41.7
click at [300, 151] on div "10 20 30 40 50 60 70 80 90 100 110 120 130 140 150 160" at bounding box center [320, 210] width 518 height 155
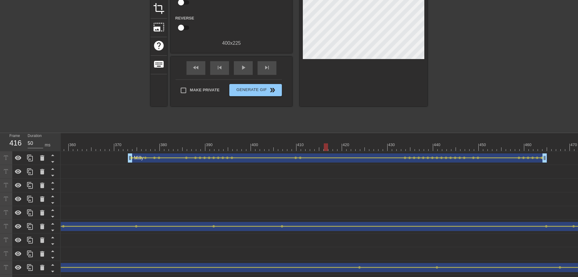
drag, startPoint x: 298, startPoint y: 141, endPoint x: 330, endPoint y: 160, distance: 37.6
drag, startPoint x: 445, startPoint y: 200, endPoint x: 450, endPoint y: 198, distance: 4.8
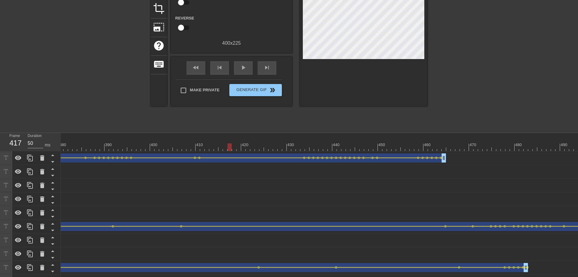
scroll to position [0, 1750]
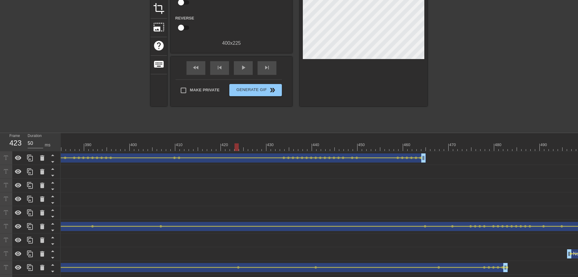
drag, startPoint x: 349, startPoint y: 147, endPoint x: 236, endPoint y: 147, distance: 112.5
drag, startPoint x: 236, startPoint y: 147, endPoint x: 311, endPoint y: 148, distance: 75.1
click at [311, 148] on div at bounding box center [310, 147] width 4 height 8
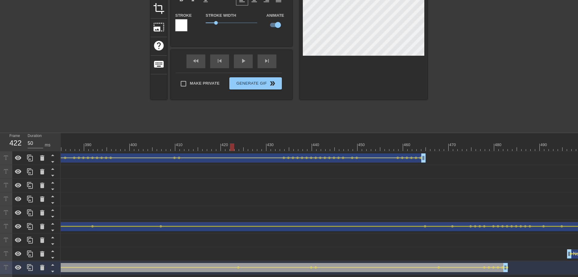
drag, startPoint x: 231, startPoint y: 142, endPoint x: 216, endPoint y: 141, distance: 14.9
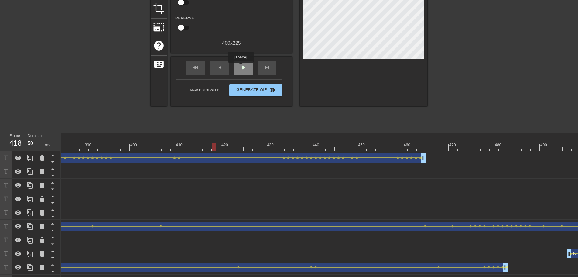
click at [241, 67] on div "play_arrow" at bounding box center [243, 68] width 19 height 14
drag, startPoint x: 259, startPoint y: 142, endPoint x: 291, endPoint y: 145, distance: 33.0
click at [319, 253] on div "NoMilly drag_handle drag_handle" at bounding box center [11, 267] width 994 height 9
click at [315, 253] on span "lens" at bounding box center [316, 267] width 3 height 3
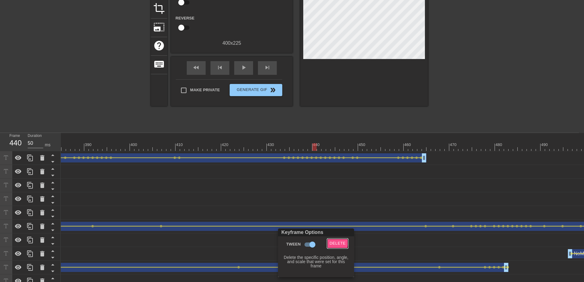
click at [331, 242] on span "Delete" at bounding box center [337, 243] width 16 height 7
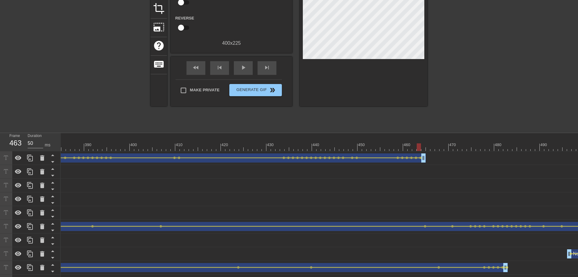
drag, startPoint x: 298, startPoint y: 143, endPoint x: 418, endPoint y: 155, distance: 120.7
click at [440, 253] on div at bounding box center [461, 267] width 43 height 1
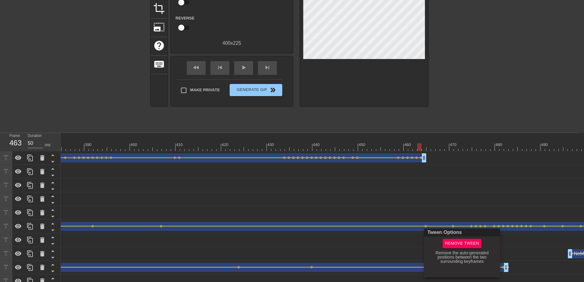
click at [399, 240] on div at bounding box center [292, 141] width 584 height 282
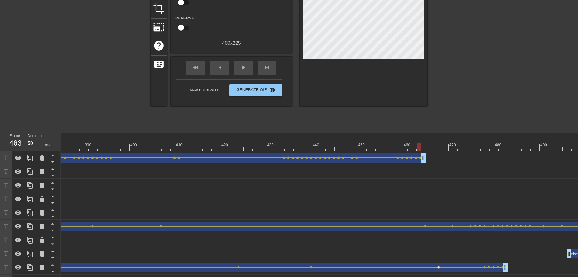
click at [439, 253] on span "lens" at bounding box center [439, 267] width 3 height 3
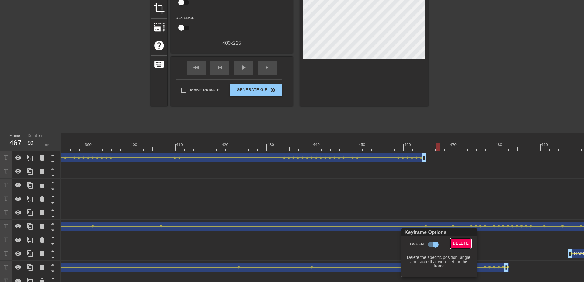
click at [465, 241] on span "Delete" at bounding box center [461, 243] width 16 height 7
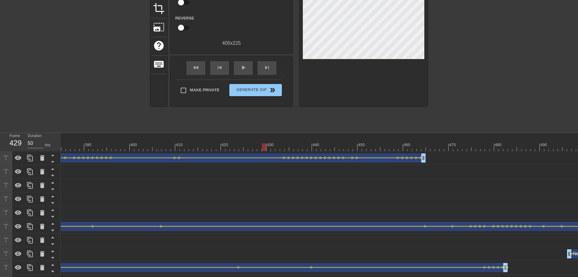
drag, startPoint x: 288, startPoint y: 147, endPoint x: 260, endPoint y: 134, distance: 31.1
click at [243, 74] on div "play_arrow" at bounding box center [243, 68] width 19 height 14
click at [236, 70] on div "pause" at bounding box center [243, 68] width 19 height 14
drag, startPoint x: 265, startPoint y: 147, endPoint x: 305, endPoint y: 151, distance: 40.6
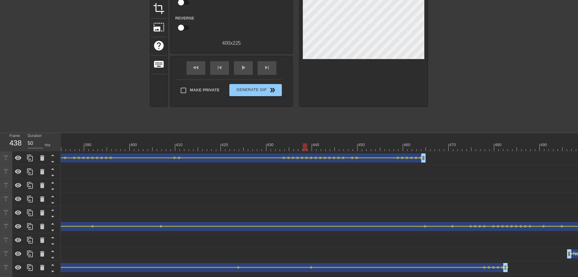
click at [305, 151] on div "10 20 30 40 50 60 70 80 90 100 110 120 130 140 150 160" at bounding box center [320, 210] width 518 height 155
drag, startPoint x: 317, startPoint y: 146, endPoint x: 381, endPoint y: 150, distance: 64.6
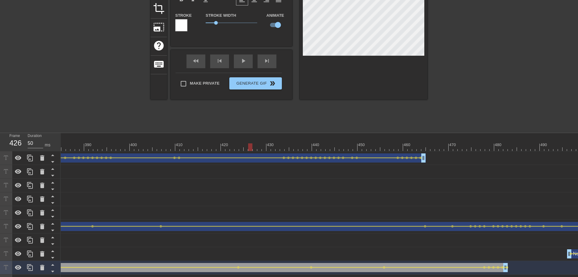
drag, startPoint x: 252, startPoint y: 139, endPoint x: 233, endPoint y: 104, distance: 40.3
click at [240, 62] on div "play_arrow" at bounding box center [243, 61] width 19 height 14
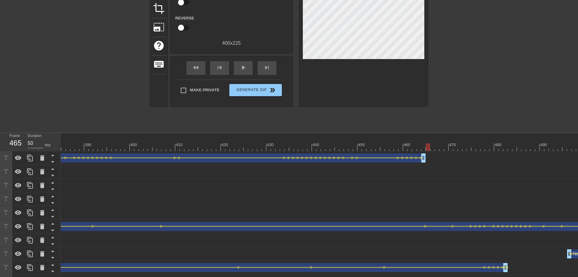
drag, startPoint x: 368, startPoint y: 146, endPoint x: 392, endPoint y: 103, distance: 49.0
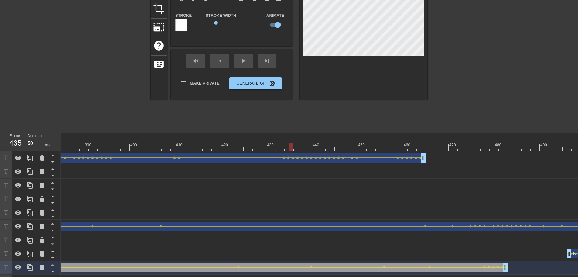
drag, startPoint x: 303, startPoint y: 147, endPoint x: 281, endPoint y: 130, distance: 27.4
click at [281, 119] on div "title add_circle image add_circle crop photo_size_select_large help keyboard No…" at bounding box center [289, 38] width 277 height 182
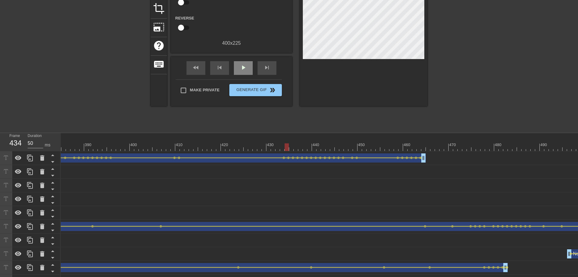
click at [247, 68] on div "play_arrow" at bounding box center [243, 68] width 19 height 14
drag, startPoint x: 353, startPoint y: 144, endPoint x: 211, endPoint y: 149, distance: 142.6
drag, startPoint x: 202, startPoint y: 144, endPoint x: 240, endPoint y: 152, distance: 39.2
click at [240, 152] on div "10 20 30 40 50 60 70 80 90 100 110 120 130 140 150 160" at bounding box center [320, 210] width 518 height 155
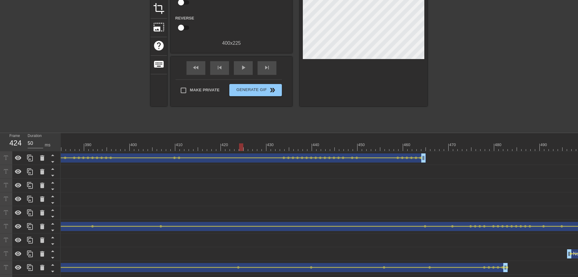
drag, startPoint x: 243, startPoint y: 152, endPoint x: 271, endPoint y: 151, distance: 27.1
drag, startPoint x: 236, startPoint y: 144, endPoint x: 306, endPoint y: 150, distance: 70.2
drag, startPoint x: 234, startPoint y: 152, endPoint x: 235, endPoint y: 148, distance: 4.6
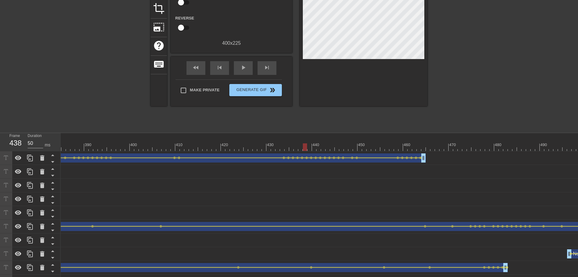
click at [235, 148] on div "10 20 30 40 50 60 70 80 90 100 110 120 130 140 150 160" at bounding box center [320, 210] width 518 height 155
drag, startPoint x: 235, startPoint y: 147, endPoint x: 259, endPoint y: 150, distance: 23.8
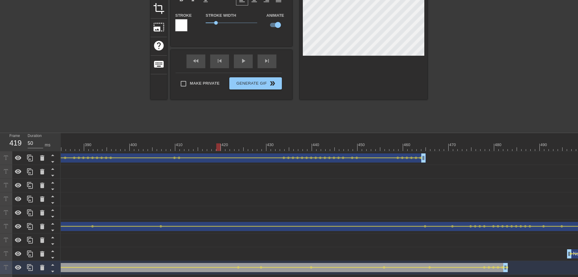
drag, startPoint x: 224, startPoint y: 143, endPoint x: 215, endPoint y: 139, distance: 10.1
click at [207, 124] on div "title add_circle image add_circle crop photo_size_select_large help keyboard No…" at bounding box center [289, 38] width 277 height 182
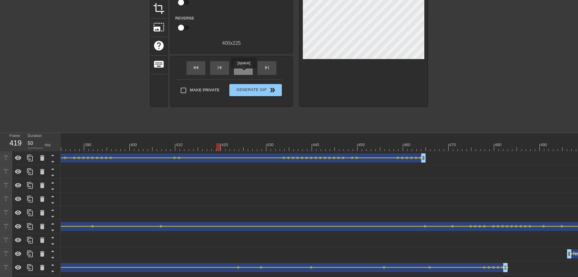
click at [244, 71] on div "play_arrow" at bounding box center [243, 68] width 19 height 14
click at [244, 71] on div "pause" at bounding box center [243, 68] width 19 height 14
click at [262, 253] on span "lens" at bounding box center [261, 267] width 3 height 3
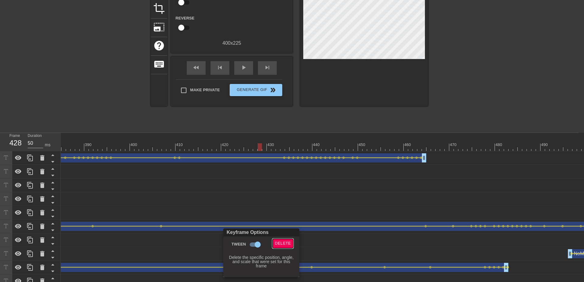
click at [281, 246] on span "Delete" at bounding box center [283, 243] width 16 height 7
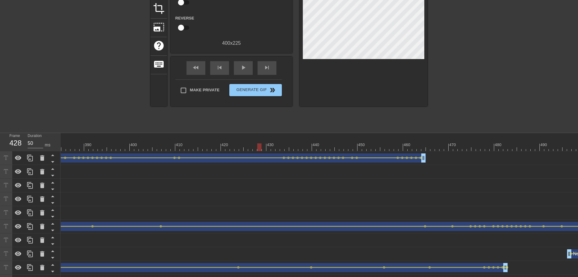
click at [247, 56] on div "Gif Settings Speed slow_motion_video x1.00 speed Transparent help Reverse 400 x…" at bounding box center [232, 27] width 122 height 160
click at [246, 64] on span "play_arrow" at bounding box center [243, 67] width 7 height 7
drag, startPoint x: 286, startPoint y: 142, endPoint x: 441, endPoint y: 149, distance: 155.2
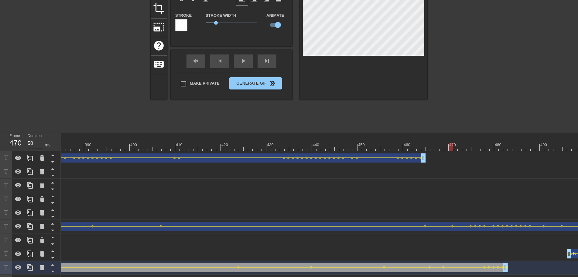
drag, startPoint x: 444, startPoint y: 145, endPoint x: 454, endPoint y: 143, distance: 9.6
drag, startPoint x: 458, startPoint y: 144, endPoint x: 466, endPoint y: 144, distance: 7.3
drag, startPoint x: 466, startPoint y: 145, endPoint x: 472, endPoint y: 145, distance: 6.1
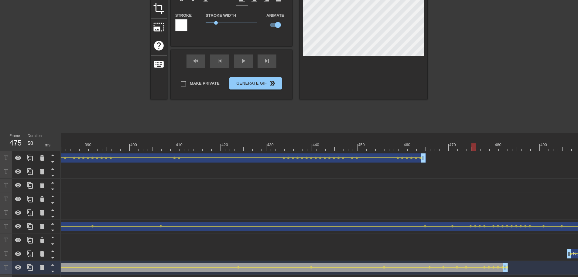
click at [472, 145] on div at bounding box center [474, 147] width 4 height 8
click at [489, 253] on span "lens" at bounding box center [489, 267] width 3 height 3
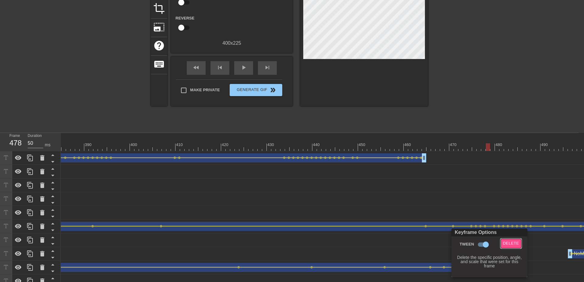
click at [510, 244] on span "Delete" at bounding box center [511, 243] width 16 height 7
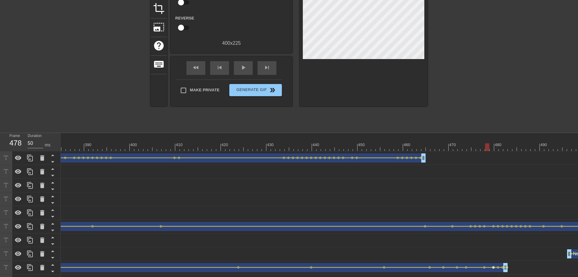
click at [493, 253] on span "lens" at bounding box center [493, 267] width 3 height 3
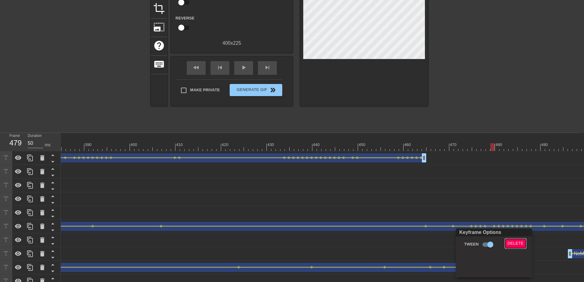
click at [515, 245] on span "Delete" at bounding box center [515, 243] width 16 height 7
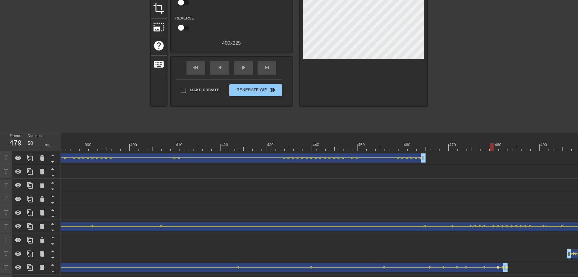
click at [497, 253] on span "lens" at bounding box center [498, 267] width 3 height 3
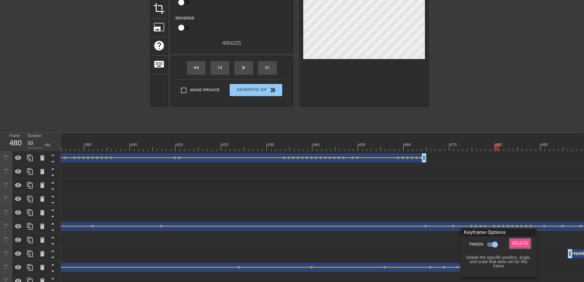
drag, startPoint x: 521, startPoint y: 244, endPoint x: 505, endPoint y: 257, distance: 20.7
click at [521, 244] on span "Delete" at bounding box center [520, 243] width 16 height 7
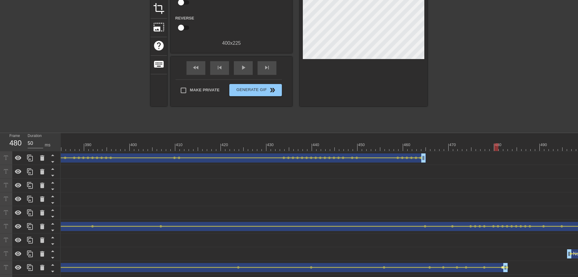
click at [502, 253] on span "lens" at bounding box center [503, 267] width 3 height 3
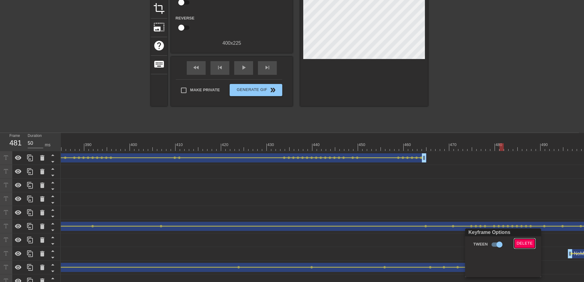
click at [526, 246] on span "Delete" at bounding box center [524, 243] width 16 height 7
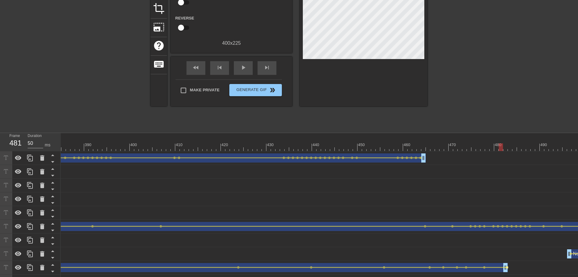
click at [508, 253] on span "lens" at bounding box center [507, 267] width 3 height 3
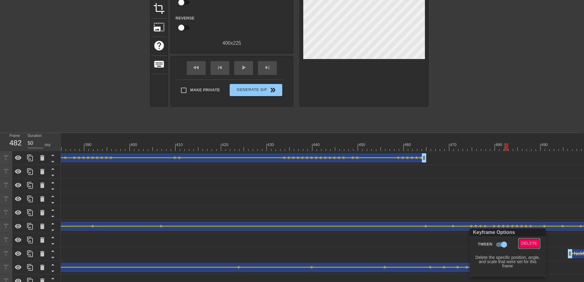
click at [527, 241] on span "Delete" at bounding box center [529, 243] width 16 height 7
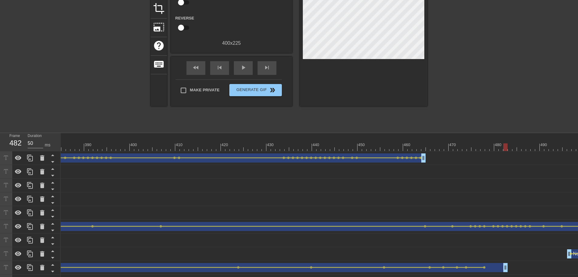
drag, startPoint x: 395, startPoint y: 145, endPoint x: 386, endPoint y: 145, distance: 8.8
click at [243, 70] on span "play_arrow" at bounding box center [243, 67] width 7 height 7
drag, startPoint x: 390, startPoint y: 140, endPoint x: 475, endPoint y: 152, distance: 86.0
click at [475, 152] on div "10 20 30 40 50 60 70 80 90 100 110 120 130 140 150 160" at bounding box center [320, 210] width 518 height 155
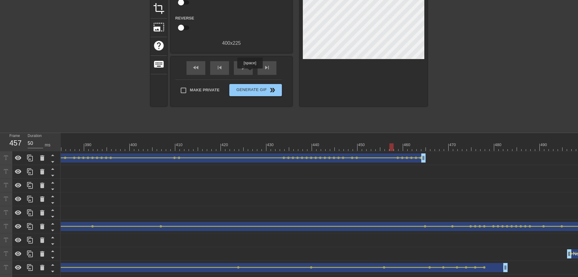
click at [250, 73] on div "fast_rewind skip_previous play_arrow skip_next Make Private Generate Gif double…" at bounding box center [232, 82] width 122 height 50
click at [250, 69] on div "play_arrow" at bounding box center [243, 68] width 19 height 14
drag, startPoint x: 434, startPoint y: 142, endPoint x: 479, endPoint y: 147, distance: 45.4
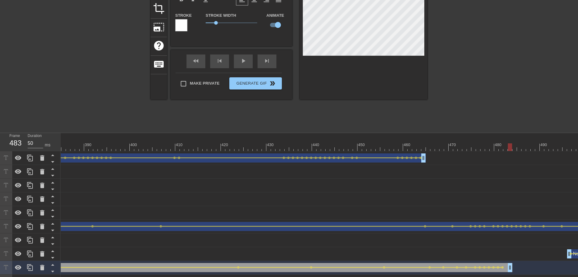
drag, startPoint x: 507, startPoint y: 269, endPoint x: 510, endPoint y: 269, distance: 3.6
click at [510, 253] on div "NoMilly drag_handle drag_handle" at bounding box center [13, 267] width 999 height 9
click at [507, 253] on div "NoMilly drag_handle drag_handle" at bounding box center [11, 267] width 994 height 9
drag, startPoint x: 446, startPoint y: 143, endPoint x: 336, endPoint y: 138, distance: 110.5
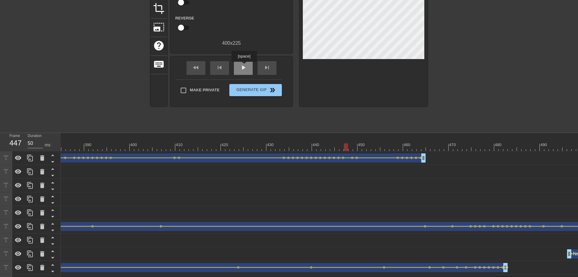
click at [244, 66] on div "play_arrow" at bounding box center [243, 68] width 19 height 14
drag, startPoint x: 438, startPoint y: 147, endPoint x: 480, endPoint y: 147, distance: 41.9
click at [489, 253] on span "lens" at bounding box center [489, 267] width 3 height 3
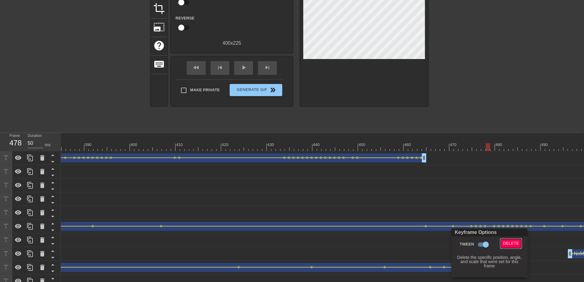
click at [501, 247] on button "Delete" at bounding box center [510, 243] width 21 height 9
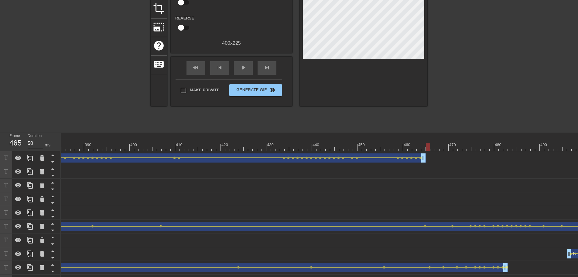
drag, startPoint x: 430, startPoint y: 147, endPoint x: 339, endPoint y: 109, distance: 99.1
click at [248, 73] on div "play_arrow" at bounding box center [243, 68] width 19 height 14
drag, startPoint x: 465, startPoint y: 146, endPoint x: 478, endPoint y: 147, distance: 13.1
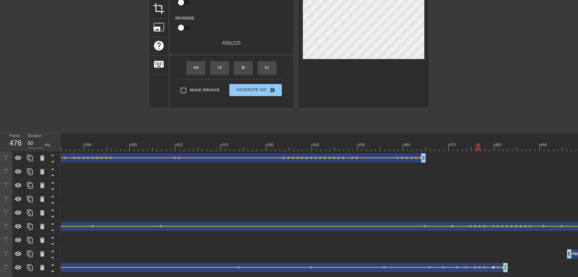
click at [494, 253] on span "lens" at bounding box center [493, 267] width 3 height 3
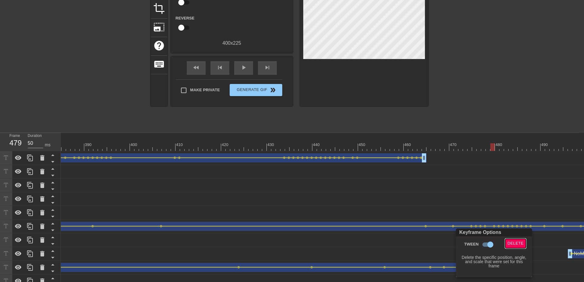
click at [510, 243] on span "Delete" at bounding box center [515, 243] width 16 height 7
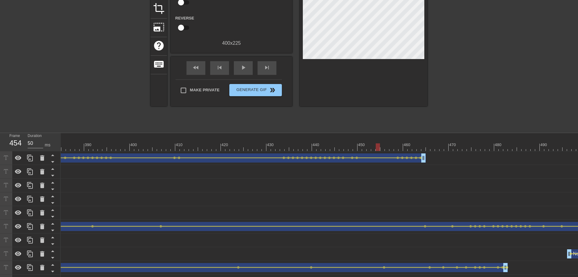
drag, startPoint x: 419, startPoint y: 149, endPoint x: 372, endPoint y: 141, distance: 48.1
click at [245, 70] on span "play_arrow" at bounding box center [243, 67] width 7 height 7
drag, startPoint x: 424, startPoint y: 142, endPoint x: 331, endPoint y: 145, distance: 93.1
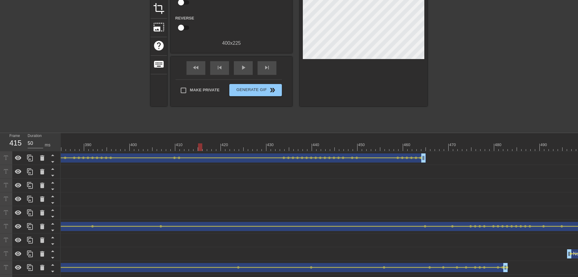
drag, startPoint x: 226, startPoint y: 143, endPoint x: 229, endPoint y: 99, distance: 43.3
click at [247, 72] on div "play_arrow" at bounding box center [243, 68] width 19 height 14
drag, startPoint x: 169, startPoint y: 141, endPoint x: 136, endPoint y: 151, distance: 34.7
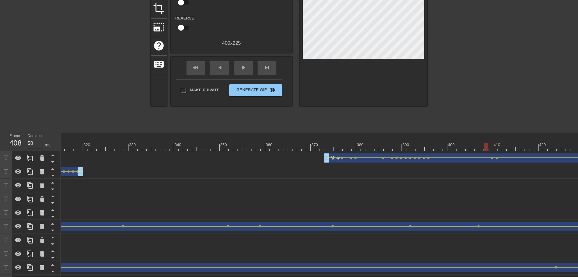
scroll to position [0, 1361]
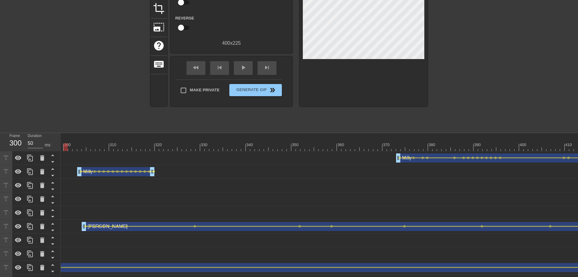
drag, startPoint x: 129, startPoint y: 143, endPoint x: 67, endPoint y: 151, distance: 62.9
click at [67, 151] on div "10 20 30 40 50 60 70 80 90 100 110 120 130 140 150 160" at bounding box center [320, 210] width 518 height 155
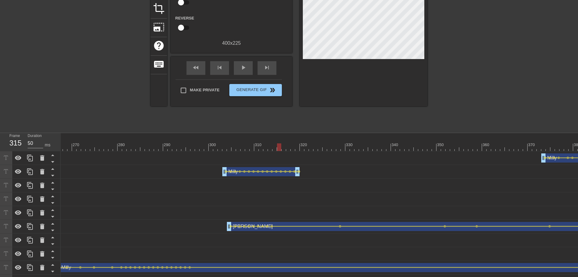
scroll to position [0, 1216]
drag, startPoint x: 125, startPoint y: 149, endPoint x: 440, endPoint y: 159, distance: 315.4
click at [440, 159] on div "10 20 30 40 50 60 70 80 90 100 110 120 130 140 150 160" at bounding box center [320, 210] width 518 height 155
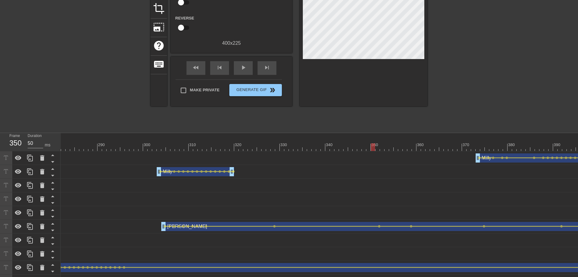
scroll to position [0, 1337]
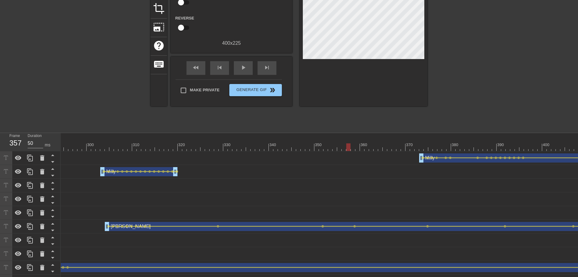
drag, startPoint x: 319, startPoint y: 142, endPoint x: 350, endPoint y: 146, distance: 31.5
click at [350, 146] on div "10 20 30 40 50 60 70 80 90 100 110 120 130 140 150 160" at bounding box center [68, 142] width 2690 height 18
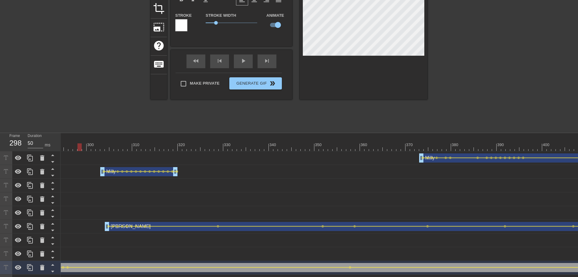
drag, startPoint x: 182, startPoint y: 140, endPoint x: 66, endPoint y: 141, distance: 115.8
click at [66, 141] on div "10 20 30 40 50 60 70 80 90 100 110 120 130 140 150 160" at bounding box center [68, 142] width 2690 height 18
click at [237, 63] on div "play_arrow" at bounding box center [243, 61] width 19 height 14
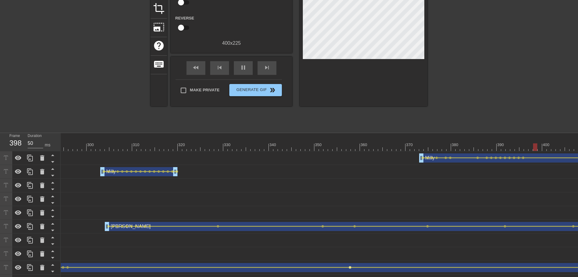
click at [350, 253] on span "lens" at bounding box center [350, 267] width 3 height 3
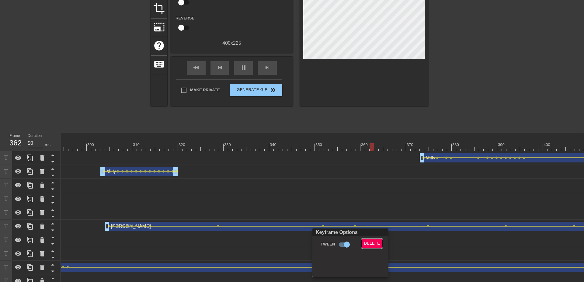
click at [368, 241] on span "Delete" at bounding box center [372, 243] width 16 height 7
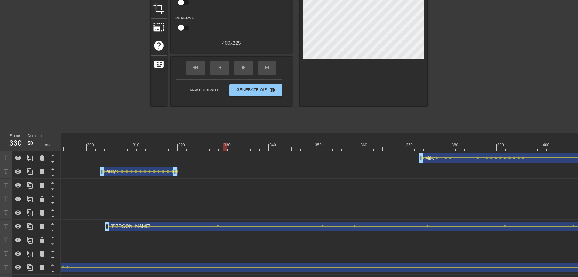
drag, startPoint x: 195, startPoint y: 143, endPoint x: 226, endPoint y: 145, distance: 31.3
click at [226, 145] on div at bounding box center [68, 147] width 2690 height 8
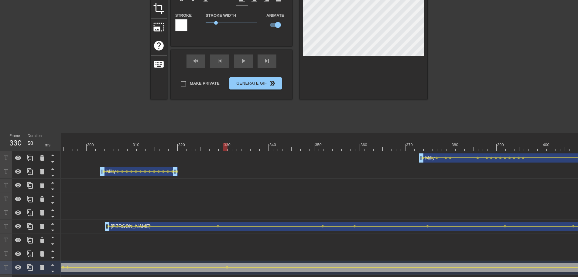
click at [95, 145] on div at bounding box center [68, 147] width 2690 height 8
click at [246, 62] on div "play_arrow" at bounding box center [243, 61] width 19 height 14
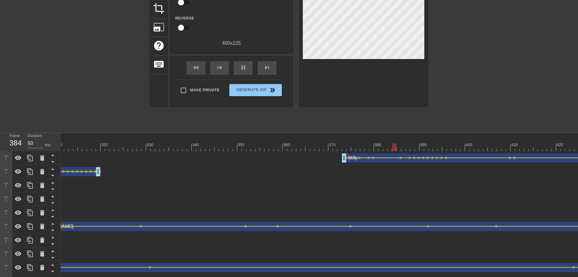
drag, startPoint x: 344, startPoint y: 196, endPoint x: 375, endPoint y: 195, distance: 31.0
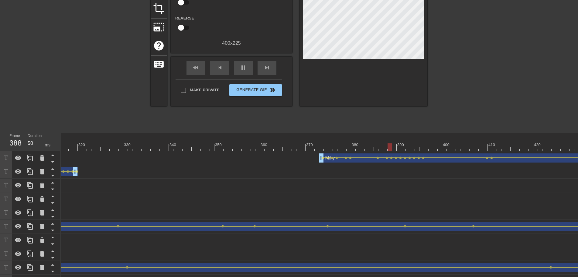
scroll to position [0, 1476]
drag, startPoint x: 485, startPoint y: 143, endPoint x: 503, endPoint y: 158, distance: 23.0
click at [503, 157] on div "10 20 30 40 50 60 70 80 90 100 110 120 130 140 150 160" at bounding box center [320, 210] width 518 height 155
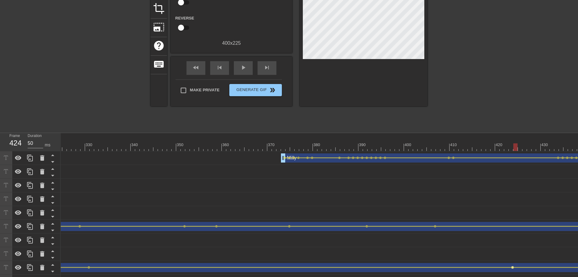
click at [512, 253] on span "lens" at bounding box center [513, 267] width 3 height 3
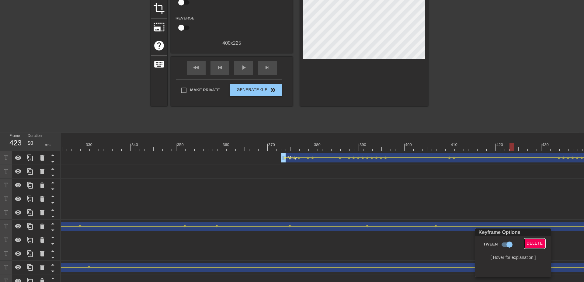
click at [530, 239] on button "Delete" at bounding box center [534, 243] width 21 height 9
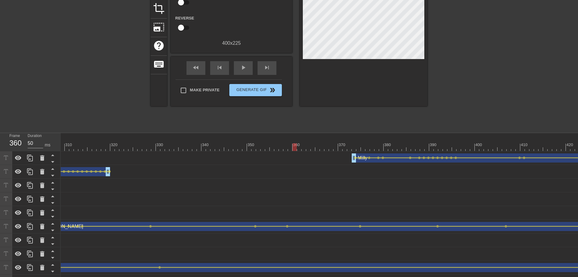
scroll to position [0, 1243]
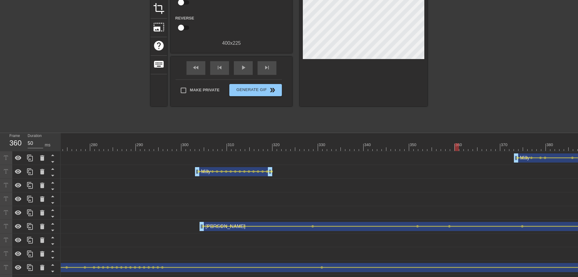
drag, startPoint x: 159, startPoint y: 146, endPoint x: 188, endPoint y: 143, distance: 28.4
click at [188, 143] on div at bounding box center [163, 147] width 2690 height 8
click at [241, 69] on span "play_arrow" at bounding box center [243, 67] width 7 height 7
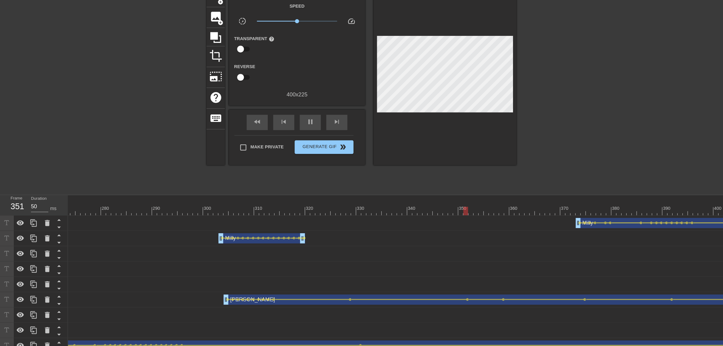
scroll to position [26, 0]
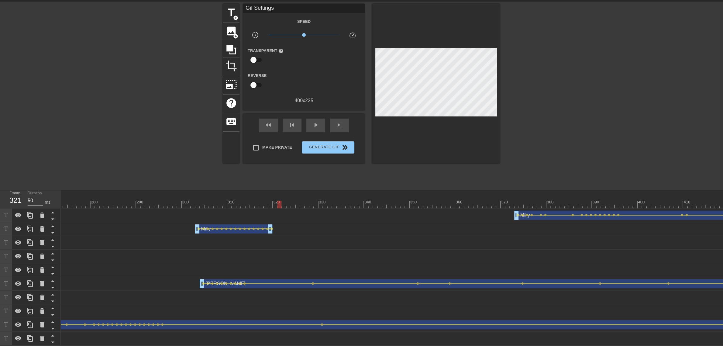
drag, startPoint x: 201, startPoint y: 196, endPoint x: 280, endPoint y: 211, distance: 80.4
click at [280, 211] on div "10 20 30 40 50 60 70 80 90 100 110 120 130 140 150 160" at bounding box center [392, 267] width 662 height 155
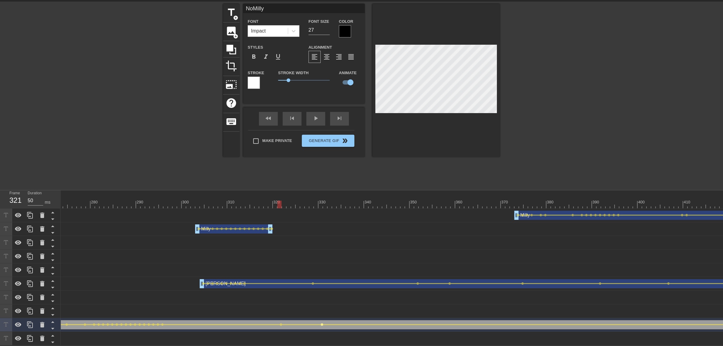
click at [321, 253] on span "lens" at bounding box center [322, 324] width 3 height 3
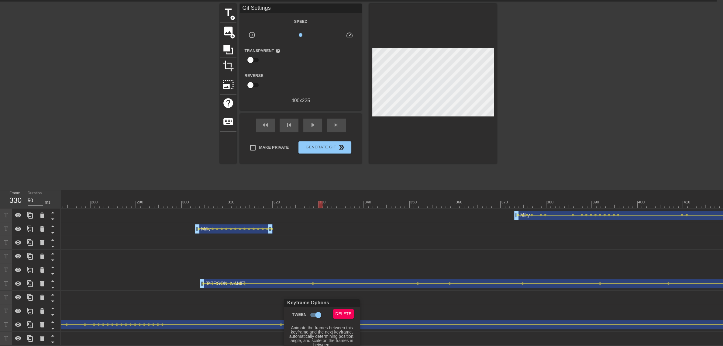
scroll to position [20, 0]
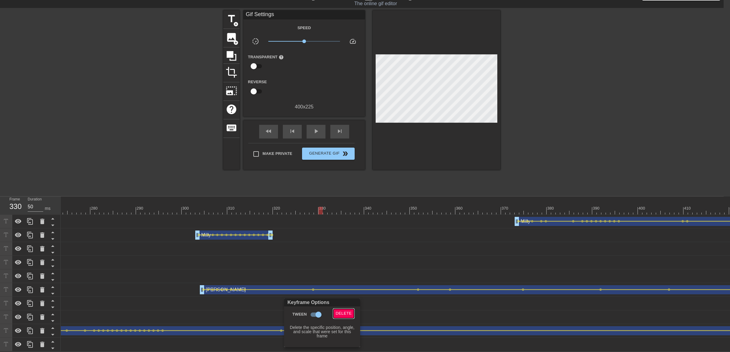
click at [348, 253] on span "Delete" at bounding box center [344, 313] width 16 height 7
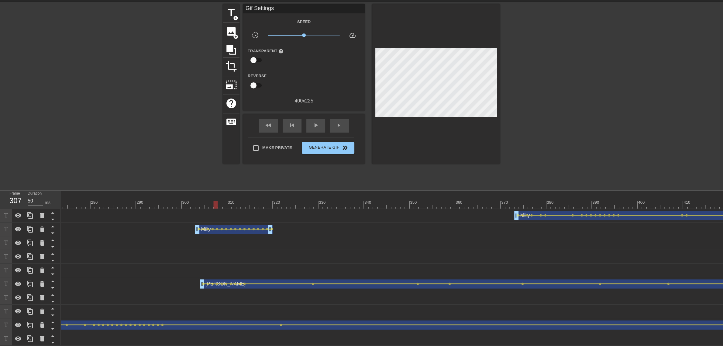
drag, startPoint x: 257, startPoint y: 204, endPoint x: 161, endPoint y: 201, distance: 95.8
click at [161, 201] on div at bounding box center [163, 205] width 2690 height 8
click at [311, 128] on div "play_arrow" at bounding box center [315, 126] width 19 height 14
drag, startPoint x: 170, startPoint y: 203, endPoint x: 221, endPoint y: 207, distance: 50.6
click at [221, 207] on div at bounding box center [163, 205] width 2690 height 8
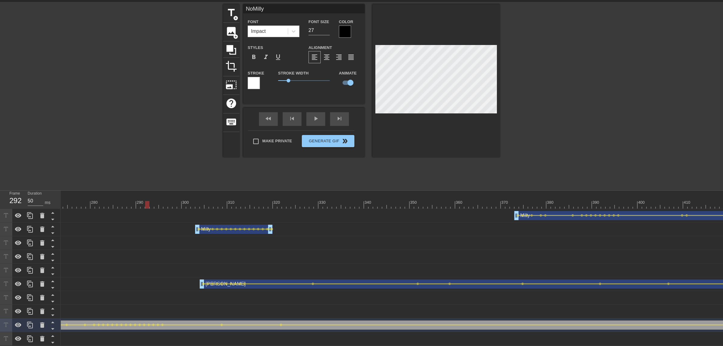
drag, startPoint x: 154, startPoint y: 202, endPoint x: 275, endPoint y: 157, distance: 128.6
click at [147, 205] on div at bounding box center [163, 205] width 2690 height 8
click at [319, 126] on div "fast_rewind skip_previous play_arrow skip_next" at bounding box center [303, 119] width 99 height 23
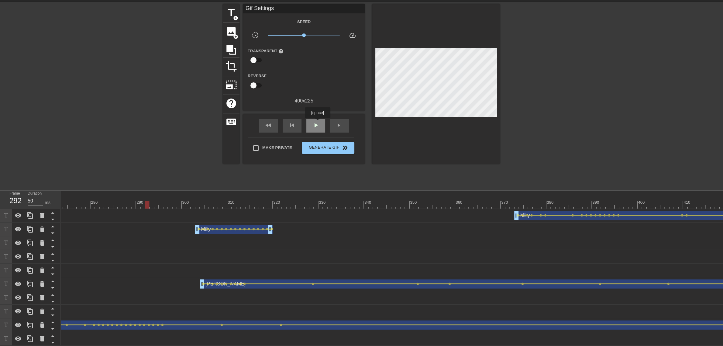
click at [317, 122] on span "play_arrow" at bounding box center [315, 125] width 7 height 7
click at [281, 253] on span "lens" at bounding box center [281, 324] width 3 height 3
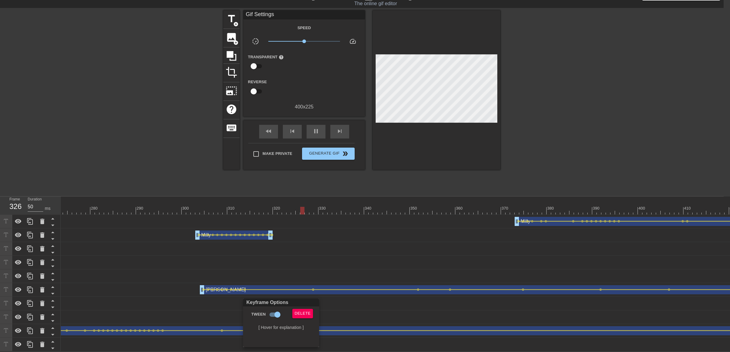
click at [319, 253] on div at bounding box center [365, 176] width 730 height 352
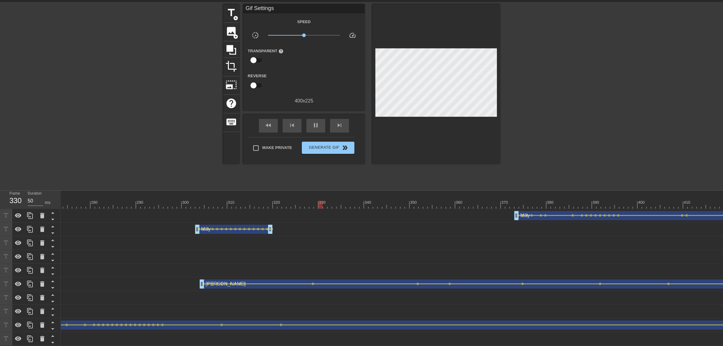
click at [310, 253] on div "Keyframe Options" at bounding box center [280, 313] width 59 height 5
click at [281, 253] on span "lens" at bounding box center [281, 324] width 3 height 3
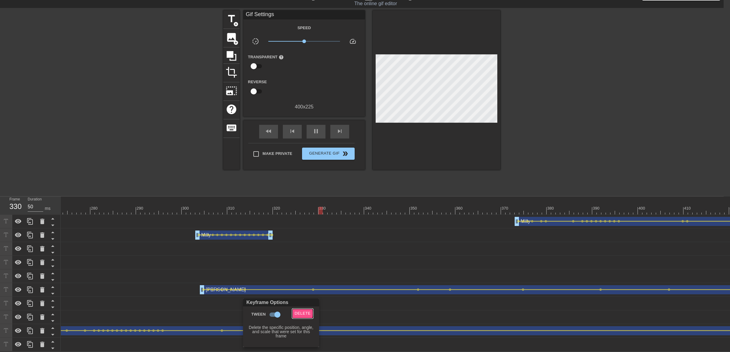
click at [298, 253] on span "Delete" at bounding box center [303, 313] width 16 height 7
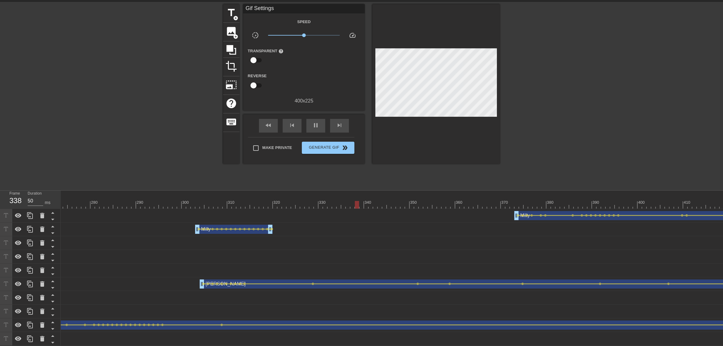
drag, startPoint x: 165, startPoint y: 202, endPoint x: 138, endPoint y: 205, distance: 27.2
click at [138, 205] on div "10 20 30 40 50 60 70 80 90 100 110 120 130 140 150 160" at bounding box center [163, 200] width 2690 height 18
click at [315, 129] on span "play_arrow" at bounding box center [315, 125] width 7 height 7
drag, startPoint x: 341, startPoint y: 198, endPoint x: 358, endPoint y: 201, distance: 17.8
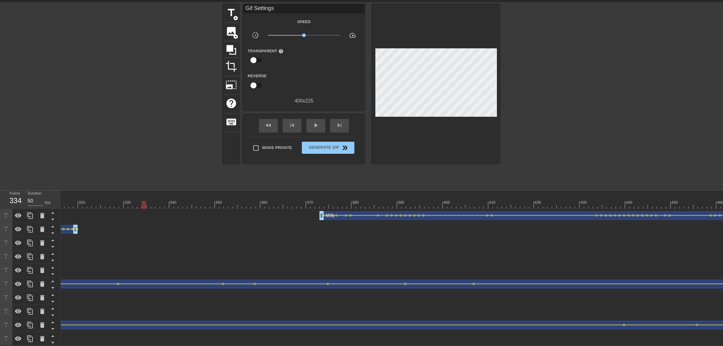
drag, startPoint x: 405, startPoint y: 202, endPoint x: 419, endPoint y: 202, distance: 14.0
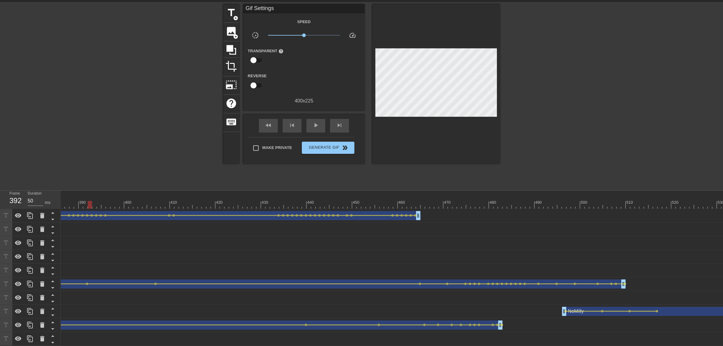
scroll to position [0, 1820]
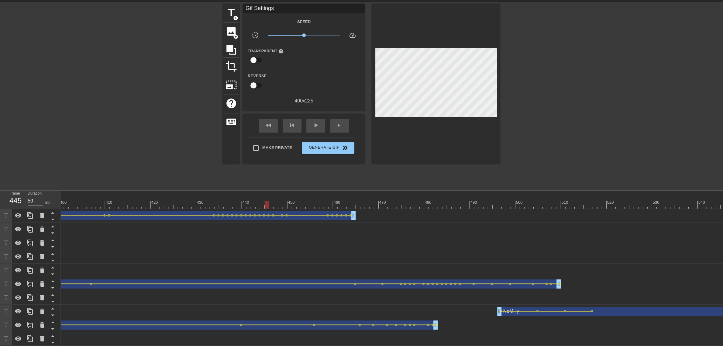
drag, startPoint x: 461, startPoint y: 203, endPoint x: 263, endPoint y: 206, distance: 197.6
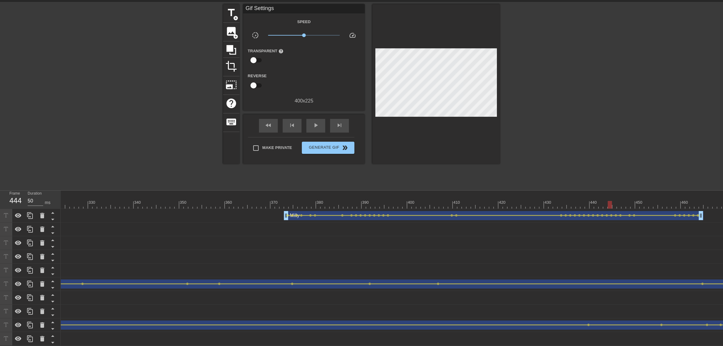
drag, startPoint x: 185, startPoint y: 212, endPoint x: 160, endPoint y: 212, distance: 24.9
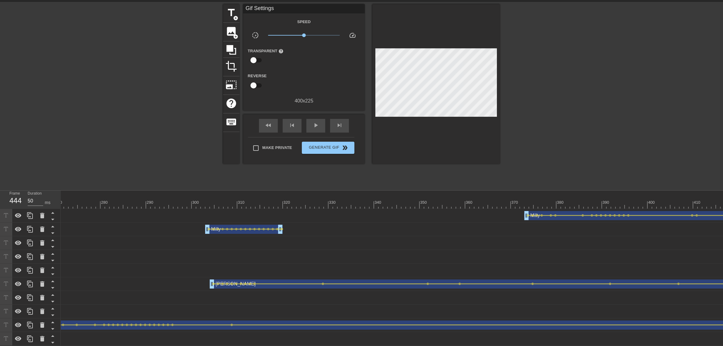
scroll to position [0, 1168]
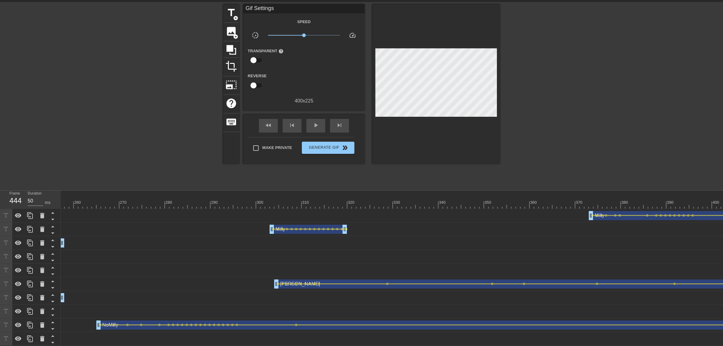
drag, startPoint x: 143, startPoint y: 209, endPoint x: 179, endPoint y: 210, distance: 36.5
drag, startPoint x: 195, startPoint y: 209, endPoint x: 202, endPoint y: 204, distance: 9.4
click at [195, 209] on div "Milly drag_handle drag_handle lens lens lens lens lens lens lens lens lens lens…" at bounding box center [238, 216] width 2690 height 14
drag, startPoint x: 228, startPoint y: 198, endPoint x: 290, endPoint y: 201, distance: 62.1
click at [290, 202] on div "10 20 30 40 50 60 70 80 90 100 110 120 130 140 150 160" at bounding box center [238, 200] width 2690 height 18
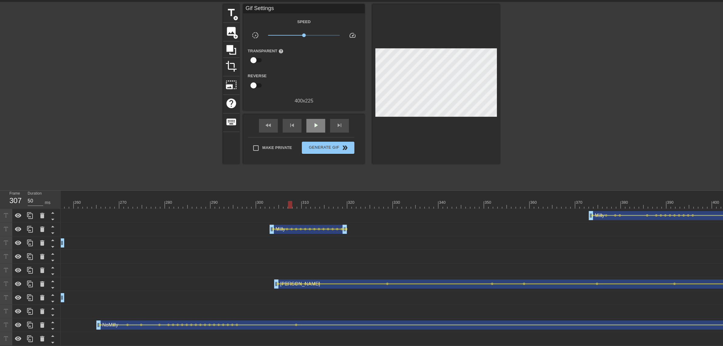
click at [313, 130] on div "play_arrow" at bounding box center [315, 126] width 19 height 14
drag, startPoint x: 223, startPoint y: 199, endPoint x: 402, endPoint y: 225, distance: 180.8
click at [516, 213] on div "10 20 30 40 50 60 70 80 90 100 110 120 130 140 150 160" at bounding box center [392, 268] width 662 height 155
click at [106, 253] on div "NoMilly drag_handle drag_handle lens lens lens lens" at bounding box center [238, 311] width 2690 height 9
drag, startPoint x: 193, startPoint y: 202, endPoint x: 476, endPoint y: 209, distance: 283.1
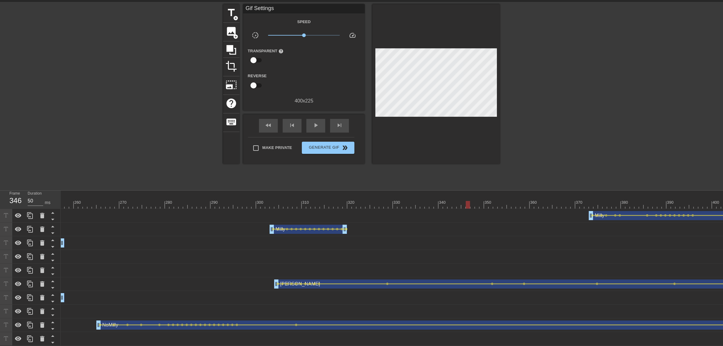
click at [476, 209] on div "10 20 30 40 50 60 70 80 90 100 110 120 130 140 150 160" at bounding box center [392, 268] width 662 height 155
click at [314, 123] on span "play_arrow" at bounding box center [315, 125] width 7 height 7
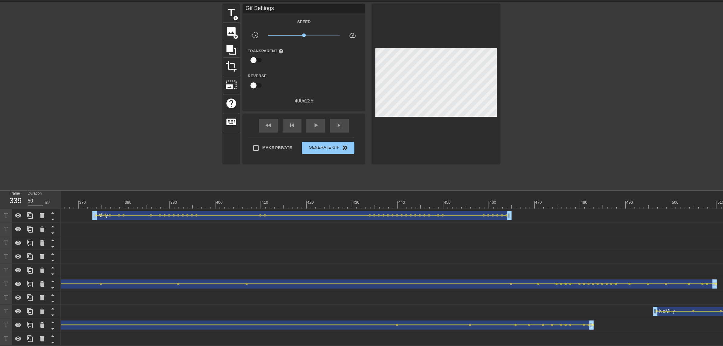
scroll to position [0, 1720]
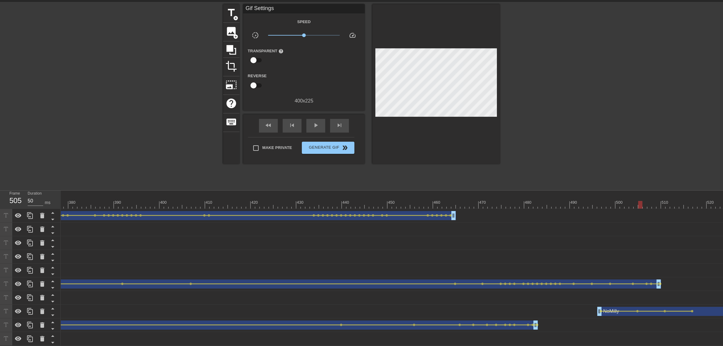
drag, startPoint x: 502, startPoint y: 204, endPoint x: 643, endPoint y: 230, distance: 142.8
click at [530, 230] on div "10 20 30 40 50 60 70 80 90 100 110 120 130 140 150 160" at bounding box center [392, 268] width 662 height 155
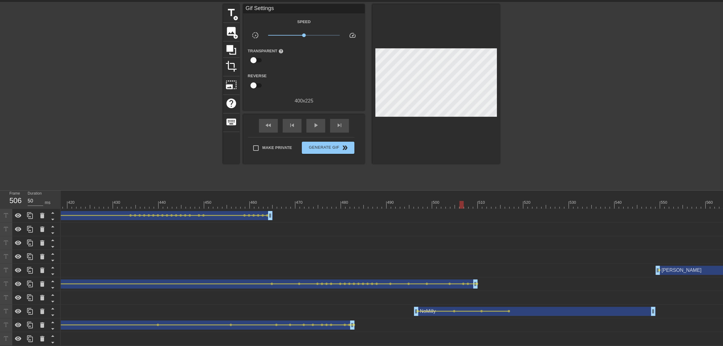
scroll to position [0, 1927]
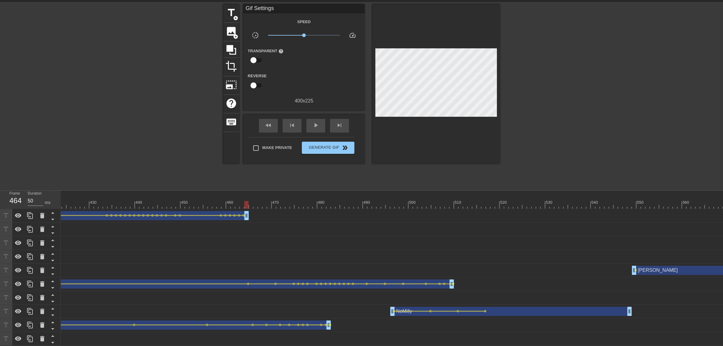
drag, startPoint x: 304, startPoint y: 198, endPoint x: 247, endPoint y: 205, distance: 57.6
drag, startPoint x: 246, startPoint y: 219, endPoint x: 353, endPoint y: 216, distance: 106.4
click at [353, 216] on div "Milly drag_handle drag_handle" at bounding box center [91, 215] width 524 height 9
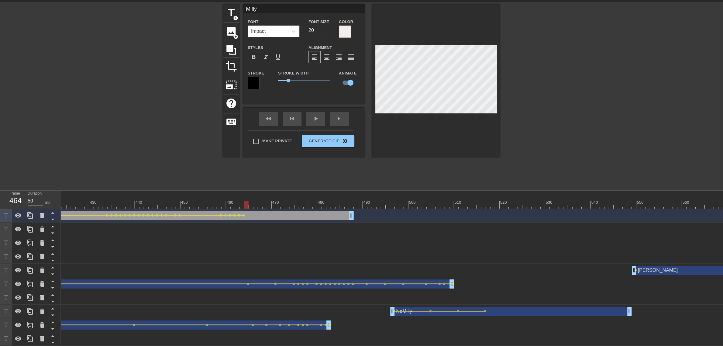
drag, startPoint x: 293, startPoint y: 198, endPoint x: 245, endPoint y: 200, distance: 48.1
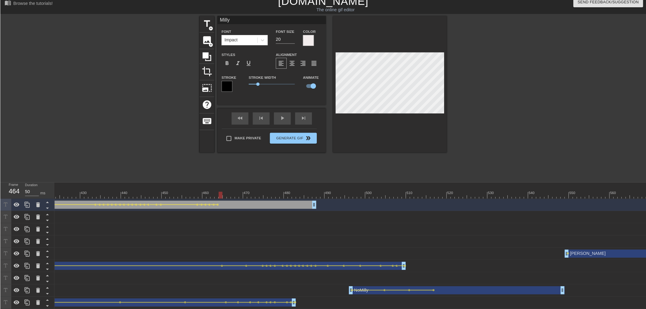
scroll to position [0, 0]
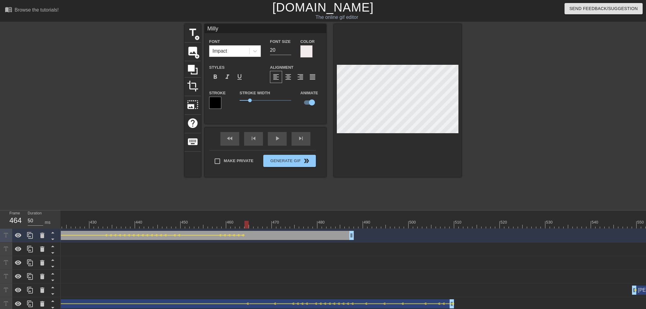
click at [305, 198] on div "title add_circle image add_circle crop photo_size_select_large help keyboard Mi…" at bounding box center [323, 115] width 277 height 182
click at [345, 195] on div "title add_circle image add_circle crop photo_size_select_large help keyboard Mi…" at bounding box center [323, 115] width 277 height 182
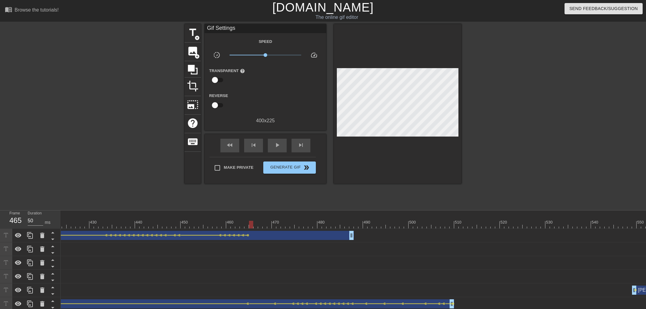
drag, startPoint x: 256, startPoint y: 221, endPoint x: 252, endPoint y: 222, distance: 4.1
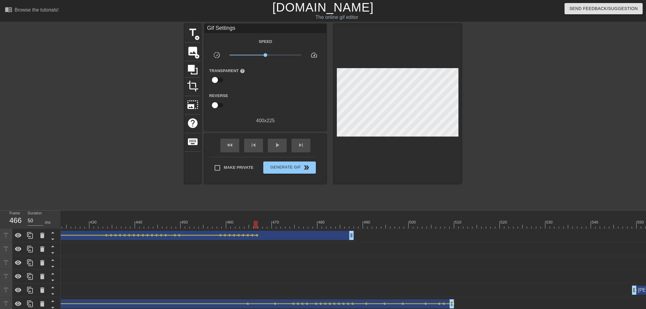
click at [441, 151] on div at bounding box center [398, 104] width 128 height 160
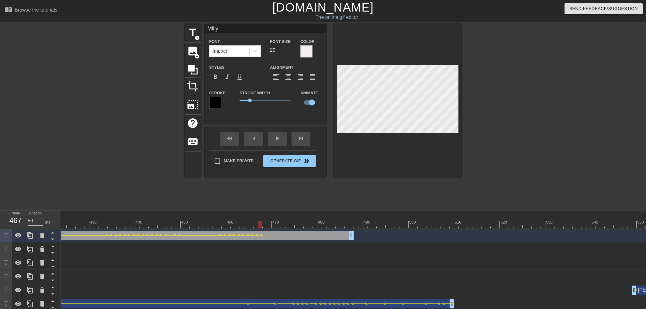
click at [435, 154] on div at bounding box center [398, 100] width 128 height 153
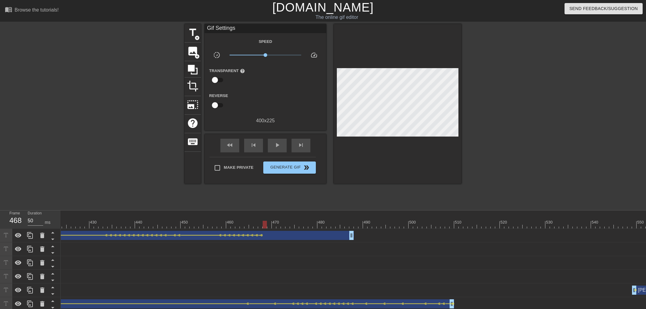
drag, startPoint x: 271, startPoint y: 223, endPoint x: 265, endPoint y: 223, distance: 5.5
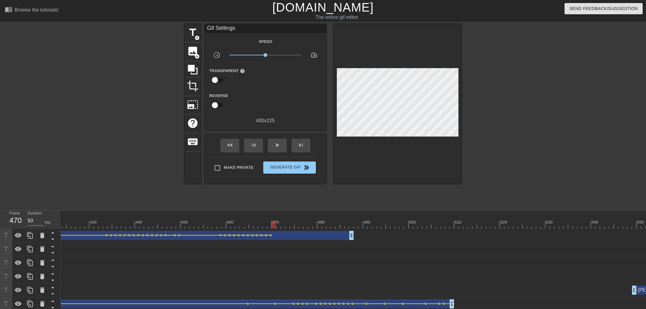
click at [274, 225] on div at bounding box center [274, 225] width 4 height 8
drag, startPoint x: 280, startPoint y: 224, endPoint x: 274, endPoint y: 224, distance: 5.5
click at [274, 224] on div at bounding box center [274, 225] width 4 height 8
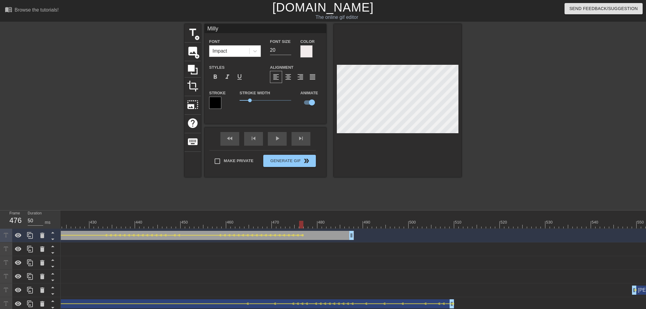
click at [421, 142] on div at bounding box center [398, 100] width 128 height 153
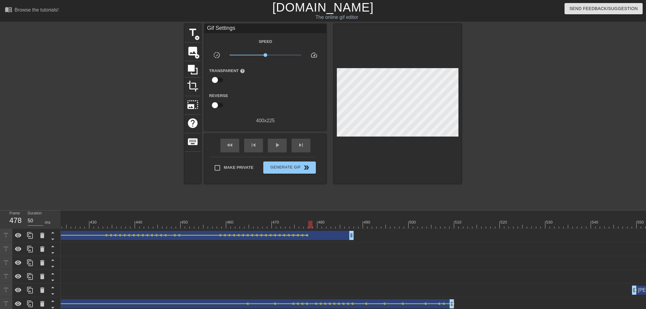
drag, startPoint x: 313, startPoint y: 223, endPoint x: 319, endPoint y: 214, distance: 11.1
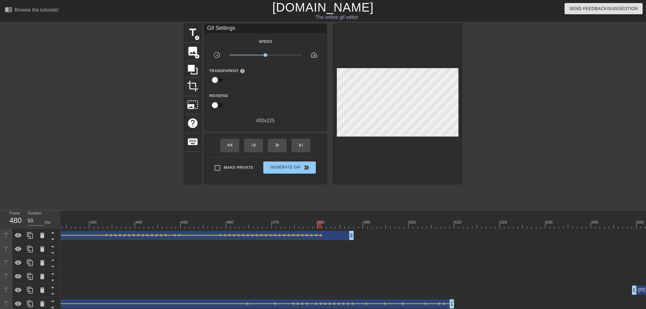
click at [326, 222] on div at bounding box center [328, 225] width 4 height 8
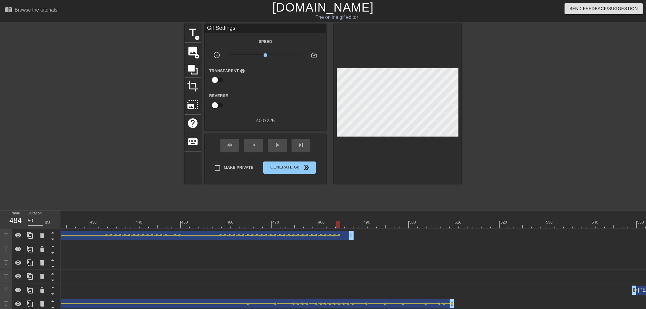
click at [345, 219] on div at bounding box center [347, 220] width 5 height 8
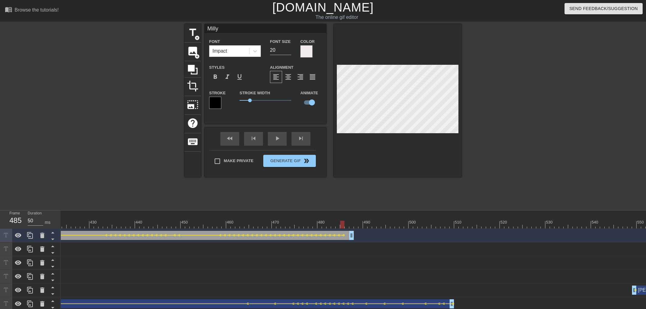
click at [454, 143] on div at bounding box center [398, 100] width 128 height 153
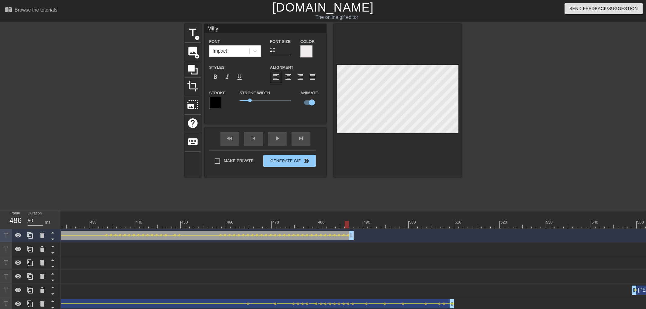
click at [434, 137] on div at bounding box center [398, 100] width 128 height 153
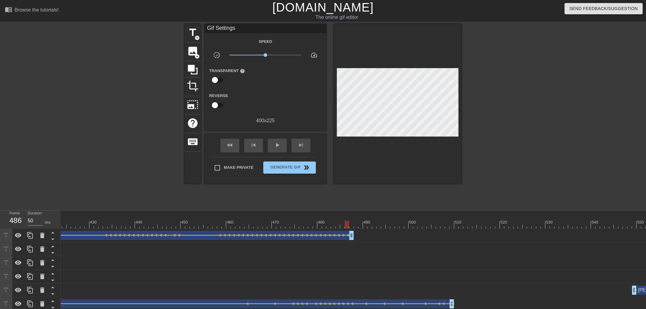
click at [352, 221] on div at bounding box center [351, 220] width 5 height 8
drag, startPoint x: 289, startPoint y: 220, endPoint x: 235, endPoint y: 218, distance: 53.9
click at [274, 143] on span "play_arrow" at bounding box center [277, 144] width 7 height 7
drag, startPoint x: 228, startPoint y: 216, endPoint x: 232, endPoint y: 210, distance: 7.9
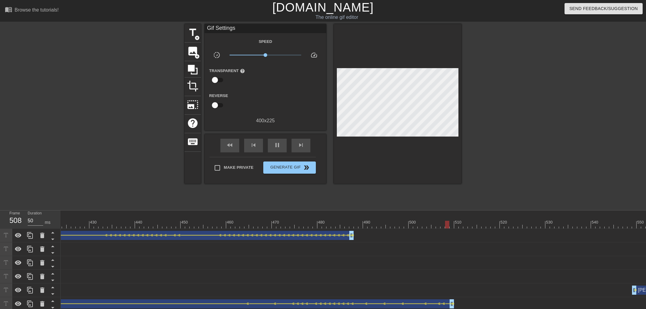
click at [271, 144] on div "play_arrow" at bounding box center [277, 146] width 19 height 14
drag, startPoint x: 356, startPoint y: 221, endPoint x: 407, endPoint y: 219, distance: 51.1
click at [197, 36] on span "add_circle" at bounding box center [197, 37] width 5 height 5
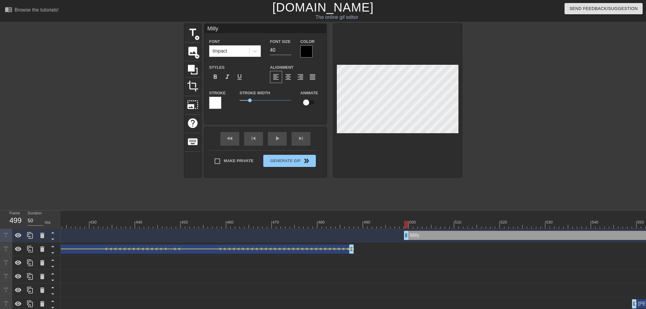
click at [309, 98] on input "checkbox" at bounding box center [306, 103] width 35 height 12
click at [307, 53] on div at bounding box center [306, 51] width 12 height 12
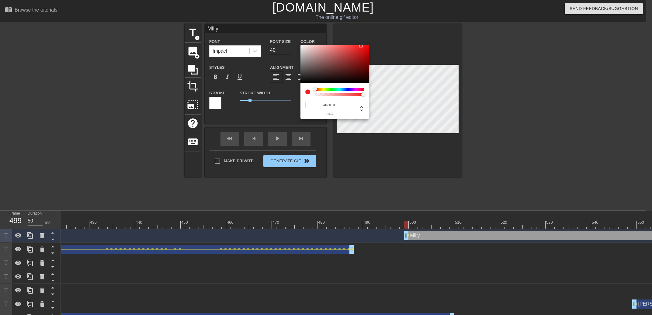
click at [301, 46] on div at bounding box center [334, 64] width 68 height 38
click at [302, 47] on div at bounding box center [334, 64] width 68 height 38
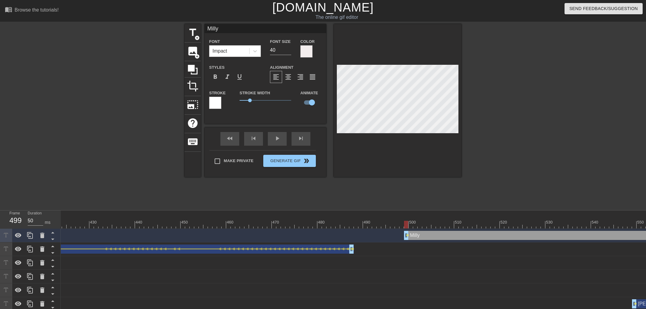
click at [224, 101] on div "Stroke" at bounding box center [219, 99] width 21 height 20
click at [221, 101] on div at bounding box center [215, 103] width 12 height 12
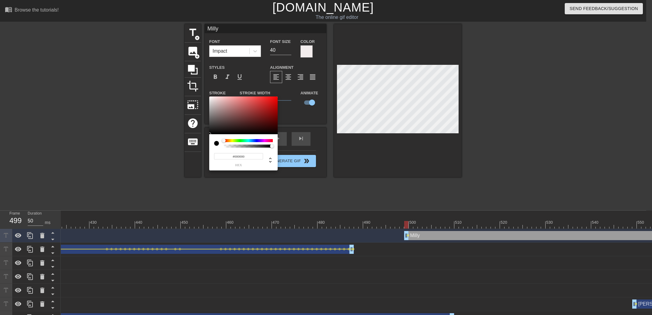
drag, startPoint x: 234, startPoint y: 101, endPoint x: 208, endPoint y: 187, distance: 89.6
click at [209, 134] on div at bounding box center [243, 115] width 68 height 38
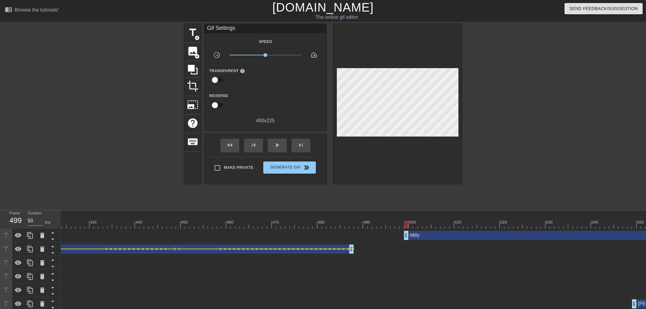
drag, startPoint x: 465, startPoint y: 170, endPoint x: 452, endPoint y: 136, distance: 35.5
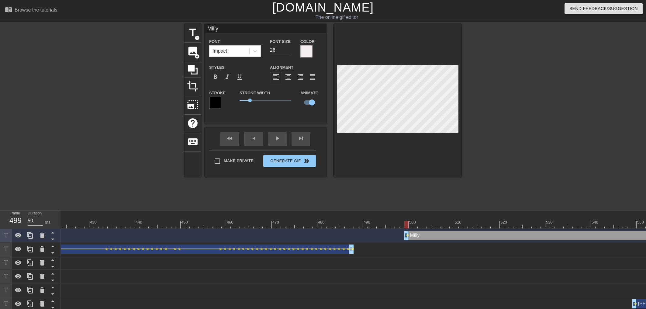
click at [290, 53] on input "26" at bounding box center [280, 50] width 21 height 10
click at [290, 52] on input "22" at bounding box center [280, 50] width 21 height 10
click at [288, 51] on input "21" at bounding box center [280, 50] width 21 height 10
click at [288, 51] on input "20" at bounding box center [280, 50] width 21 height 10
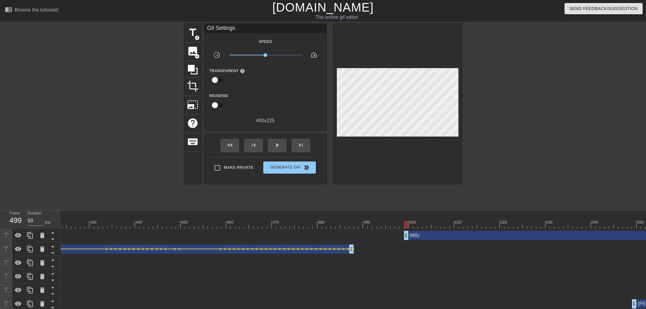
click at [410, 238] on div "Milly drag_handle drag_handle" at bounding box center [613, 235] width 419 height 9
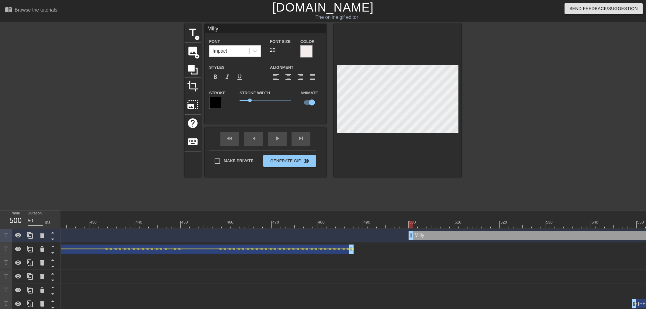
click at [410, 238] on div "Milly drag_handle drag_handle" at bounding box center [616, 235] width 415 height 9
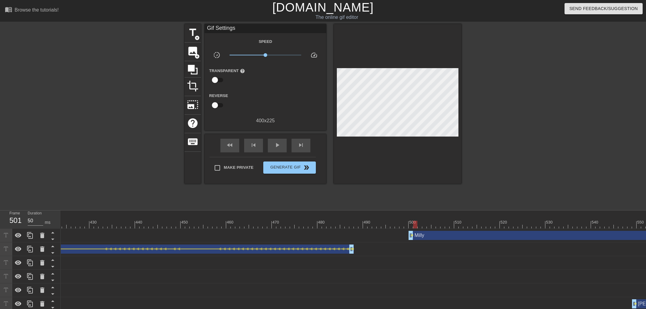
click at [442, 188] on div "title add_circle image add_circle crop photo_size_select_large help keyboard Gi…" at bounding box center [323, 115] width 277 height 182
drag, startPoint x: 420, startPoint y: 222, endPoint x: 430, endPoint y: 217, distance: 10.9
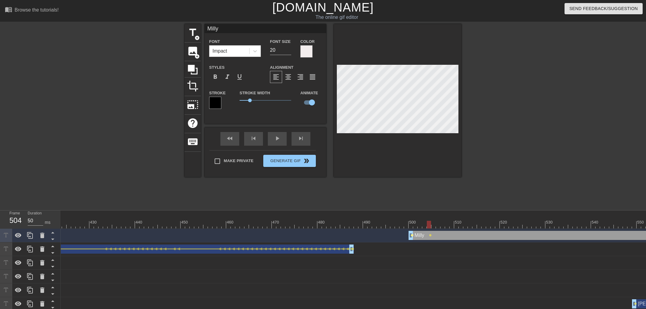
click at [413, 235] on span "lens" at bounding box center [412, 235] width 3 height 3
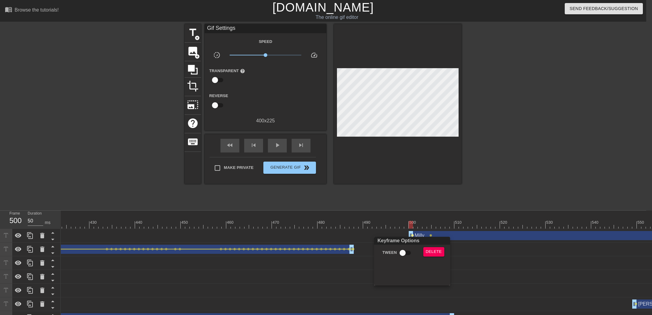
click at [407, 244] on div "Keyframe Options" at bounding box center [412, 240] width 78 height 8
drag, startPoint x: 405, startPoint y: 248, endPoint x: 408, endPoint y: 239, distance: 9.9
click at [405, 249] on input "Tween" at bounding box center [402, 253] width 35 height 12
click at [412, 215] on div at bounding box center [326, 157] width 652 height 315
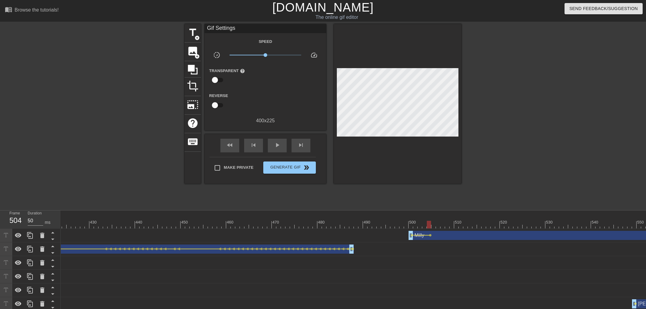
drag, startPoint x: 428, startPoint y: 223, endPoint x: 434, endPoint y: 224, distance: 6.1
drag, startPoint x: 434, startPoint y: 224, endPoint x: 443, endPoint y: 224, distance: 9.1
click at [443, 224] on div at bounding box center [442, 225] width 4 height 8
click at [431, 235] on span "lens" at bounding box center [430, 235] width 3 height 3
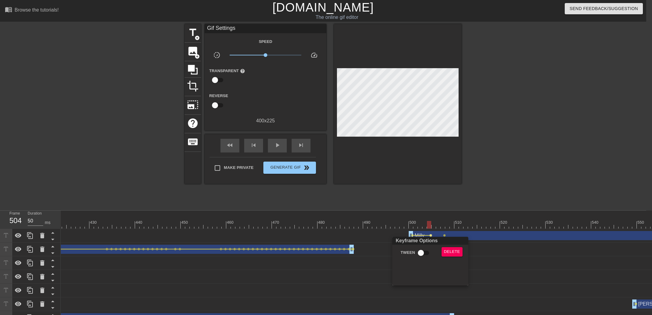
click at [428, 241] on div "Keyframe Options" at bounding box center [430, 240] width 78 height 8
click at [424, 249] on input "Tween" at bounding box center [420, 253] width 35 height 12
drag, startPoint x: 433, startPoint y: 222, endPoint x: 438, endPoint y: 227, distance: 6.7
click at [434, 222] on div at bounding box center [326, 157] width 652 height 315
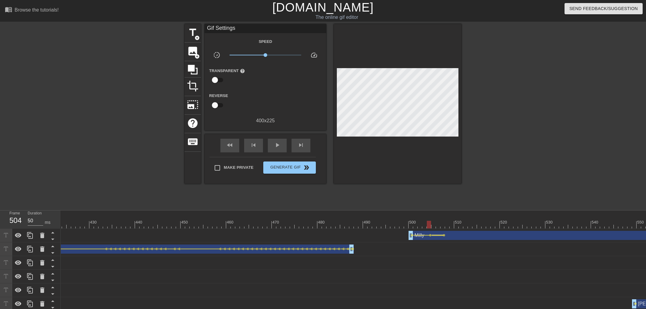
click at [442, 235] on div at bounding box center [438, 235] width 12 height 1
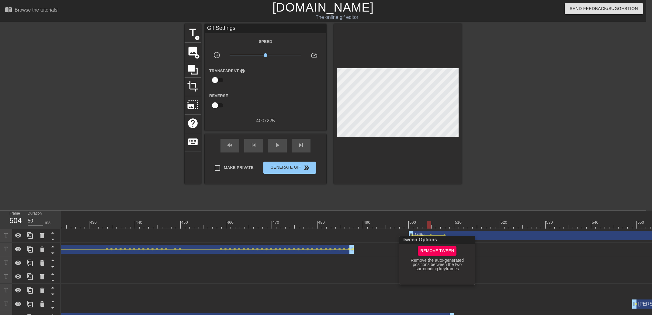
click at [443, 236] on div "Tween Options Remove Tween Remove the auto-generated positions between the two …" at bounding box center [437, 260] width 76 height 49
click at [444, 229] on div at bounding box center [326, 157] width 652 height 315
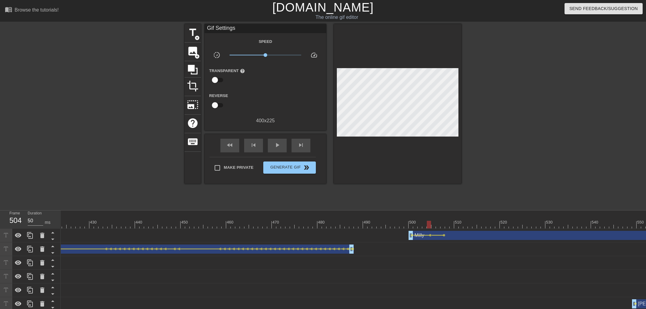
click at [443, 234] on span "lens" at bounding box center [444, 235] width 3 height 3
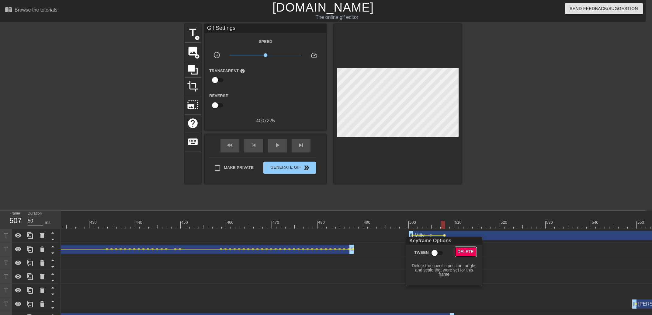
click at [458, 249] on span "Delete" at bounding box center [465, 251] width 16 height 7
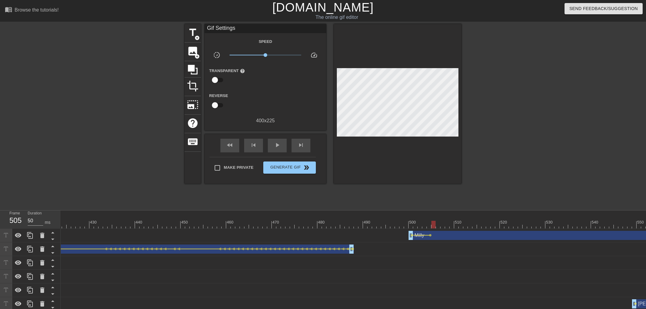
drag, startPoint x: 430, startPoint y: 226, endPoint x: 434, endPoint y: 226, distance: 3.3
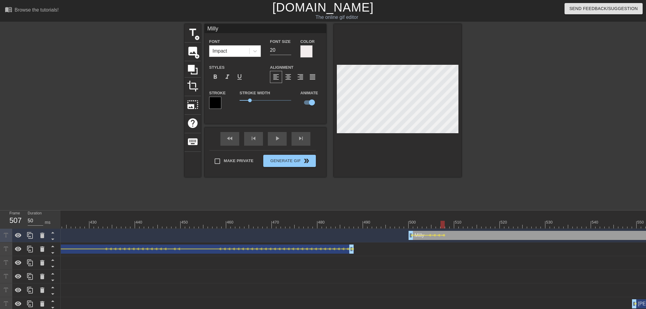
click at [452, 140] on div at bounding box center [398, 100] width 128 height 153
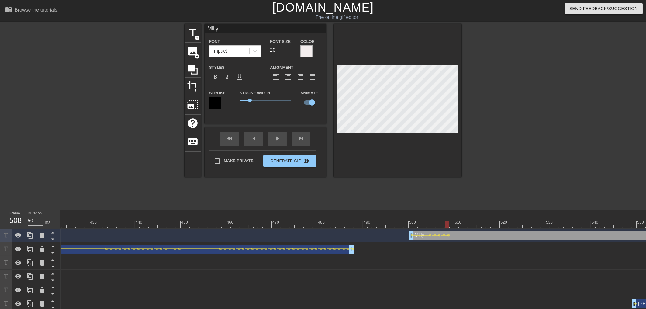
click at [464, 139] on div "title add_circle image add_circle crop photo_size_select_large help keyboard Mi…" at bounding box center [323, 115] width 646 height 182
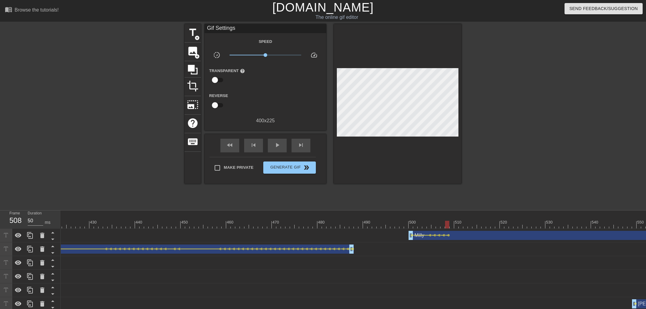
click at [452, 219] on div at bounding box center [452, 220] width 5 height 8
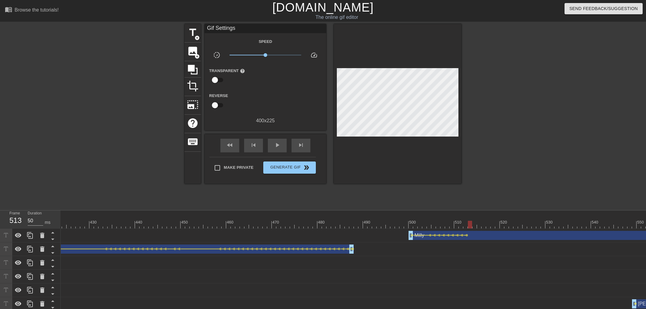
click at [492, 188] on div at bounding box center [514, 115] width 91 height 182
drag, startPoint x: 474, startPoint y: 223, endPoint x: 472, endPoint y: 221, distance: 3.5
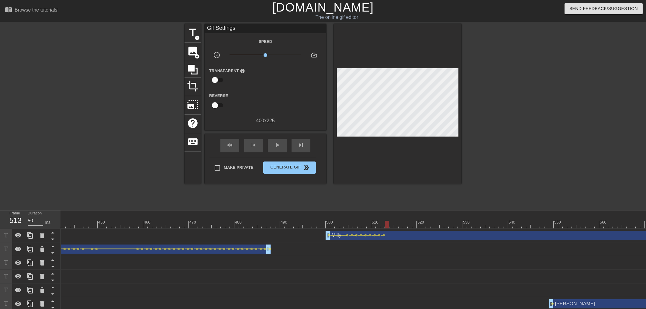
scroll to position [0, 2102]
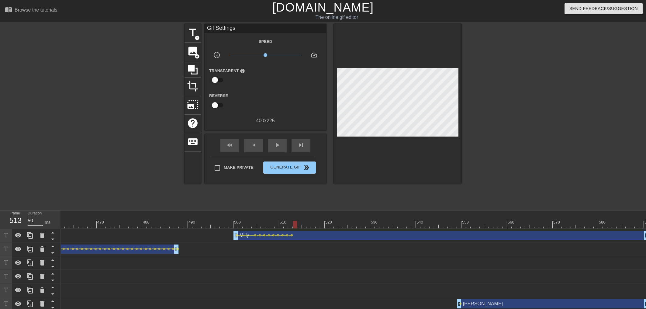
drag, startPoint x: 237, startPoint y: 221, endPoint x: 250, endPoint y: 169, distance: 54.0
click at [274, 149] on div "play_arrow" at bounding box center [277, 146] width 19 height 14
drag, startPoint x: 288, startPoint y: 224, endPoint x: 302, endPoint y: 225, distance: 14.9
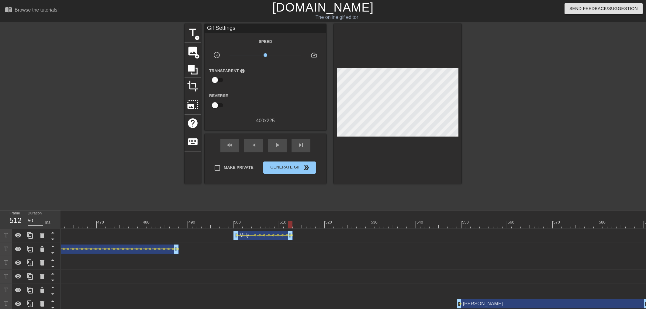
drag, startPoint x: 644, startPoint y: 233, endPoint x: 288, endPoint y: 221, distance: 356.1
click at [288, 221] on div "10 20 30 40 50 60 70 80 90 100 110 120 130 140 150 160" at bounding box center [353, 294] width 585 height 169
drag, startPoint x: 287, startPoint y: 217, endPoint x: 308, endPoint y: 221, distance: 21.0
click at [198, 38] on span "add_circle" at bounding box center [197, 37] width 5 height 5
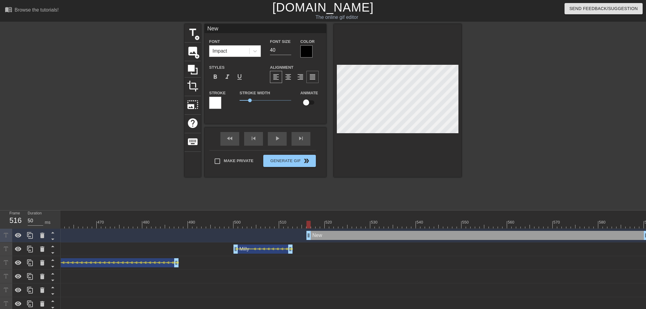
scroll to position [0, 0]
click at [309, 105] on input "checkbox" at bounding box center [306, 103] width 35 height 12
click at [306, 53] on div at bounding box center [306, 51] width 12 height 12
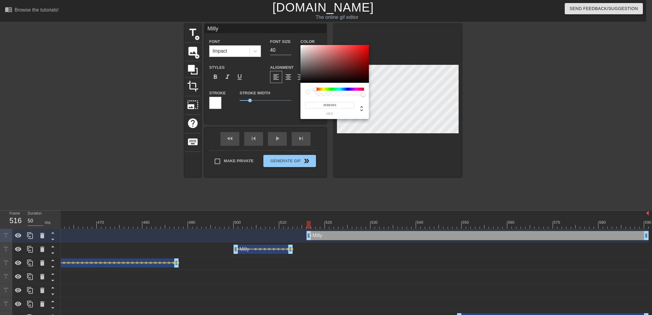
click at [302, 46] on div at bounding box center [334, 64] width 68 height 38
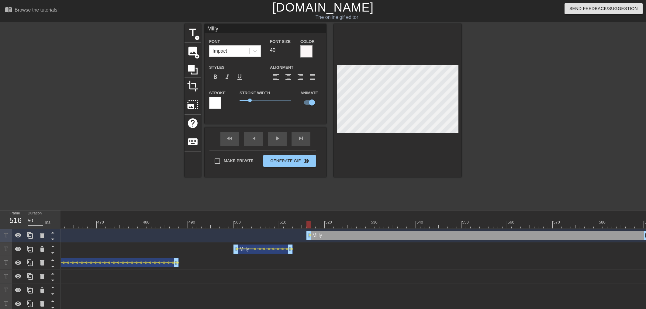
click at [217, 100] on div at bounding box center [215, 103] width 12 height 12
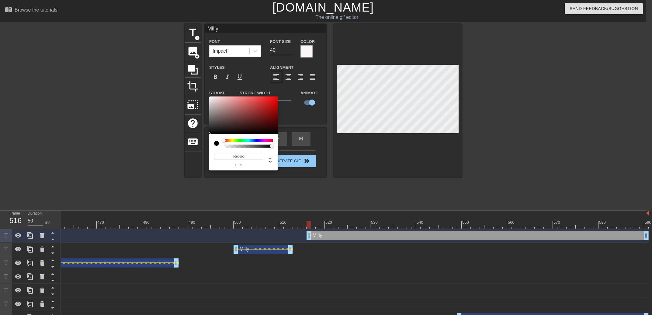
drag, startPoint x: 224, startPoint y: 115, endPoint x: 395, endPoint y: 144, distance: 173.6
click at [209, 134] on div at bounding box center [243, 115] width 68 height 38
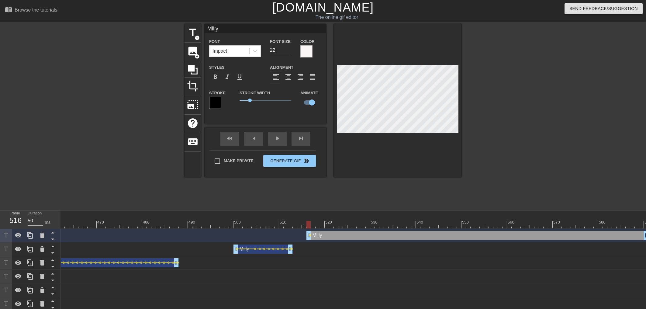
click at [288, 51] on input "22" at bounding box center [280, 50] width 21 height 10
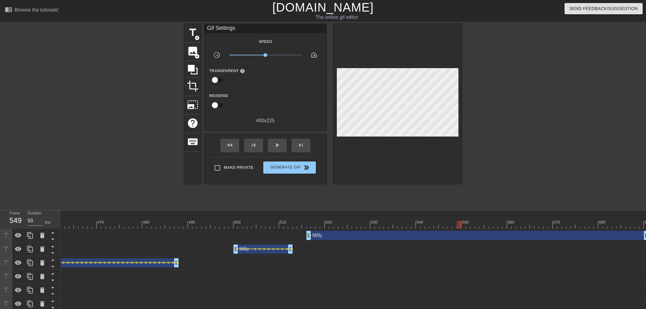
drag, startPoint x: 310, startPoint y: 223, endPoint x: 454, endPoint y: 225, distance: 143.8
click at [457, 225] on div at bounding box center [459, 225] width 4 height 8
drag, startPoint x: 454, startPoint y: 225, endPoint x: 532, endPoint y: 218, distance: 78.4
drag, startPoint x: 645, startPoint y: 235, endPoint x: 455, endPoint y: 233, distance: 190.0
click at [455, 233] on div "Milly drag_handle drag_handle" at bounding box center [381, 235] width 150 height 9
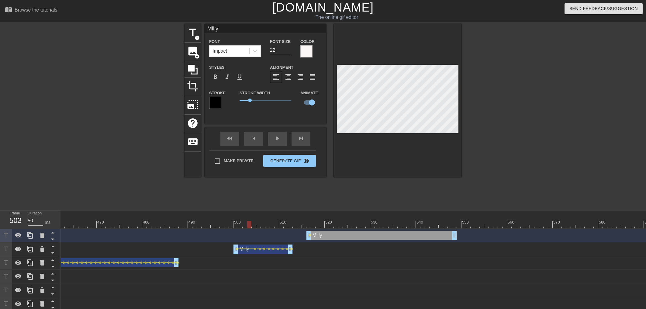
drag, startPoint x: 309, startPoint y: 224, endPoint x: 141, endPoint y: 221, distance: 168.1
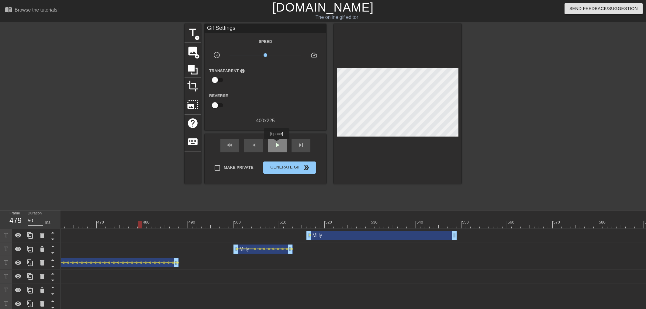
click at [276, 143] on div "play_arrow" at bounding box center [277, 146] width 19 height 14
drag, startPoint x: 206, startPoint y: 228, endPoint x: 232, endPoint y: 226, distance: 26.5
drag, startPoint x: 235, startPoint y: 252, endPoint x: 231, endPoint y: 252, distance: 4.3
click at [231, 252] on div "Milly drag_handle drag_handle" at bounding box center [261, 248] width 64 height 9
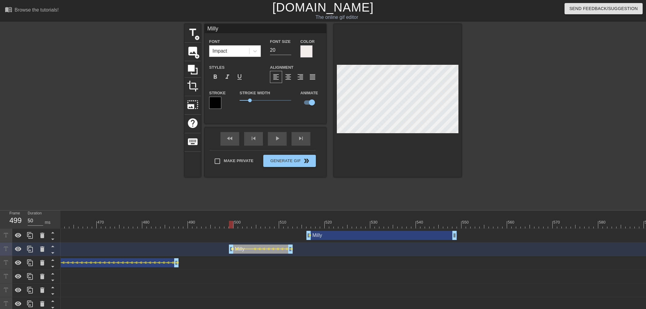
click at [232, 249] on span "lens" at bounding box center [232, 248] width 3 height 3
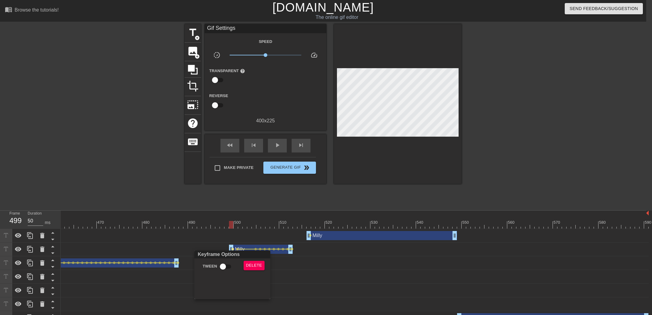
click at [226, 253] on div "Keyframe Options Tween Delete" at bounding box center [232, 274] width 76 height 49
click at [224, 253] on input "Tween" at bounding box center [222, 266] width 35 height 12
click at [215, 216] on div at bounding box center [326, 157] width 652 height 315
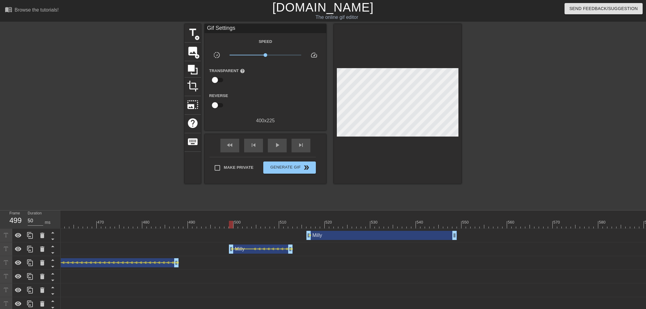
drag, startPoint x: 214, startPoint y: 224, endPoint x: 205, endPoint y: 219, distance: 10.5
click at [274, 145] on span "play_arrow" at bounding box center [277, 144] width 7 height 7
drag, startPoint x: 219, startPoint y: 226, endPoint x: 230, endPoint y: 225, distance: 11.3
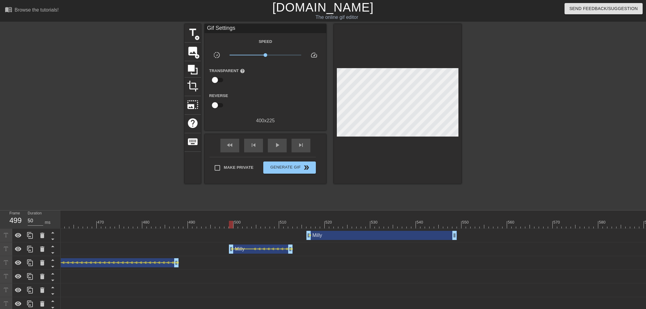
click at [236, 250] on span "lens" at bounding box center [237, 248] width 3 height 3
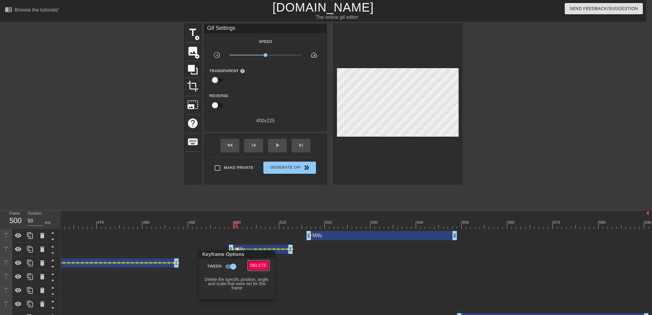
click at [255, 253] on span "Delete" at bounding box center [258, 265] width 16 height 7
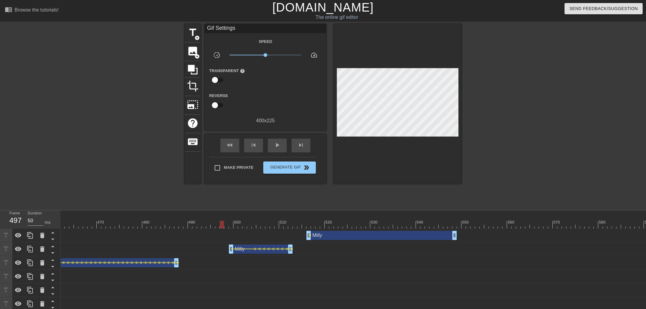
drag, startPoint x: 229, startPoint y: 222, endPoint x: 224, endPoint y: 224, distance: 5.7
click at [272, 147] on div "play_arrow" at bounding box center [277, 146] width 19 height 14
click at [271, 147] on div "pause" at bounding box center [277, 146] width 19 height 14
drag, startPoint x: 229, startPoint y: 227, endPoint x: 231, endPoint y: 224, distance: 3.7
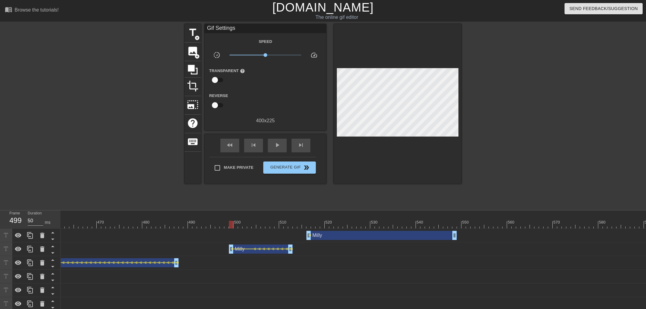
click at [216, 209] on div "menu_book Browse the tutorials! [DOMAIN_NAME] The online gif editor Send Feedba…" at bounding box center [323, 196] width 646 height 393
click at [242, 193] on div "title add_circle image add_circle crop photo_size_select_large help keyboard Gi…" at bounding box center [323, 115] width 277 height 182
click at [233, 223] on div at bounding box center [231, 225] width 4 height 8
drag, startPoint x: 234, startPoint y: 223, endPoint x: 222, endPoint y: 222, distance: 12.9
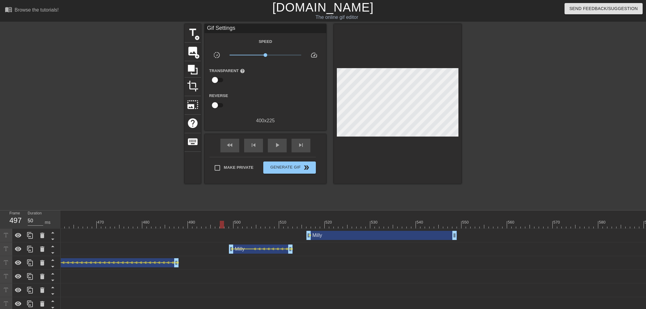
drag, startPoint x: 230, startPoint y: 251, endPoint x: 236, endPoint y: 251, distance: 5.8
click at [236, 251] on div "Milly drag_handle drag_handle" at bounding box center [262, 248] width 59 height 9
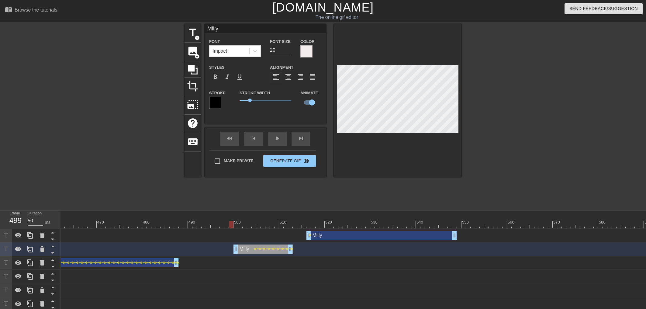
drag, startPoint x: 234, startPoint y: 224, endPoint x: 231, endPoint y: 223, distance: 4.0
click at [230, 222] on div at bounding box center [231, 225] width 4 height 8
drag, startPoint x: 234, startPoint y: 251, endPoint x: 229, endPoint y: 251, distance: 4.6
click at [229, 251] on div "Milly drag_handle drag_handle" at bounding box center [261, 248] width 64 height 9
click at [232, 250] on span "lens" at bounding box center [232, 248] width 3 height 3
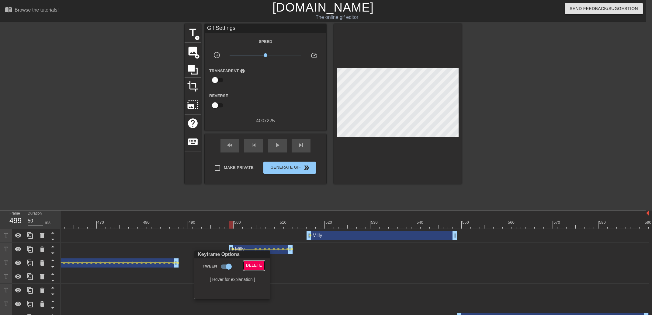
click at [258, 253] on span "Delete" at bounding box center [254, 265] width 16 height 7
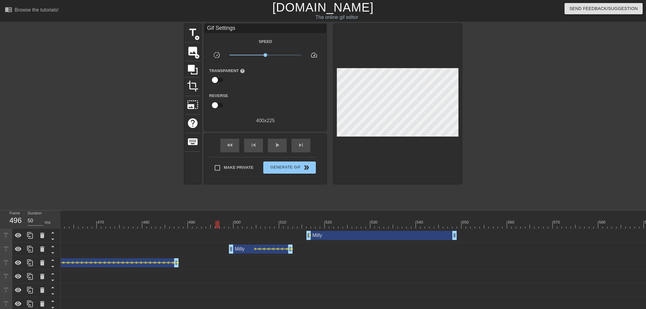
drag, startPoint x: 235, startPoint y: 223, endPoint x: 216, endPoint y: 226, distance: 19.3
click at [276, 146] on span "play_arrow" at bounding box center [277, 144] width 7 height 7
drag, startPoint x: 231, startPoint y: 251, endPoint x: 271, endPoint y: 240, distance: 41.0
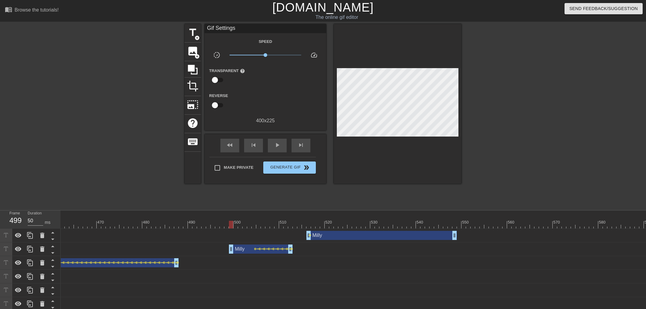
click at [230, 251] on div "Milly drag_handle drag_handle" at bounding box center [261, 248] width 64 height 9
drag, startPoint x: 233, startPoint y: 224, endPoint x: 245, endPoint y: 223, distance: 11.3
click at [245, 223] on div at bounding box center [245, 225] width 4 height 8
click at [233, 248] on span "lens" at bounding box center [232, 248] width 3 height 3
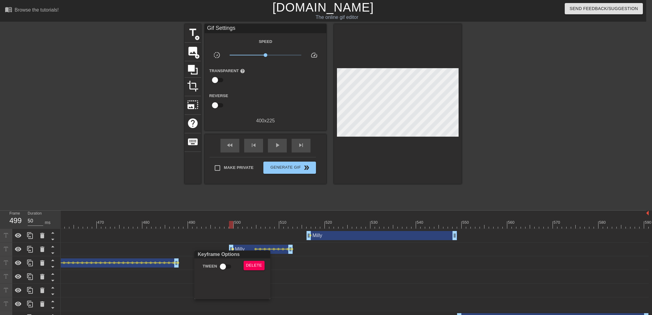
click at [227, 253] on input "Tween" at bounding box center [222, 266] width 35 height 12
click at [232, 222] on div at bounding box center [326, 157] width 652 height 315
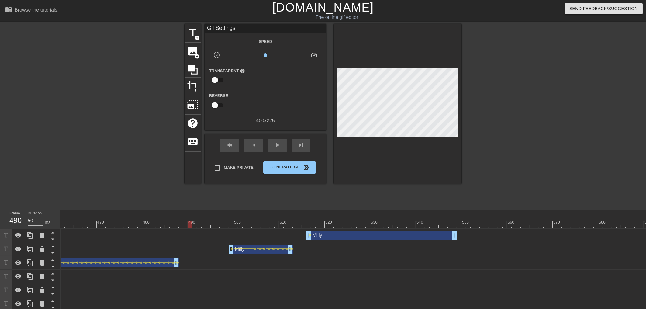
drag, startPoint x: 230, startPoint y: 222, endPoint x: 192, endPoint y: 219, distance: 38.8
click at [277, 150] on div "play_arrow" at bounding box center [277, 146] width 19 height 14
drag, startPoint x: 214, startPoint y: 218, endPoint x: 227, endPoint y: 221, distance: 12.8
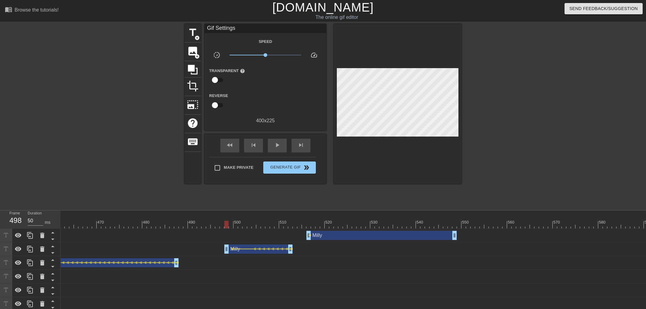
click at [228, 252] on div "Milly drag_handle drag_handle" at bounding box center [258, 248] width 68 height 9
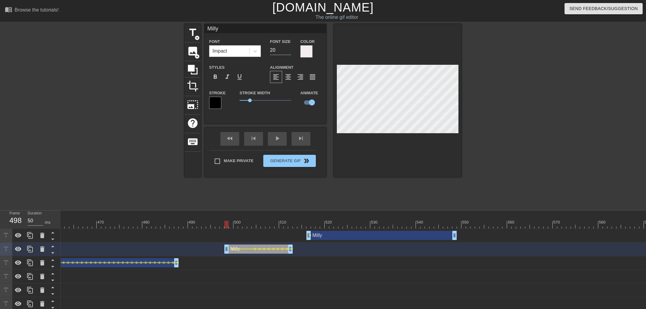
click at [405, 164] on div at bounding box center [398, 100] width 128 height 153
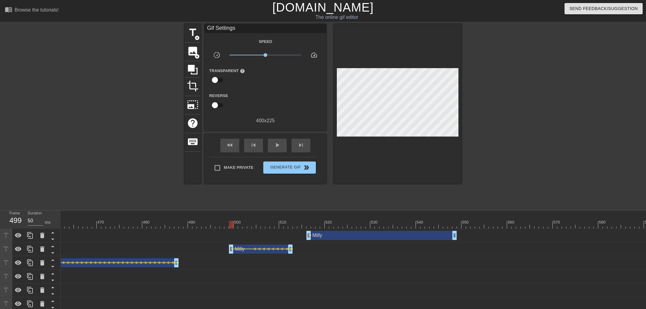
drag, startPoint x: 226, startPoint y: 253, endPoint x: 231, endPoint y: 254, distance: 4.9
click at [277, 149] on div "play_arrow" at bounding box center [277, 146] width 19 height 14
drag, startPoint x: 275, startPoint y: 229, endPoint x: 287, endPoint y: 224, distance: 12.8
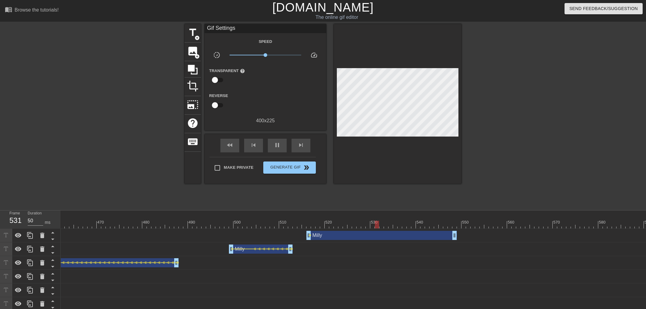
click at [288, 225] on div "10 20 30 40 50 60 70 80 90 100 110 120 130 140 150 160" at bounding box center [353, 301] width 585 height 182
drag, startPoint x: 289, startPoint y: 223, endPoint x: 288, endPoint y: 228, distance: 5.0
drag, startPoint x: 293, startPoint y: 253, endPoint x: 308, endPoint y: 252, distance: 14.6
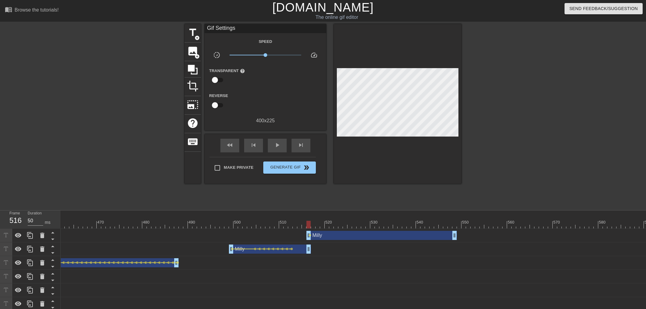
click at [308, 252] on div "Milly drag_handle drag_handle" at bounding box center [270, 248] width 82 height 9
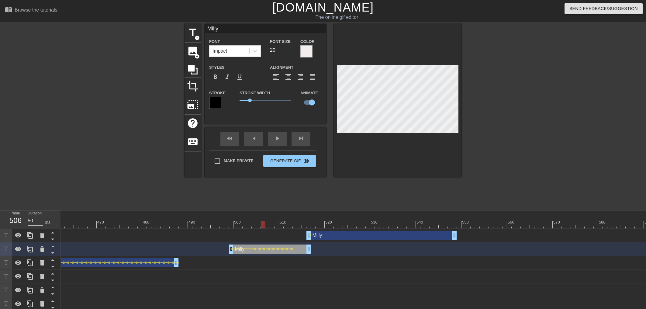
drag, startPoint x: 261, startPoint y: 216, endPoint x: 255, endPoint y: 216, distance: 6.1
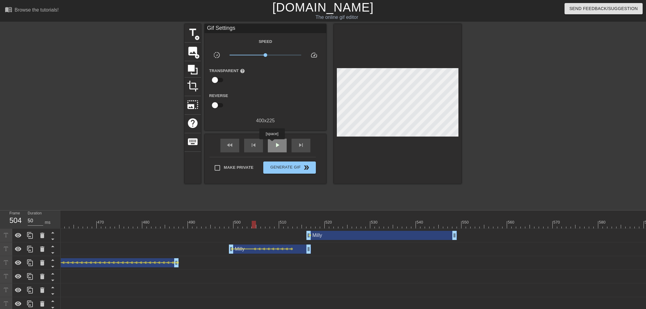
click at [272, 143] on div "play_arrow" at bounding box center [277, 146] width 19 height 14
click at [78, 136] on div "title add_circle image add_circle crop photo_size_select_large help keyboard Gi…" at bounding box center [323, 115] width 646 height 182
drag, startPoint x: 308, startPoint y: 238, endPoint x: 346, endPoint y: 236, distance: 37.4
click at [353, 238] on div "Milly drag_handle drag_handle" at bounding box center [404, 235] width 105 height 9
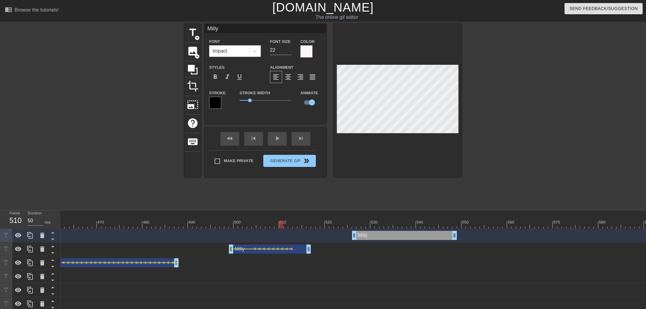
drag, startPoint x: 281, startPoint y: 222, endPoint x: 271, endPoint y: 168, distance: 54.7
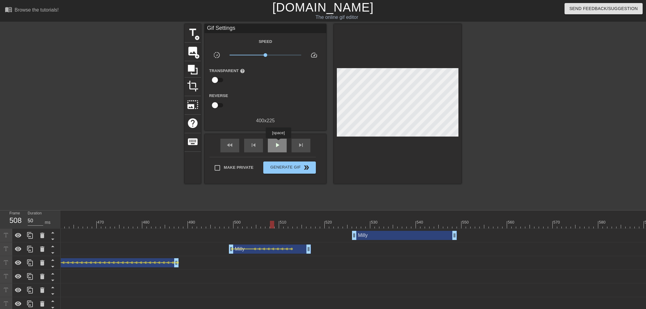
click at [278, 143] on div "play_arrow" at bounding box center [277, 146] width 19 height 14
click at [278, 140] on div "pause" at bounding box center [277, 146] width 19 height 14
drag, startPoint x: 288, startPoint y: 224, endPoint x: 297, endPoint y: 224, distance: 8.2
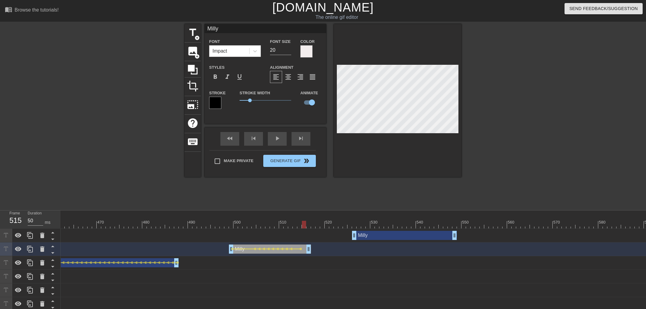
click at [446, 167] on div at bounding box center [398, 100] width 128 height 153
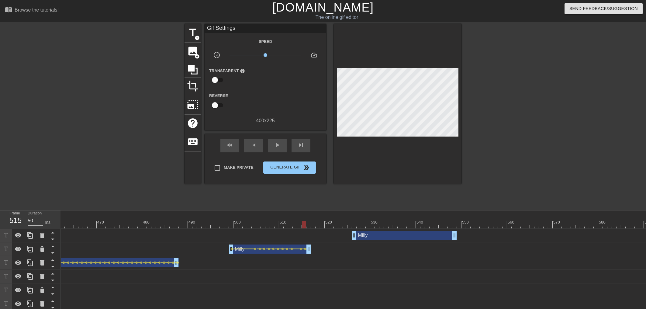
drag, startPoint x: 355, startPoint y: 237, endPoint x: 418, endPoint y: 237, distance: 63.5
click at [454, 237] on div "Milly drag_handle drag_handle" at bounding box center [454, 235] width 5 height 9
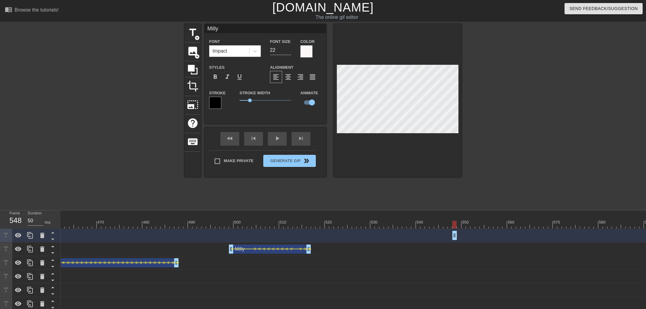
drag, startPoint x: 204, startPoint y: 221, endPoint x: 179, endPoint y: 216, distance: 25.4
click at [184, 207] on div "menu_book Browse the tutorials! [DOMAIN_NAME] The online gif editor Send Feedba…" at bounding box center [323, 196] width 646 height 393
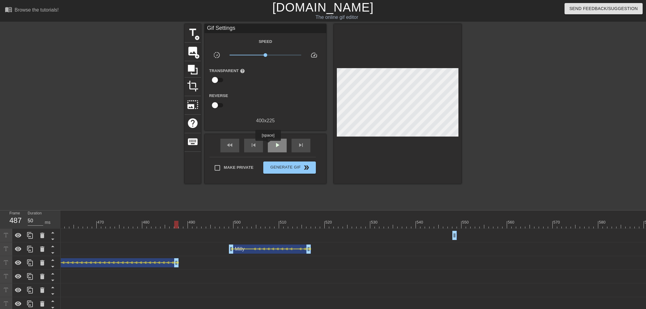
click at [268, 145] on div "play_arrow" at bounding box center [277, 146] width 19 height 14
drag, startPoint x: 272, startPoint y: 224, endPoint x: 302, endPoint y: 245, distance: 36.5
click at [311, 229] on div "10 20 30 40 50 60 70 80 90 100 110 120 130 140 150 160" at bounding box center [353, 301] width 585 height 182
drag, startPoint x: 308, startPoint y: 253, endPoint x: 453, endPoint y: 244, distance: 145.5
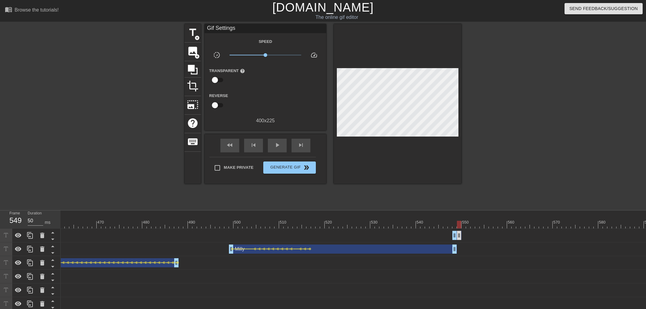
click at [456, 233] on div "Milly drag_handle drag_handle" at bounding box center [456, 235] width 9 height 9
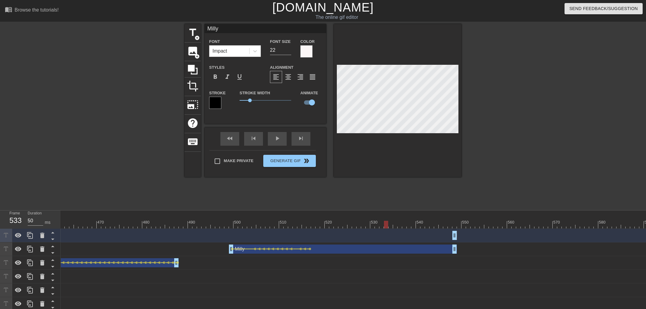
drag, startPoint x: 388, startPoint y: 219, endPoint x: 262, endPoint y: 215, distance: 126.2
click at [275, 140] on div "play_arrow" at bounding box center [277, 139] width 19 height 14
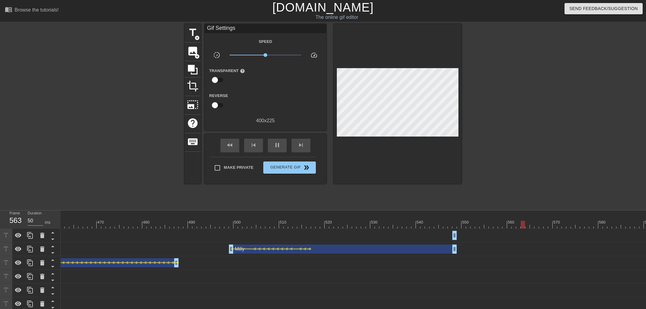
click at [276, 148] on div "play_arrow" at bounding box center [277, 146] width 19 height 14
click at [455, 234] on div "Milly drag_handle drag_handle" at bounding box center [454, 235] width 5 height 9
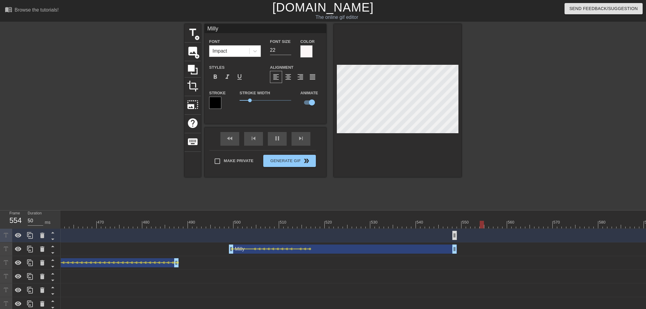
click at [454, 234] on div "Milly drag_handle drag_handle" at bounding box center [454, 235] width 5 height 9
drag, startPoint x: 454, startPoint y: 234, endPoint x: 450, endPoint y: 234, distance: 3.6
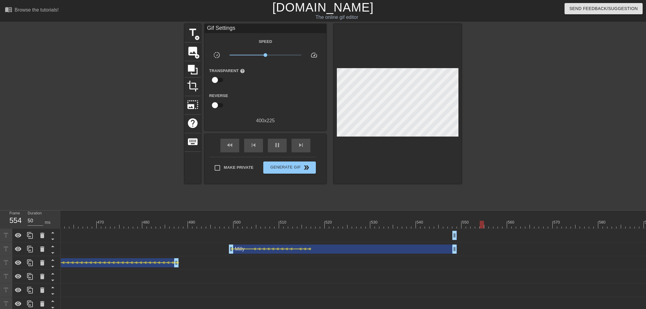
drag, startPoint x: 451, startPoint y: 235, endPoint x: 432, endPoint y: 232, distance: 19.7
drag, startPoint x: 454, startPoint y: 236, endPoint x: 423, endPoint y: 231, distance: 31.4
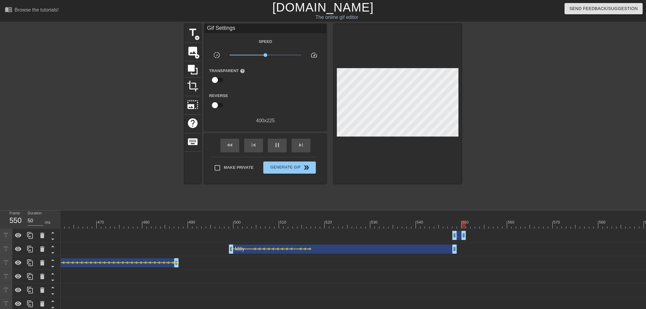
drag, startPoint x: 454, startPoint y: 236, endPoint x: 470, endPoint y: 237, distance: 15.2
click at [466, 237] on div "Milly drag_handle drag_handle" at bounding box center [459, 235] width 14 height 9
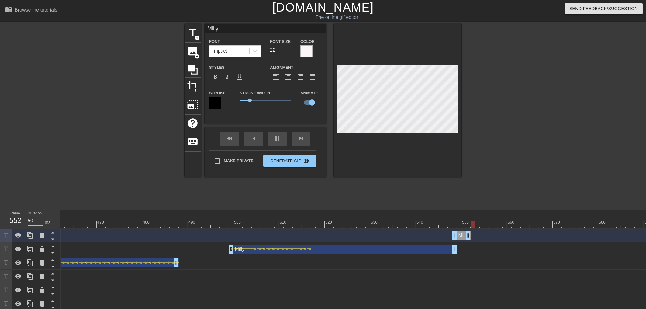
click at [463, 236] on div "Milly drag_handle drag_handle" at bounding box center [461, 235] width 18 height 9
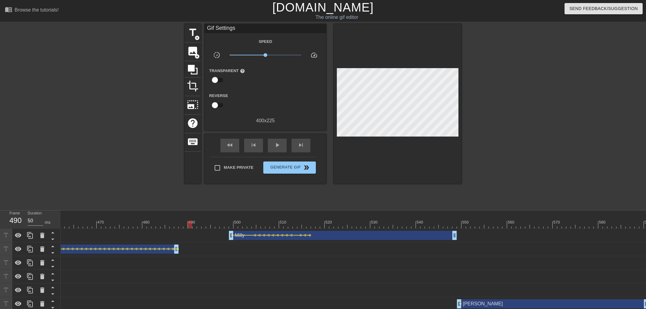
drag, startPoint x: 410, startPoint y: 221, endPoint x: 189, endPoint y: 220, distance: 221.3
click at [281, 142] on div "play_arrow" at bounding box center [277, 146] width 19 height 14
click at [275, 167] on span "Generate Gif double_arrow" at bounding box center [290, 167] width 48 height 7
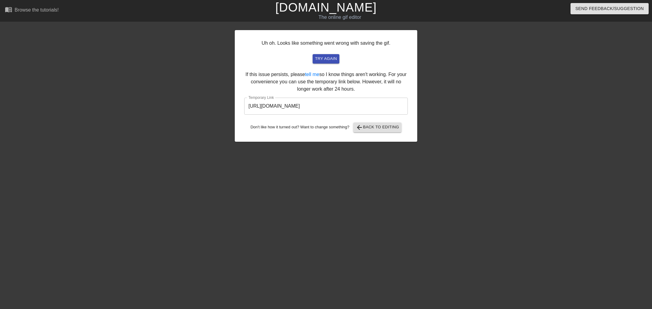
click at [274, 110] on input "[URL][DOMAIN_NAME]" at bounding box center [326, 106] width 164 height 17
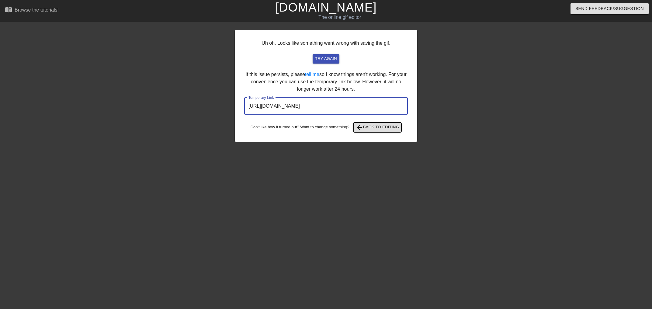
click at [379, 125] on span "arrow_back Back to Editing" at bounding box center [377, 127] width 43 height 7
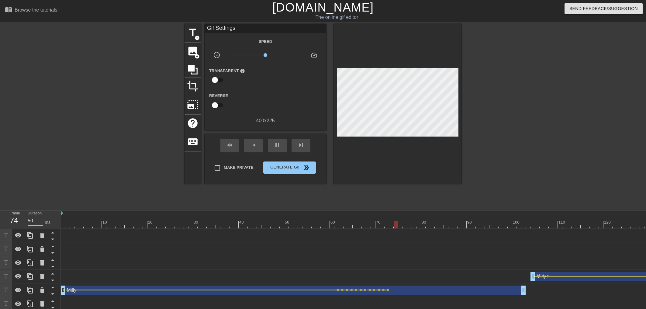
click at [530, 89] on div "title add_circle image add_circle crop photo_size_select_large help keyboard Gi…" at bounding box center [323, 115] width 646 height 182
drag, startPoint x: 81, startPoint y: 223, endPoint x: 203, endPoint y: 225, distance: 122.8
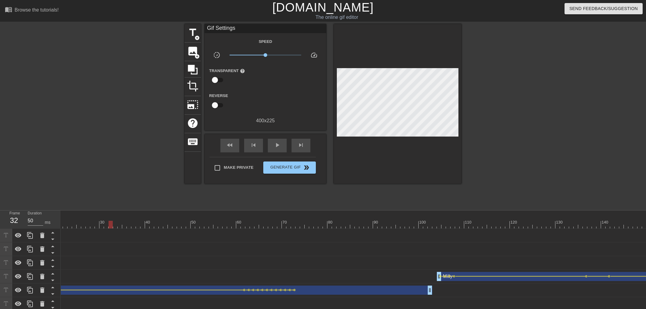
scroll to position [0, 230]
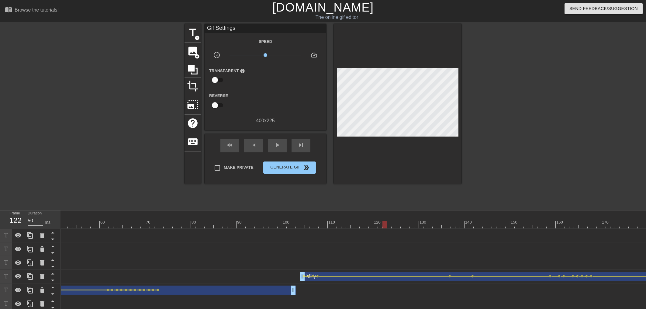
drag, startPoint x: 300, startPoint y: 227, endPoint x: 453, endPoint y: 227, distance: 152.9
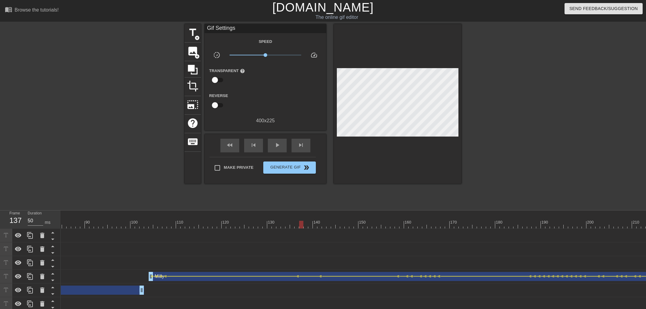
scroll to position [0, 431]
drag, startPoint x: 260, startPoint y: 219, endPoint x: 338, endPoint y: 224, distance: 78.3
click at [198, 38] on span "add_circle" at bounding box center [197, 37] width 5 height 5
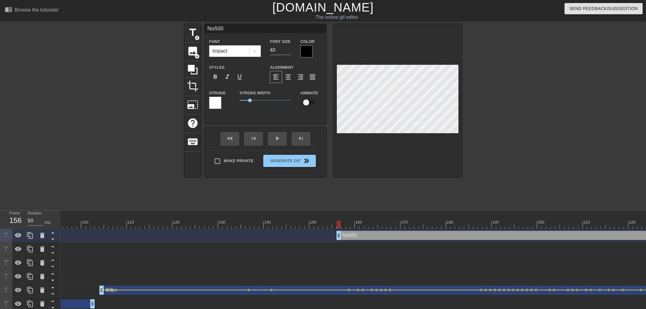
scroll to position [0, 1]
click at [310, 101] on input "checkbox" at bounding box center [306, 103] width 35 height 12
click at [288, 52] on input "40" at bounding box center [280, 50] width 21 height 10
drag, startPoint x: 288, startPoint y: 52, endPoint x: 306, endPoint y: 58, distance: 19.4
click at [288, 50] on input "28" at bounding box center [280, 50] width 21 height 10
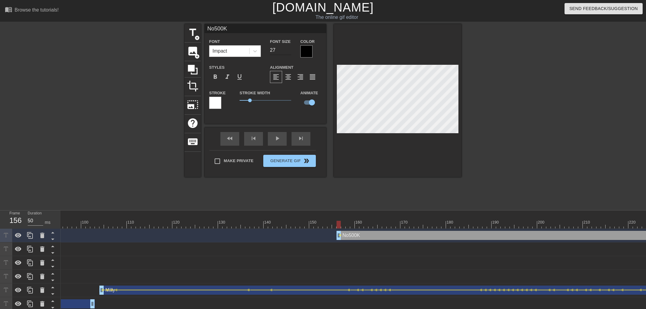
click at [288, 52] on input "27" at bounding box center [280, 50] width 21 height 10
click at [288, 52] on input "26" at bounding box center [280, 50] width 21 height 10
click at [288, 52] on input "25" at bounding box center [280, 50] width 21 height 10
click at [510, 96] on div at bounding box center [514, 115] width 91 height 182
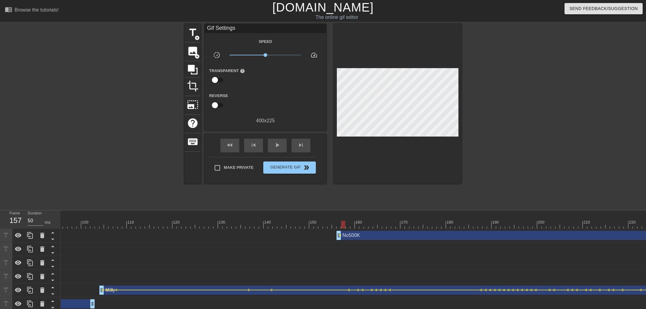
click at [405, 74] on div at bounding box center [398, 104] width 128 height 160
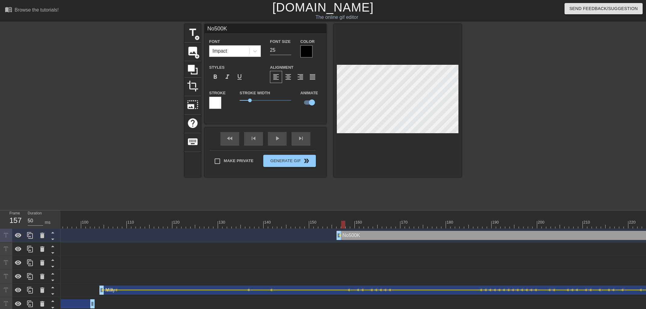
scroll to position [0, 0]
click at [286, 52] on input "24" at bounding box center [280, 50] width 21 height 10
click at [530, 111] on div at bounding box center [514, 115] width 91 height 182
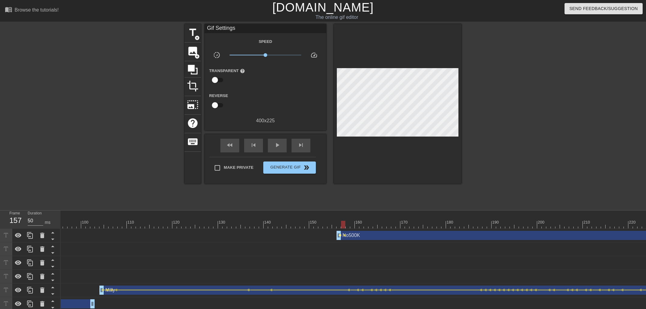
click at [340, 236] on span "lens" at bounding box center [340, 235] width 3 height 3
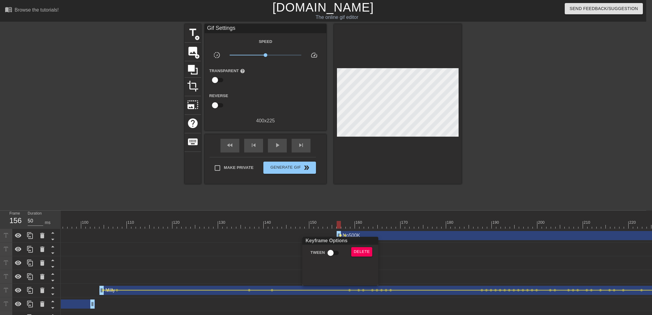
click at [333, 249] on input "Tween" at bounding box center [330, 253] width 35 height 12
click at [343, 219] on div at bounding box center [326, 157] width 652 height 315
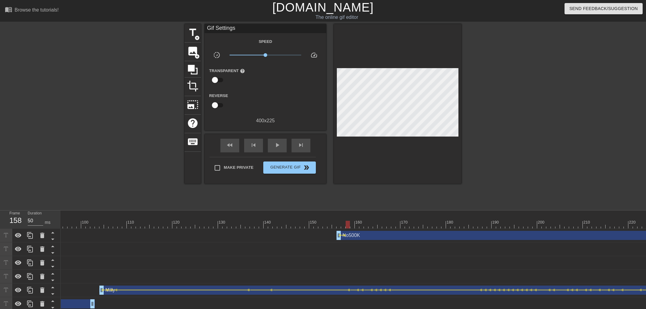
drag, startPoint x: 343, startPoint y: 223, endPoint x: 347, endPoint y: 224, distance: 4.3
click at [345, 236] on span "lens" at bounding box center [344, 235] width 3 height 3
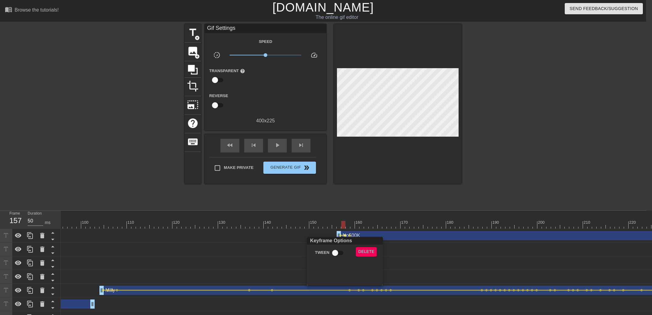
click at [341, 245] on div "Keyframe Options Tween Delete" at bounding box center [345, 260] width 76 height 49
click at [340, 250] on input "Tween" at bounding box center [335, 253] width 35 height 12
click at [340, 220] on div at bounding box center [326, 157] width 652 height 315
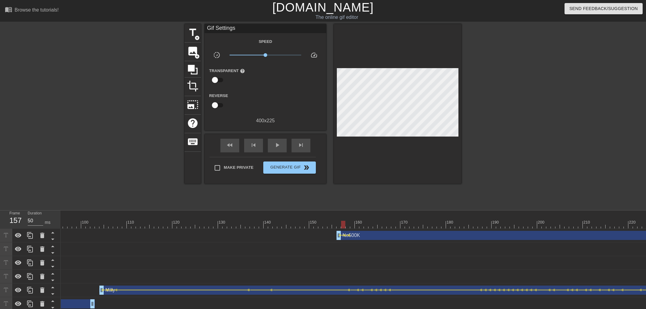
click at [349, 235] on span "lens" at bounding box center [349, 235] width 3 height 3
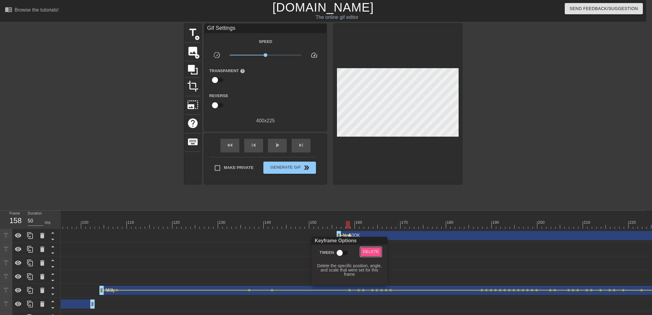
click at [369, 253] on span "Delete" at bounding box center [371, 251] width 16 height 7
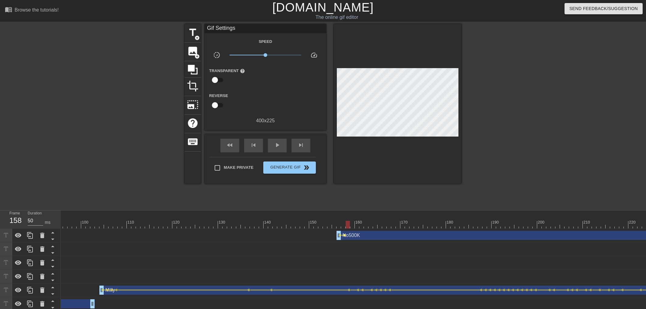
click at [343, 235] on span "lens" at bounding box center [344, 235] width 3 height 3
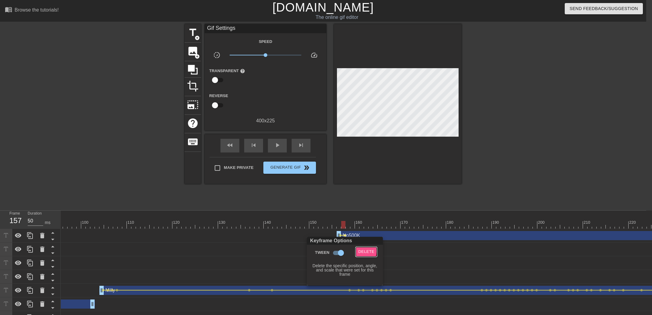
click at [359, 250] on span "Delete" at bounding box center [366, 251] width 16 height 7
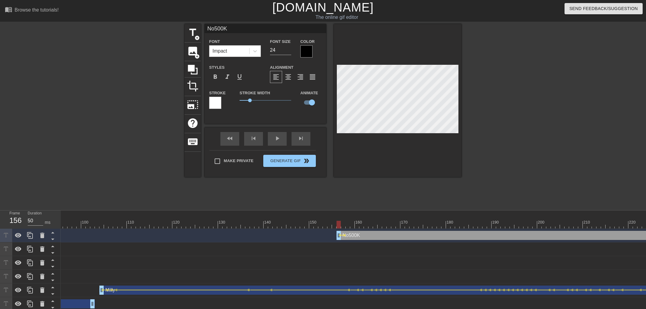
drag, startPoint x: 341, startPoint y: 228, endPoint x: 332, endPoint y: 224, distance: 9.5
click at [336, 225] on div at bounding box center [338, 225] width 4 height 8
click at [282, 144] on div "play_arrow" at bounding box center [277, 139] width 19 height 14
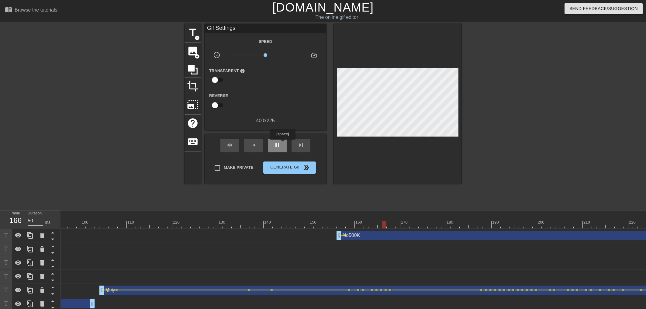
click at [282, 144] on div "pause" at bounding box center [277, 146] width 19 height 14
drag, startPoint x: 340, startPoint y: 225, endPoint x: 388, endPoint y: 164, distance: 76.9
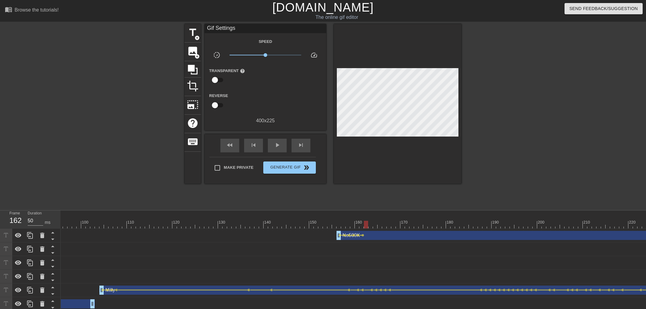
click at [403, 180] on div "title add_circle image add_circle crop photo_size_select_large help keyboard Gi…" at bounding box center [323, 115] width 277 height 182
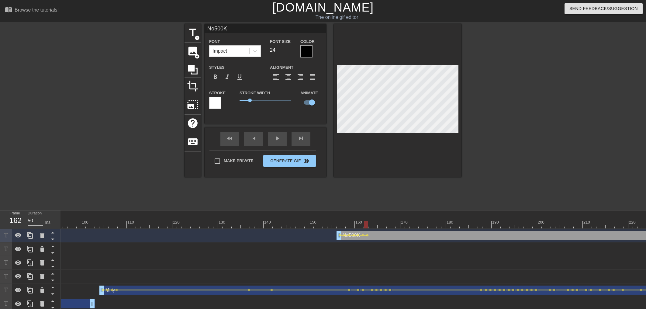
click at [428, 188] on div "title add_circle image add_circle crop photo_size_select_large help keyboard No…" at bounding box center [323, 115] width 277 height 182
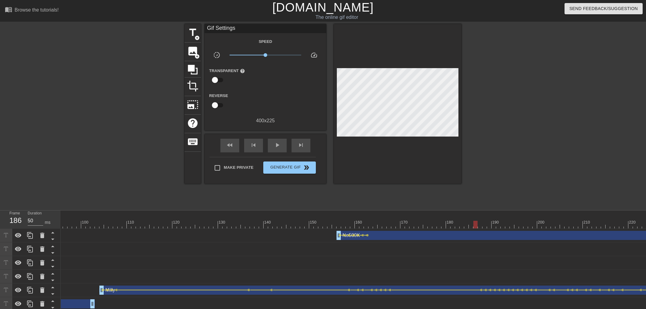
drag, startPoint x: 374, startPoint y: 226, endPoint x: 455, endPoint y: 215, distance: 81.6
drag, startPoint x: 457, startPoint y: 224, endPoint x: 471, endPoint y: 222, distance: 13.8
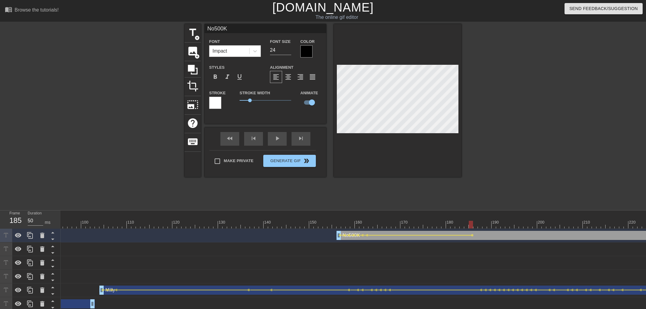
drag, startPoint x: 338, startPoint y: 215, endPoint x: 328, endPoint y: 210, distance: 11.7
drag, startPoint x: 290, startPoint y: 210, endPoint x: 286, endPoint y: 216, distance: 7.2
click at [289, 212] on div "Frame 185 Duration 50 ms 10 20 30 40 50 60 70 80 90 100 110 120 130 140 150" at bounding box center [323, 301] width 646 height 183
click at [286, 217] on div at bounding box center [284, 220] width 5 height 8
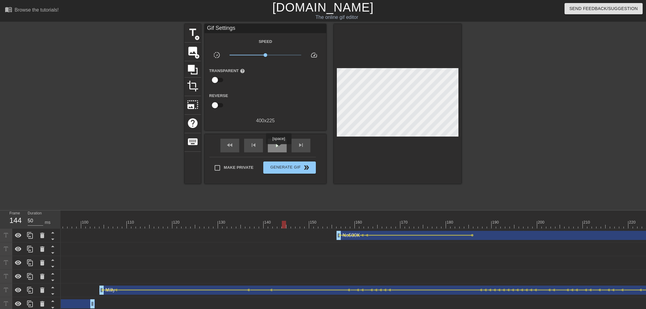
click at [278, 148] on div "play_arrow" at bounding box center [277, 146] width 19 height 14
drag, startPoint x: 372, startPoint y: 223, endPoint x: 473, endPoint y: 225, distance: 100.6
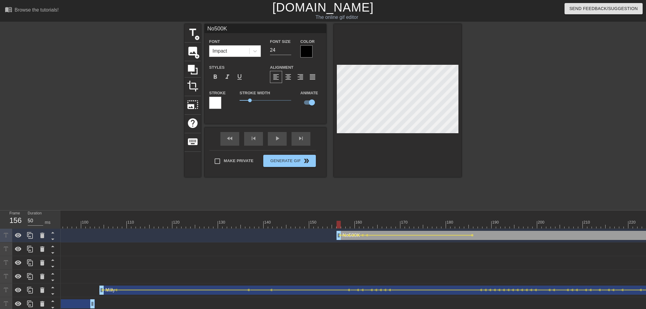
click at [279, 144] on div "play_arrow" at bounding box center [277, 139] width 19 height 14
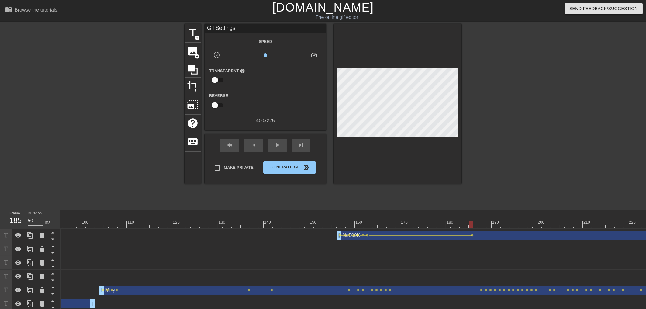
drag, startPoint x: 419, startPoint y: 223, endPoint x: 473, endPoint y: 222, distance: 54.1
click at [474, 219] on div at bounding box center [475, 220] width 5 height 8
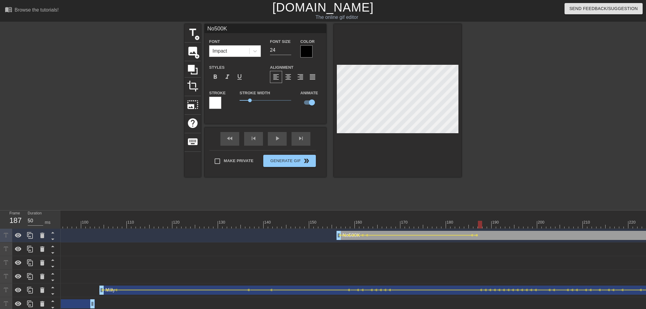
drag, startPoint x: 480, startPoint y: 224, endPoint x: 485, endPoint y: 213, distance: 12.4
drag, startPoint x: 492, startPoint y: 201, endPoint x: 468, endPoint y: 168, distance: 40.3
click at [492, 201] on div at bounding box center [514, 115] width 91 height 182
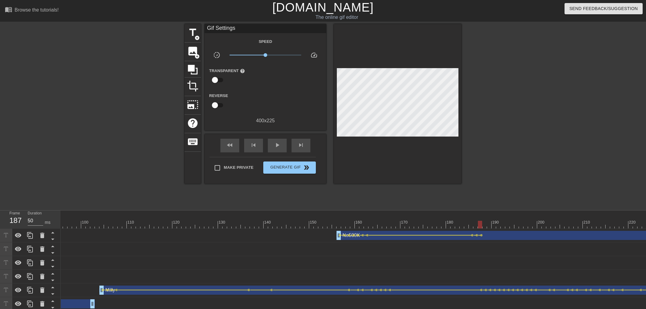
click at [485, 222] on div at bounding box center [484, 225] width 4 height 8
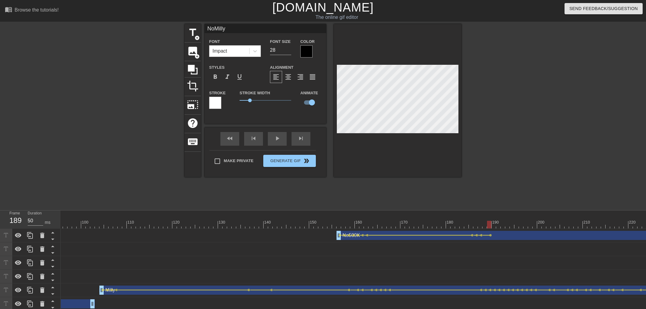
click at [503, 209] on div "menu_book Browse the tutorials! [DOMAIN_NAME] The online gif editor Send Feedba…" at bounding box center [323, 196] width 646 height 393
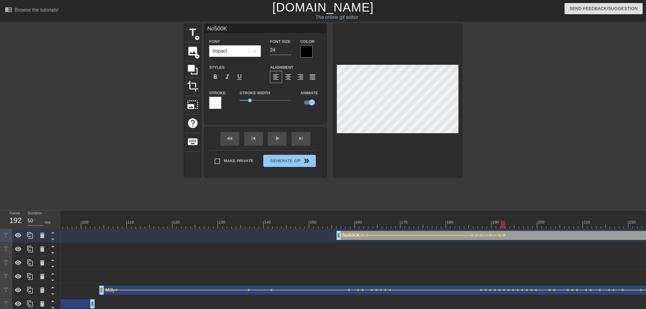
click at [530, 203] on div at bounding box center [514, 115] width 91 height 182
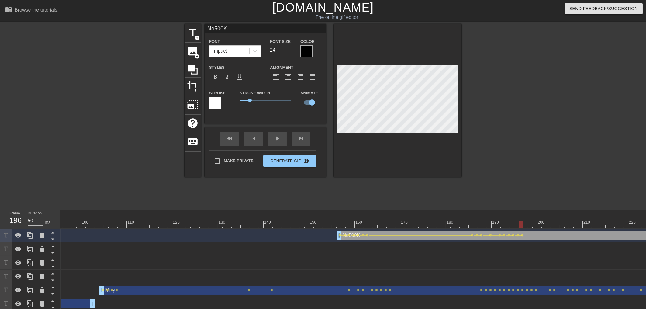
click at [530, 181] on div at bounding box center [514, 115] width 91 height 182
drag, startPoint x: 540, startPoint y: 224, endPoint x: 543, endPoint y: 223, distance: 3.1
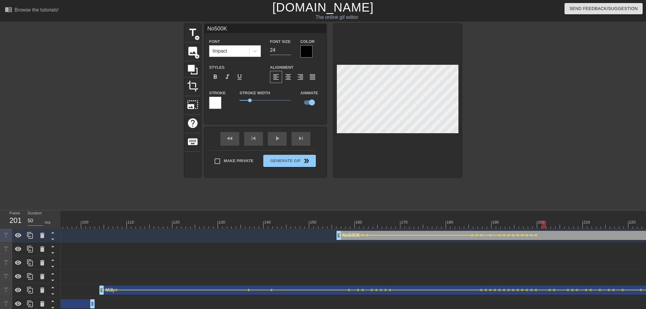
drag, startPoint x: 538, startPoint y: 223, endPoint x: 548, endPoint y: 221, distance: 10.2
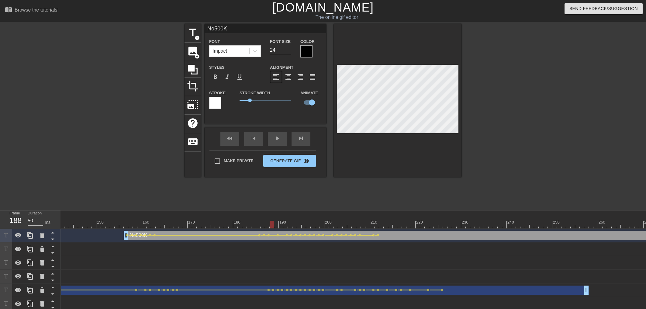
scroll to position [0, 660]
drag, startPoint x: 369, startPoint y: 223, endPoint x: 366, endPoint y: 223, distance: 3.4
click at [372, 224] on div at bounding box center [369, 225] width 4 height 8
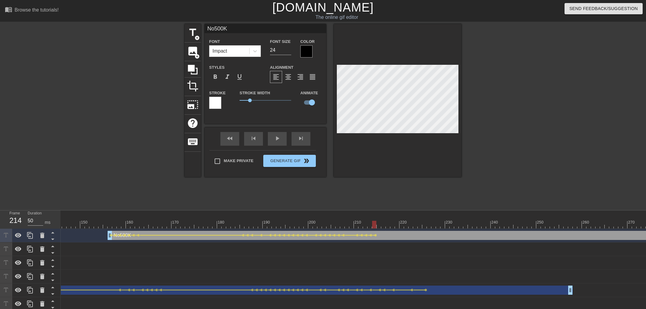
click at [379, 220] on div at bounding box center [379, 220] width 5 height 8
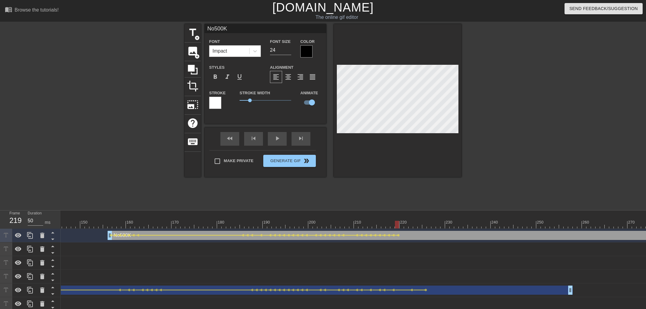
click at [421, 235] on span "lens" at bounding box center [421, 235] width 3 height 3
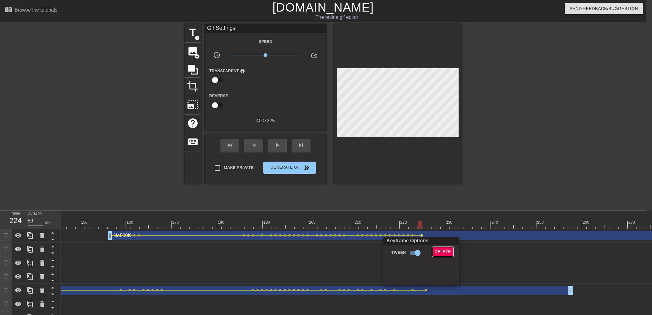
click at [444, 253] on button "Delete" at bounding box center [442, 251] width 21 height 9
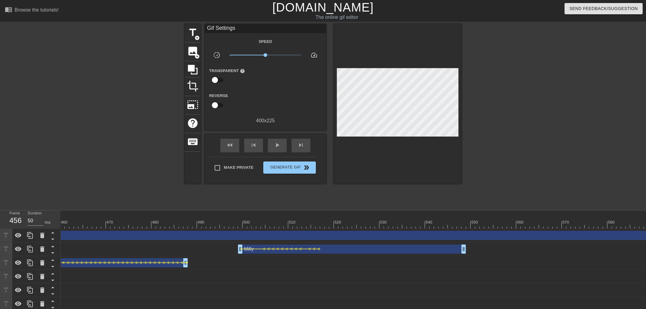
scroll to position [0, 2102]
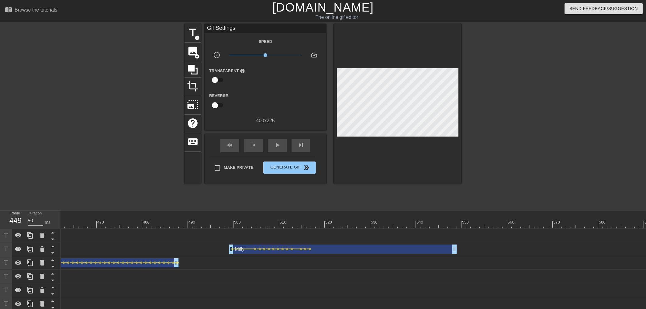
drag, startPoint x: 645, startPoint y: 234, endPoint x: 199, endPoint y: 242, distance: 446.3
click at [0, 250] on div "Frame 449 Duration 50 ms 10 20 30 40 50 60 70 80 90 100 110 120 130 140 150" at bounding box center [323, 301] width 646 height 182
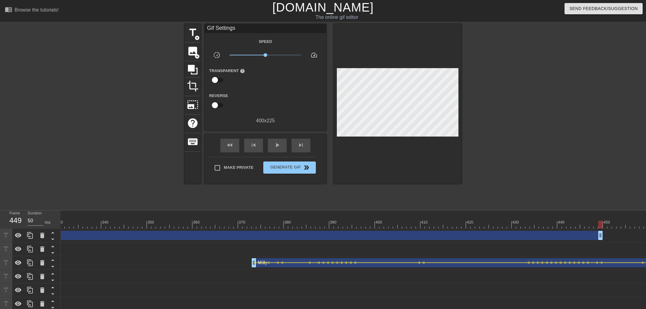
scroll to position [0, 1479]
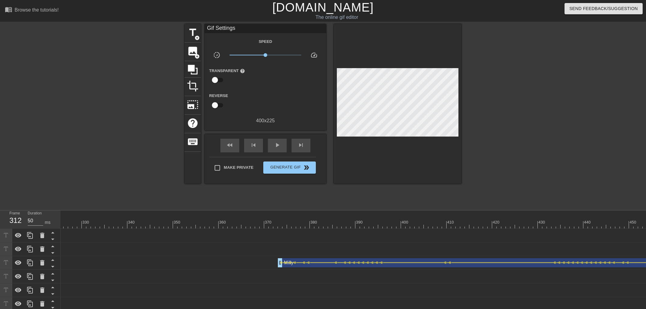
drag, startPoint x: 626, startPoint y: 235, endPoint x: 0, endPoint y: 230, distance: 626.2
click at [0, 230] on div "Frame 312 Duration 50 ms 10 20 30 40 50 60 70 80 90 100 110 120 130 140 150" at bounding box center [323, 301] width 646 height 182
drag, startPoint x: 270, startPoint y: 242, endPoint x: 168, endPoint y: 244, distance: 101.2
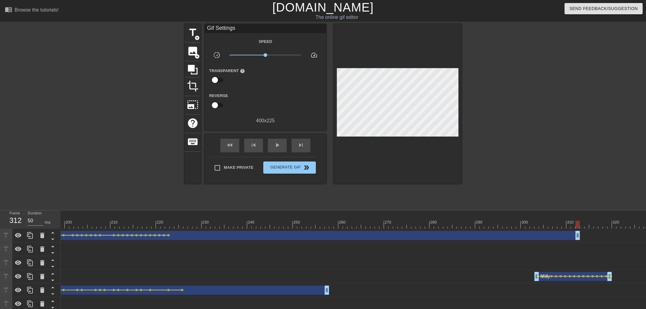
scroll to position [0, 931]
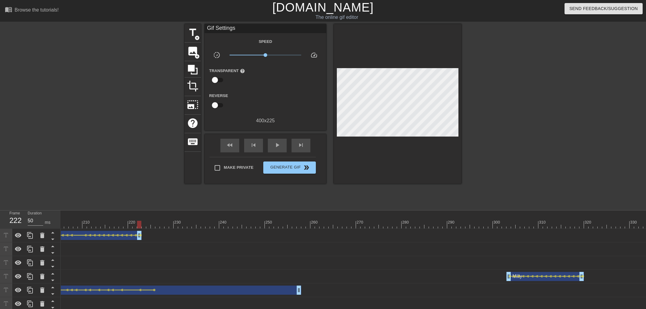
drag, startPoint x: 550, startPoint y: 234, endPoint x: 139, endPoint y: 232, distance: 411.3
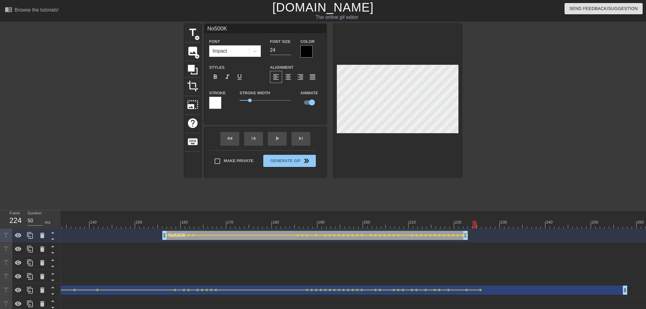
scroll to position [0, 576]
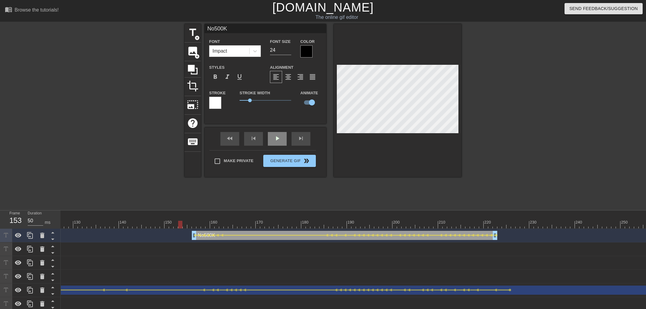
click at [278, 140] on div "play_arrow" at bounding box center [277, 139] width 19 height 14
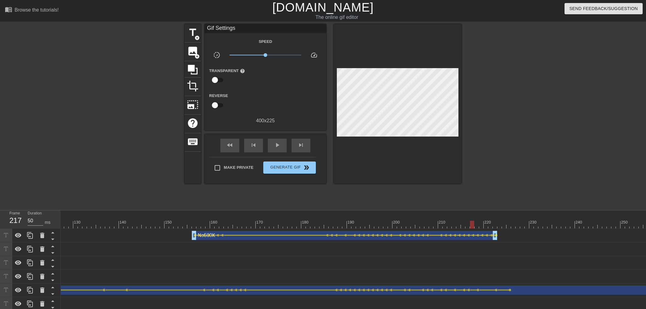
drag, startPoint x: 295, startPoint y: 215, endPoint x: 472, endPoint y: 222, distance: 177.4
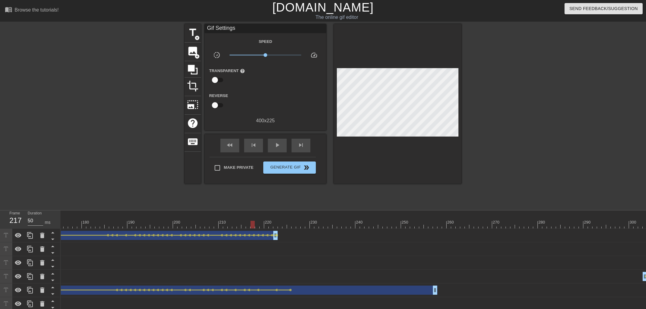
scroll to position [0, 856]
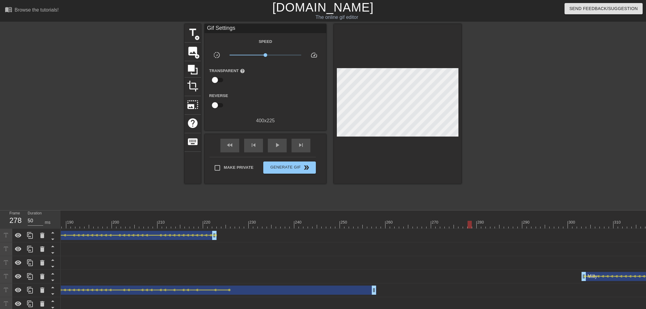
drag, startPoint x: 212, startPoint y: 224, endPoint x: 469, endPoint y: 223, distance: 256.5
click at [469, 223] on div at bounding box center [550, 225] width 2690 height 8
click at [197, 39] on span "add_circle" at bounding box center [197, 37] width 5 height 5
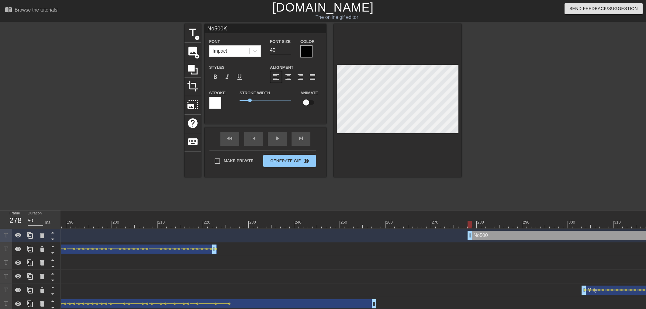
scroll to position [0, 1]
click at [289, 52] on input "27" at bounding box center [280, 50] width 21 height 10
drag, startPoint x: 307, startPoint y: 98, endPoint x: 311, endPoint y: 73, distance: 25.3
click at [307, 98] on input "checkbox" at bounding box center [306, 103] width 35 height 12
click at [306, 50] on div at bounding box center [306, 51] width 12 height 12
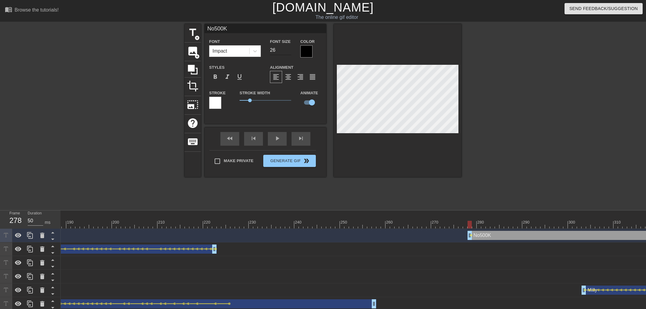
click at [289, 50] on input "26" at bounding box center [280, 50] width 21 height 10
click at [289, 50] on input "25" at bounding box center [280, 50] width 21 height 10
click at [289, 50] on input "24" at bounding box center [280, 50] width 21 height 10
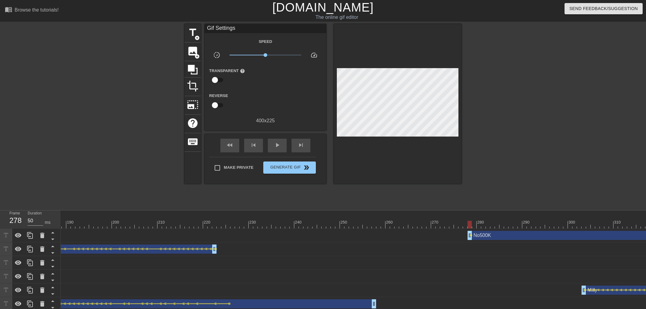
click at [465, 222] on div at bounding box center [550, 225] width 2690 height 8
drag, startPoint x: 470, startPoint y: 237, endPoint x: 466, endPoint y: 237, distance: 3.6
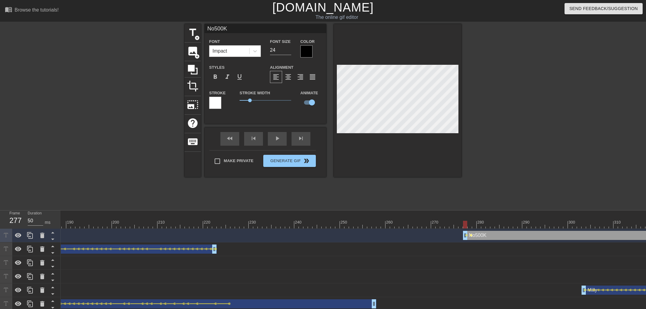
click at [472, 235] on span "lens" at bounding box center [471, 235] width 3 height 3
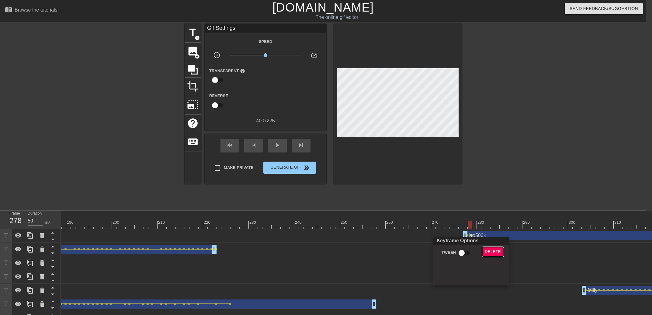
click at [490, 250] on span "Delete" at bounding box center [493, 251] width 16 height 7
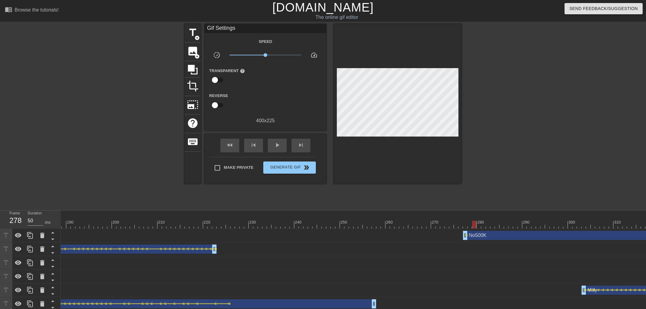
drag, startPoint x: 468, startPoint y: 227, endPoint x: 471, endPoint y: 225, distance: 3.5
click at [471, 225] on div at bounding box center [550, 225] width 2690 height 8
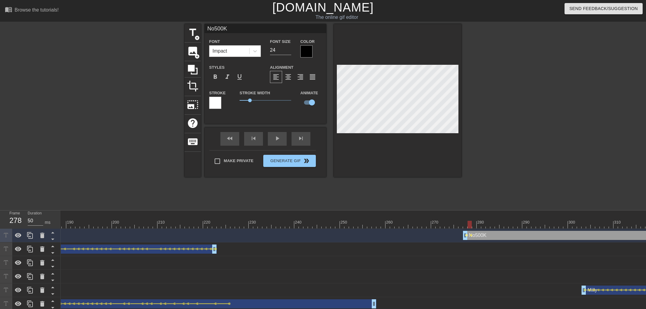
click at [467, 235] on span "lens" at bounding box center [466, 235] width 3 height 3
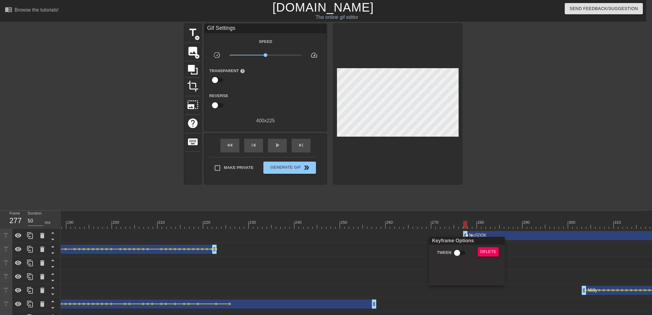
click at [455, 248] on div "Keyframe Options Tween Delete" at bounding box center [467, 260] width 76 height 49
click at [458, 247] on div "Keyframe Options Tween Delete [ Hover for explanation ]" at bounding box center [467, 260] width 76 height 49
click at [473, 219] on div at bounding box center [326, 157] width 652 height 315
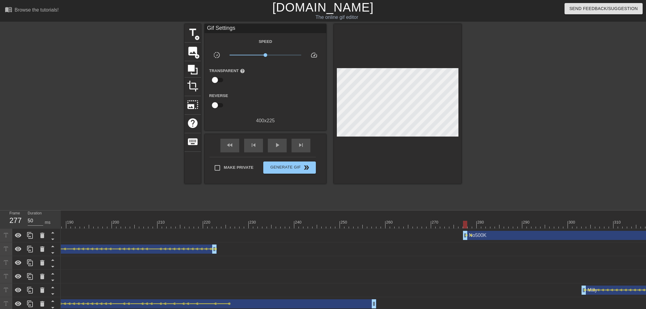
click at [474, 223] on div at bounding box center [550, 225] width 2690 height 8
click at [481, 223] on div at bounding box center [550, 225] width 2690 height 8
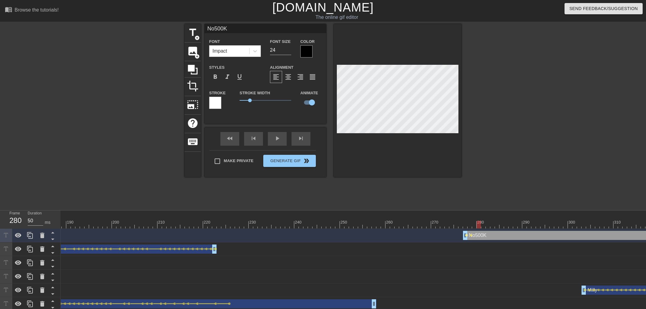
click at [466, 235] on span "lens" at bounding box center [466, 235] width 3 height 3
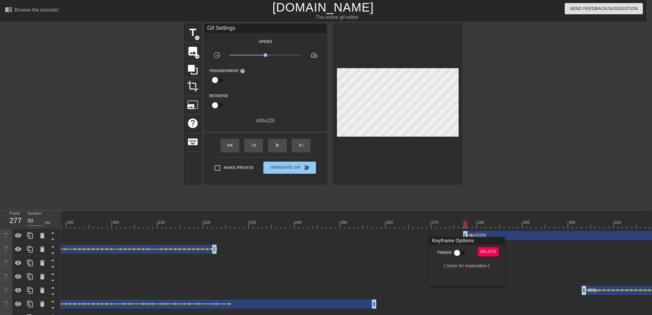
click at [452, 253] on input "Tween" at bounding box center [457, 253] width 35 height 12
click at [474, 204] on div at bounding box center [326, 157] width 652 height 315
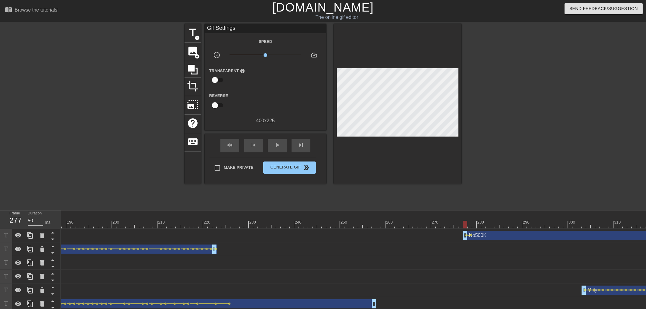
drag, startPoint x: 479, startPoint y: 224, endPoint x: 483, endPoint y: 223, distance: 3.8
click at [483, 223] on div at bounding box center [550, 225] width 2690 height 8
click at [472, 235] on span "lens" at bounding box center [471, 235] width 3 height 3
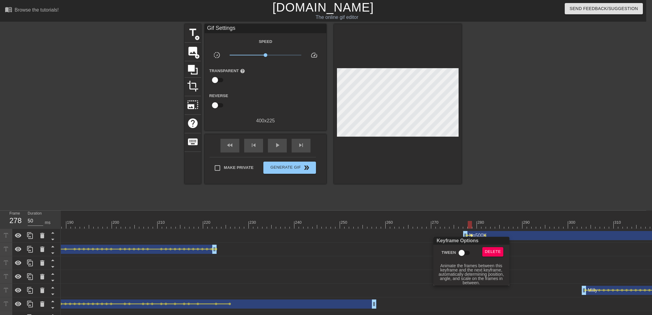
click at [464, 253] on input "Tween" at bounding box center [461, 253] width 35 height 12
click at [477, 226] on div at bounding box center [326, 157] width 652 height 315
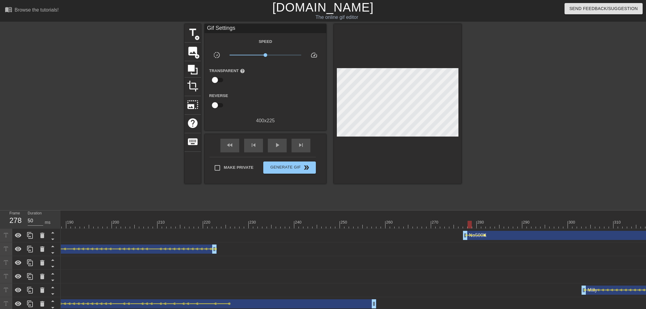
click at [485, 236] on span "lens" at bounding box center [485, 235] width 3 height 3
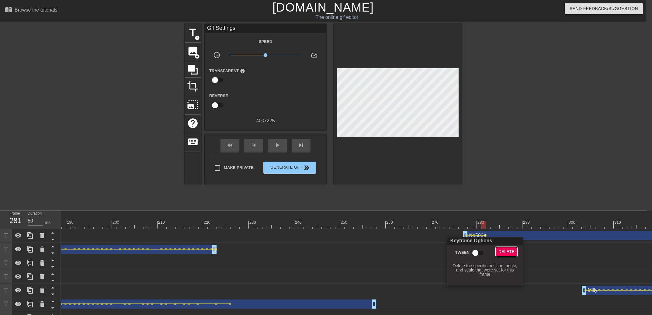
click at [505, 250] on span "Delete" at bounding box center [506, 251] width 16 height 7
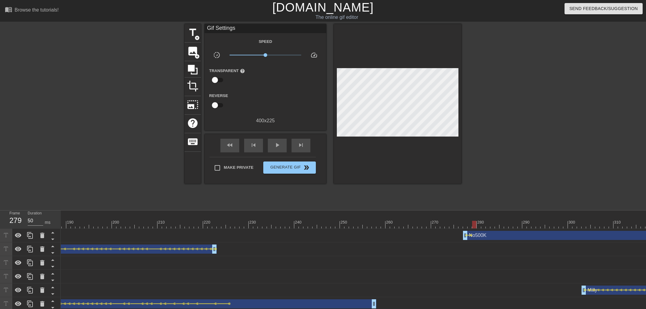
drag, startPoint x: 467, startPoint y: 222, endPoint x: 474, endPoint y: 223, distance: 6.9
click at [474, 223] on div at bounding box center [550, 225] width 2690 height 8
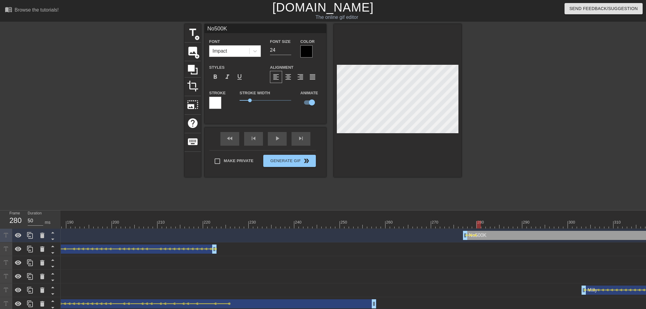
click at [478, 224] on div at bounding box center [550, 225] width 2690 height 8
click at [288, 51] on input "23" at bounding box center [280, 50] width 21 height 10
click at [288, 51] on input "22" at bounding box center [280, 50] width 21 height 10
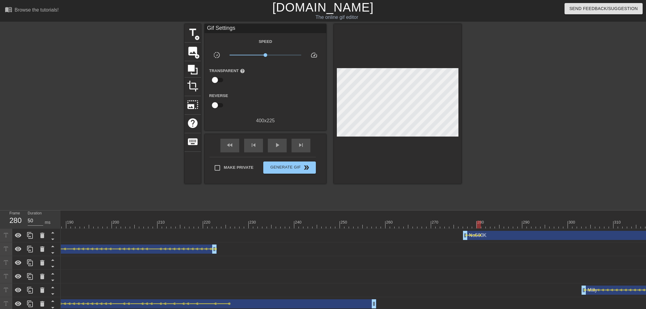
click at [483, 223] on div at bounding box center [550, 225] width 2690 height 8
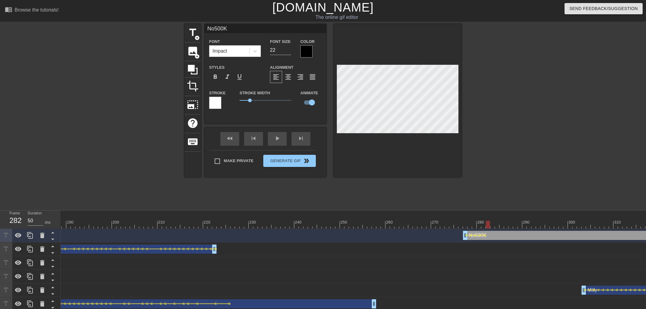
click at [487, 226] on div at bounding box center [550, 225] width 2690 height 8
click at [493, 225] on div at bounding box center [550, 225] width 2690 height 8
click at [496, 223] on div at bounding box center [550, 225] width 2690 height 8
drag, startPoint x: 498, startPoint y: 223, endPoint x: 505, endPoint y: 222, distance: 6.7
click at [505, 222] on div at bounding box center [506, 225] width 4 height 8
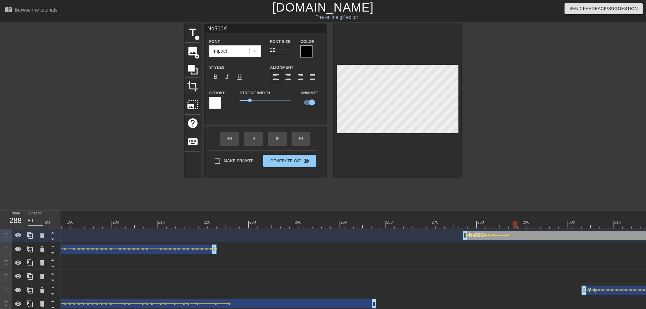
drag, startPoint x: 514, startPoint y: 223, endPoint x: 517, endPoint y: 220, distance: 4.1
click at [517, 220] on div "10 20 30 40 50 60 70 80 90 100 110 120 130 140 150 160" at bounding box center [550, 219] width 2690 height 18
click at [523, 222] on div at bounding box center [550, 225] width 2690 height 8
click at [526, 235] on span "lens" at bounding box center [526, 235] width 3 height 3
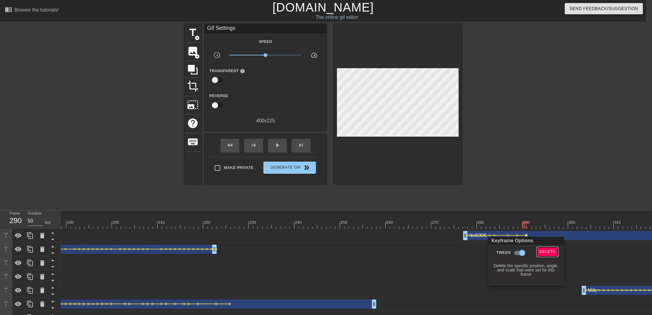
click at [530, 250] on span "Delete" at bounding box center [547, 251] width 16 height 7
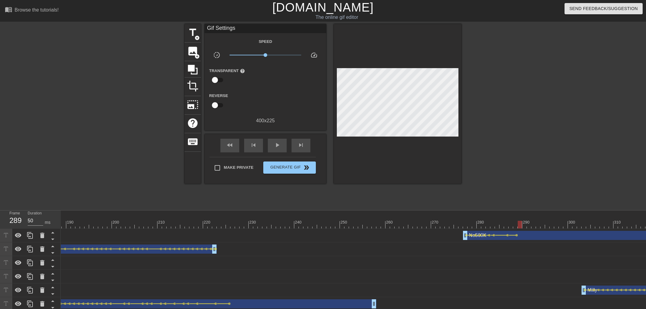
click at [519, 227] on div at bounding box center [550, 225] width 2690 height 8
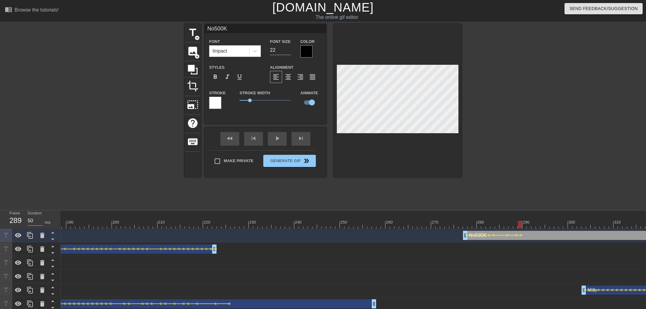
click at [524, 225] on div at bounding box center [550, 225] width 2690 height 8
click at [530, 227] on div at bounding box center [550, 225] width 2690 height 8
click at [530, 225] on div at bounding box center [550, 225] width 2690 height 8
click at [530, 224] on div at bounding box center [550, 225] width 2690 height 8
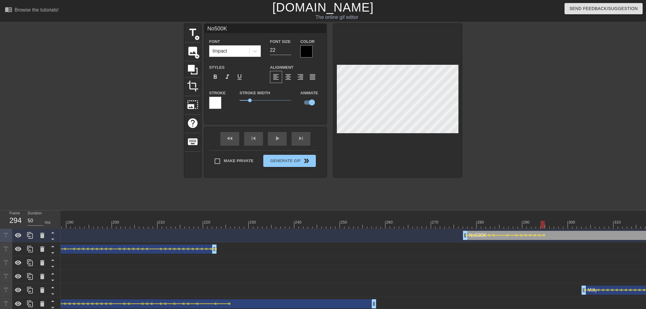
click at [530, 223] on div at bounding box center [550, 225] width 2690 height 8
click at [530, 221] on div at bounding box center [550, 225] width 2690 height 8
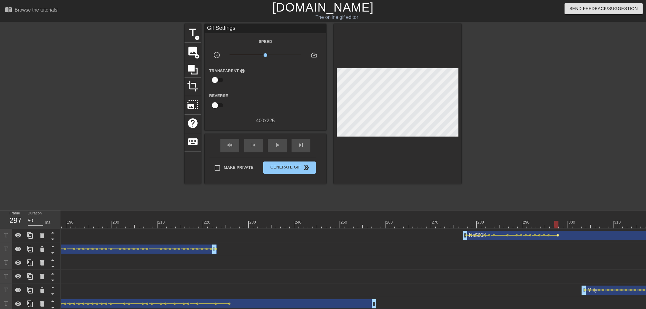
click at [530, 235] on span "lens" at bounding box center [558, 235] width 3 height 3
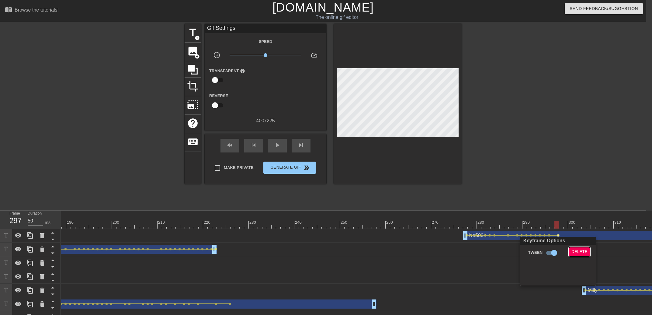
click at [530, 250] on span "Delete" at bounding box center [579, 251] width 16 height 7
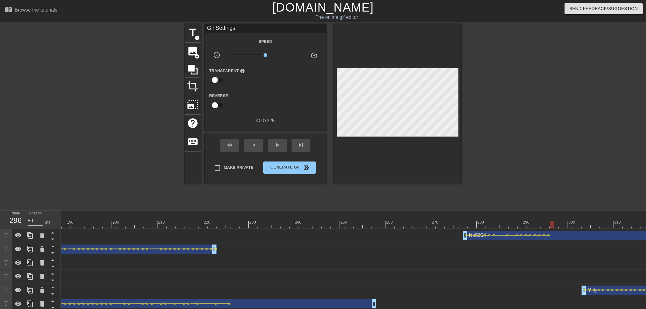
click at [530, 227] on div at bounding box center [550, 225] width 2690 height 8
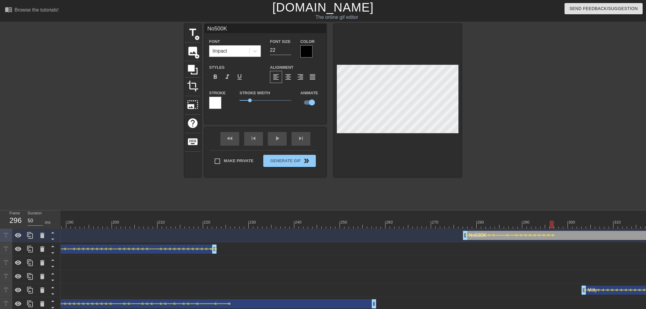
click at [530, 226] on div at bounding box center [550, 225] width 2690 height 8
click at [530, 224] on div at bounding box center [550, 225] width 2690 height 8
drag, startPoint x: 564, startPoint y: 223, endPoint x: 648, endPoint y: 232, distance: 83.7
click at [530, 232] on html "menu_book Browse the tutorials! [DOMAIN_NAME] The online gif editor Send Feedba…" at bounding box center [323, 203] width 646 height 406
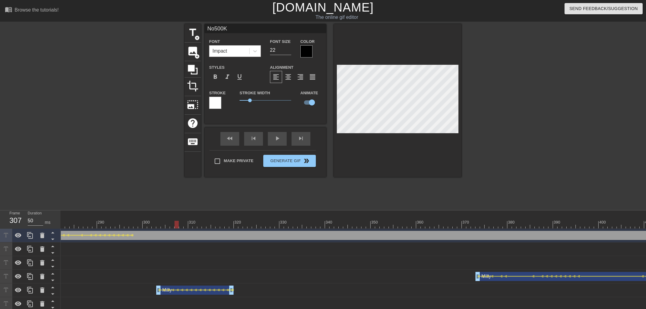
scroll to position [0, 1303]
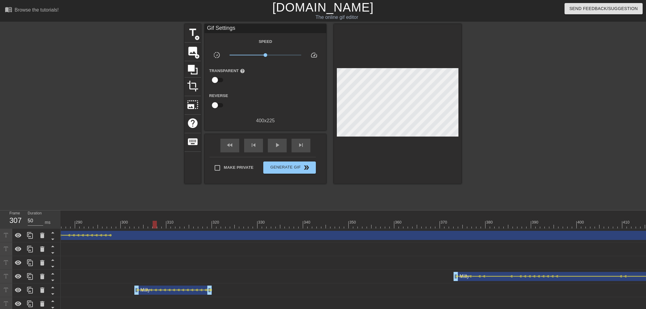
drag, startPoint x: 200, startPoint y: 229, endPoint x: 252, endPoint y: 228, distance: 52.3
click at [254, 229] on div "No500K drag_handle drag_handle lens lens lens lens lens lens lens lens lens len…" at bounding box center [102, 236] width 2690 height 14
drag, startPoint x: 257, startPoint y: 226, endPoint x: 253, endPoint y: 222, distance: 5.8
click at [253, 222] on div at bounding box center [102, 225] width 2690 height 8
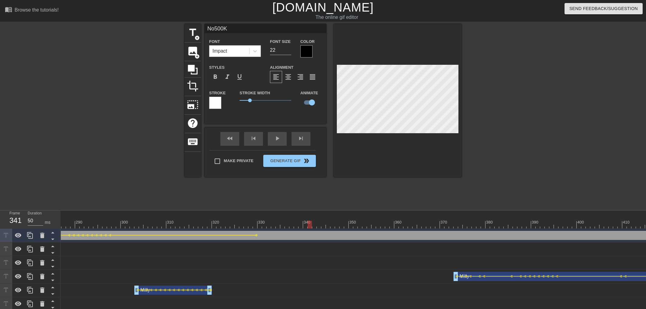
drag, startPoint x: 263, startPoint y: 222, endPoint x: 309, endPoint y: 221, distance: 46.2
click at [309, 221] on div at bounding box center [102, 225] width 2690 height 8
drag, startPoint x: 234, startPoint y: 219, endPoint x: 226, endPoint y: 209, distance: 12.2
click at [224, 219] on div "10 20 30 40 50 60 70 80 90 100 110 120 130 140 150 160" at bounding box center [102, 221] width 2690 height 10
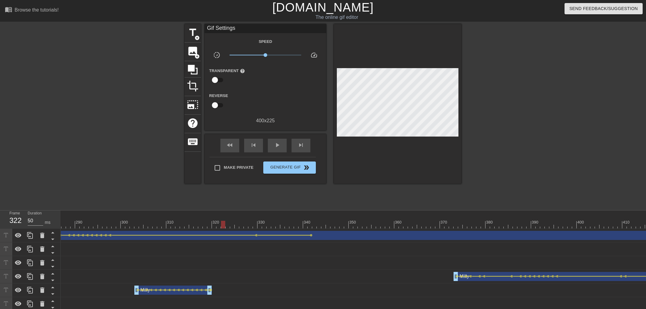
click at [225, 207] on div "menu_book Browse the tutorials! [DOMAIN_NAME] The online gif editor Send Feedba…" at bounding box center [323, 203] width 646 height 406
click at [273, 143] on div "play_arrow" at bounding box center [277, 146] width 19 height 14
drag, startPoint x: 253, startPoint y: 221, endPoint x: 385, endPoint y: 147, distance: 151.3
click at [289, 223] on div at bounding box center [102, 225] width 2690 height 8
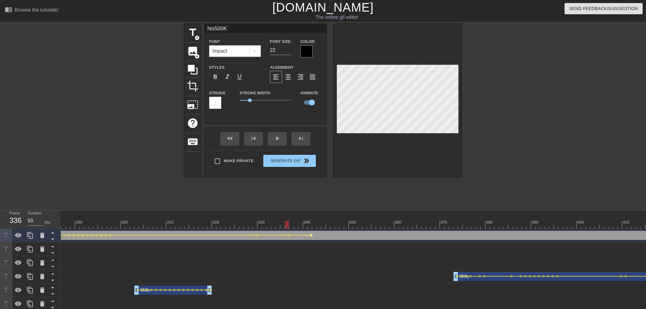
click at [310, 236] on span "lens" at bounding box center [311, 235] width 3 height 3
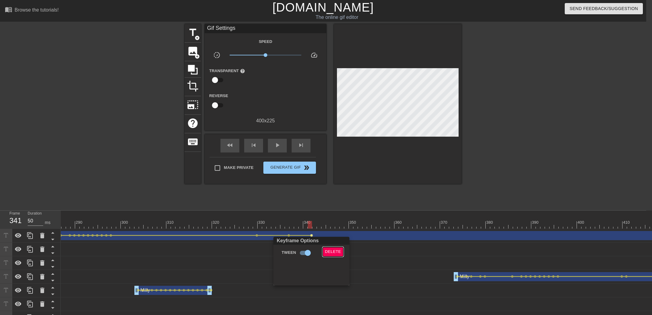
click at [330, 250] on span "Delete" at bounding box center [333, 251] width 16 height 7
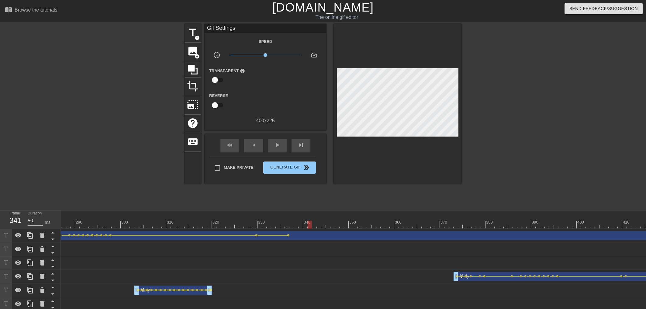
click at [235, 217] on div "10 20 30 40 50 60 70 80 90 100 110 120 130 140 150 160" at bounding box center [102, 221] width 2690 height 10
click at [277, 144] on span "play_arrow" at bounding box center [277, 144] width 7 height 7
drag, startPoint x: 291, startPoint y: 224, endPoint x: 391, endPoint y: 223, distance: 99.7
click at [391, 223] on div at bounding box center [102, 225] width 2690 height 8
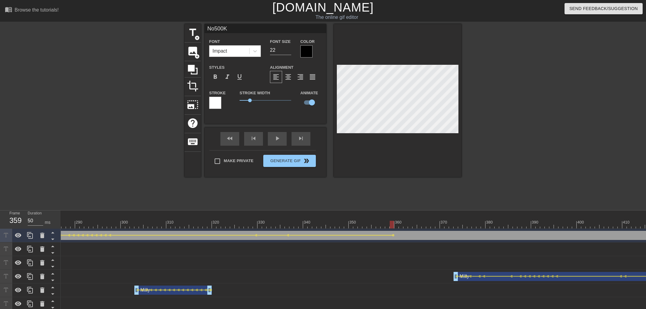
click at [402, 225] on div at bounding box center [102, 225] width 2690 height 8
drag, startPoint x: 397, startPoint y: 225, endPoint x: 423, endPoint y: 225, distance: 25.8
click at [423, 225] on div at bounding box center [102, 225] width 2690 height 8
click at [428, 142] on div at bounding box center [398, 100] width 128 height 153
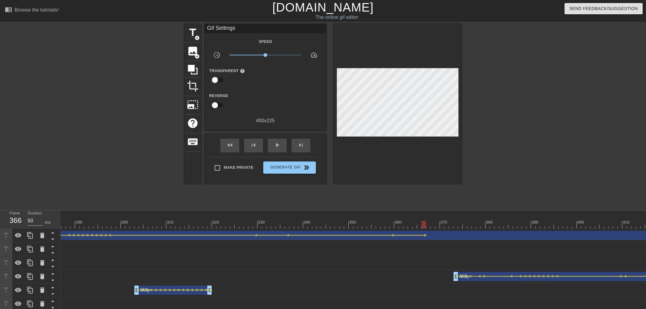
click at [355, 226] on div "10 20 30 40 50 60 70 80 90 100 110 120 130 140 150 160" at bounding box center [102, 219] width 2690 height 18
click at [280, 147] on span "play_arrow" at bounding box center [277, 144] width 7 height 7
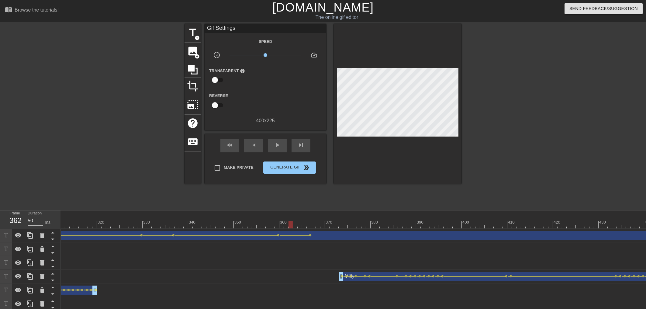
scroll to position [0, 1503]
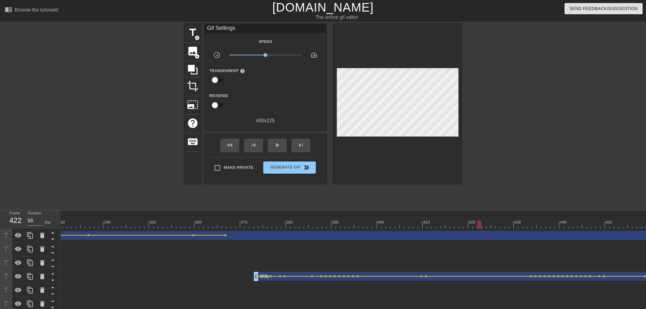
drag, startPoint x: 223, startPoint y: 219, endPoint x: 480, endPoint y: 226, distance: 256.9
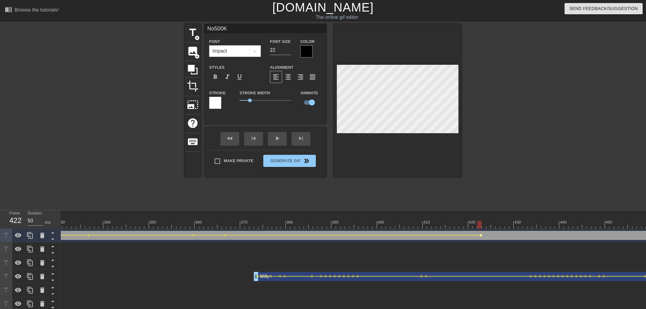
click at [481, 235] on span "lens" at bounding box center [481, 235] width 3 height 3
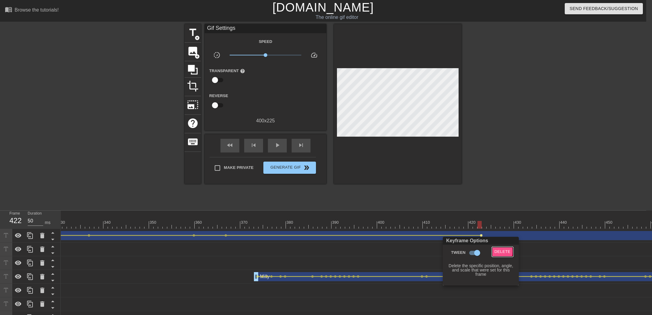
click at [497, 251] on span "Delete" at bounding box center [502, 251] width 16 height 7
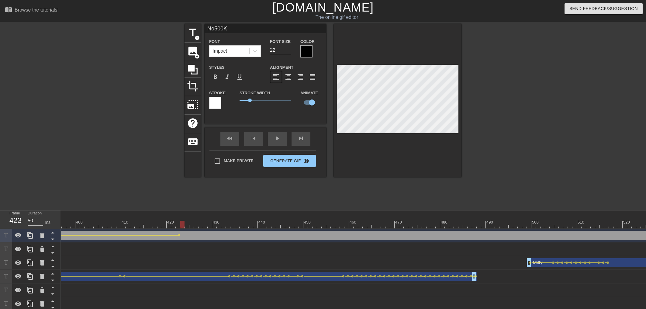
scroll to position [0, 1903]
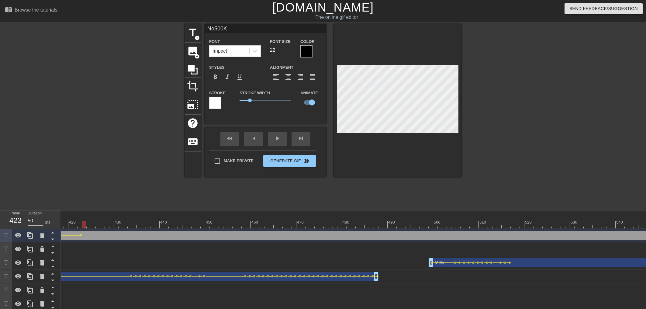
click at [84, 226] on div at bounding box center [84, 225] width 4 height 8
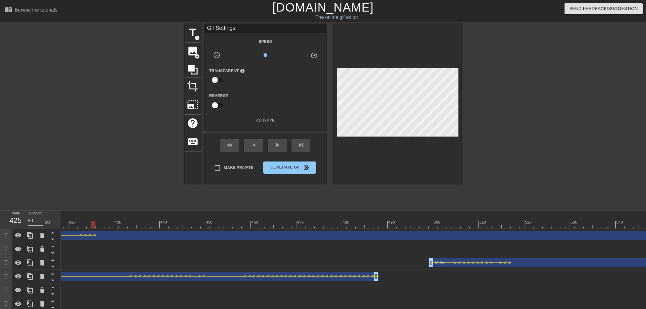
click at [99, 224] on div at bounding box center [98, 225] width 4 height 8
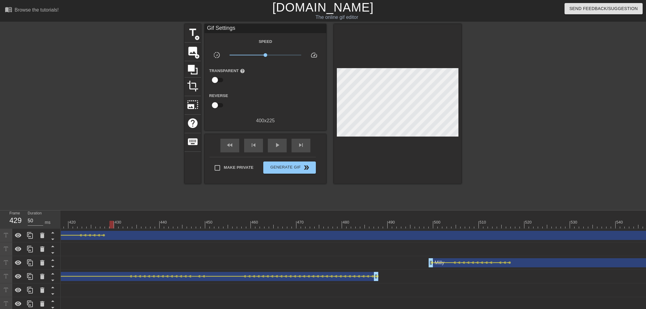
click at [108, 219] on div at bounding box center [107, 220] width 5 height 8
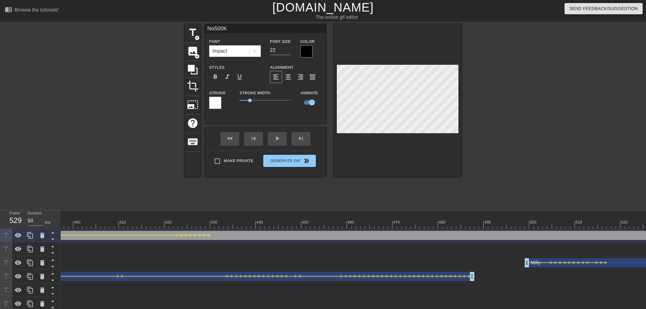
scroll to position [0, 1599]
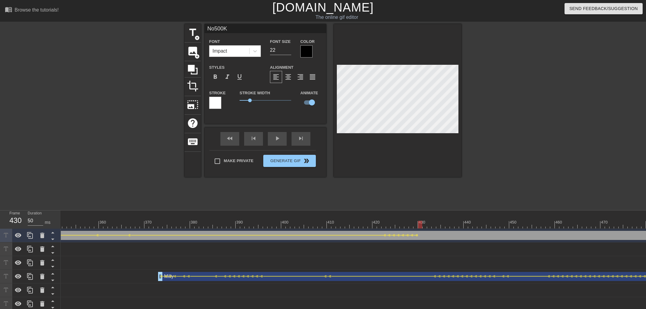
drag, startPoint x: 395, startPoint y: 221, endPoint x: 422, endPoint y: 219, distance: 27.4
drag, startPoint x: 429, startPoint y: 223, endPoint x: 428, endPoint y: 220, distance: 3.1
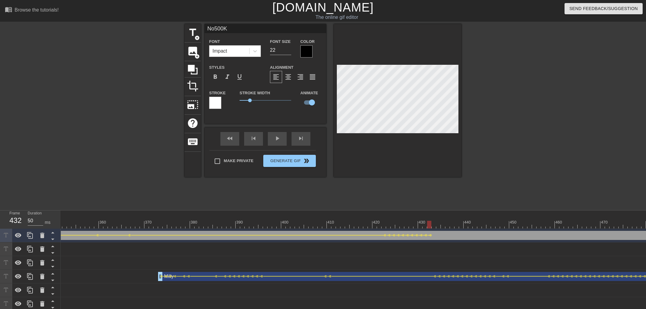
click at [435, 219] on div at bounding box center [434, 220] width 5 height 8
click at [287, 52] on input "21" at bounding box center [280, 50] width 21 height 10
click at [518, 107] on div at bounding box center [514, 115] width 91 height 182
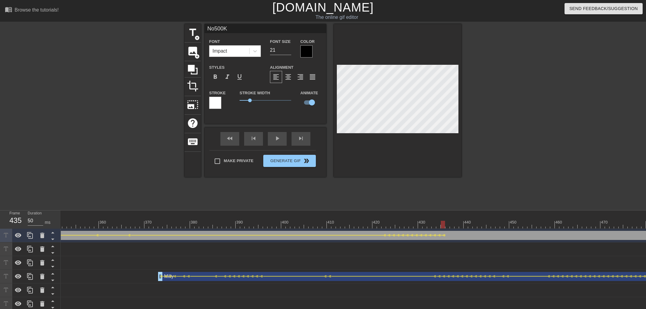
click at [459, 223] on div at bounding box center [461, 225] width 4 height 8
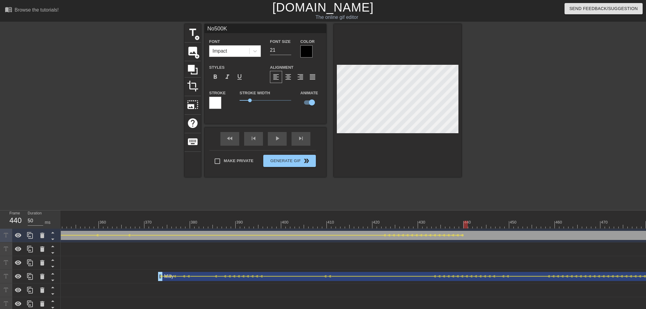
drag, startPoint x: 471, startPoint y: 223, endPoint x: 477, endPoint y: 219, distance: 7.0
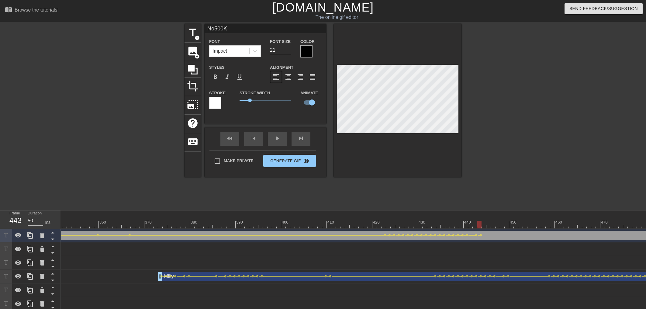
drag, startPoint x: 494, startPoint y: 221, endPoint x: 495, endPoint y: 217, distance: 3.8
click at [495, 217] on div at bounding box center [493, 220] width 5 height 8
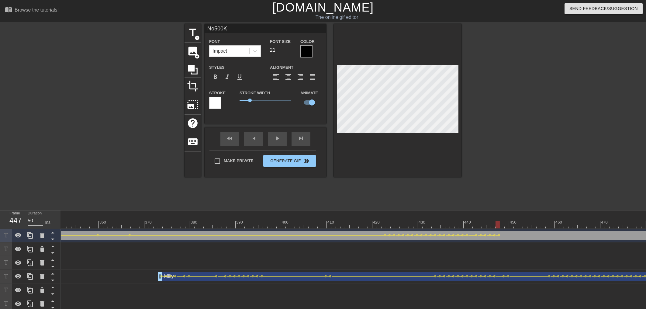
drag, startPoint x: 507, startPoint y: 223, endPoint x: 547, endPoint y: 224, distance: 40.7
drag, startPoint x: 538, startPoint y: 225, endPoint x: 595, endPoint y: 227, distance: 56.6
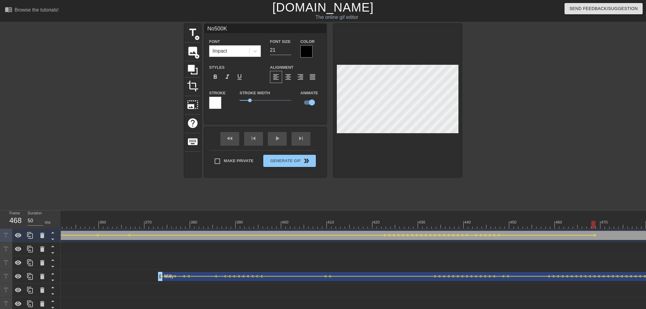
drag, startPoint x: 595, startPoint y: 226, endPoint x: 611, endPoint y: 220, distance: 16.4
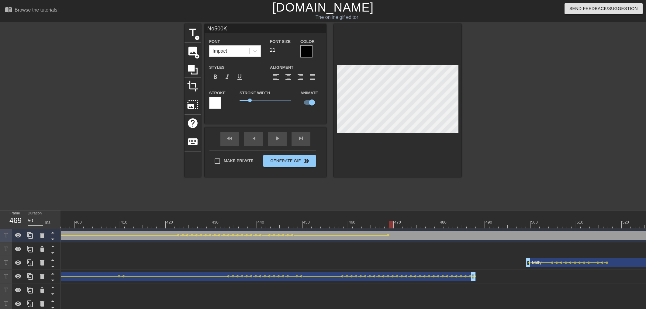
scroll to position [0, 1882]
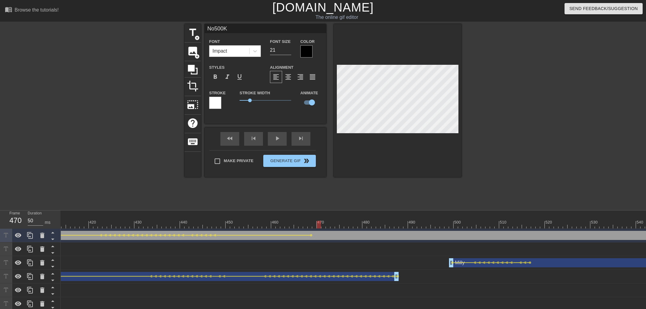
drag, startPoint x: 320, startPoint y: 223, endPoint x: 321, endPoint y: 226, distance: 3.1
drag, startPoint x: 324, startPoint y: 223, endPoint x: 331, endPoint y: 219, distance: 8.0
click at [334, 235] on span "lens" at bounding box center [334, 235] width 3 height 3
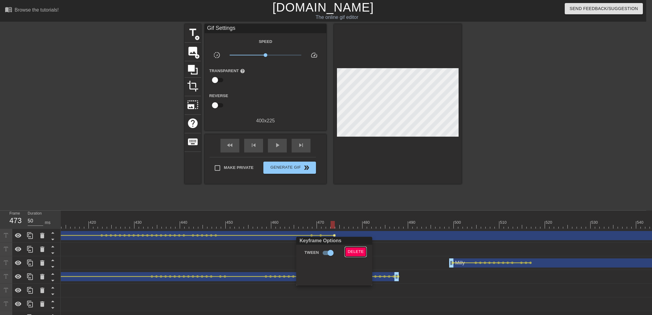
click at [358, 250] on span "Delete" at bounding box center [355, 251] width 16 height 7
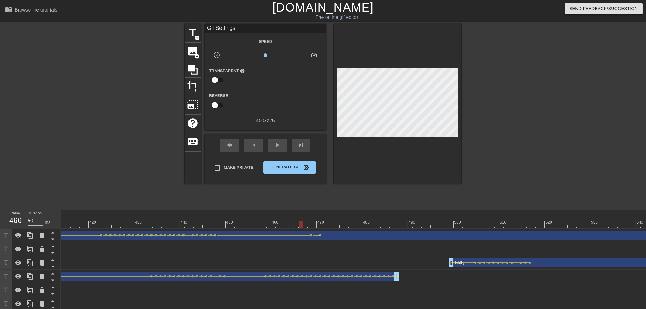
drag, startPoint x: 308, startPoint y: 219, endPoint x: 302, endPoint y: 219, distance: 5.8
click at [281, 149] on div "play_arrow" at bounding box center [277, 146] width 19 height 14
click at [282, 147] on div "pause" at bounding box center [277, 146] width 19 height 14
drag, startPoint x: 319, startPoint y: 224, endPoint x: 312, endPoint y: 219, distance: 8.5
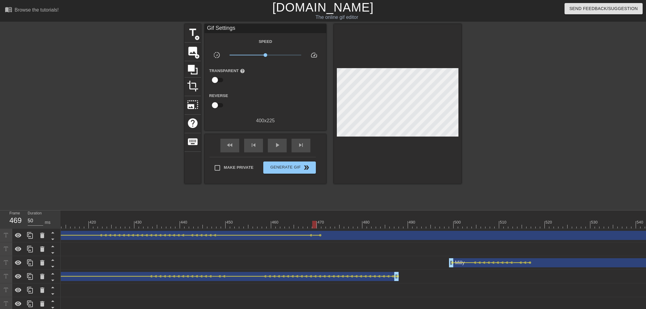
click at [282, 148] on div "play_arrow" at bounding box center [277, 146] width 19 height 14
click at [283, 148] on div "pause" at bounding box center [277, 146] width 19 height 14
drag, startPoint x: 319, startPoint y: 223, endPoint x: 360, endPoint y: 224, distance: 40.1
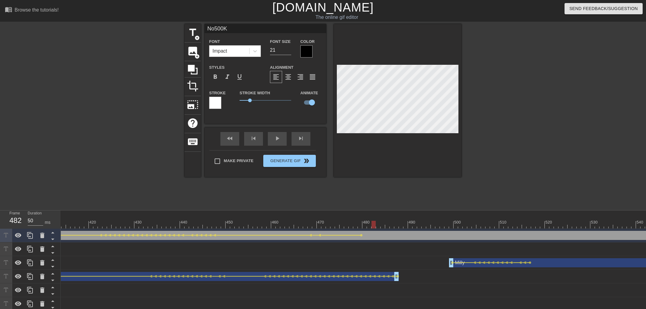
drag, startPoint x: 367, startPoint y: 225, endPoint x: 374, endPoint y: 226, distance: 7.2
drag, startPoint x: 371, startPoint y: 224, endPoint x: 367, endPoint y: 225, distance: 4.3
drag, startPoint x: 378, startPoint y: 224, endPoint x: 373, endPoint y: 222, distance: 5.3
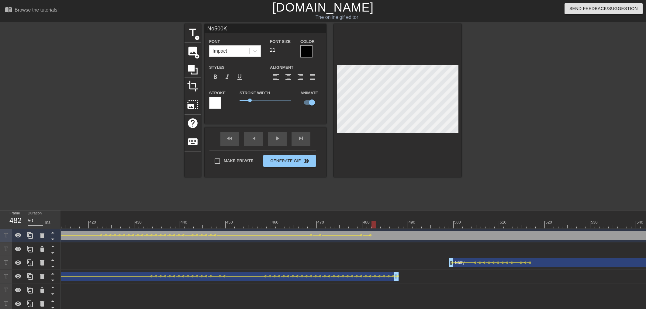
drag, startPoint x: 391, startPoint y: 224, endPoint x: 401, endPoint y: 225, distance: 10.4
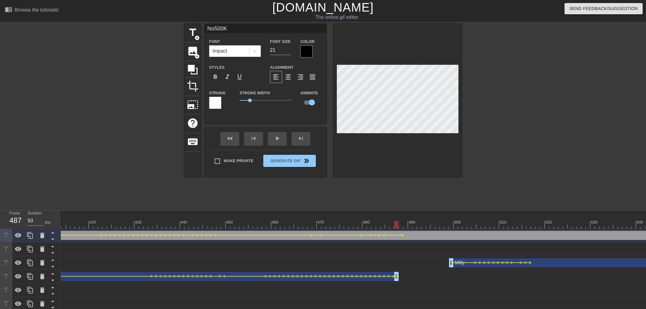
drag, startPoint x: 385, startPoint y: 225, endPoint x: 398, endPoint y: 228, distance: 13.9
click at [403, 235] on span "lens" at bounding box center [402, 235] width 3 height 3
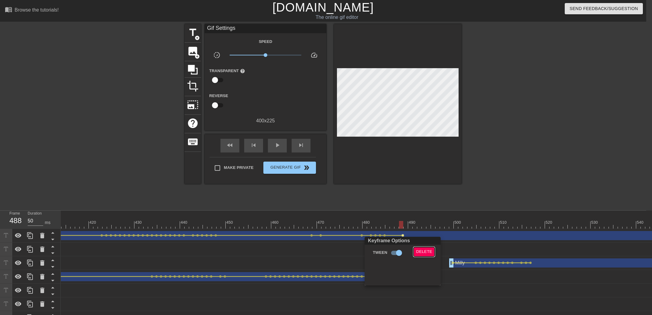
click at [424, 250] on span "Delete" at bounding box center [424, 251] width 16 height 7
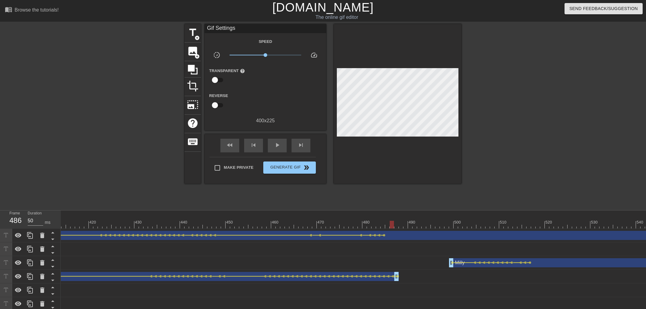
drag, startPoint x: 387, startPoint y: 222, endPoint x: 392, endPoint y: 223, distance: 5.0
drag, startPoint x: 390, startPoint y: 223, endPoint x: 346, endPoint y: 221, distance: 44.7
click at [273, 140] on div "play_arrow" at bounding box center [277, 146] width 19 height 14
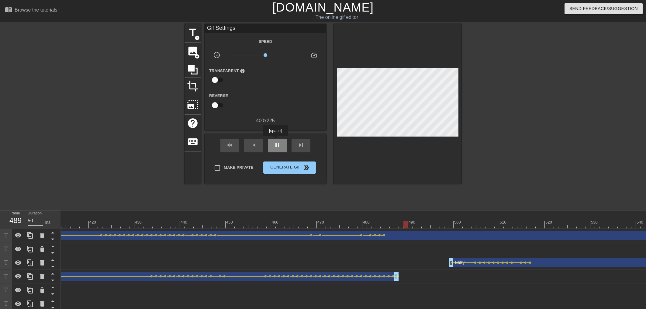
click at [275, 140] on div "pause" at bounding box center [277, 146] width 19 height 14
drag, startPoint x: 351, startPoint y: 222, endPoint x: 383, endPoint y: 225, distance: 32.1
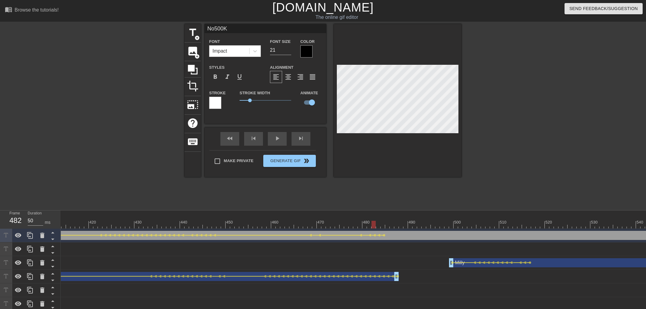
click at [385, 221] on div at bounding box center [383, 220] width 5 height 8
drag, startPoint x: 350, startPoint y: 220, endPoint x: 309, endPoint y: 181, distance: 57.4
click at [279, 142] on div "play_arrow" at bounding box center [277, 139] width 19 height 14
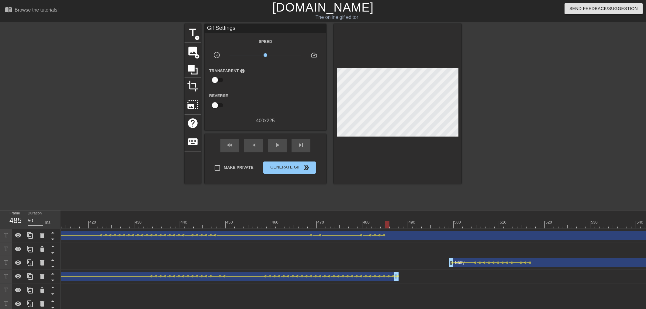
drag, startPoint x: 365, startPoint y: 221, endPoint x: 388, endPoint y: 221, distance: 22.8
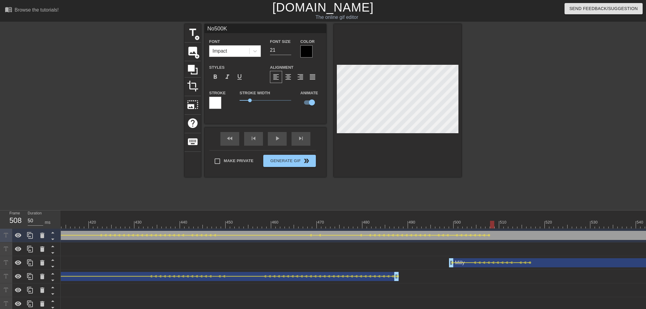
click at [497, 219] on div at bounding box center [497, 220] width 5 height 8
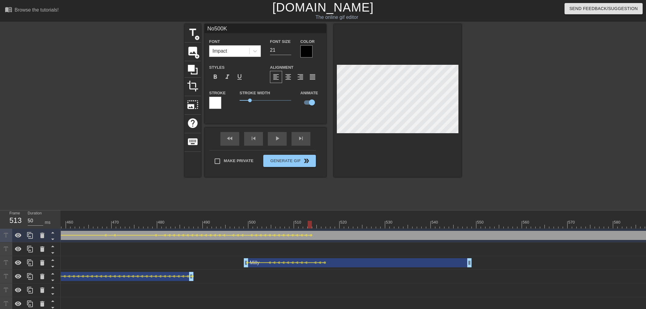
scroll to position [0, 2102]
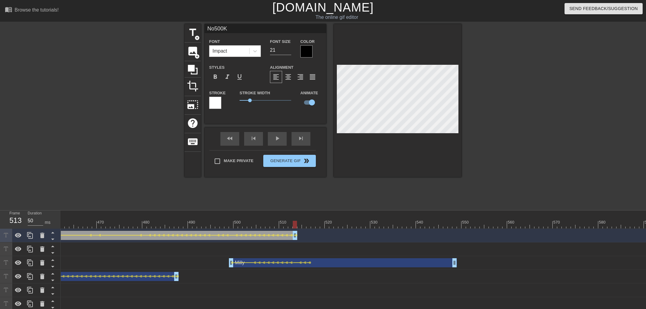
drag, startPoint x: 646, startPoint y: 233, endPoint x: 295, endPoint y: 215, distance: 351.3
click at [295, 215] on div "10 20 30 40 50 60 70 80 90 100 110 120 130 140 150 160" at bounding box center [353, 308] width 585 height 196
drag, startPoint x: 277, startPoint y: 223, endPoint x: 264, endPoint y: 221, distance: 13.5
click at [260, 203] on div "title add_circle image add_circle crop photo_size_select_large help keyboard No…" at bounding box center [323, 115] width 277 height 182
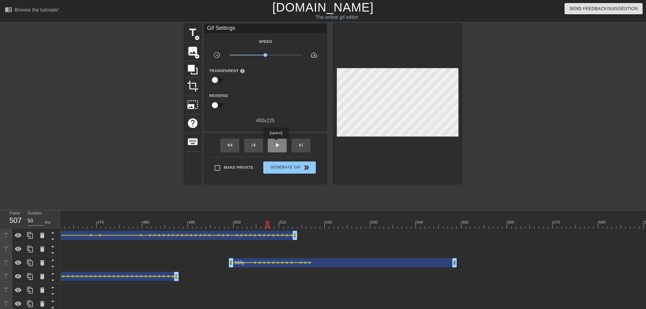
click at [276, 143] on span "play_arrow" at bounding box center [277, 144] width 7 height 7
drag, startPoint x: 293, startPoint y: 222, endPoint x: 299, endPoint y: 220, distance: 5.9
drag, startPoint x: 295, startPoint y: 240, endPoint x: 299, endPoint y: 240, distance: 4.3
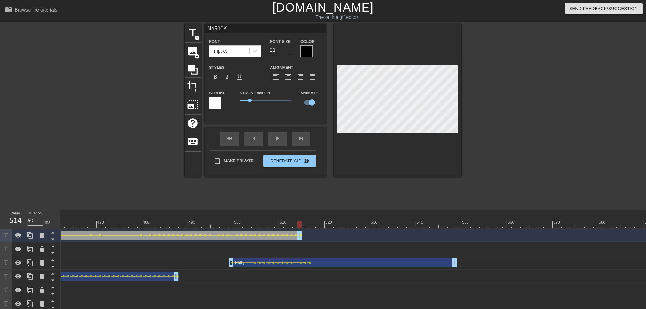
click at [252, 199] on div "title add_circle image add_circle crop photo_size_select_large help keyboard No…" at bounding box center [323, 115] width 277 height 182
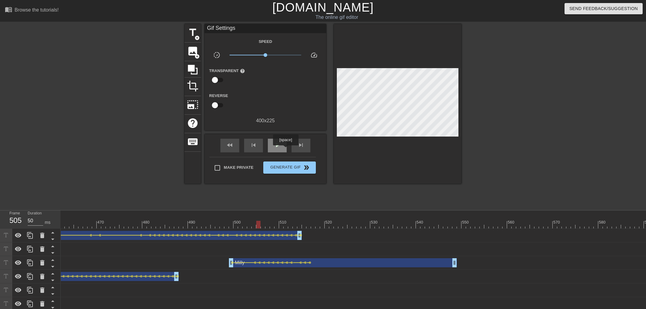
click at [283, 148] on div "play_arrow" at bounding box center [277, 146] width 19 height 14
drag, startPoint x: 299, startPoint y: 222, endPoint x: 459, endPoint y: 222, distance: 159.9
click at [199, 38] on span "add_circle" at bounding box center [197, 37] width 5 height 5
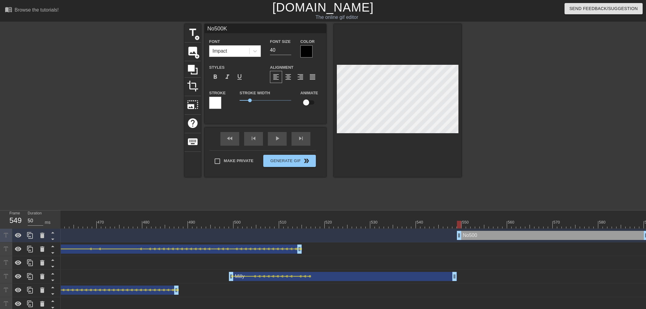
scroll to position [0, 1]
click at [309, 102] on input "checkbox" at bounding box center [306, 103] width 35 height 12
click at [288, 51] on input "25" at bounding box center [280, 50] width 21 height 10
click at [303, 53] on div at bounding box center [306, 51] width 12 height 12
click at [288, 50] on input "24" at bounding box center [280, 50] width 21 height 10
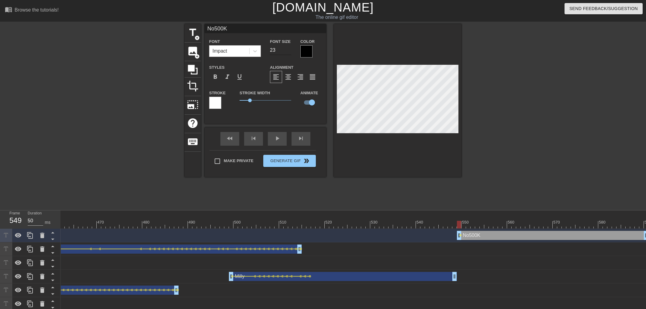
click at [288, 50] on input "23" at bounding box center [280, 50] width 21 height 10
click at [291, 48] on input "24" at bounding box center [280, 50] width 21 height 10
click at [291, 48] on input "25" at bounding box center [280, 50] width 21 height 10
drag, startPoint x: 468, startPoint y: 221, endPoint x: 464, endPoint y: 221, distance: 4.0
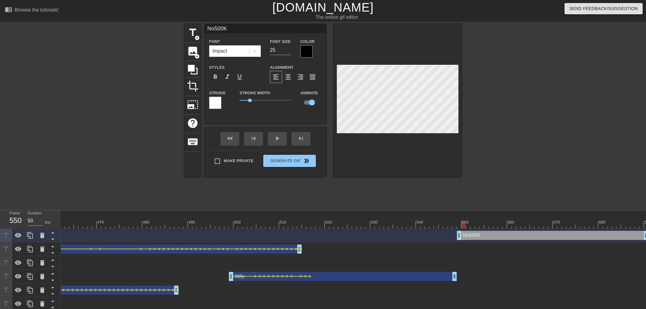
click at [460, 235] on span "lens" at bounding box center [460, 235] width 3 height 3
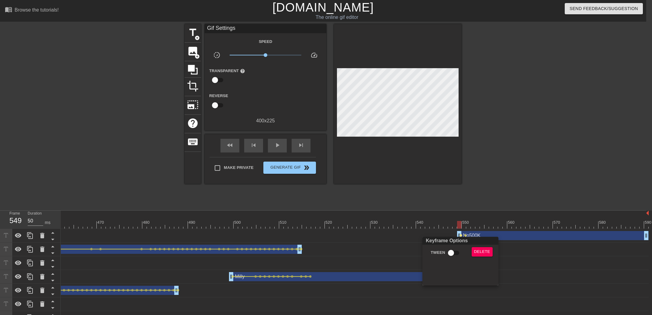
click at [440, 247] on div "Keyframe Options Tween Delete" at bounding box center [460, 260] width 76 height 49
click at [447, 253] on input "Tween" at bounding box center [450, 253] width 35 height 12
click at [454, 221] on div at bounding box center [326, 157] width 652 height 315
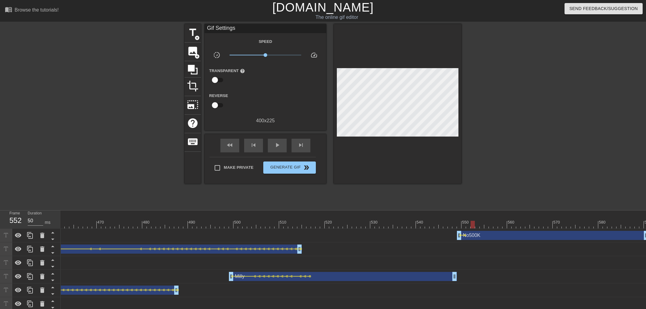
drag, startPoint x: 471, startPoint y: 226, endPoint x: 475, endPoint y: 226, distance: 4.6
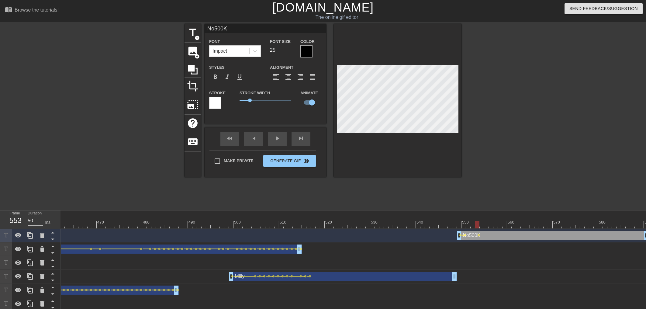
click at [466, 236] on span "lens" at bounding box center [465, 235] width 3 height 3
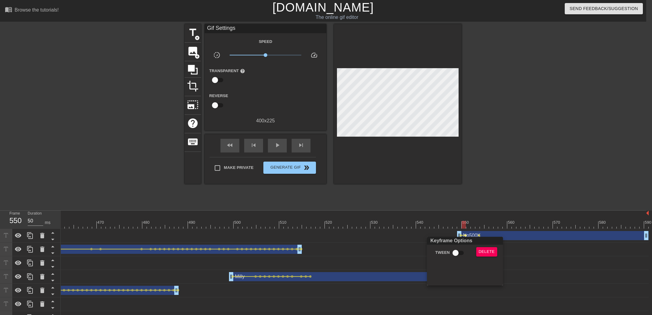
click at [457, 253] on input "Tween" at bounding box center [455, 253] width 35 height 12
click at [477, 230] on div at bounding box center [326, 157] width 652 height 315
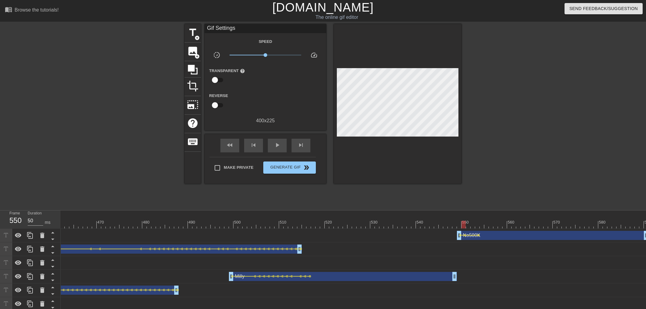
click at [479, 234] on span "lens" at bounding box center [479, 235] width 3 height 3
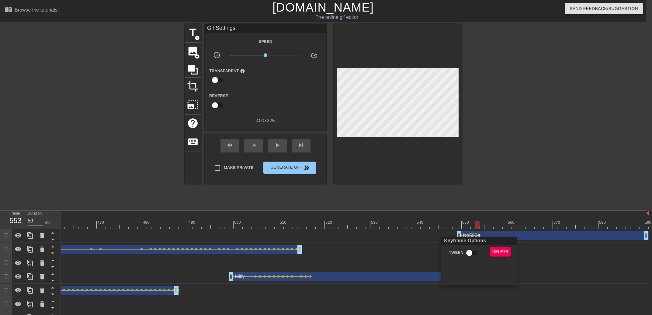
click at [492, 245] on div "Keyframe Options Tween Delete" at bounding box center [478, 260] width 76 height 49
click at [494, 249] on span "Delete" at bounding box center [500, 251] width 16 height 7
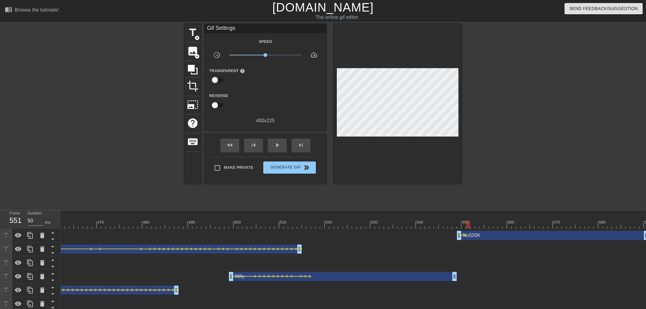
drag, startPoint x: 472, startPoint y: 226, endPoint x: 469, endPoint y: 226, distance: 3.4
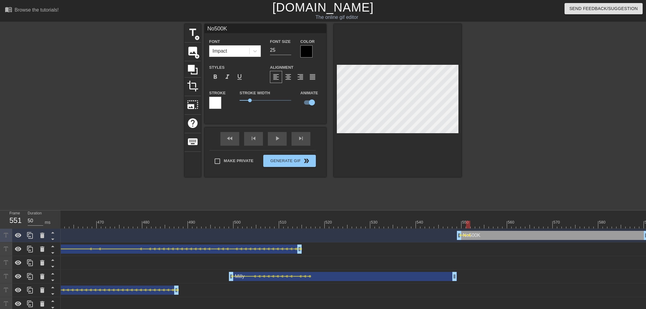
click at [481, 220] on div at bounding box center [480, 222] width 1 height 6
click at [290, 51] on input "24" at bounding box center [280, 50] width 21 height 10
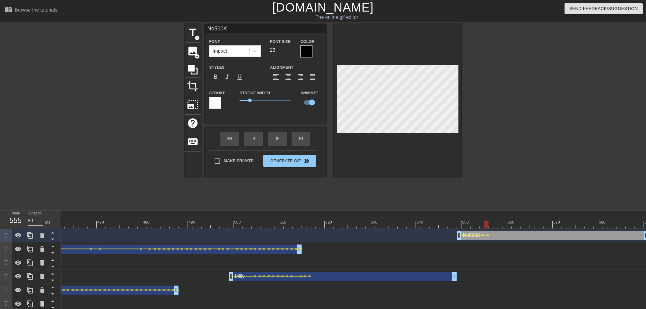
click at [290, 50] on input "23" at bounding box center [280, 50] width 21 height 10
click at [514, 102] on div at bounding box center [514, 115] width 91 height 182
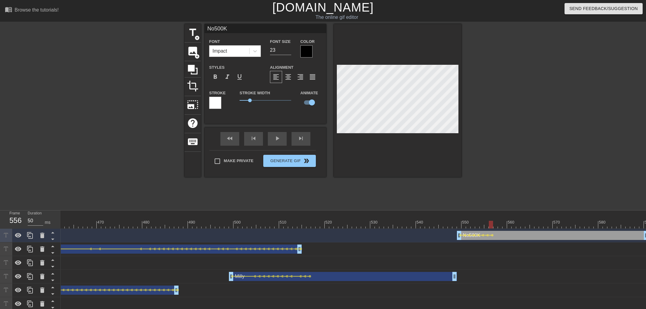
drag, startPoint x: 504, startPoint y: 224, endPoint x: 501, endPoint y: 221, distance: 4.1
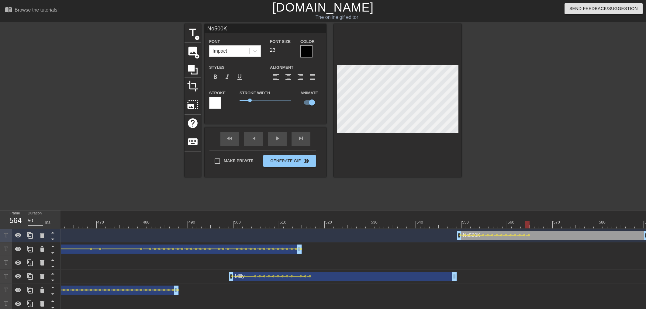
drag, startPoint x: 535, startPoint y: 222, endPoint x: 536, endPoint y: 217, distance: 4.9
click at [530, 235] on span "lens" at bounding box center [542, 235] width 3 height 3
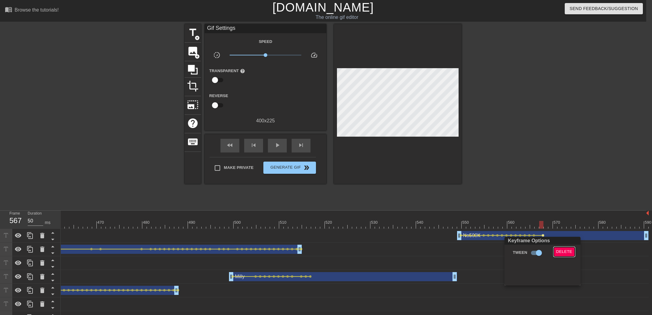
click at [530, 248] on button "Delete" at bounding box center [564, 251] width 21 height 9
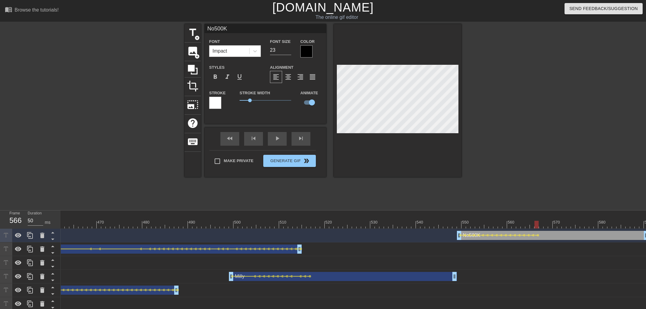
drag, startPoint x: 552, startPoint y: 221, endPoint x: 549, endPoint y: 223, distance: 3.5
click at [530, 221] on div at bounding box center [550, 225] width 4 height 8
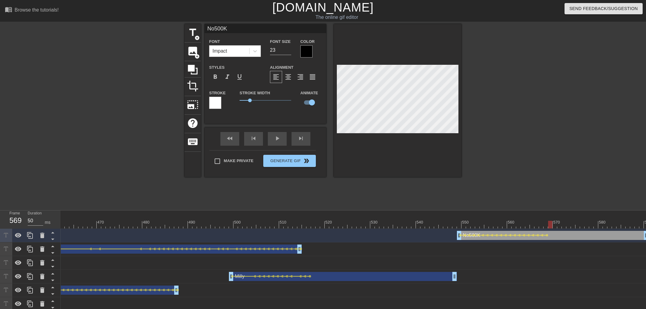
drag, startPoint x: 556, startPoint y: 220, endPoint x: 551, endPoint y: 217, distance: 5.7
click at [530, 219] on div "570" at bounding box center [555, 220] width 5 height 8
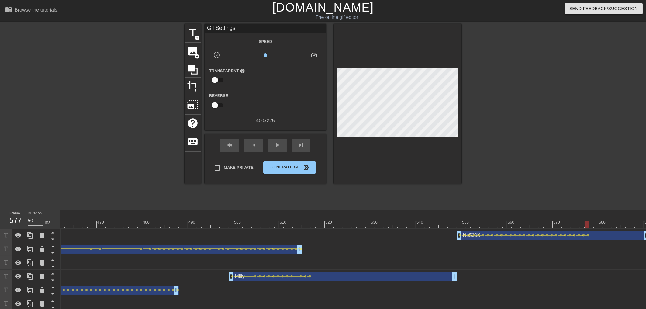
click at [467, 117] on div "title add_circle image add_circle crop photo_size_select_large help keyboard Gi…" at bounding box center [323, 115] width 646 height 182
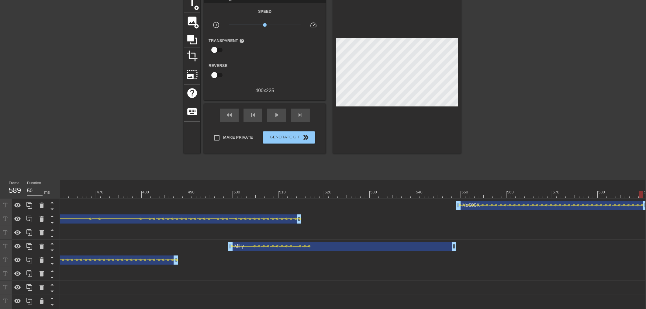
scroll to position [30, 5]
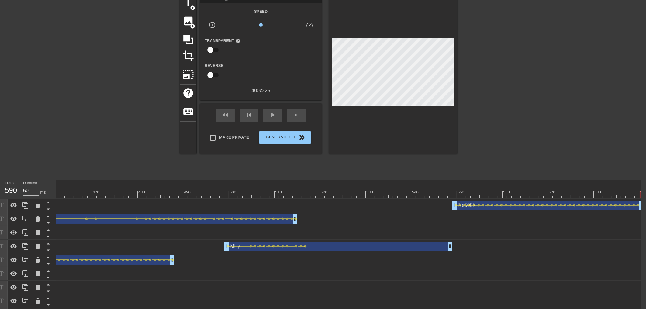
drag, startPoint x: 639, startPoint y: 194, endPoint x: 646, endPoint y: 193, distance: 7.3
click at [530, 193] on html "menu_book Browse the tutorials! [DOMAIN_NAME] The online gif editor Send Feedba…" at bounding box center [318, 180] width 646 height 420
drag, startPoint x: 643, startPoint y: 204, endPoint x: 647, endPoint y: 204, distance: 4.0
click at [530, 205] on html "menu_book Browse the tutorials! [DOMAIN_NAME] The online gif editor Send Feedba…" at bounding box center [318, 180] width 646 height 420
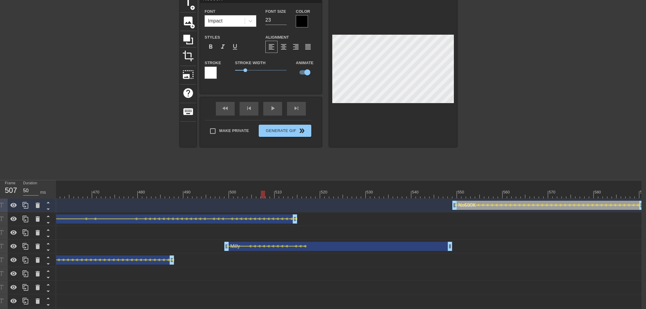
drag, startPoint x: 285, startPoint y: 191, endPoint x: 249, endPoint y: 195, distance: 35.4
click at [267, 117] on div "fast_rewind skip_previous play_arrow skip_next" at bounding box center [260, 108] width 99 height 23
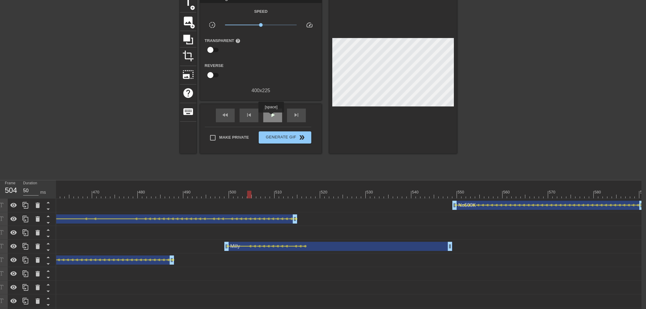
click at [271, 117] on span "play_arrow" at bounding box center [272, 114] width 7 height 7
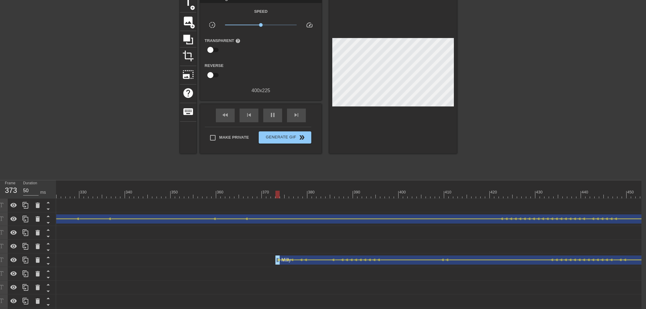
scroll to position [0, 1438]
click at [103, 200] on div "10 20 30 40 50 60 70 80 90 100 110 120 130 140 150 160" at bounding box center [348, 285] width 585 height 210
drag, startPoint x: 94, startPoint y: 200, endPoint x: 61, endPoint y: 199, distance: 32.5
click at [62, 200] on div "10 20 30 40 50 60 70 80 90 100 110 120 130 140 150 160" at bounding box center [348, 285] width 585 height 210
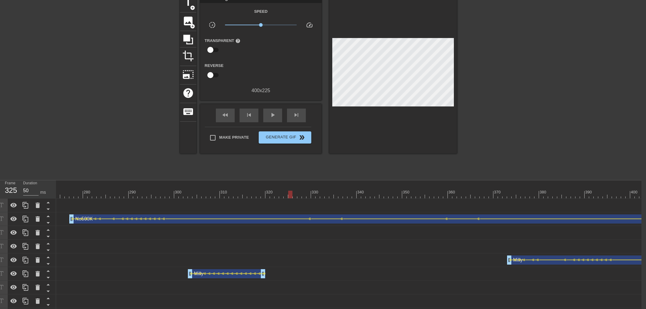
scroll to position [0, 1232]
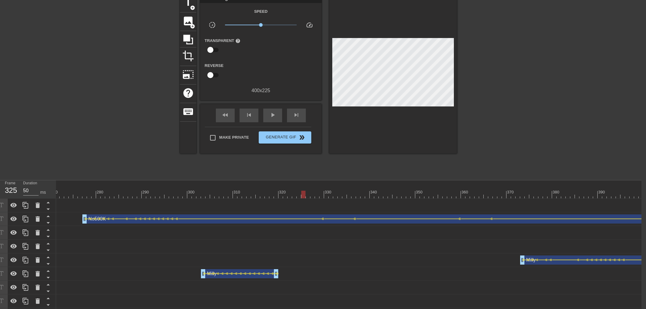
drag, startPoint x: 70, startPoint y: 194, endPoint x: 211, endPoint y: 153, distance: 146.8
click at [74, 194] on div at bounding box center [169, 195] width 2690 height 8
click at [269, 119] on div "play_arrow" at bounding box center [272, 116] width 19 height 14
click at [294, 142] on button "Generate Gif double_arrow" at bounding box center [285, 137] width 53 height 12
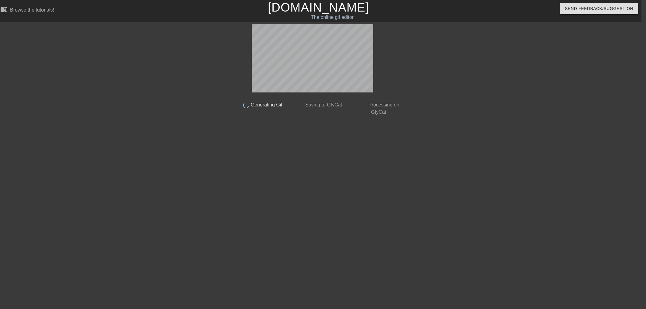
scroll to position [0, 4]
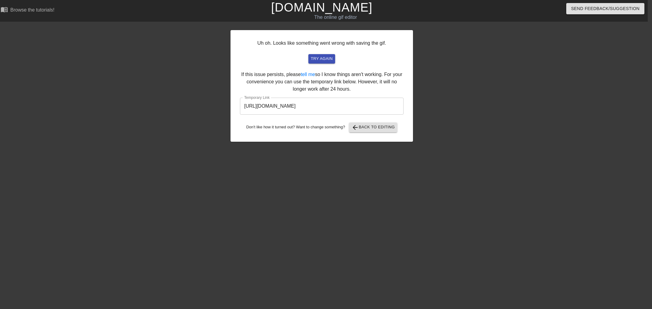
click at [318, 104] on input "[URL][DOMAIN_NAME]" at bounding box center [322, 106] width 164 height 17
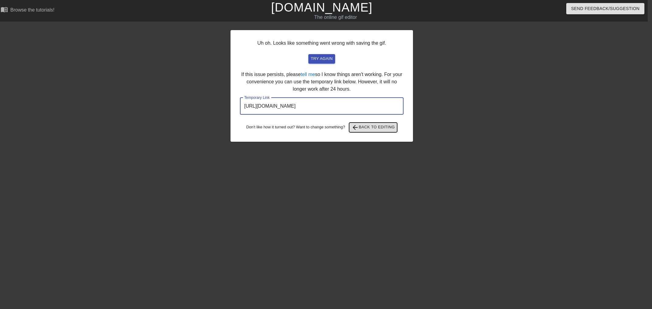
click at [366, 131] on button "arrow_back Back to Editing" at bounding box center [373, 127] width 48 height 10
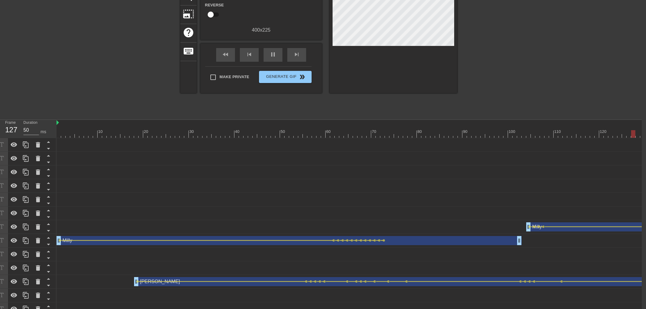
scroll to position [117, 4]
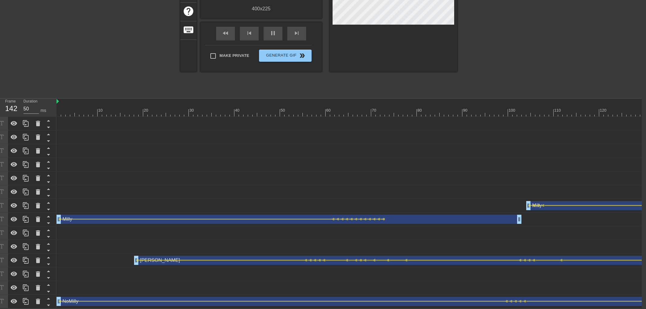
drag, startPoint x: 383, startPoint y: 108, endPoint x: 401, endPoint y: 108, distance: 17.6
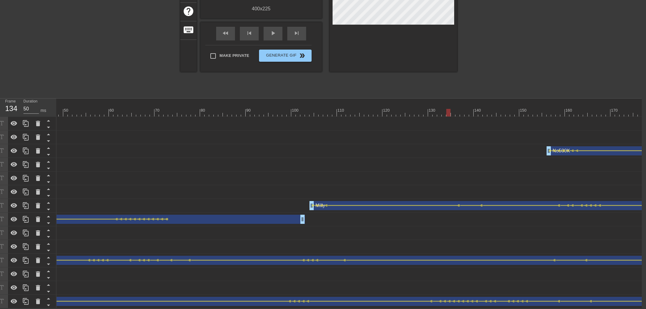
scroll to position [0, 292]
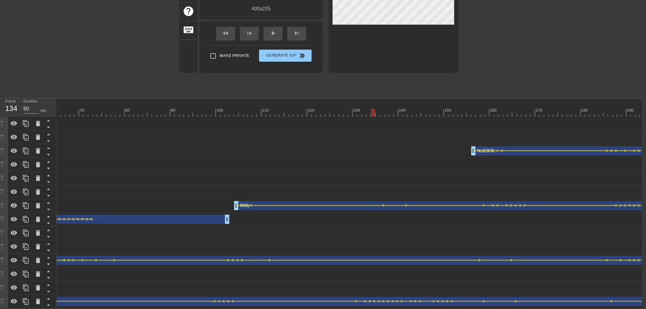
click at [530, 149] on div "No500K drag_handle drag_handle" at bounding box center [623, 150] width 305 height 9
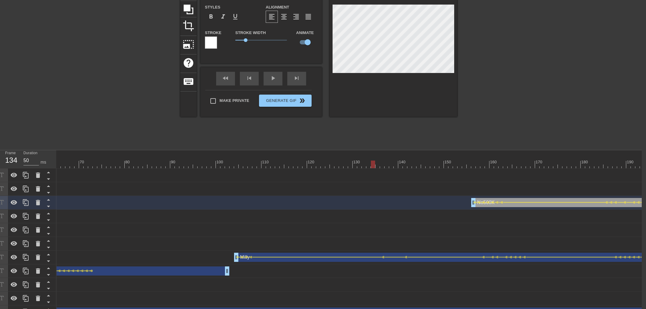
scroll to position [30, 4]
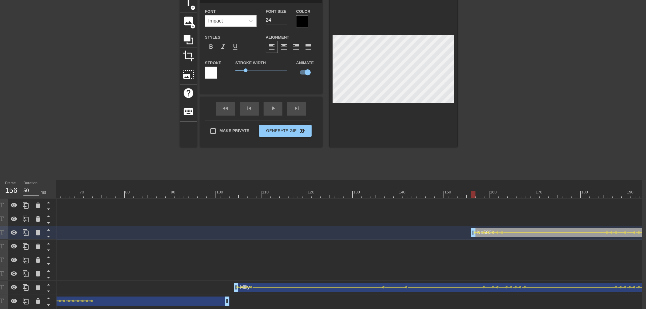
drag, startPoint x: 466, startPoint y: 195, endPoint x: 470, endPoint y: 184, distance: 11.1
click at [449, 175] on div "title add_circle image add_circle crop photo_size_select_large help keyboard No…" at bounding box center [318, 85] width 277 height 182
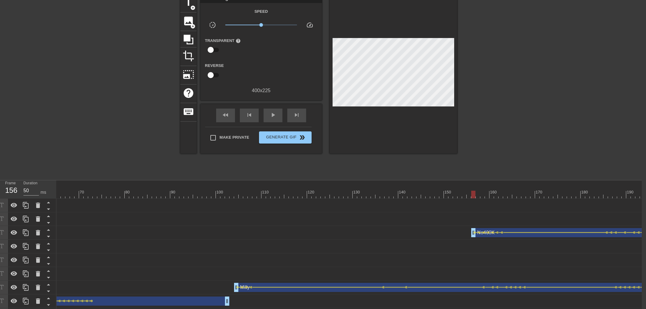
drag, startPoint x: 443, startPoint y: 212, endPoint x: 448, endPoint y: 197, distance: 15.9
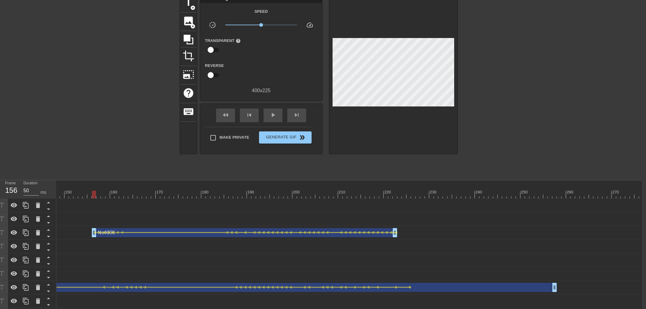
drag, startPoint x: 484, startPoint y: 186, endPoint x: 498, endPoint y: 187, distance: 13.7
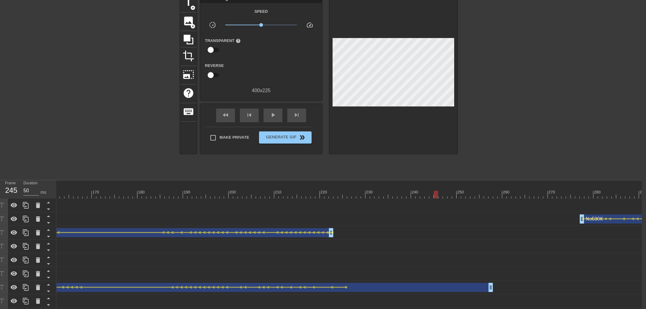
scroll to position [0, 836]
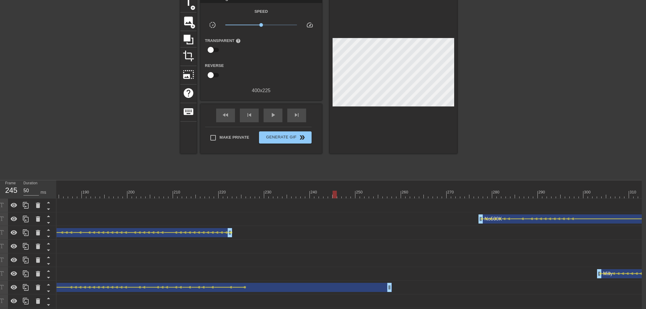
click at [486, 194] on div at bounding box center [565, 195] width 2690 height 8
drag, startPoint x: 514, startPoint y: 191, endPoint x: 536, endPoint y: 185, distance: 22.8
click at [530, 190] on div "10 20 30 40 50 60 70 80 90 100 110 120 130 140 150 160" at bounding box center [565, 189] width 2690 height 18
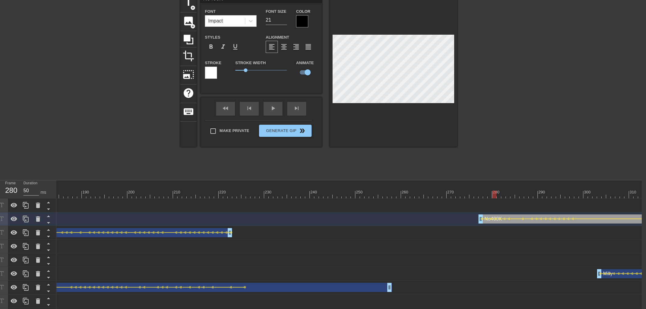
drag, startPoint x: 433, startPoint y: 191, endPoint x: 500, endPoint y: 198, distance: 67.4
click at [499, 198] on div at bounding box center [565, 195] width 2690 height 8
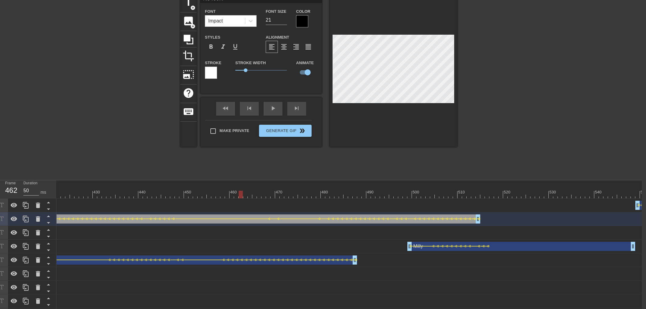
scroll to position [0, 1946]
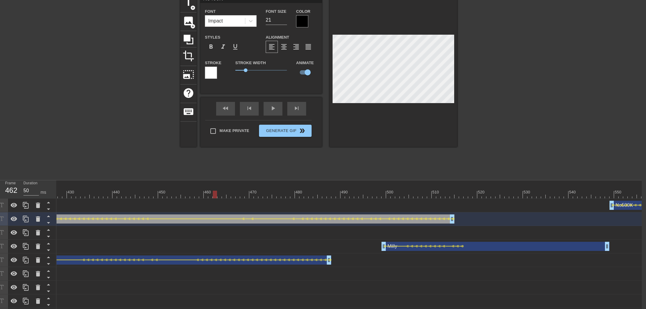
drag, startPoint x: 606, startPoint y: 190, endPoint x: 610, endPoint y: 191, distance: 3.8
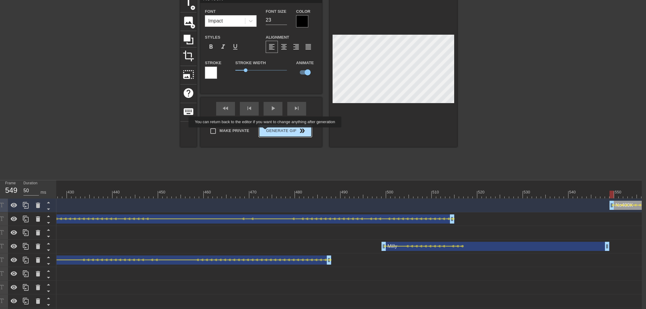
click at [267, 133] on span "Generate Gif double_arrow" at bounding box center [285, 130] width 48 height 7
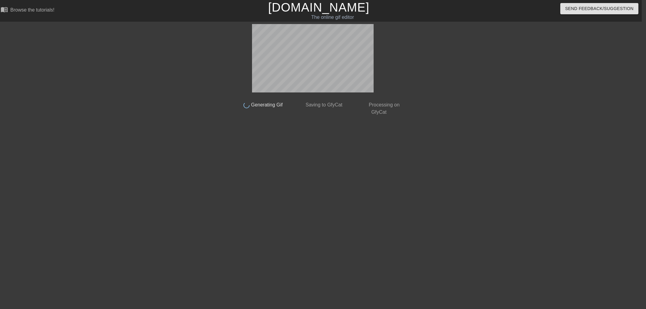
scroll to position [0, 4]
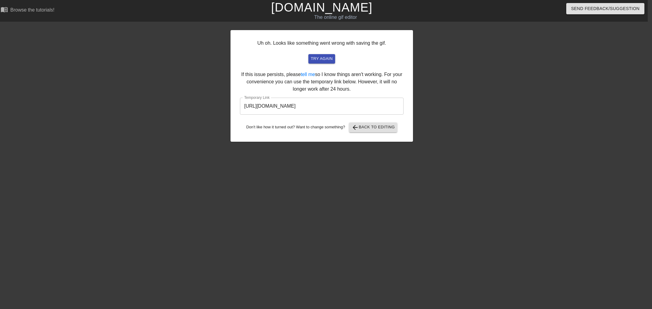
click at [305, 105] on input "[URL][DOMAIN_NAME]" at bounding box center [322, 106] width 164 height 17
click at [305, 107] on input "[URL][DOMAIN_NAME]" at bounding box center [322, 106] width 164 height 17
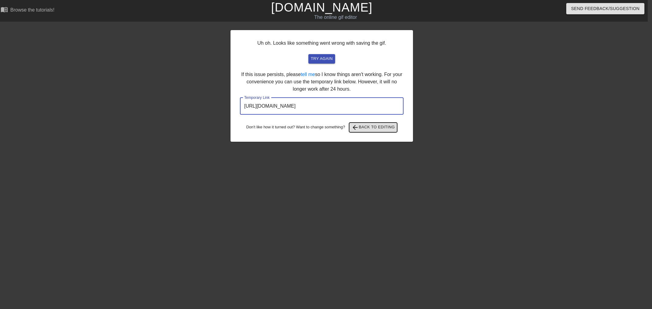
click at [376, 130] on span "arrow_back Back to Editing" at bounding box center [372, 127] width 43 height 7
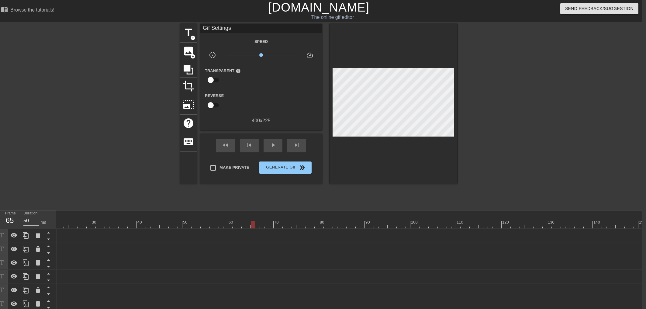
drag, startPoint x: 392, startPoint y: 216, endPoint x: 357, endPoint y: 217, distance: 35.0
drag, startPoint x: 253, startPoint y: 221, endPoint x: 576, endPoint y: 230, distance: 323.5
click at [530, 230] on div "10 20 30 40 50 60 70 80 90 100 110 120 130 140 150 160" at bounding box center [349, 315] width 585 height 210
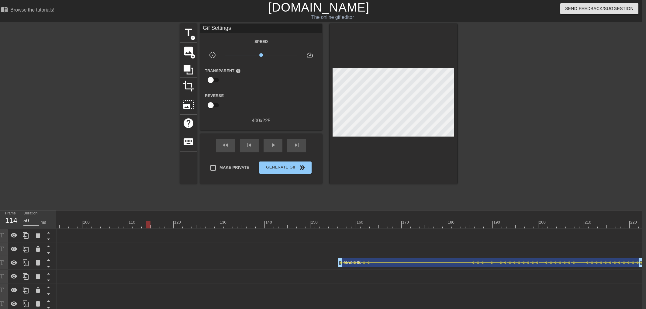
scroll to position [0, 458]
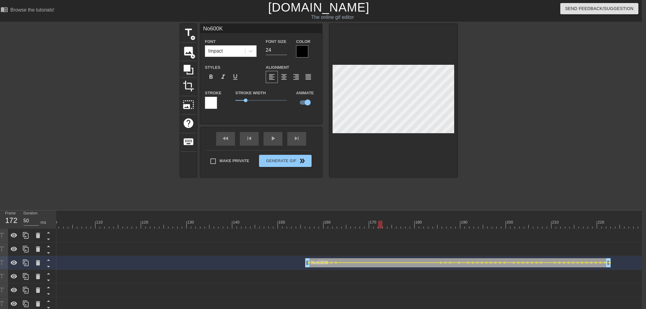
drag, startPoint x: 379, startPoint y: 223, endPoint x: 395, endPoint y: 221, distance: 16.2
drag, startPoint x: 395, startPoint y: 221, endPoint x: 411, endPoint y: 212, distance: 18.1
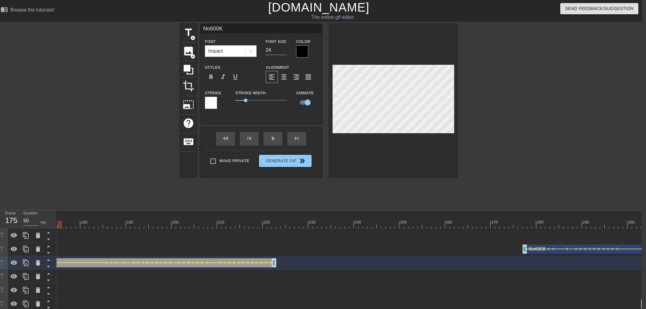
scroll to position [0, 802]
drag, startPoint x: 504, startPoint y: 217, endPoint x: 522, endPoint y: 225, distance: 19.4
click at [528, 227] on div "10 20 30 40 50 60 70 80 90 100 110 120 130 140 150 160" at bounding box center [599, 219] width 2690 height 18
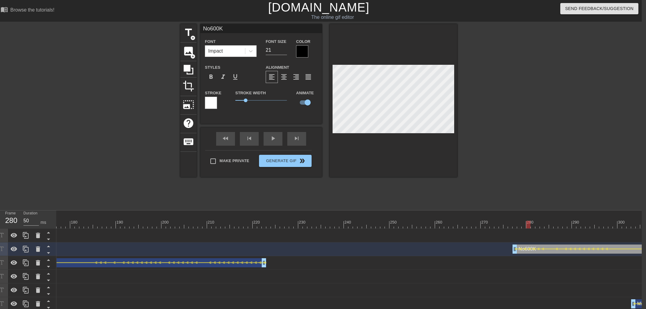
click at [406, 205] on div "title add_circle image add_circle crop photo_size_select_large help keyboard No…" at bounding box center [318, 115] width 277 height 182
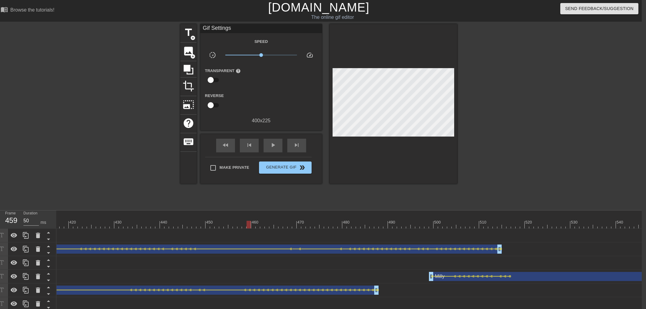
scroll to position [0, 2102]
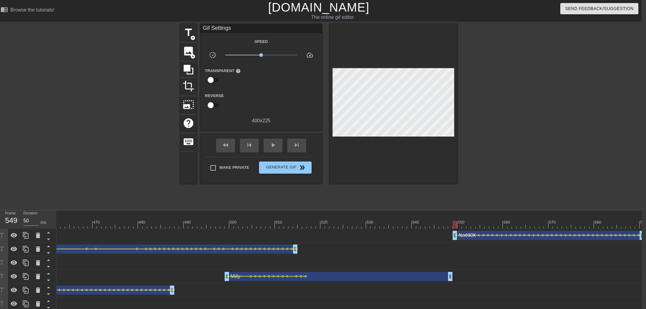
drag, startPoint x: 512, startPoint y: 216, endPoint x: 455, endPoint y: 221, distance: 56.7
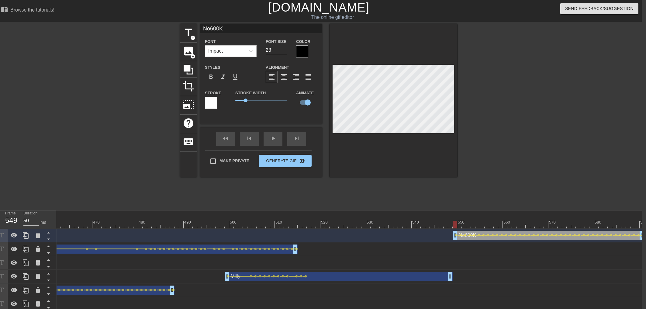
click at [344, 197] on div "title add_circle image add_circle crop photo_size_select_large help keyboard No…" at bounding box center [318, 115] width 277 height 182
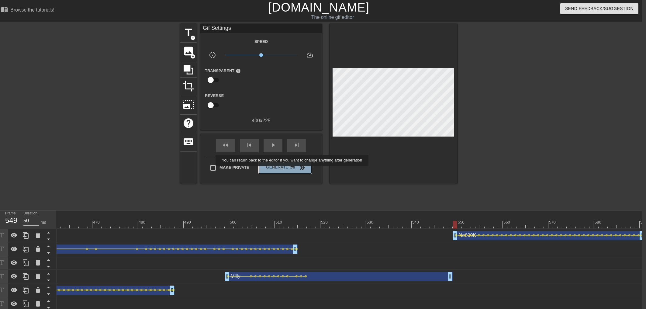
click at [293, 170] on span "Generate Gif double_arrow" at bounding box center [285, 167] width 48 height 7
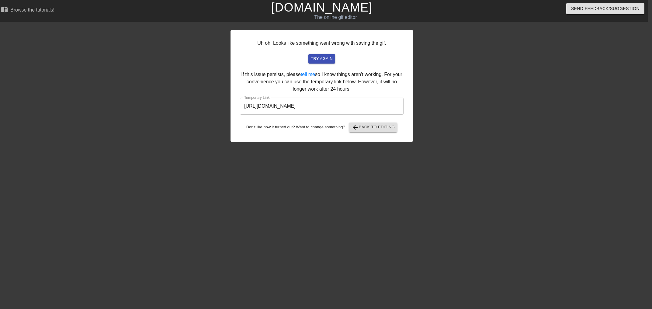
click at [312, 107] on input "[URL][DOMAIN_NAME]" at bounding box center [322, 106] width 164 height 17
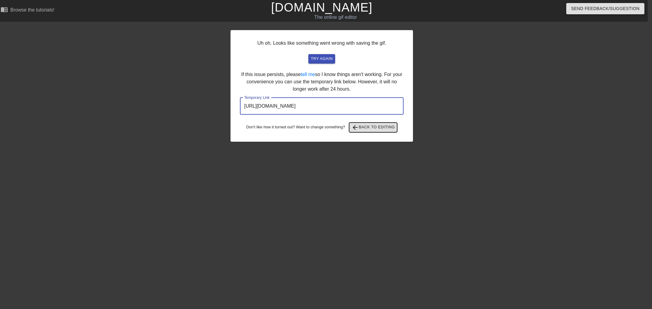
click at [374, 126] on span "arrow_back Back to Editing" at bounding box center [372, 127] width 43 height 7
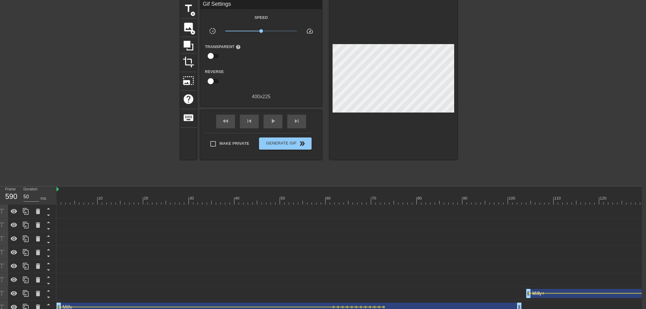
scroll to position [0, 4]
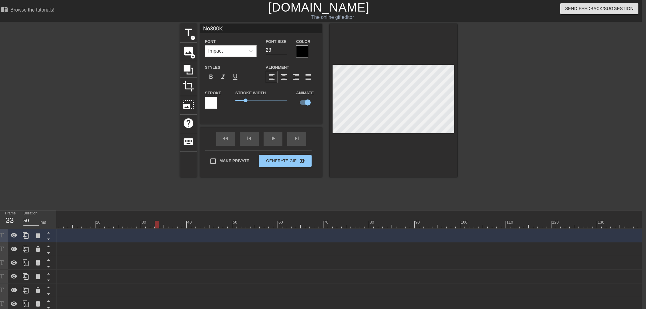
drag, startPoint x: 254, startPoint y: 219, endPoint x: 319, endPoint y: 221, distance: 65.1
drag, startPoint x: 367, startPoint y: 219, endPoint x: 550, endPoint y: 218, distance: 182.7
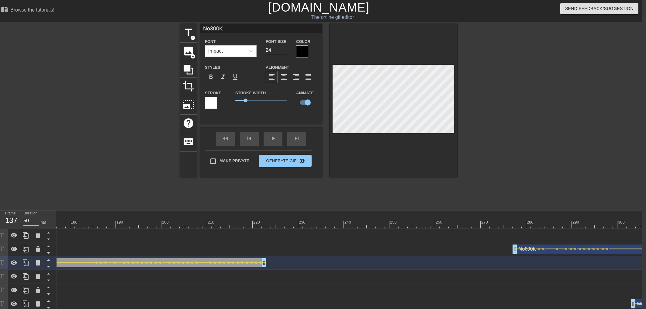
scroll to position [0, 919]
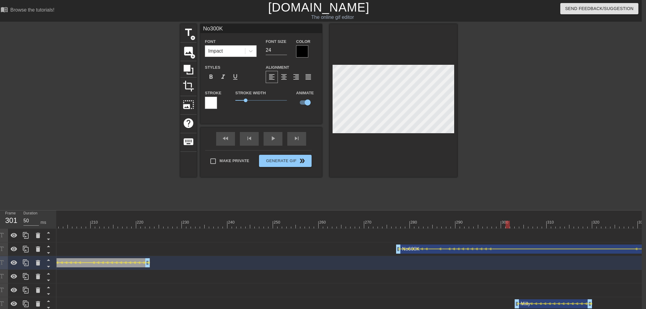
drag, startPoint x: 523, startPoint y: 218, endPoint x: 506, endPoint y: 212, distance: 18.4
click at [507, 219] on div "10 20 30 40 50 60 70 80 90 100 110 120 130 140 150 160" at bounding box center [483, 221] width 2690 height 10
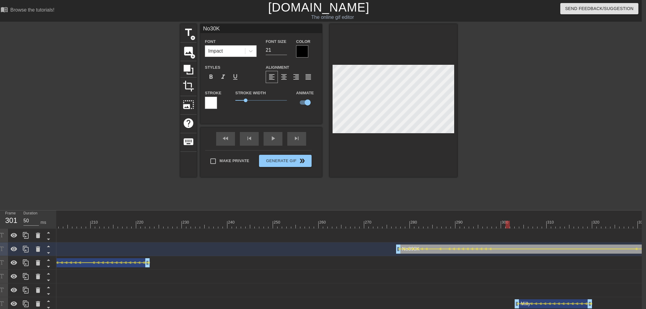
scroll to position [0, 0]
click at [530, 71] on div at bounding box center [509, 115] width 91 height 182
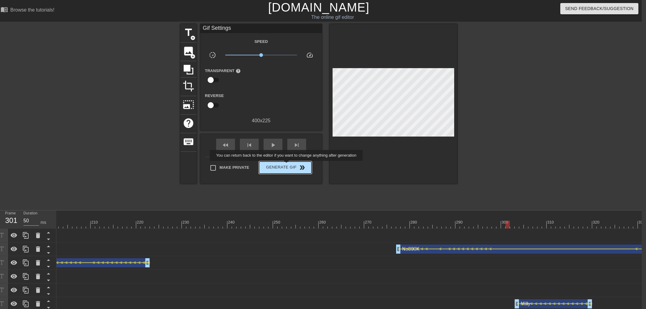
click at [287, 165] on span "Generate Gif double_arrow" at bounding box center [285, 167] width 48 height 7
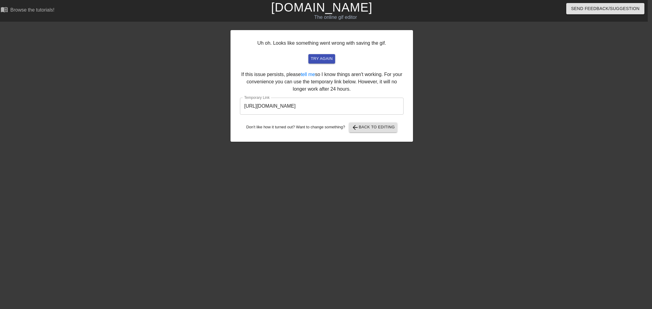
click at [306, 107] on input "[URL][DOMAIN_NAME]" at bounding box center [322, 106] width 164 height 17
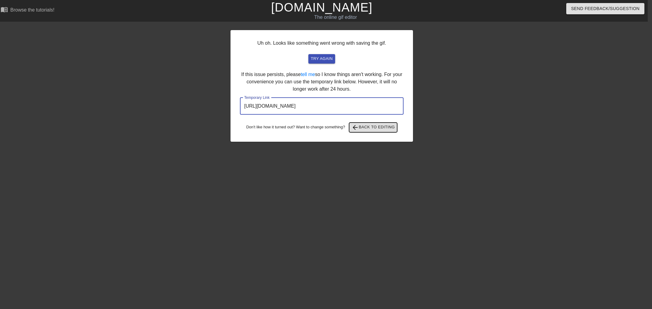
click at [371, 126] on span "arrow_back Back to Editing" at bounding box center [372, 127] width 43 height 7
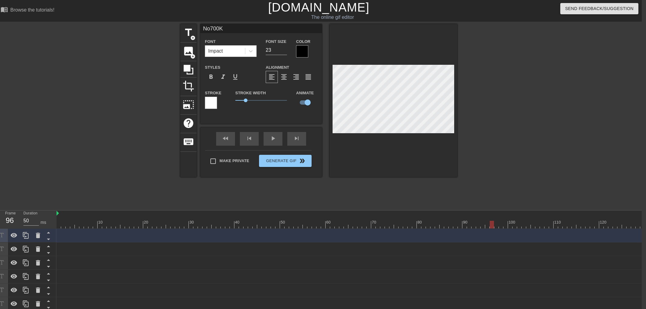
drag, startPoint x: 302, startPoint y: 224, endPoint x: 520, endPoint y: 226, distance: 218.0
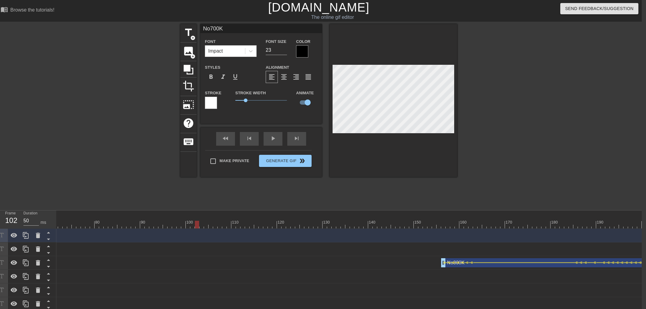
scroll to position [0, 392]
drag, startPoint x: 448, startPoint y: 218, endPoint x: 432, endPoint y: 222, distance: 16.7
drag, startPoint x: 432, startPoint y: 222, endPoint x: 423, endPoint y: 219, distance: 9.1
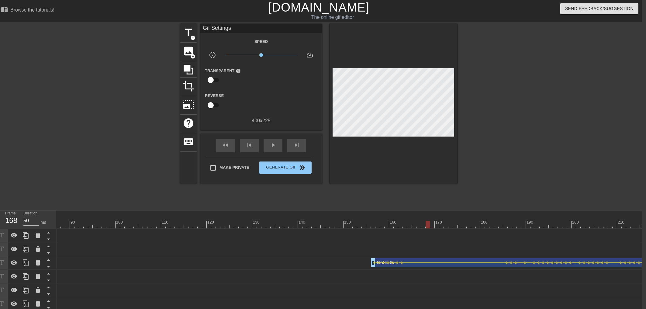
drag, startPoint x: 367, startPoint y: 238, endPoint x: 379, endPoint y: 233, distance: 13.3
click at [407, 253] on div at bounding box center [454, 262] width 103 height 1
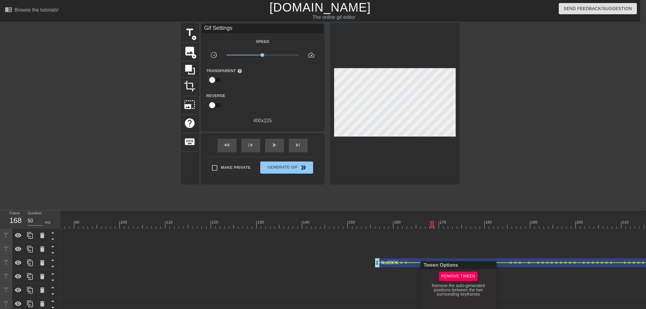
scroll to position [0, 0]
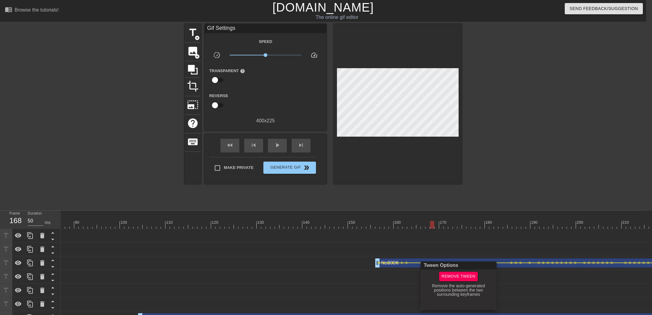
click at [395, 253] on div at bounding box center [326, 157] width 652 height 315
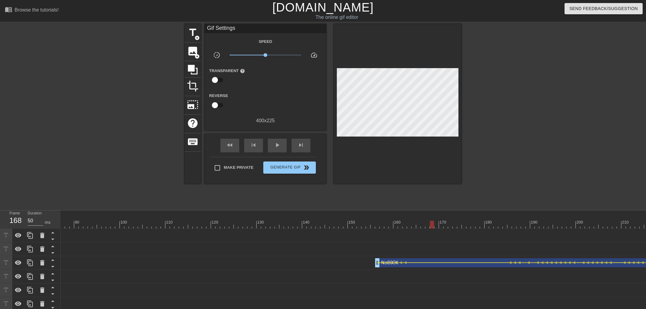
click at [390, 253] on div "No300K drag_handle drag_handle" at bounding box center [527, 262] width 305 height 9
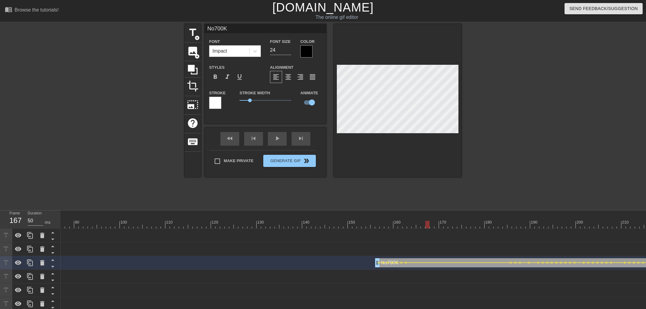
drag, startPoint x: 427, startPoint y: 223, endPoint x: 453, endPoint y: 215, distance: 26.8
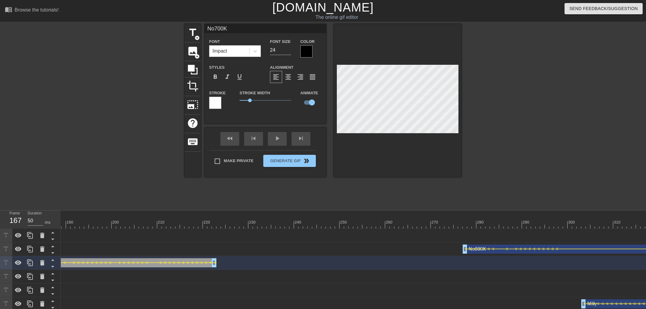
scroll to position [0, 945]
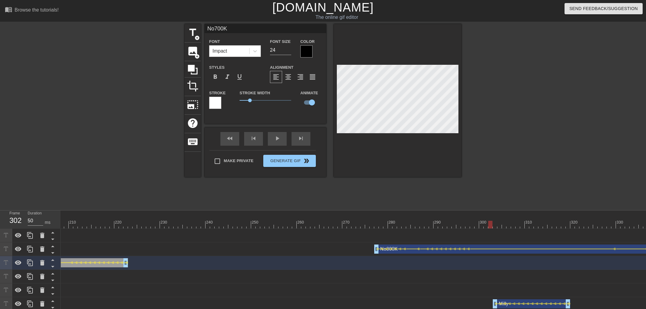
drag, startPoint x: 488, startPoint y: 219, endPoint x: 501, endPoint y: 207, distance: 17.4
click at [509, 212] on div "10 20 30 40 50 60 70 80 90 100 110 120 130 140 150 160" at bounding box center [461, 219] width 2690 height 18
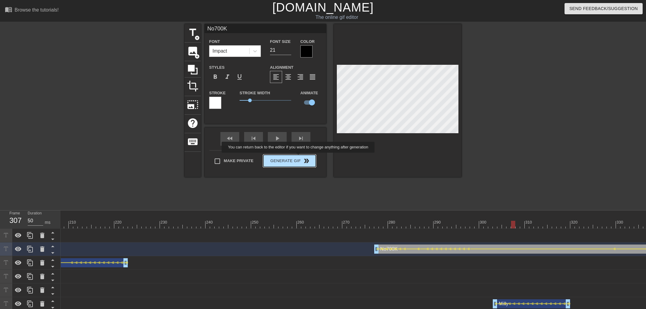
click at [292, 161] on button "Generate Gif double_arrow" at bounding box center [289, 161] width 53 height 12
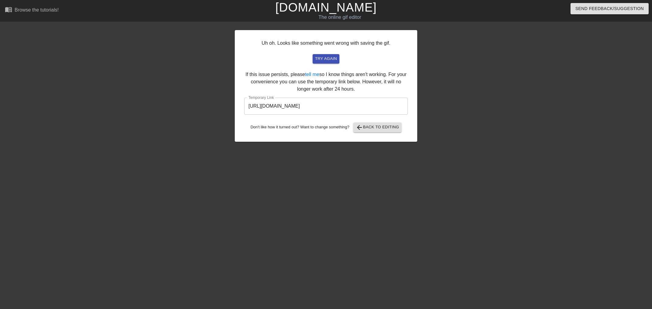
click at [313, 110] on input "[URL][DOMAIN_NAME]" at bounding box center [326, 106] width 164 height 17
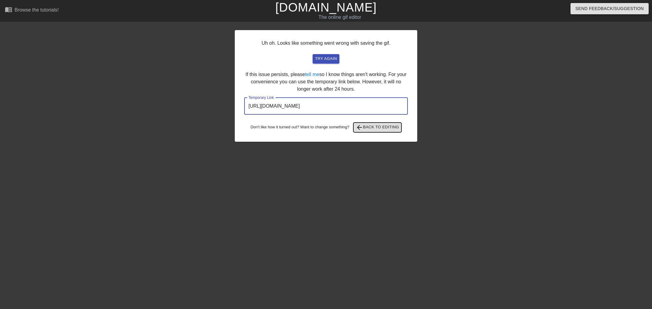
click at [368, 127] on span "arrow_back Back to Editing" at bounding box center [377, 127] width 43 height 7
